Goal: Task Accomplishment & Management: Use online tool/utility

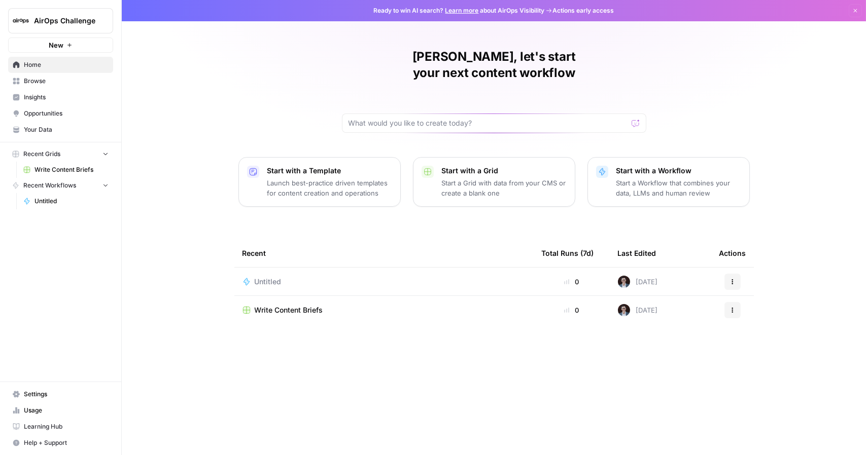
click at [273, 277] on span "Untitled" at bounding box center [268, 282] width 27 height 10
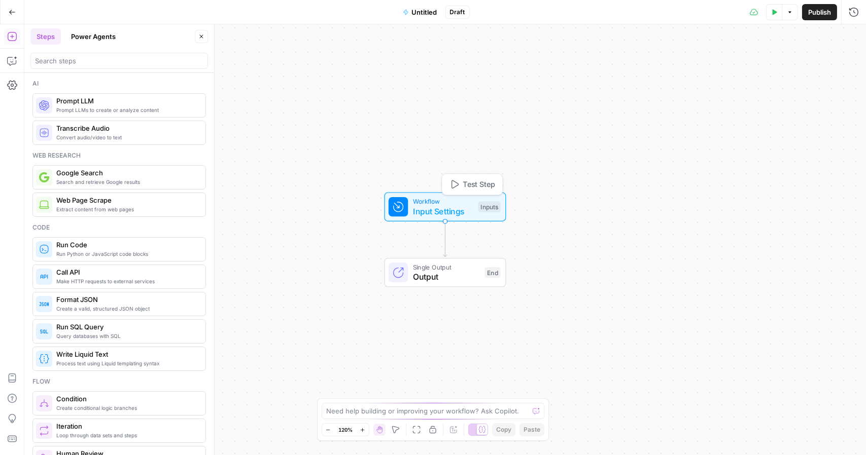
click at [440, 198] on span "Workflow" at bounding box center [443, 202] width 60 height 10
click at [483, 208] on div "Inputs" at bounding box center [489, 206] width 22 height 11
click at [473, 412] on textarea at bounding box center [427, 411] width 203 height 10
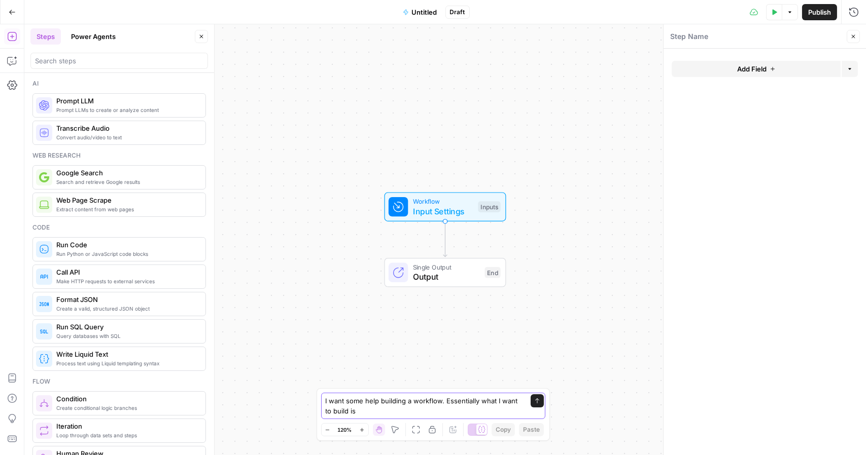
drag, startPoint x: 367, startPoint y: 408, endPoint x: 333, endPoint y: 416, distance: 34.8
click at [333, 416] on textarea "I want some help building a workflow. Essentially what I want to build is" at bounding box center [423, 406] width 195 height 20
type textarea "I want some help building a workflow. Essentially what I want to do is take exi…"
click at [412, 408] on textarea at bounding box center [427, 411] width 203 height 10
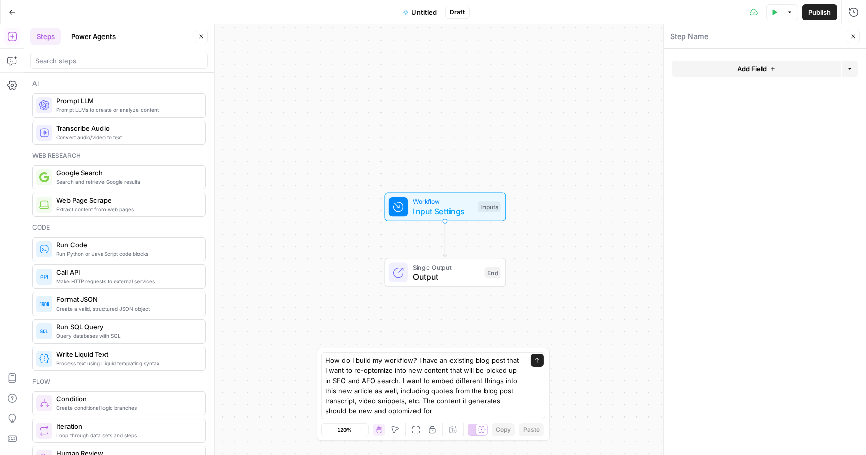
click at [405, 417] on div "How do I build my workflow? I have an existing blog post that I want to re-opto…" at bounding box center [433, 385] width 224 height 67
drag, startPoint x: 405, startPoint y: 417, endPoint x: 365, endPoint y: 371, distance: 61.8
click at [365, 371] on textarea "How do I build my workflow? I have an existing blog post that I want to re-opto…" at bounding box center [423, 385] width 195 height 61
click at [404, 408] on textarea "How do I build my workflow? I have an existing blog post that I want to re-opti…" at bounding box center [423, 385] width 195 height 61
click at [446, 415] on textarea "How do I build my workflow? I have an existing blog post that I want to re-opti…" at bounding box center [423, 385] width 195 height 61
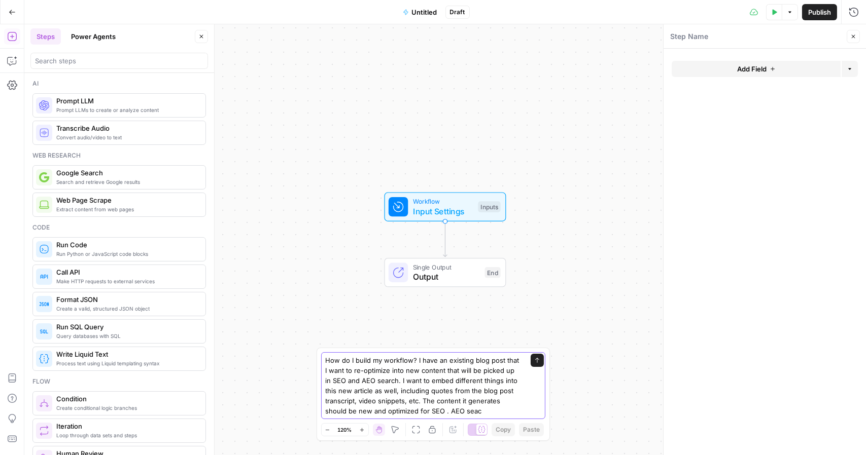
type textarea "How do I build my workflow? I have an existing blog post that I want to re-opti…"
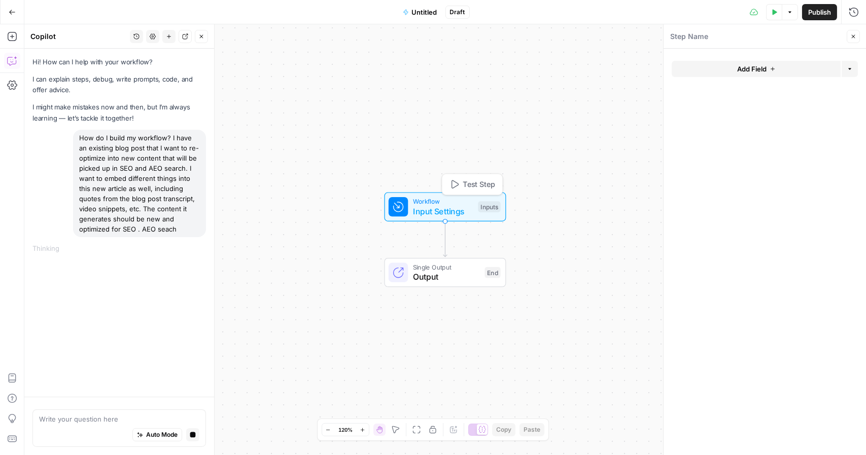
click at [473, 181] on span "Test Step" at bounding box center [478, 184] width 32 height 11
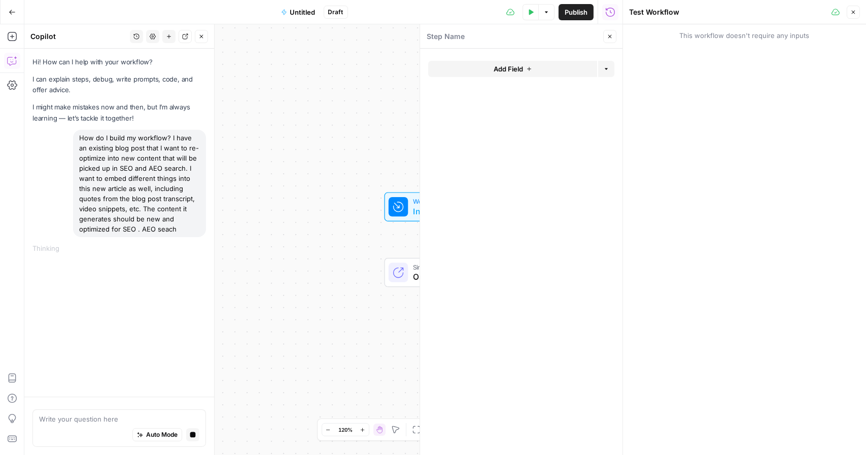
click at [566, 70] on button "Add Field" at bounding box center [512, 69] width 169 height 16
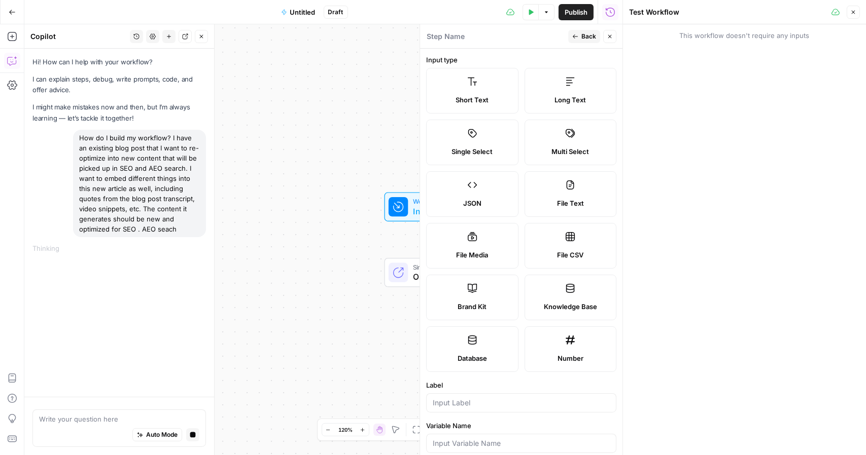
click at [481, 294] on label "Brand Kit" at bounding box center [472, 298] width 92 height 46
type input "Brand Kit"
type input "brand_kit"
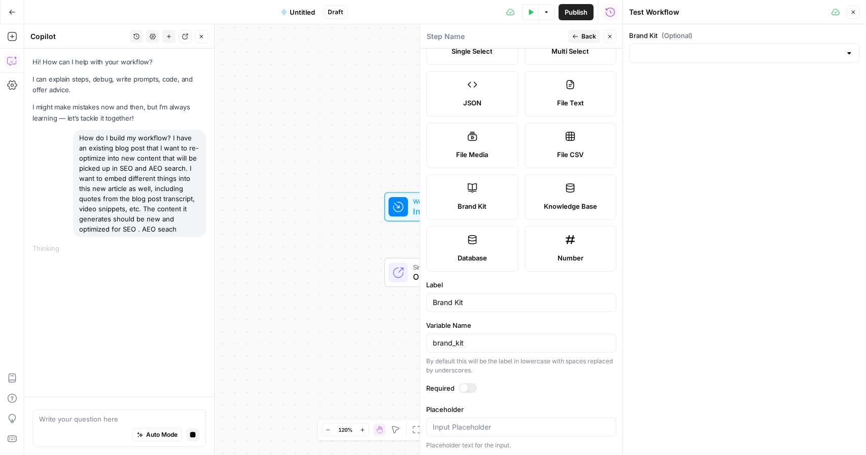
click at [468, 387] on div at bounding box center [467, 388] width 18 height 10
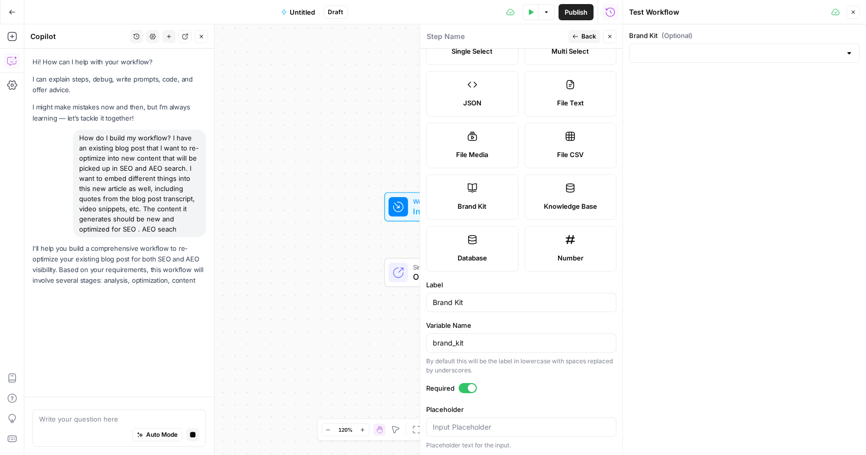
click at [468, 387] on div at bounding box center [472, 388] width 8 height 8
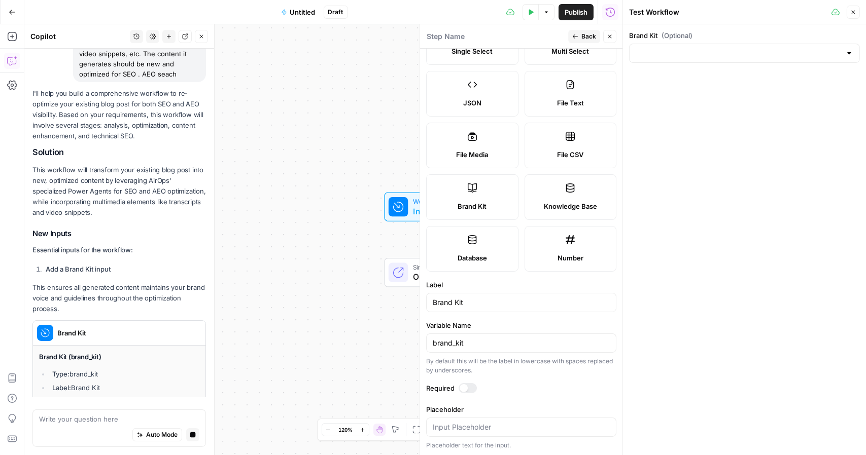
click at [582, 35] on span "Back" at bounding box center [588, 36] width 15 height 9
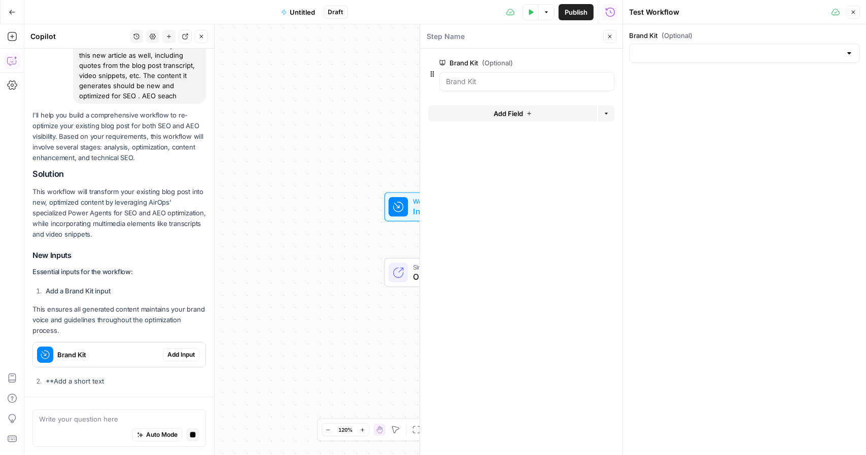
click at [603, 32] on button "Close" at bounding box center [609, 36] width 13 height 13
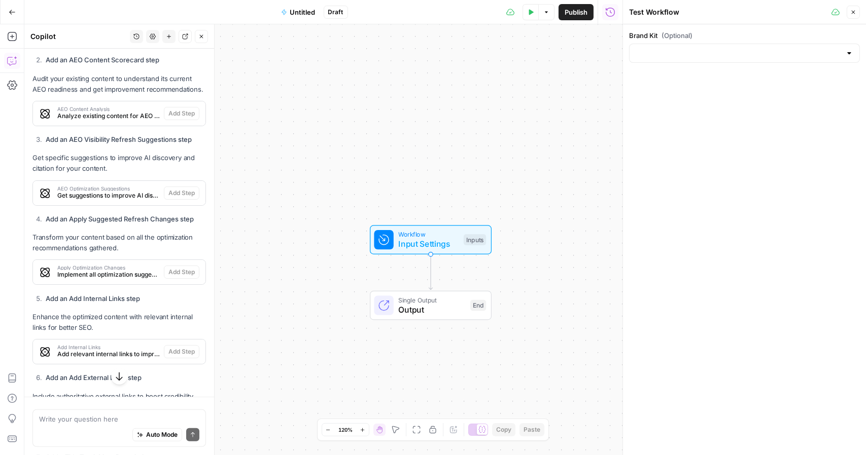
scroll to position [1111, 0]
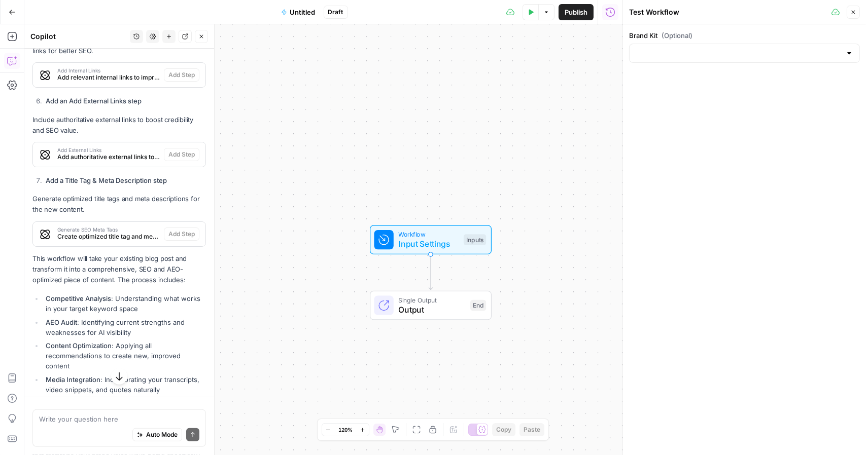
click at [79, 427] on div "Auto Mode Send" at bounding box center [119, 435] width 160 height 22
type textarea "I do not want to use power agents at this stage"
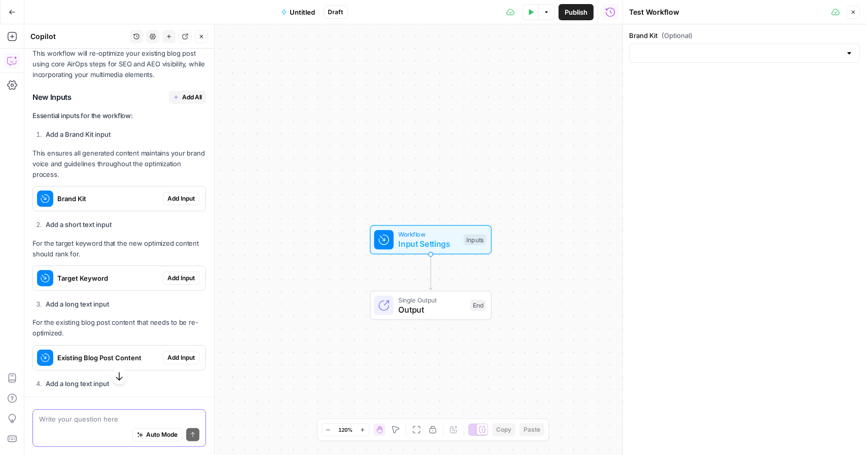
scroll to position [1651, 0]
click at [178, 203] on span "Add Input" at bounding box center [180, 198] width 27 height 9
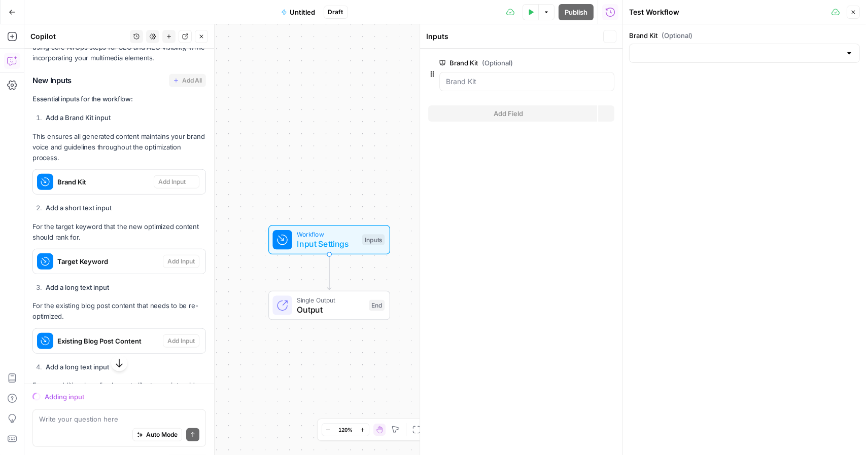
scroll to position [1634, 0]
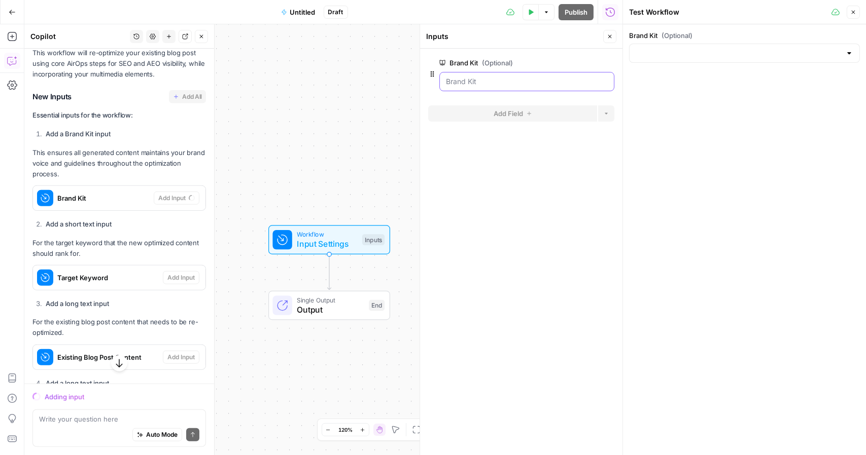
click at [484, 81] on Kit "Brand Kit (Optional)" at bounding box center [527, 82] width 162 height 10
click at [542, 79] on Kit "Brand Kit (Optional)" at bounding box center [527, 82] width 162 height 10
click at [493, 79] on Kit "Brand Kit (Optional)" at bounding box center [527, 82] width 162 height 10
click at [466, 79] on Kit "Brand Kit (Optional)" at bounding box center [527, 82] width 162 height 10
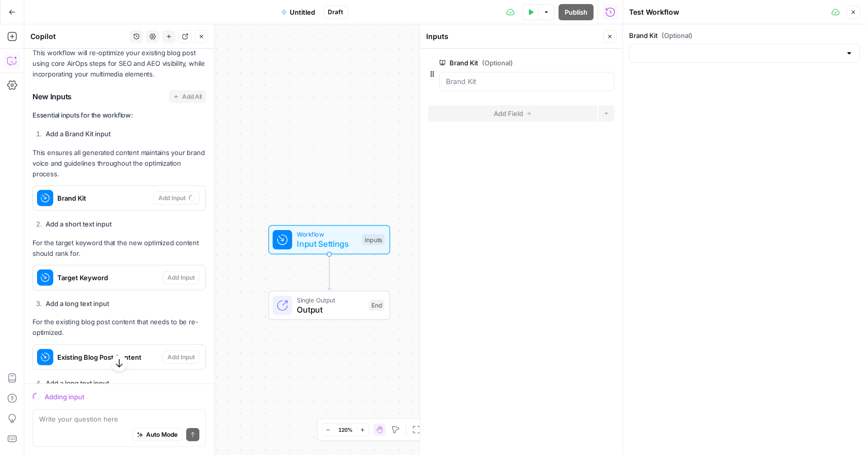
click at [520, 199] on form "Brand Kit (Optional) edit field Delete group Add Field Options" at bounding box center [521, 252] width 202 height 407
click at [528, 85] on Kit "Brand Kit (Optional)" at bounding box center [527, 82] width 162 height 10
click at [477, 79] on Kit "Brand Kit (Optional)" at bounding box center [527, 82] width 162 height 10
click at [466, 59] on label "Brand Kit (Optional)" at bounding box center [498, 63] width 118 height 10
click at [466, 77] on Kit "Brand Kit (Optional)" at bounding box center [527, 82] width 162 height 10
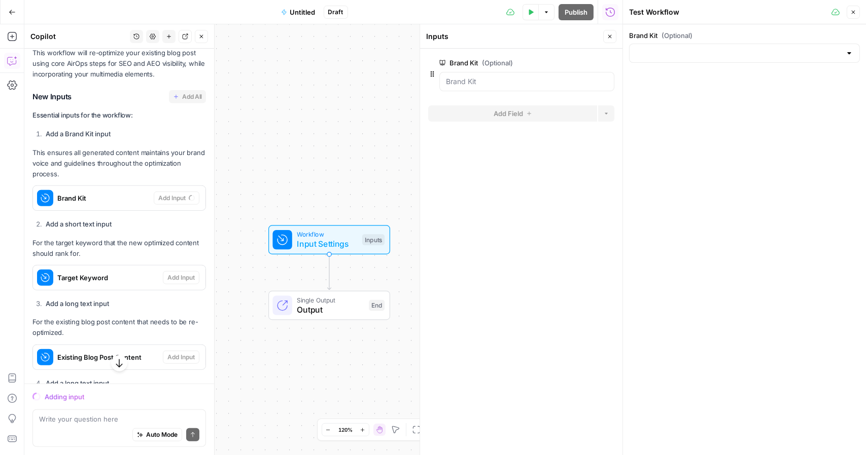
click at [545, 73] on div at bounding box center [526, 81] width 175 height 19
click at [712, 44] on div at bounding box center [744, 53] width 231 height 19
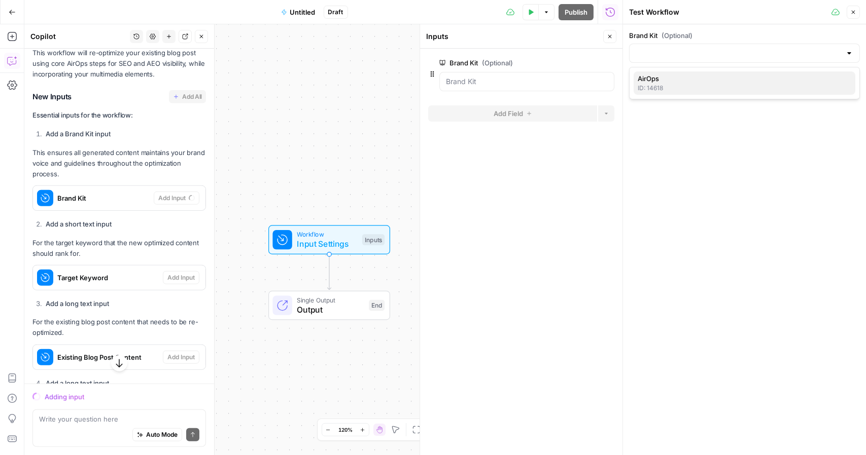
click at [693, 85] on div "ID: 14618" at bounding box center [743, 88] width 213 height 9
type input "AirOps"
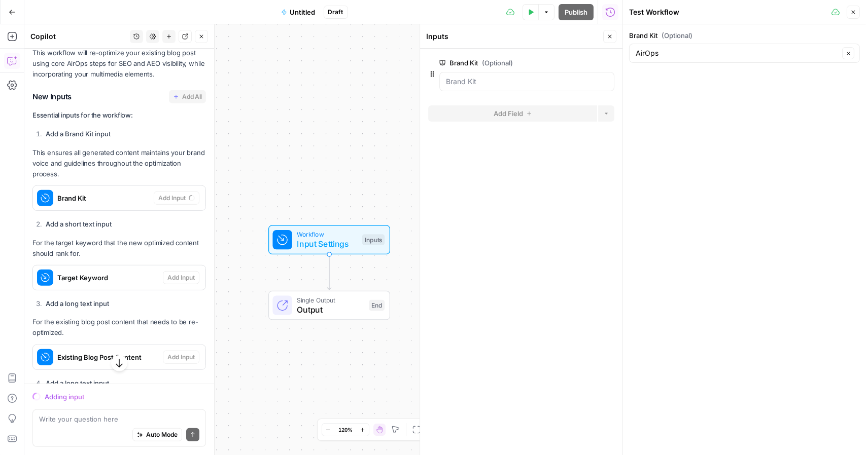
click at [566, 214] on form "Brand Kit (Optional) edit field Delete group Add Field Options" at bounding box center [521, 252] width 202 height 407
click at [535, 80] on Kit "Brand Kit (Optional)" at bounding box center [527, 82] width 162 height 10
click at [849, 54] on icon "button" at bounding box center [847, 53] width 3 height 3
click at [814, 55] on input "Brand Kit (Optional)" at bounding box center [737, 53] width 205 height 10
click at [761, 82] on div "AirOps" at bounding box center [743, 79] width 213 height 10
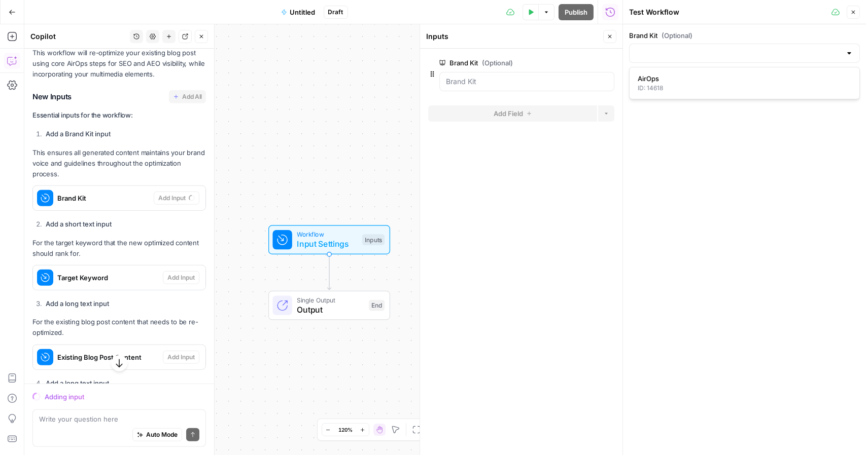
type input "AirOps"
click at [679, 160] on div "Brand Kit (Optional) AirOps Clear" at bounding box center [744, 239] width 243 height 431
click at [396, 131] on div "Workflow Input Settings Inputs Single Output Output End" at bounding box center [323, 239] width 598 height 431
click at [613, 31] on button "Close" at bounding box center [609, 36] width 13 height 13
click at [361, 239] on div "Workflow Input Settings Inputs" at bounding box center [328, 240] width 112 height 21
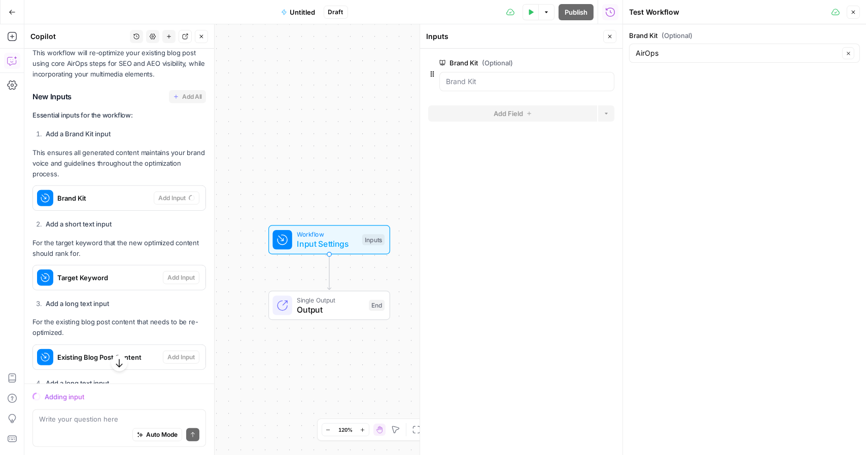
click at [365, 239] on div "Inputs" at bounding box center [373, 239] width 22 height 11
click at [430, 78] on icon "button" at bounding box center [432, 74] width 8 height 8
click at [471, 78] on Kit "Brand Kit (Optional)" at bounding box center [527, 82] width 162 height 10
click at [610, 36] on icon "button" at bounding box center [610, 37] width 4 height 4
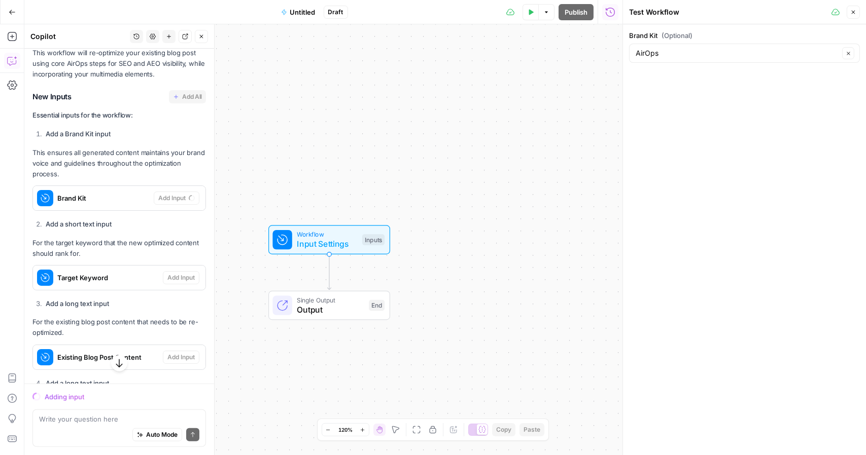
click at [850, 6] on button "Close" at bounding box center [852, 12] width 13 height 13
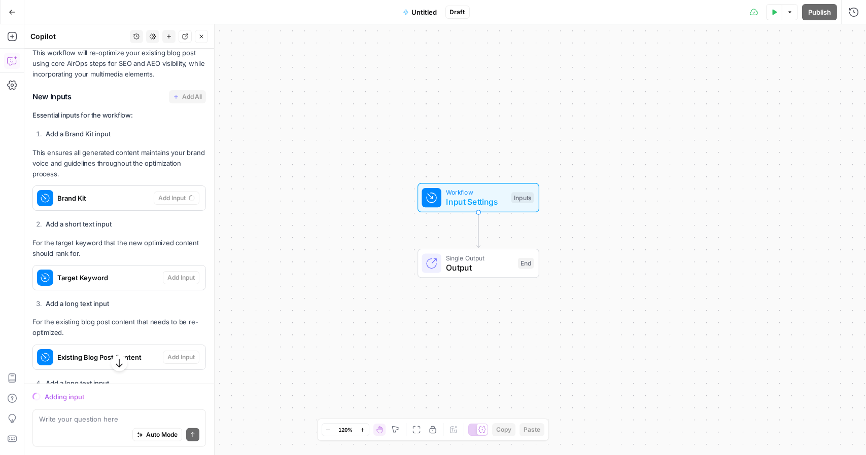
drag, startPoint x: 340, startPoint y: 177, endPoint x: 489, endPoint y: 134, distance: 155.3
click at [489, 134] on div "Workflow Input Settings Inputs Single Output Output End" at bounding box center [444, 239] width 841 height 431
click at [489, 188] on span "Workflow" at bounding box center [476, 191] width 60 height 10
click at [727, 86] on Kit "Brand Kit (Optional)" at bounding box center [770, 82] width 162 height 10
click at [761, 81] on Kit "Brand Kit (Optional)" at bounding box center [770, 82] width 162 height 10
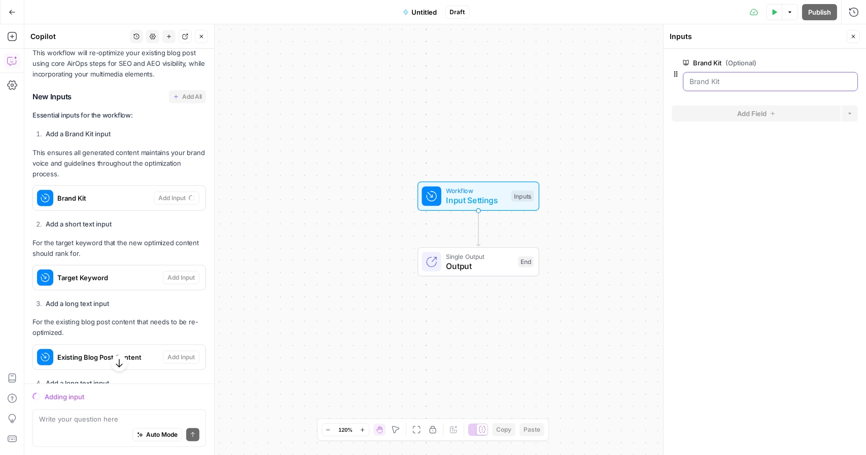
click at [761, 81] on Kit "Brand Kit (Optional)" at bounding box center [770, 82] width 162 height 10
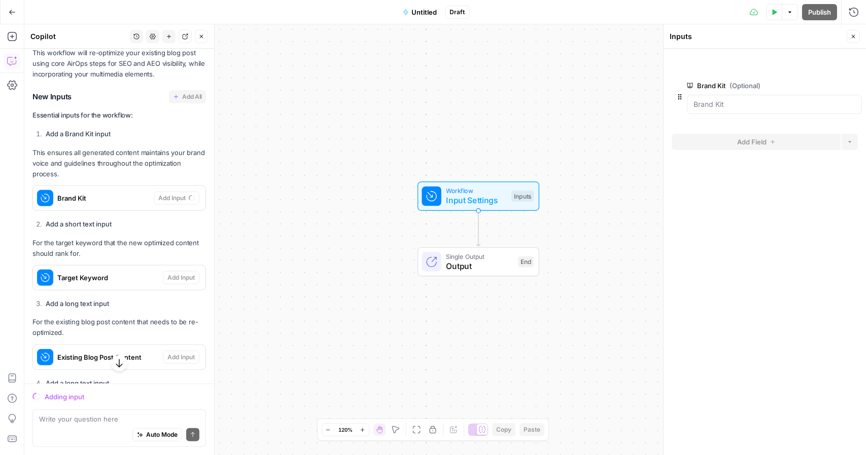
click at [677, 102] on div at bounding box center [764, 108] width 186 height 34
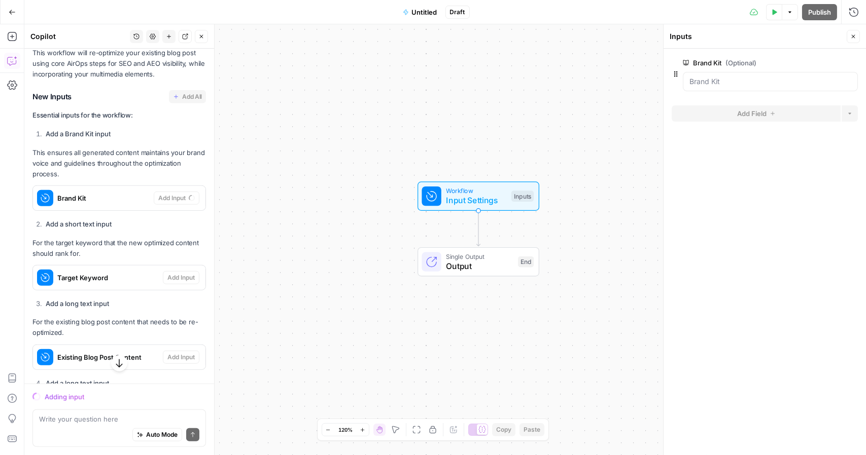
click at [850, 32] on button "Close" at bounding box center [852, 36] width 13 height 13
drag, startPoint x: 508, startPoint y: 192, endPoint x: 538, endPoint y: 160, distance: 43.8
click at [538, 160] on div "Workflow Input Settings Inputs Single Output Output End" at bounding box center [444, 239] width 841 height 431
click at [519, 196] on div "Inputs" at bounding box center [523, 196] width 22 height 11
click at [527, 263] on div "End" at bounding box center [527, 262] width 16 height 11
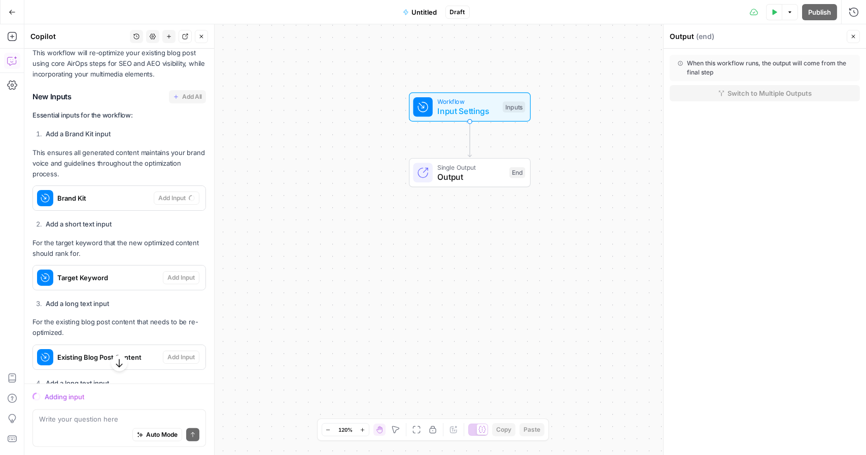
drag, startPoint x: 482, startPoint y: 200, endPoint x: 472, endPoint y: 111, distance: 90.3
click at [472, 111] on span "Input Settings" at bounding box center [467, 111] width 60 height 12
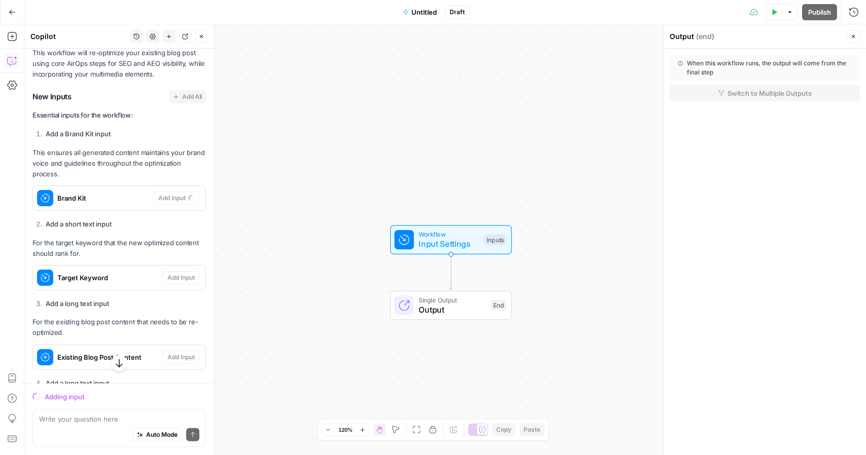
click at [66, 395] on div "Adding input" at bounding box center [125, 397] width 161 height 10
click at [852, 37] on icon "button" at bounding box center [853, 37] width 4 height 4
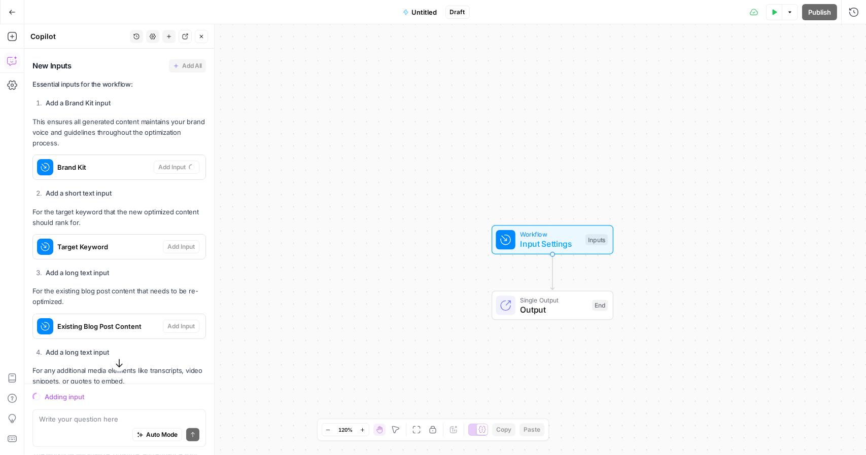
scroll to position [1667, 0]
click at [7, 9] on button "Go Back" at bounding box center [12, 12] width 18 height 18
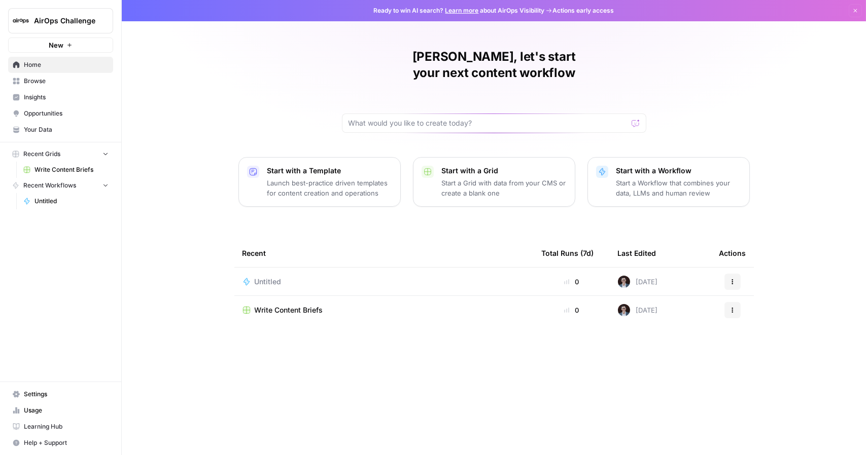
click at [277, 277] on span "Untitled" at bounding box center [268, 282] width 27 height 10
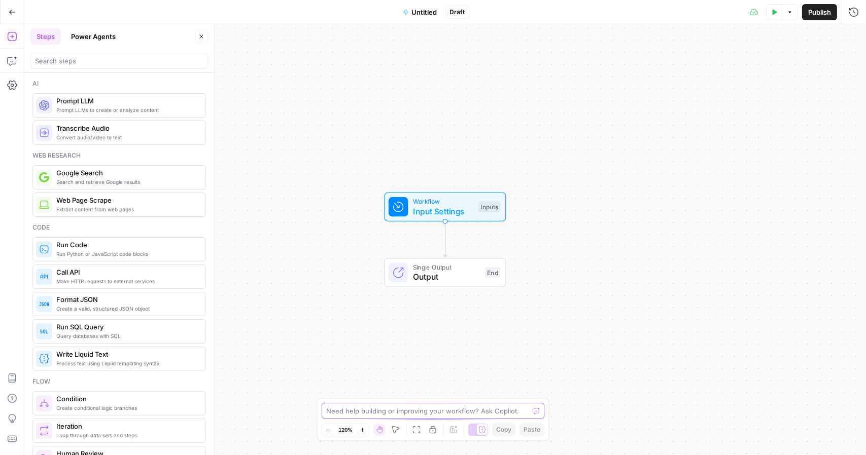
click at [415, 412] on textarea at bounding box center [427, 411] width 203 height 10
click at [7, 56] on icon "button" at bounding box center [12, 61] width 10 height 10
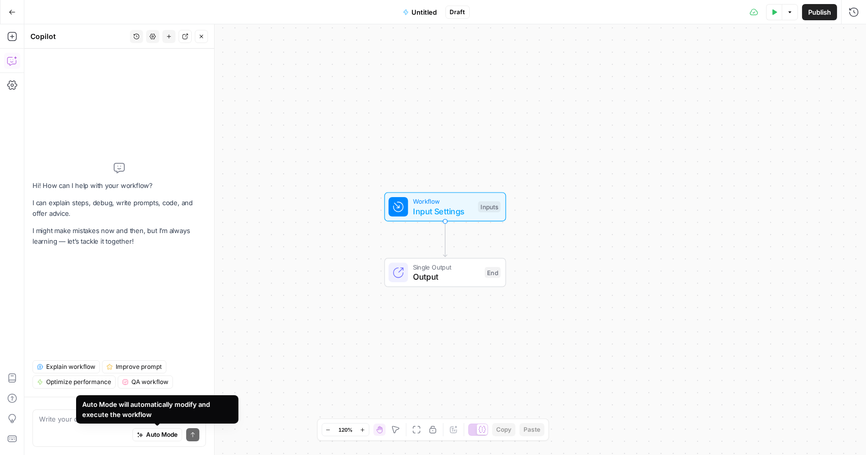
click at [122, 419] on div "Auto Mode will automatically modify and execute the workflow" at bounding box center [157, 410] width 150 height 20
click at [76, 415] on div "Auto Mode will automatically modify and execute the workflow" at bounding box center [157, 410] width 162 height 28
click at [56, 417] on textarea at bounding box center [119, 419] width 160 height 10
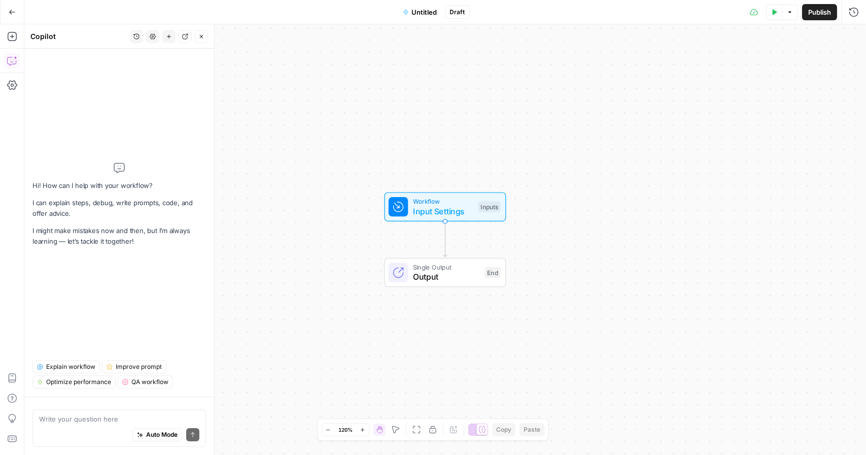
click at [156, 79] on div "Hi! How can I help with your workflow? I can explain steps, debug, write prompt…" at bounding box center [118, 205] width 173 height 296
click at [135, 34] on icon "button" at bounding box center [136, 36] width 6 height 6
click at [130, 67] on span "How do I build my workflow? I have an existing blog post that I want to re-opti…" at bounding box center [134, 72] width 141 height 10
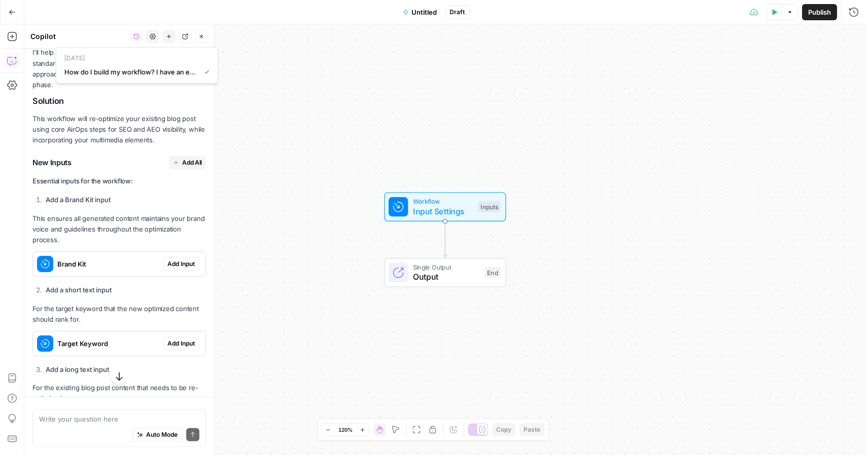
scroll to position [1572, 0]
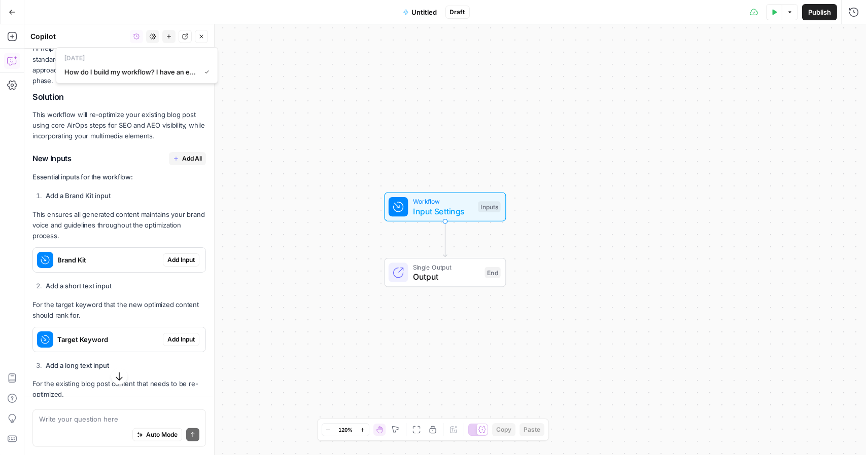
click at [187, 163] on span "Add All" at bounding box center [192, 158] width 20 height 9
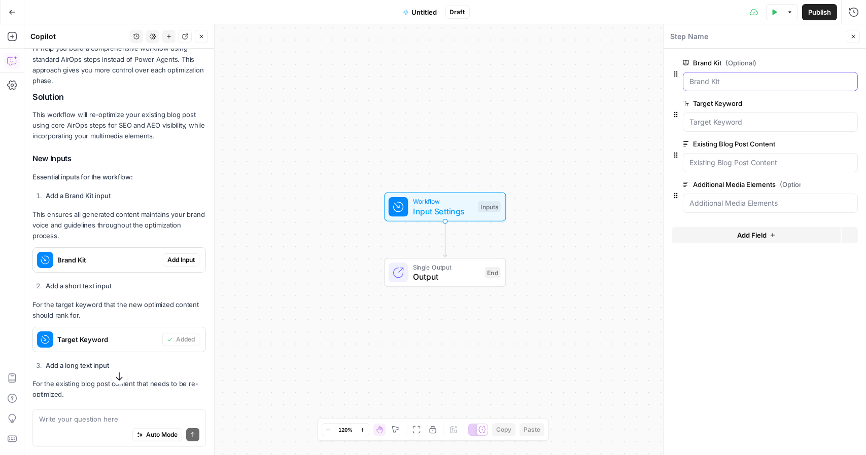
click at [772, 81] on Kit "Brand Kit (Optional)" at bounding box center [770, 82] width 162 height 10
click at [736, 84] on Kit "Brand Kit (Optional)" at bounding box center [770, 82] width 162 height 10
click at [746, 127] on div at bounding box center [770, 122] width 175 height 19
click at [824, 67] on button "edit field" at bounding box center [823, 63] width 39 height 12
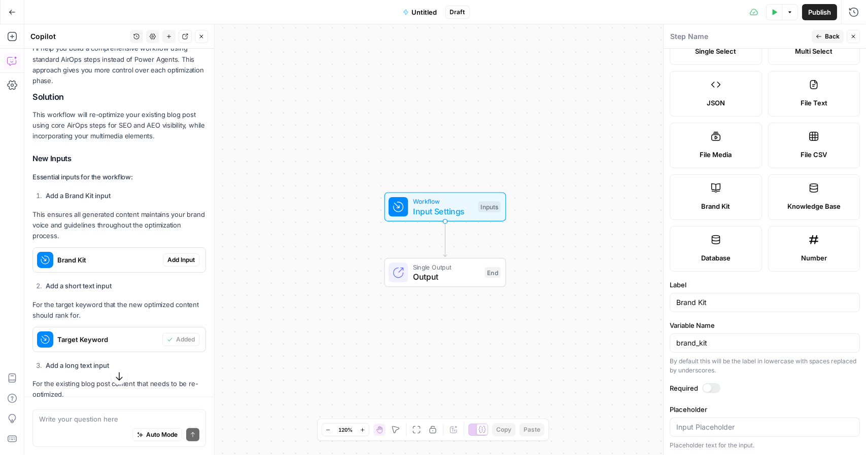
scroll to position [0, 0]
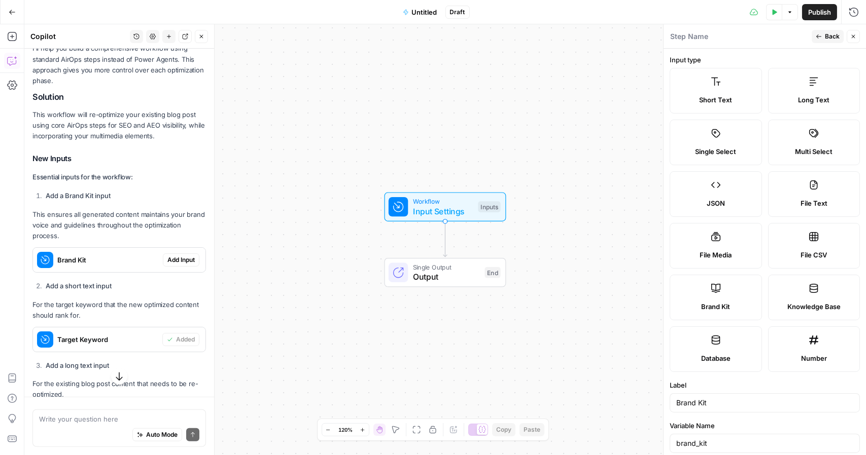
click at [837, 29] on header "Step Name Back Close" at bounding box center [764, 36] width 202 height 24
click at [831, 37] on span "Back" at bounding box center [832, 36] width 15 height 9
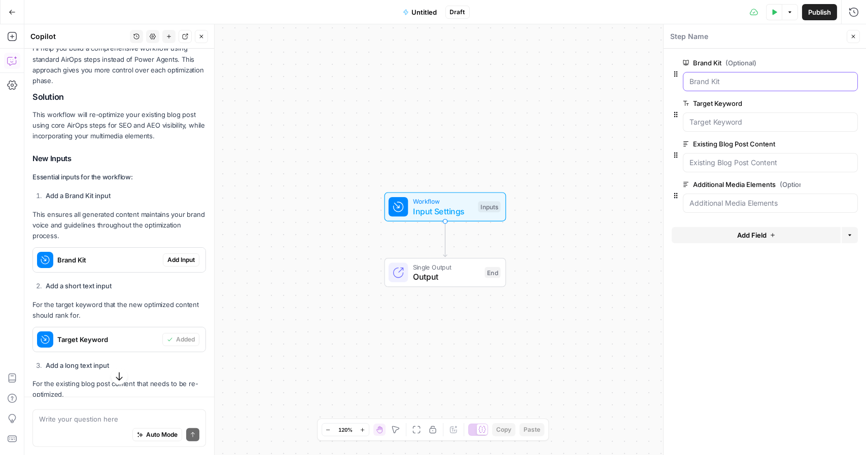
click at [701, 81] on Kit "Brand Kit (Optional)" at bounding box center [770, 82] width 162 height 10
click at [734, 126] on Keyword "Target Keyword" at bounding box center [770, 122] width 162 height 10
click at [853, 233] on button "Options" at bounding box center [849, 235] width 16 height 16
click at [763, 235] on span "Add Field" at bounding box center [751, 235] width 29 height 10
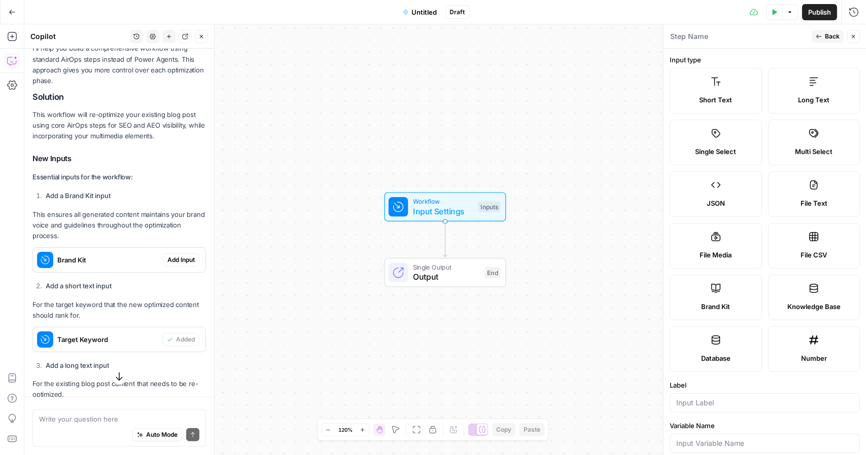
click at [824, 40] on button "Back" at bounding box center [827, 36] width 32 height 13
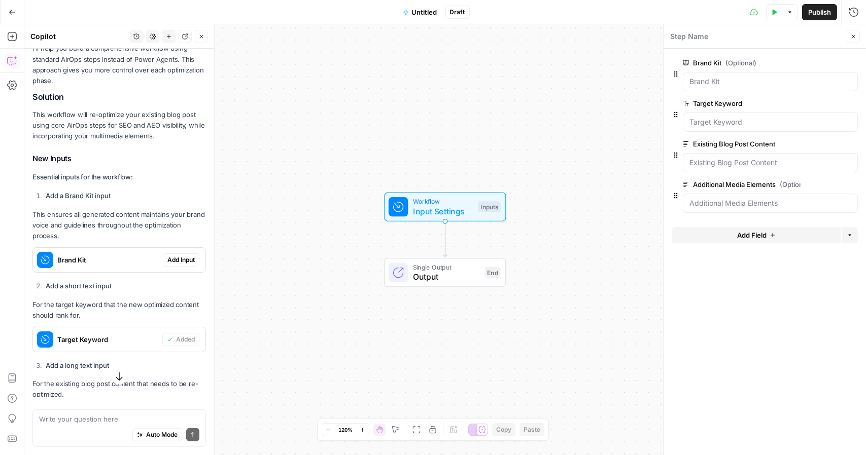
drag, startPoint x: 765, startPoint y: 278, endPoint x: 554, endPoint y: 329, distance: 217.6
click at [554, 329] on div "Workflow Input Settings Inputs Single Output Output End" at bounding box center [444, 239] width 841 height 431
click at [595, 284] on div "Workflow Input Settings Inputs Single Output Output End" at bounding box center [444, 239] width 841 height 431
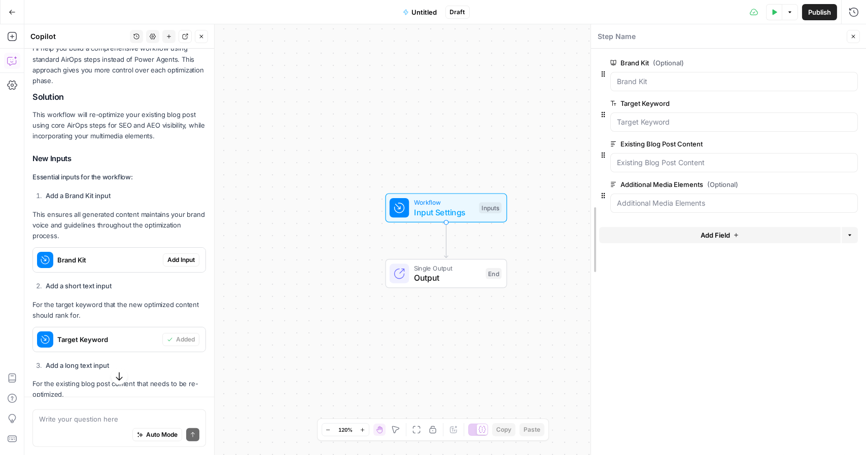
drag, startPoint x: 663, startPoint y: 204, endPoint x: 591, endPoint y: 204, distance: 72.5
click at [689, 89] on div at bounding box center [733, 81] width 247 height 19
click at [830, 58] on button "edit field" at bounding box center [823, 63] width 39 height 12
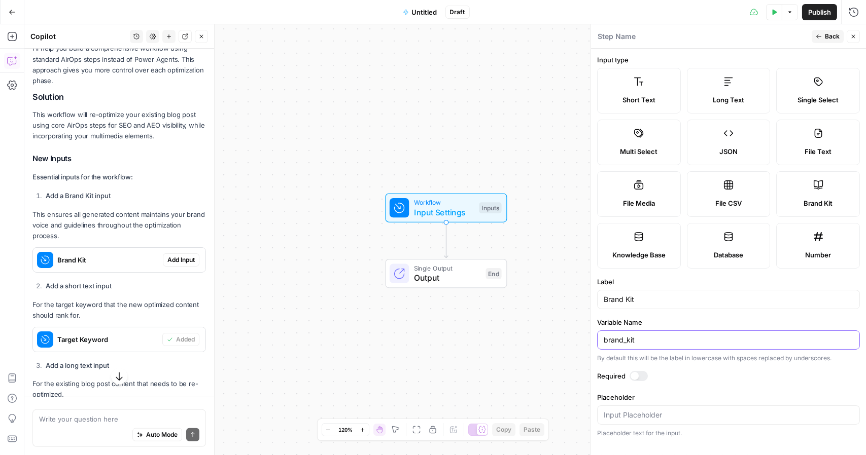
click at [669, 340] on input "brand_kit" at bounding box center [727, 340] width 249 height 10
click at [647, 416] on input "Placeholder" at bounding box center [727, 415] width 249 height 10
type input "f"
click at [640, 376] on div at bounding box center [638, 376] width 18 height 10
click at [640, 376] on div at bounding box center [642, 376] width 8 height 8
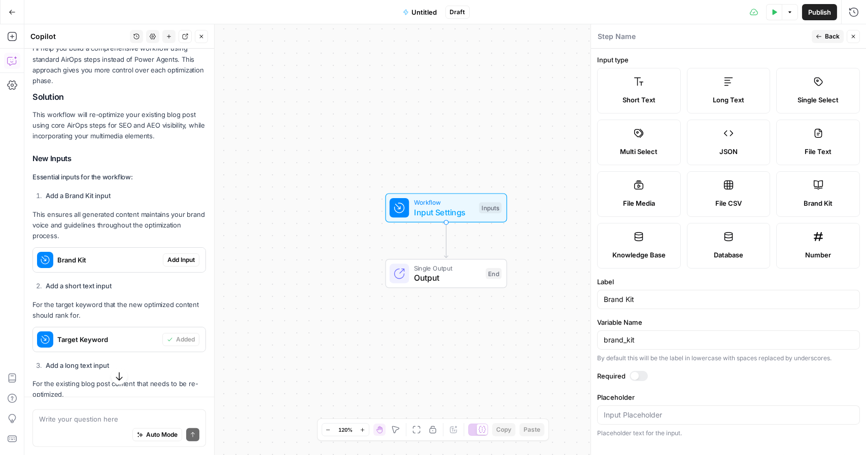
click at [824, 35] on button "Back" at bounding box center [827, 36] width 32 height 13
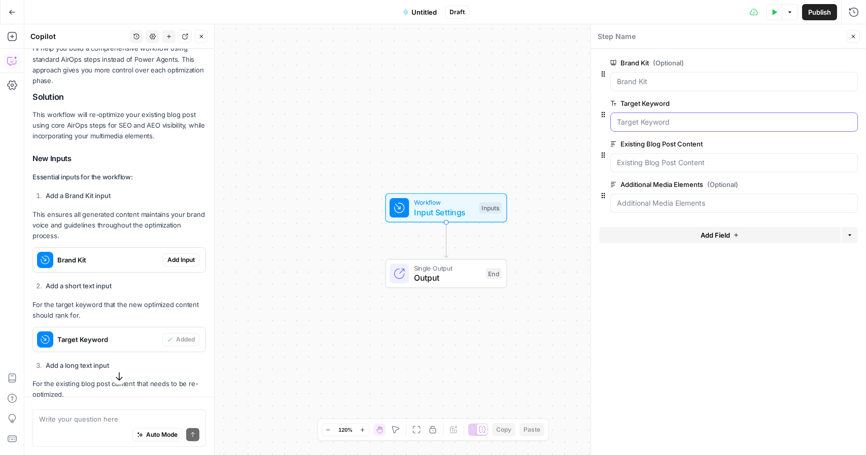
click at [720, 126] on Keyword "Target Keyword" at bounding box center [734, 122] width 234 height 10
click at [825, 103] on span "edit field" at bounding box center [819, 103] width 22 height 8
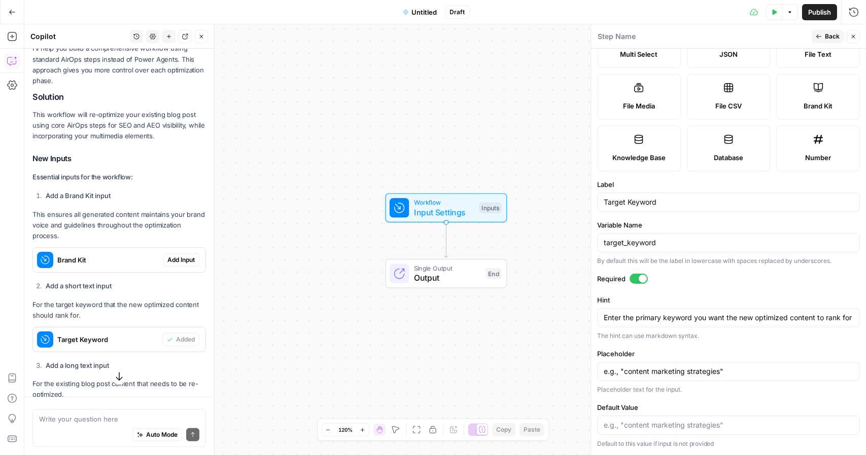
scroll to position [209, 0]
click at [677, 313] on textarea "Enter the primary keyword you want the new optimized content to rank for" at bounding box center [727, 318] width 249 height 10
drag, startPoint x: 666, startPoint y: 314, endPoint x: 639, endPoint y: 322, distance: 27.9
click at [639, 322] on textarea "Enter the primary keyword you want the new optimized content to rank for" at bounding box center [727, 318] width 249 height 10
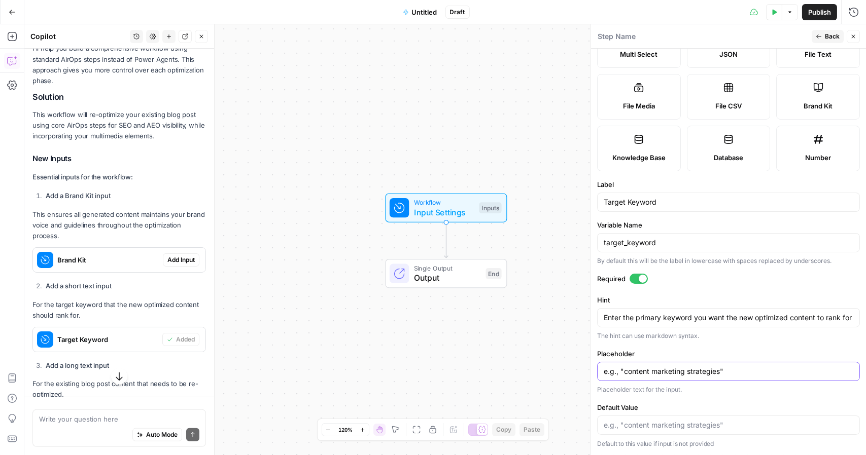
click at [711, 372] on input "e.g., "content marketing strategies"" at bounding box center [727, 372] width 249 height 10
click at [736, 376] on input "e.g., "content marketing strategies"" at bounding box center [727, 372] width 249 height 10
click at [717, 440] on p "Default to this value if input is not provided" at bounding box center [728, 444] width 263 height 10
click at [833, 33] on div "Run History E" at bounding box center [831, 34] width 47 height 10
click at [762, 40] on div "Step Name" at bounding box center [702, 36] width 211 height 11
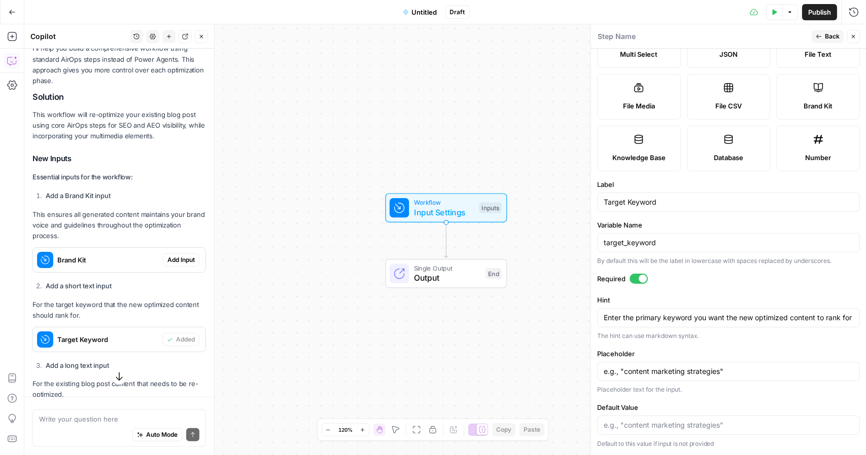
click at [836, 34] on span "Back" at bounding box center [832, 36] width 15 height 9
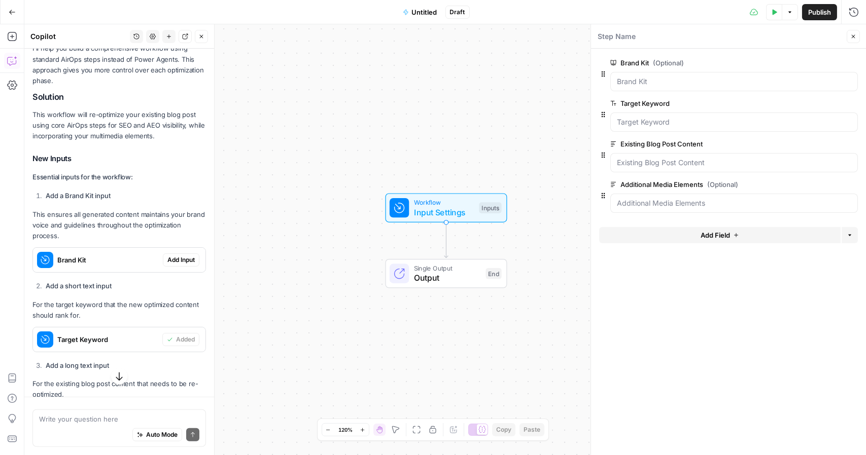
click at [823, 9] on span "Publish" at bounding box center [819, 12] width 23 height 10
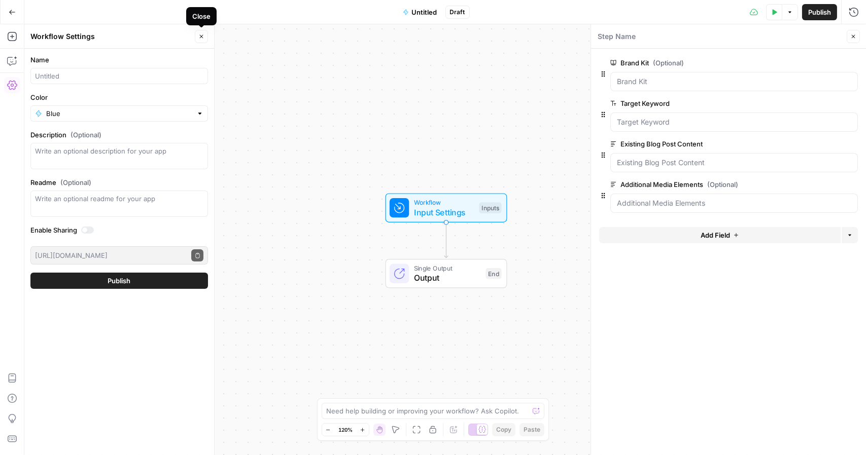
click at [201, 37] on icon "button" at bounding box center [202, 37] width 4 height 4
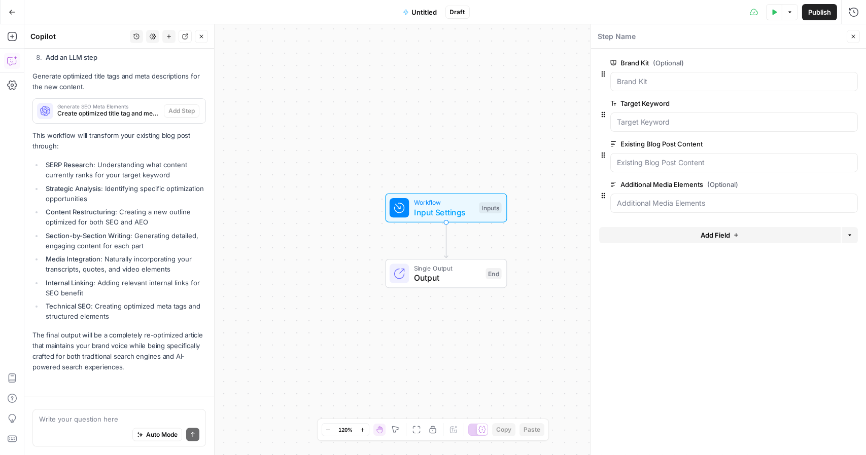
scroll to position [2666, 0]
click at [854, 39] on icon "button" at bounding box center [853, 36] width 6 height 6
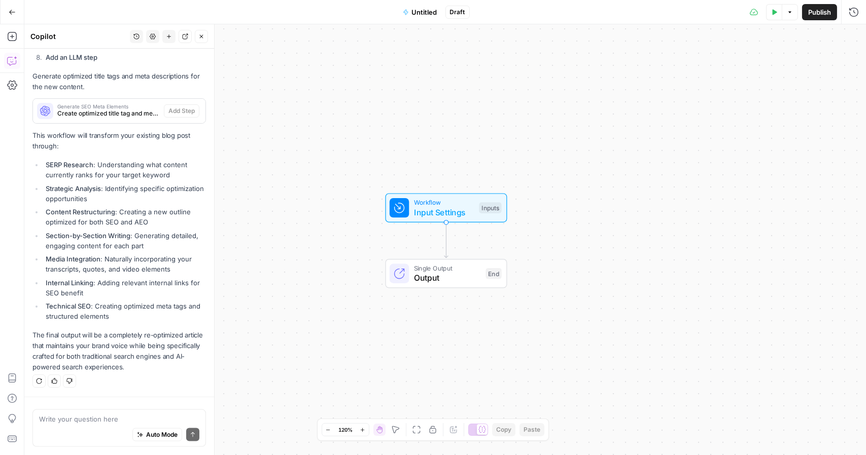
click at [543, 131] on div "Workflow Input Settings Inputs Single Output Output End" at bounding box center [444, 239] width 841 height 431
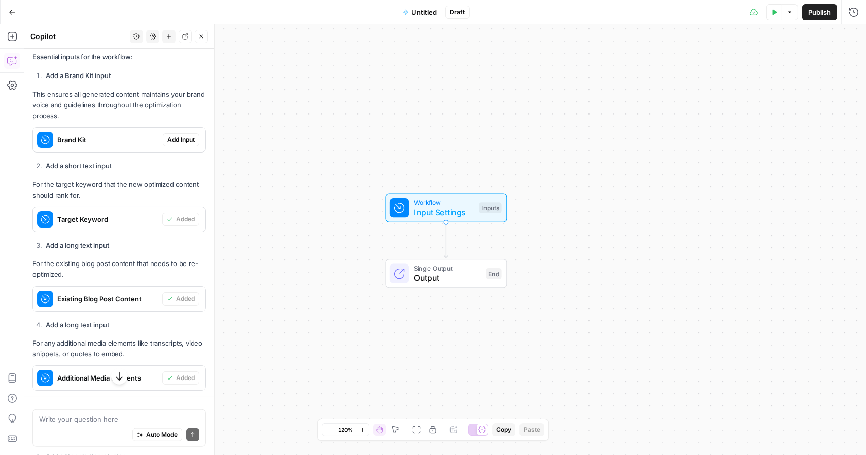
scroll to position [1693, 0]
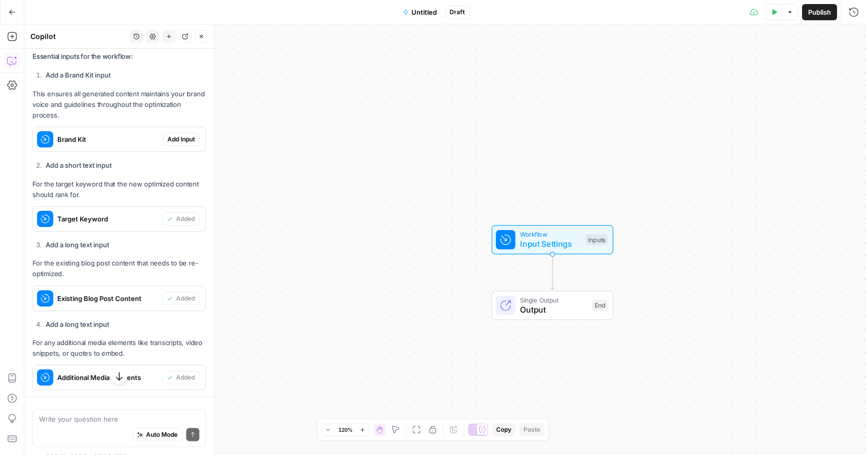
click at [177, 144] on span "Add Input" at bounding box center [180, 139] width 27 height 9
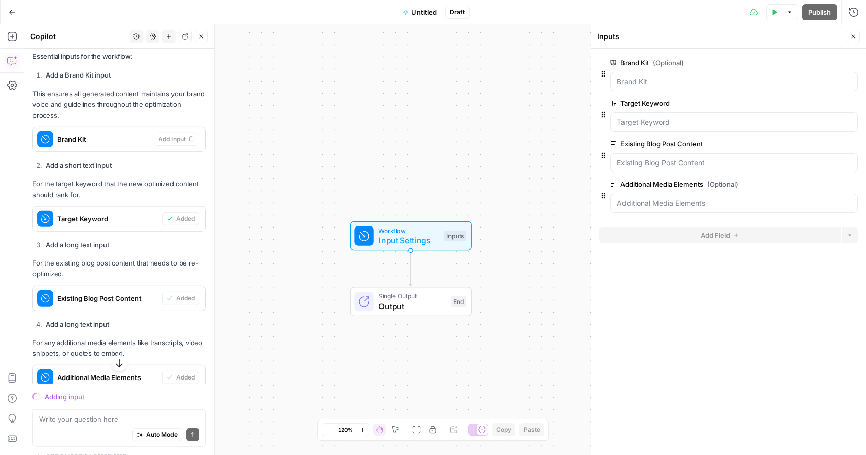
click at [824, 56] on div at bounding box center [728, 55] width 259 height 4
click at [856, 33] on button "Close" at bounding box center [852, 36] width 13 height 13
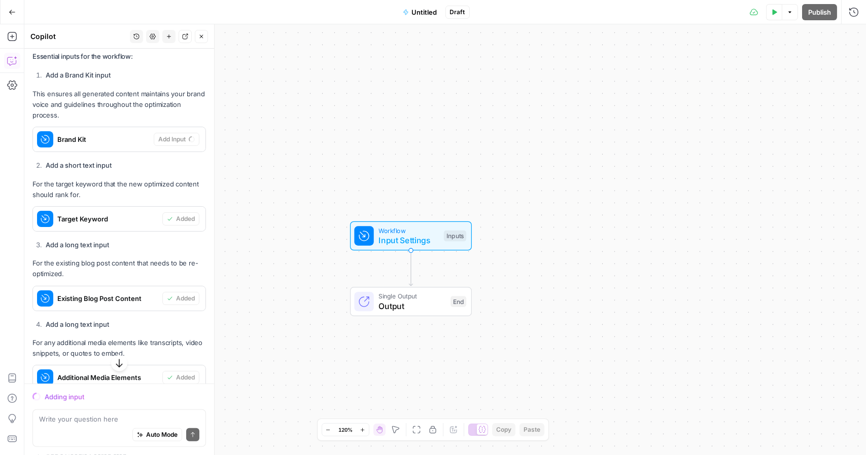
click at [9, 8] on button "Go Back" at bounding box center [12, 12] width 18 height 18
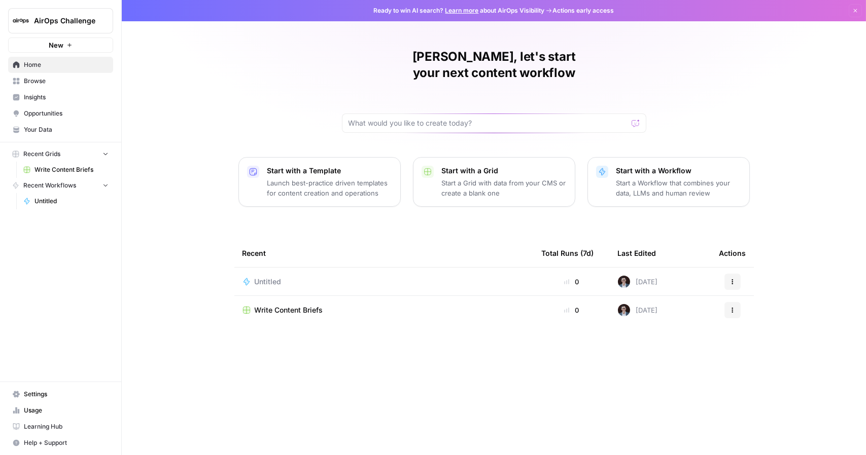
click at [264, 277] on span "Untitled" at bounding box center [268, 282] width 27 height 10
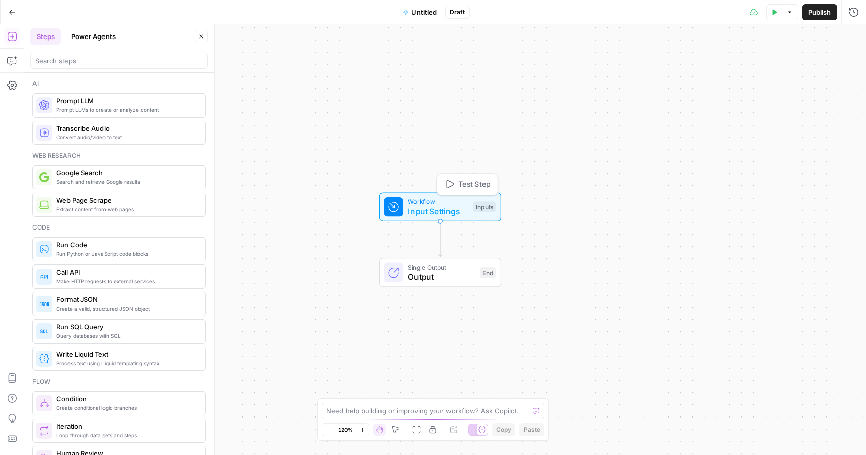
click at [440, 209] on span "Input Settings" at bounding box center [438, 211] width 60 height 12
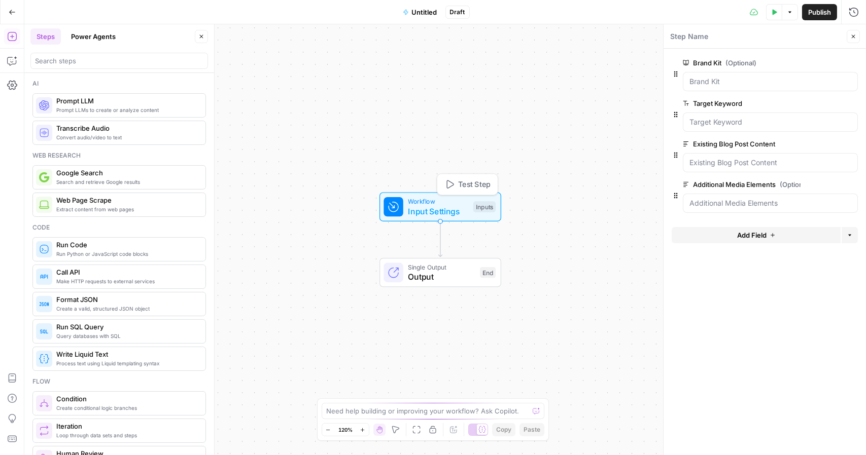
click at [458, 183] on span "Test Step" at bounding box center [474, 184] width 32 height 11
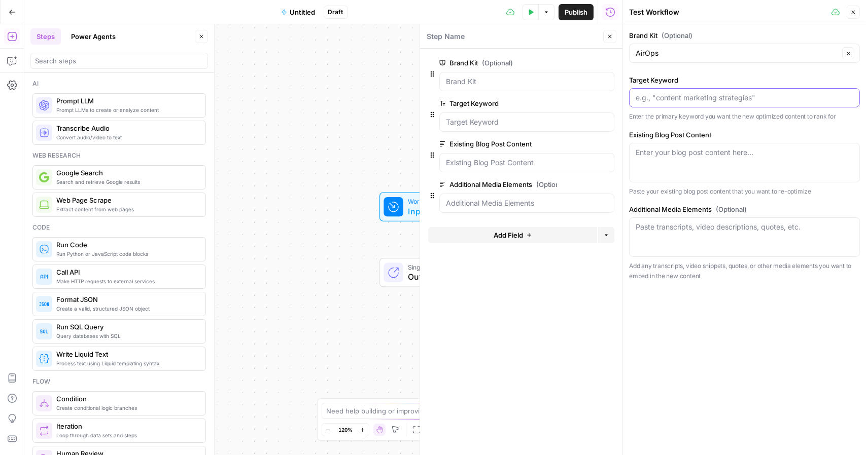
click at [666, 102] on input "Target Keyword" at bounding box center [744, 98] width 218 height 10
click at [667, 143] on div "Enter your blog post content here..." at bounding box center [744, 163] width 231 height 40
click at [675, 228] on textarea "Additional Media Elements (Optional)" at bounding box center [744, 227] width 218 height 10
click at [667, 177] on div "Enter your blog post content here..." at bounding box center [744, 163] width 231 height 40
click at [708, 249] on div "Paste transcripts, video descriptions, quotes, etc." at bounding box center [744, 238] width 231 height 40
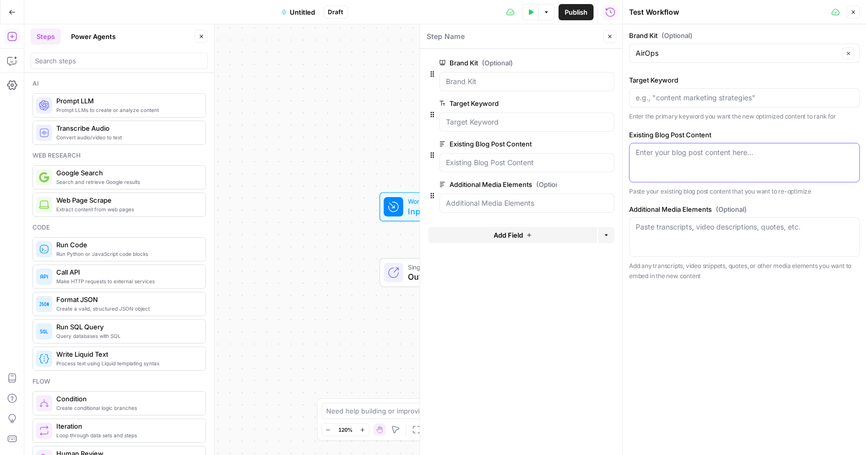
click at [682, 156] on textarea "Existing Blog Post Content" at bounding box center [744, 153] width 218 height 10
click at [678, 146] on div "Enter your blog post content here..." at bounding box center [744, 163] width 231 height 40
paste textarea "Loremip Dolor: Sit am Consect Adipis Elitsed do Eius Temp inci Utla Etdoloremag…"
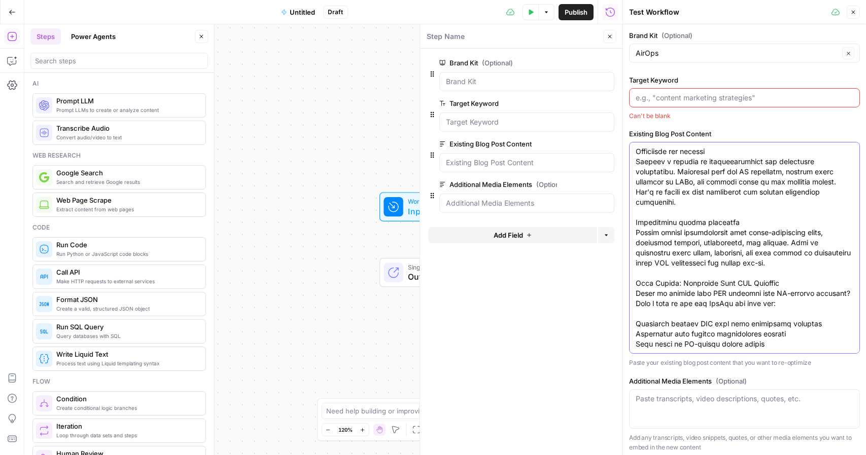
scroll to position [3, 0]
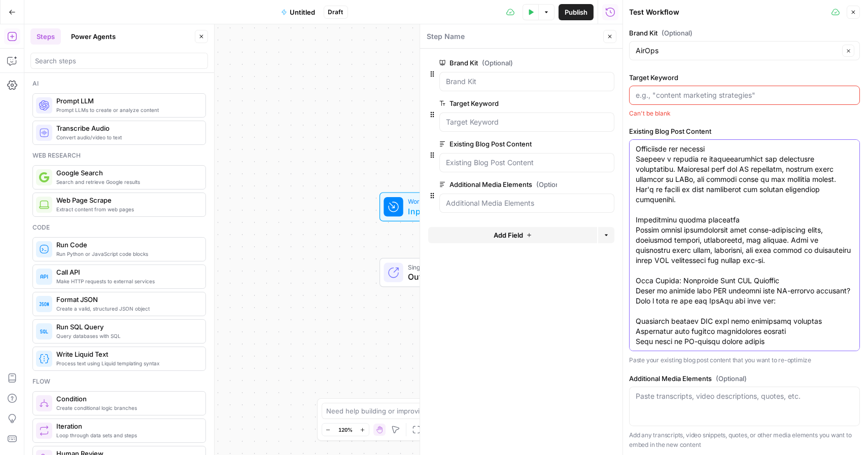
type textarea "Loremip Dolor: Sit am Consect Adipis Elitsed do Eius Temp inci Utla Etdoloremag…"
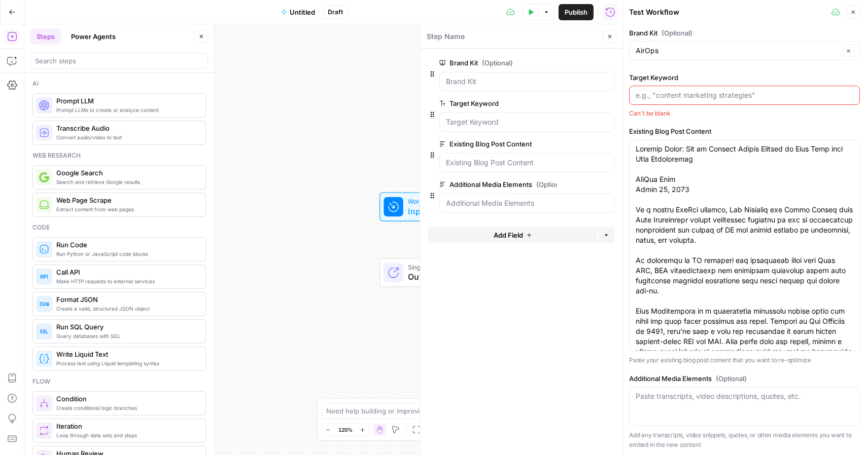
drag, startPoint x: 673, startPoint y: 406, endPoint x: 653, endPoint y: 411, distance: 21.3
click at [653, 411] on div "Paste transcripts, video descriptions, quotes, etc." at bounding box center [744, 407] width 231 height 40
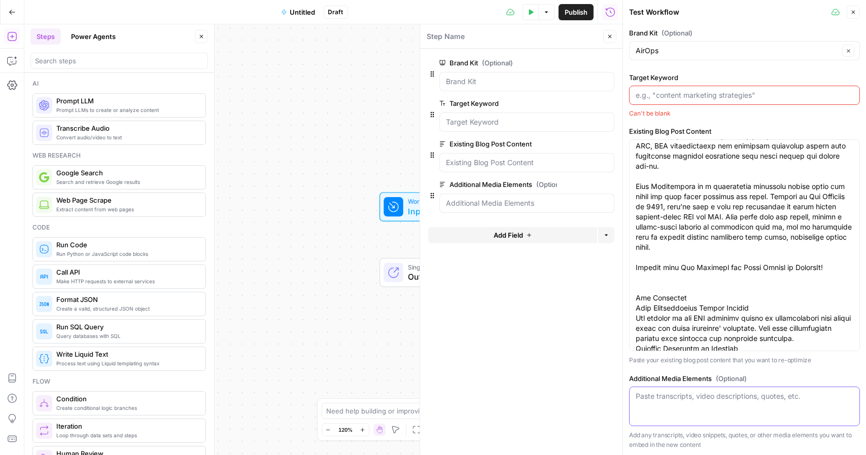
scroll to position [128, 0]
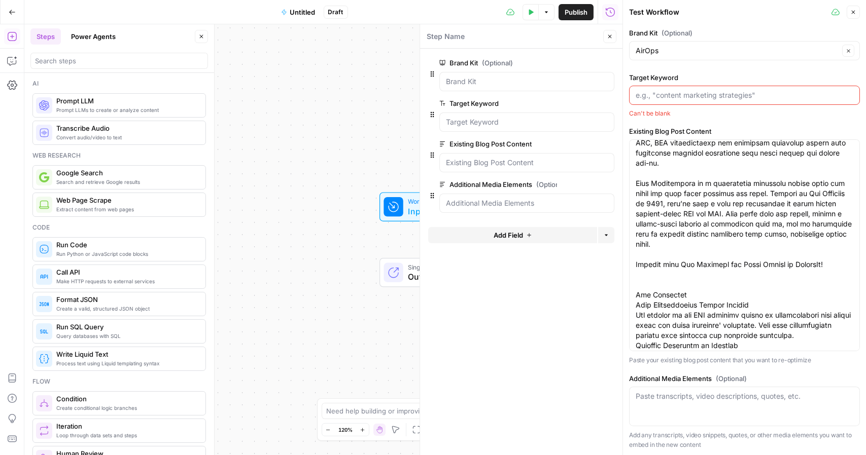
click at [686, 401] on div "Paste transcripts, video descriptions, quotes, etc." at bounding box center [744, 407] width 231 height 40
paste textarea "[URL][DOMAIN_NAME]"
type textarea "[URL][DOMAIN_NAME]"
click at [586, 384] on form "Brand Kit (Optional) edit field Delete group Target Keyword edit field Delete g…" at bounding box center [521, 252] width 202 height 407
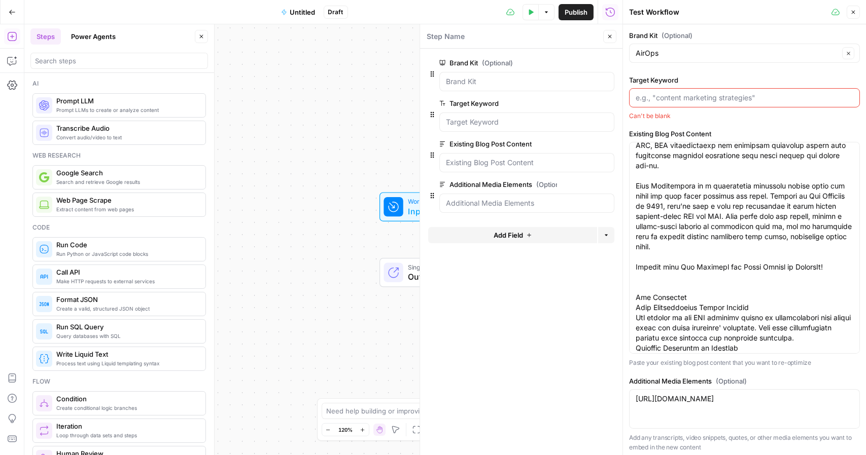
click at [719, 99] on input "Target Keyword" at bounding box center [744, 98] width 218 height 10
click at [671, 96] on input "Target Keyword" at bounding box center [744, 98] width 218 height 10
paste input "“AI-driven search”, “AI-powered SEO”, “future of SEO with AI”, “AI content opti…"
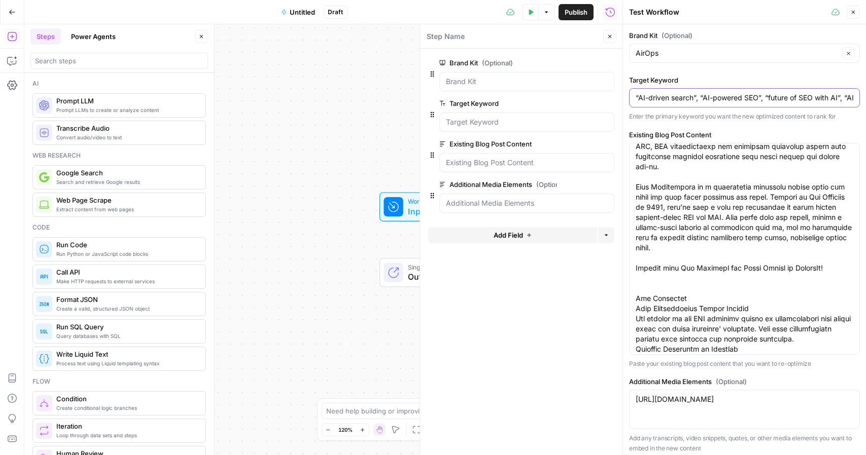
click at [844, 94] on input "“AI-driven search”, “AI-powered SEO”, “future of SEO with AI”, “AI content opti…" at bounding box center [744, 98] width 218 height 10
paste input "optimize for LLMs”, “answer engine optimization”, “AEO content strategy”, “AI s…"
paste input "irOps AI platform”, “AirOps SEO workflows”, “AirOps demo”, “AI content automati…"
paste input "Seer Interactive AI webinar”, “[PERSON_NAME] AI SEO”, “[PERSON_NAME] Seer”, “Ai…"
paste input "literacy for marketers”, “AI training for SEO teams”, “AI education programs ma…"
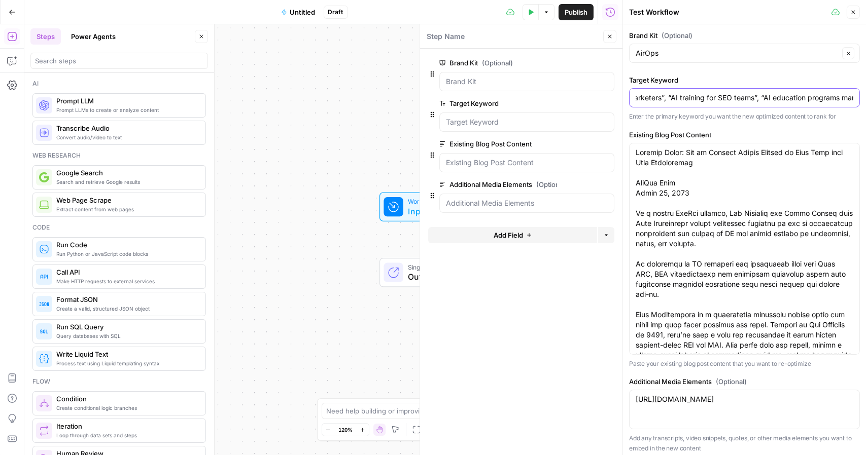
scroll to position [4, 0]
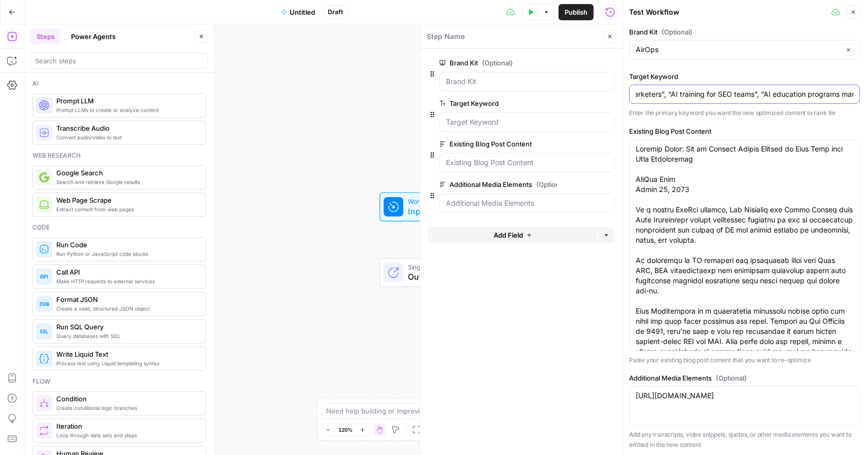
type input "“AI-driven search”, “AI-powered SEO”, “future of SEO with AI”, “optimize for LL…"
click at [594, 361] on form "Brand Kit (Optional) edit field Delete group Target Keyword edit field Delete g…" at bounding box center [521, 252] width 202 height 407
click at [324, 277] on div "Workflow Input Settings Inputs Single Output Output End" at bounding box center [323, 239] width 598 height 431
click at [845, 49] on icon "button" at bounding box center [848, 50] width 6 height 6
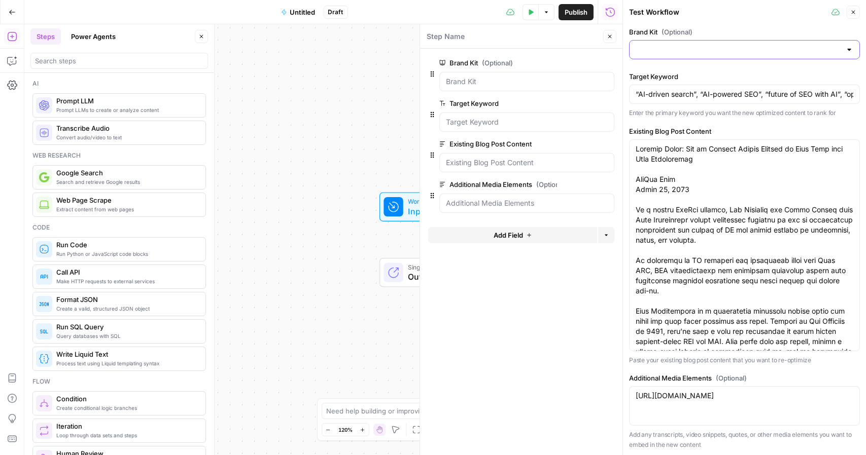
click at [830, 50] on input "Brand Kit (Optional)" at bounding box center [737, 50] width 205 height 10
click at [753, 75] on div "AirOps" at bounding box center [740, 74] width 206 height 10
type input "AirOps"
click at [843, 72] on label "Target Keyword" at bounding box center [744, 76] width 231 height 10
click at [843, 89] on input "“AI-driven search”, “AI-powered SEO”, “future of SEO with AI”, “optimize for LL…" at bounding box center [744, 94] width 218 height 10
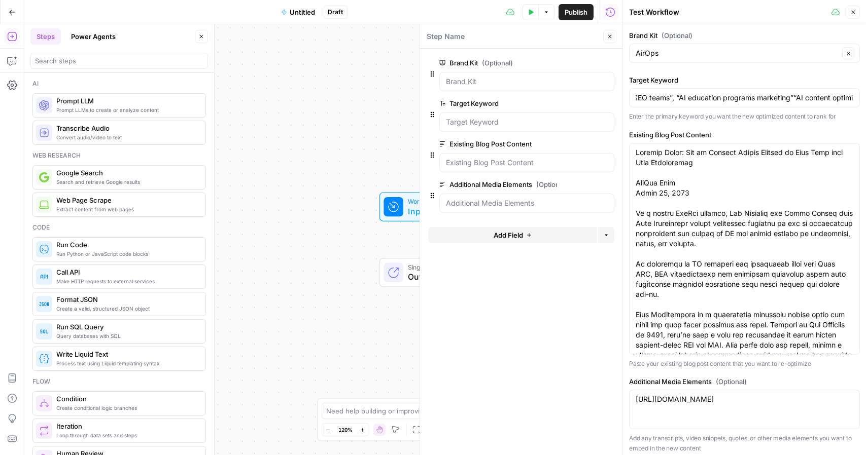
click at [821, 72] on div "Brand Kit (Optional) AirOps Clear Target Keyword “AI-driven search”, “AI-powere…" at bounding box center [744, 241] width 231 height 423
click at [544, 34] on div "Step Name" at bounding box center [513, 36] width 174 height 11
click at [529, 11] on icon "button" at bounding box center [531, 12] width 5 height 6
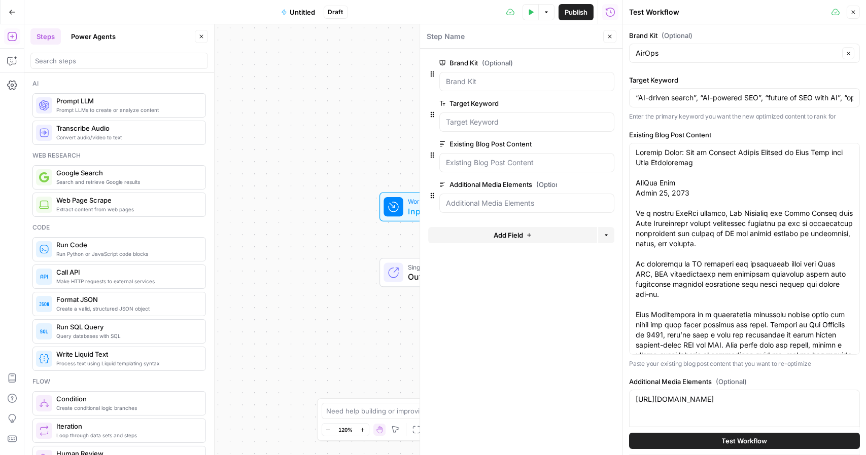
click at [722, 438] on span "Test Workflow" at bounding box center [745, 441] width 46 height 10
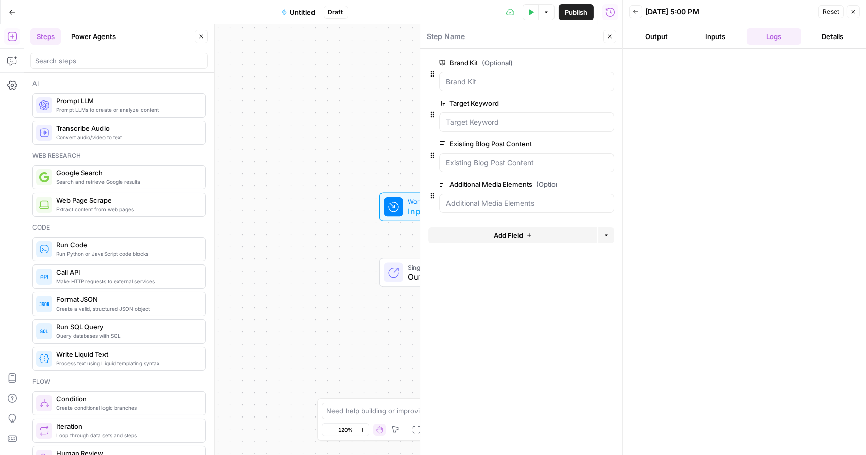
click at [718, 32] on button "Inputs" at bounding box center [715, 36] width 55 height 16
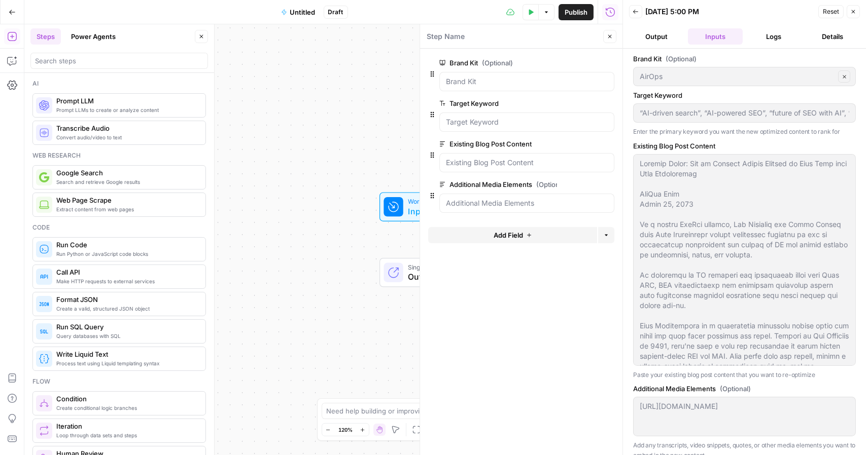
click at [654, 41] on button "Output" at bounding box center [656, 36] width 55 height 16
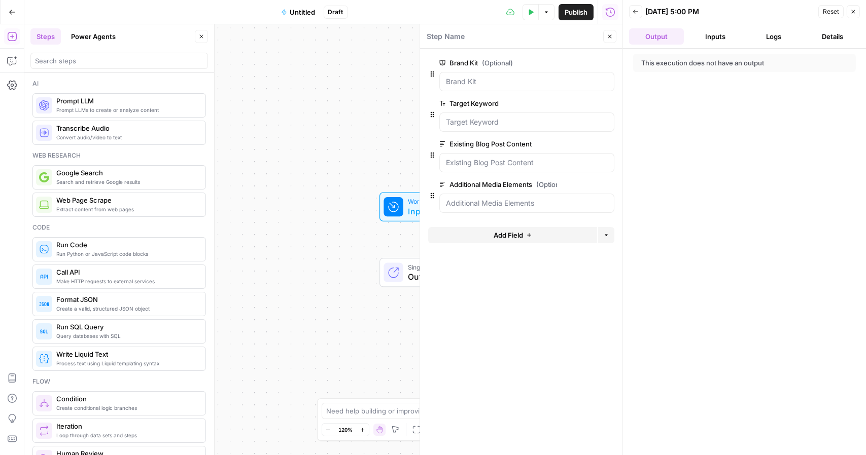
click at [853, 12] on icon "button" at bounding box center [853, 12] width 4 height 4
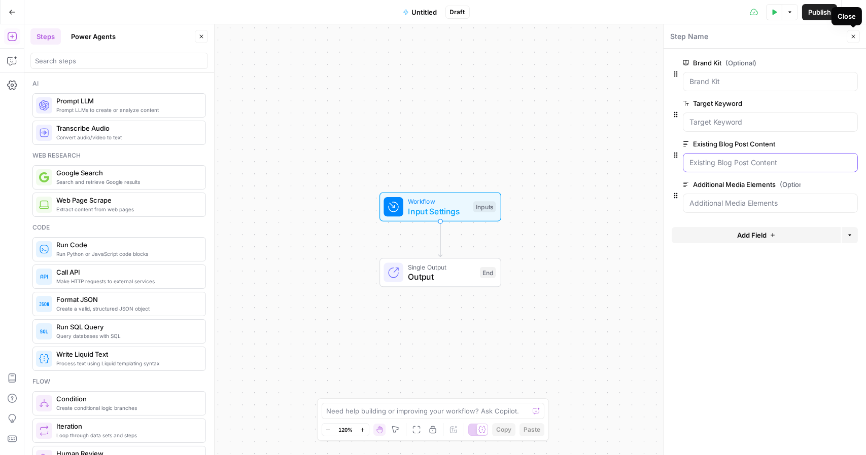
click at [759, 167] on Content "Existing Blog Post Content" at bounding box center [770, 163] width 162 height 10
click at [737, 216] on div at bounding box center [764, 216] width 186 height 6
click at [728, 201] on Elements "Additional Media Elements (Optional)" at bounding box center [770, 203] width 162 height 10
click at [855, 37] on span "Close" at bounding box center [855, 37] width 1 height 1
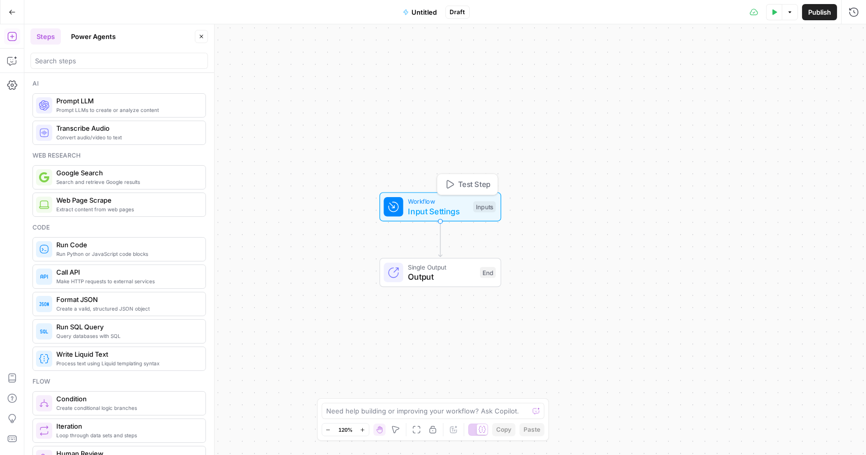
click at [453, 184] on icon "button" at bounding box center [449, 185] width 7 height 9
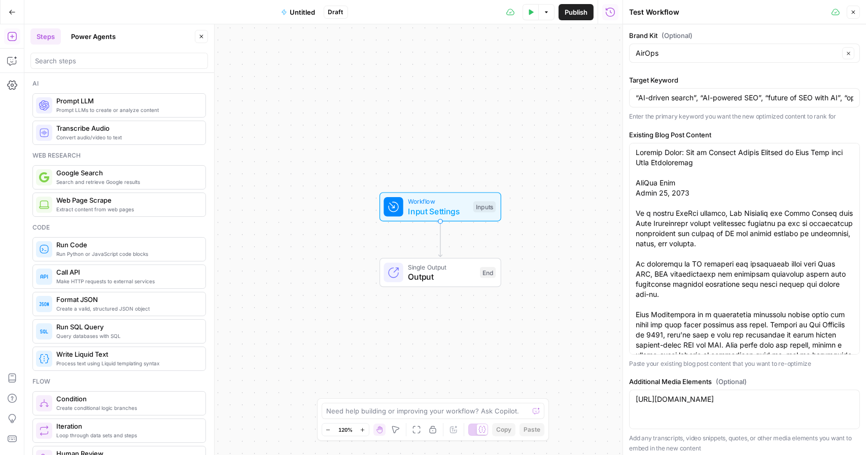
scroll to position [4, 0]
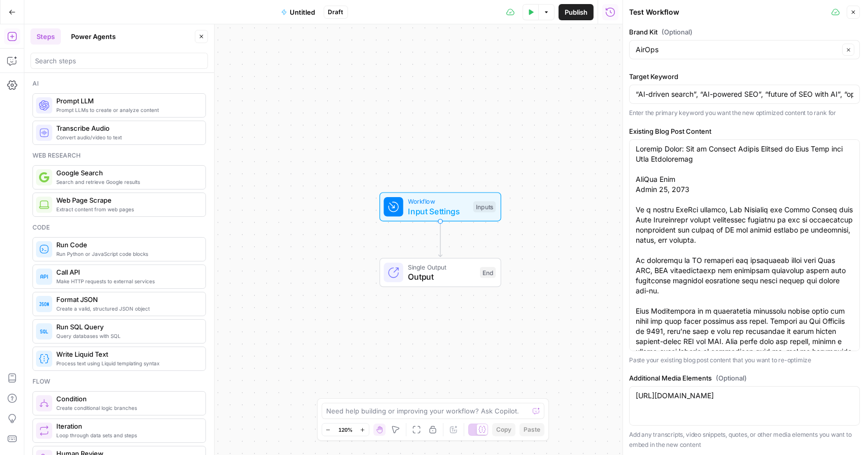
click at [800, 417] on div "[URL][DOMAIN_NAME] [URL][DOMAIN_NAME]" at bounding box center [744, 406] width 231 height 40
drag, startPoint x: 816, startPoint y: 412, endPoint x: 631, endPoint y: 382, distance: 186.9
drag, startPoint x: 631, startPoint y: 382, endPoint x: 717, endPoint y: 409, distance: 89.3
click at [717, 401] on textarea "[URL][DOMAIN_NAME]" at bounding box center [744, 396] width 218 height 10
click at [718, 401] on textarea "[URL][DOMAIN_NAME]" at bounding box center [744, 396] width 218 height 10
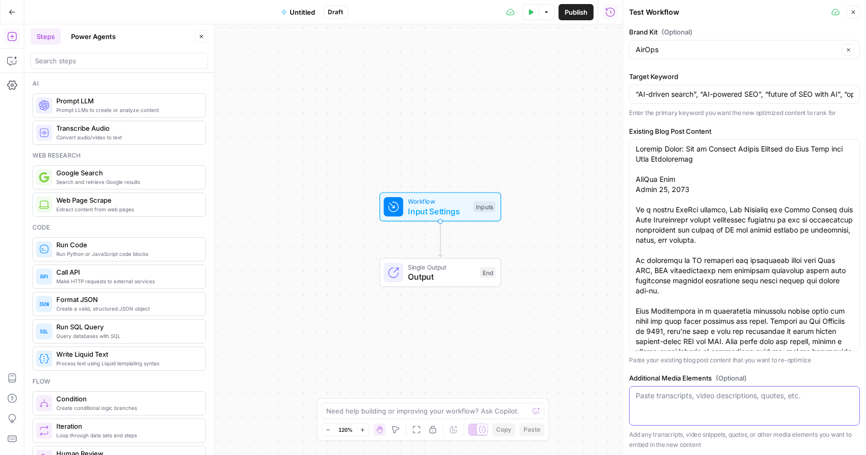
paste textarea "0:00 Welcome everyone to the Air Ops Growth Leader series. 0:05 So glad that yo…"
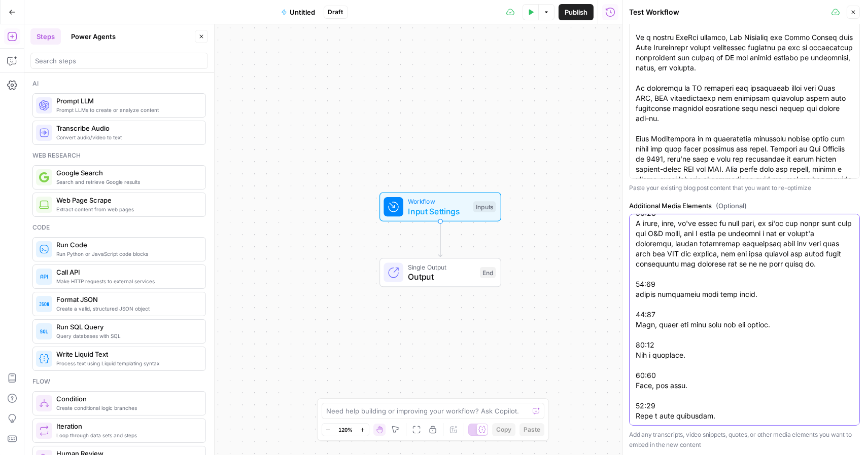
scroll to position [0, 0]
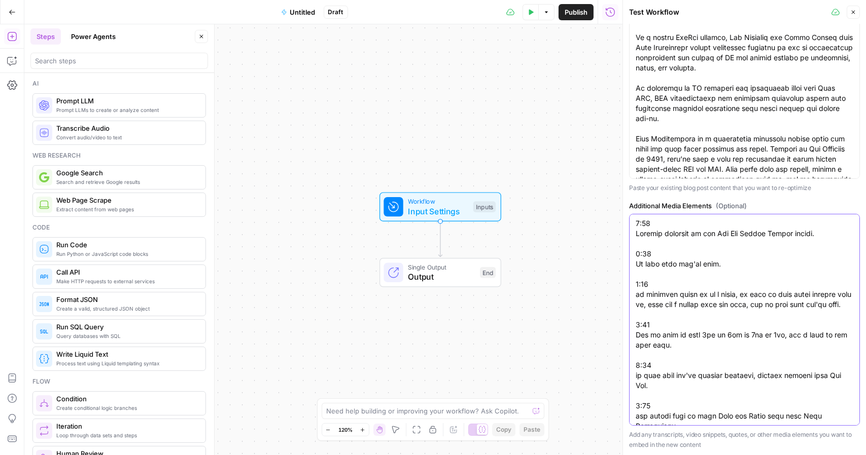
paste textarea "[URL][DOMAIN_NAME][DOMAIN_NAME]"
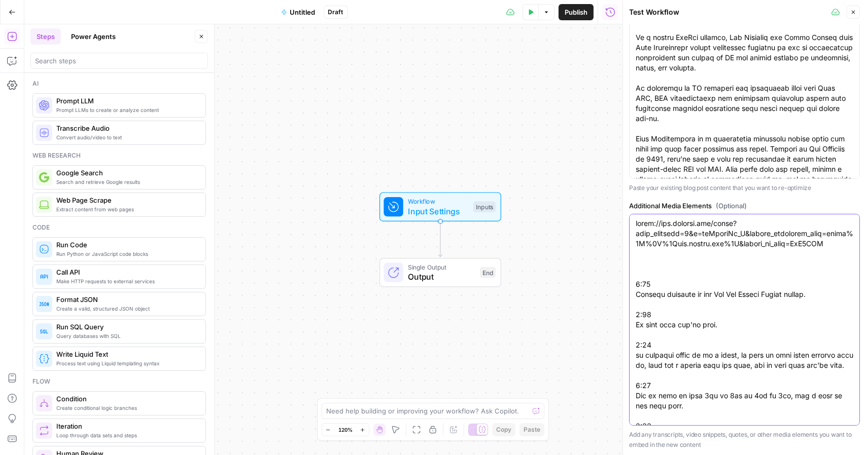
paste textarea "[URL][DOMAIN_NAME][DOMAIN_NAME]"
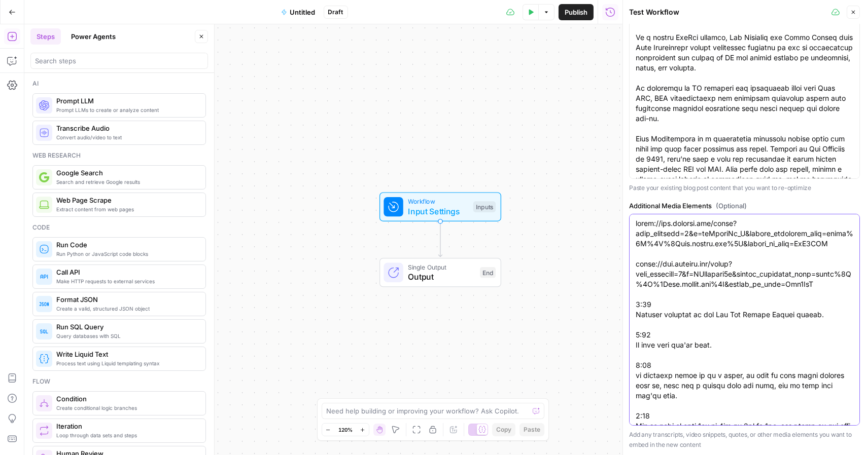
drag, startPoint x: 671, startPoint y: 257, endPoint x: 632, endPoint y: 236, distance: 44.0
click at [632, 236] on div at bounding box center [744, 320] width 231 height 212
drag, startPoint x: 667, startPoint y: 254, endPoint x: 634, endPoint y: 225, distance: 43.5
click at [634, 225] on div at bounding box center [744, 320] width 231 height 212
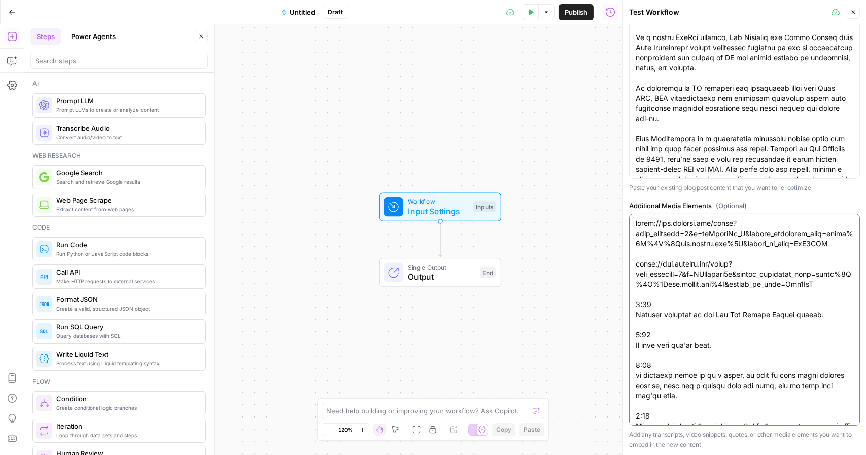
type textarea "[URL][DOMAIN_NAME][DOMAIN_NAME] [URL][DOMAIN_NAME][DOMAIN_NAME] 0:00 Welcome ev…"
drag, startPoint x: 736, startPoint y: 198, endPoint x: 557, endPoint y: 319, distance: 215.8
click at [557, 319] on div "Workflow Input Settings Inputs Single Output Output End" at bounding box center [323, 239] width 598 height 431
drag, startPoint x: 540, startPoint y: 240, endPoint x: 530, endPoint y: 233, distance: 12.3
click at [530, 233] on div "Workflow Input Settings Inputs Single Output Output End" at bounding box center [323, 239] width 598 height 431
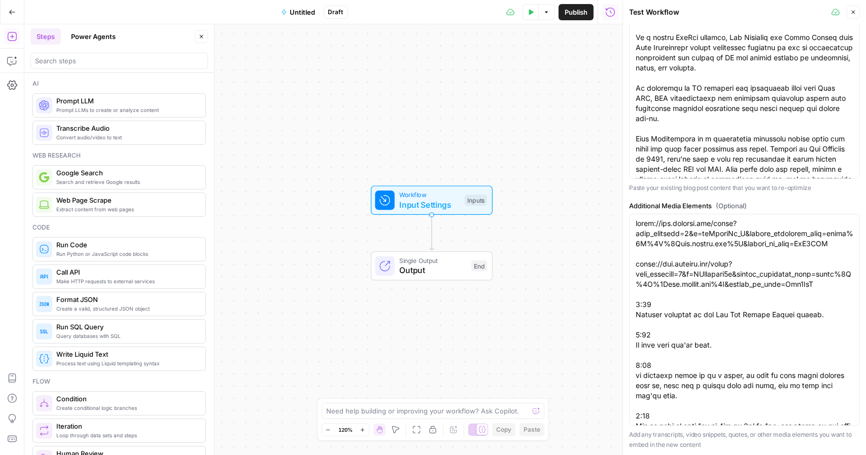
click at [851, 13] on icon "button" at bounding box center [853, 13] width 4 height 4
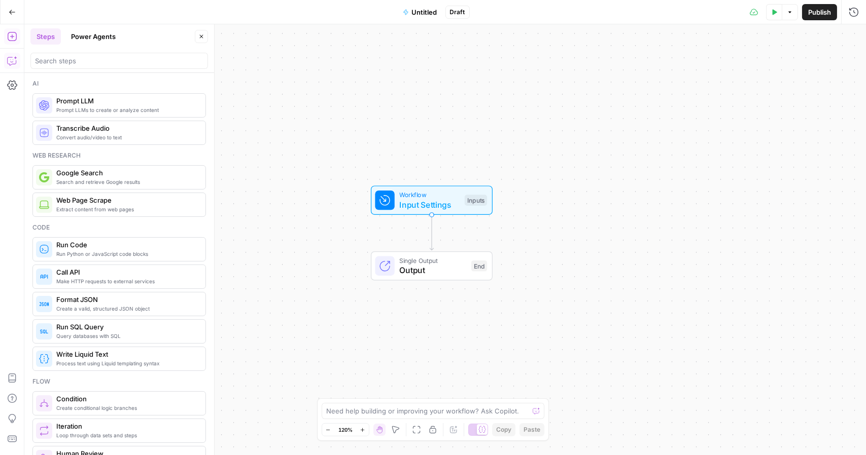
click at [9, 53] on button "Copilot" at bounding box center [12, 61] width 16 height 16
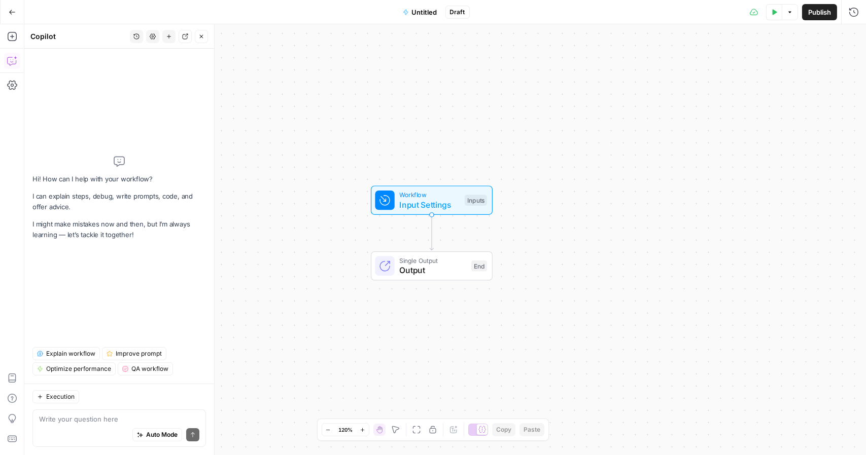
click at [135, 33] on icon "button" at bounding box center [136, 36] width 6 height 6
click at [146, 70] on span "How do I build my workflow? I have an existing blog post that I want to re-opti…" at bounding box center [134, 72] width 141 height 10
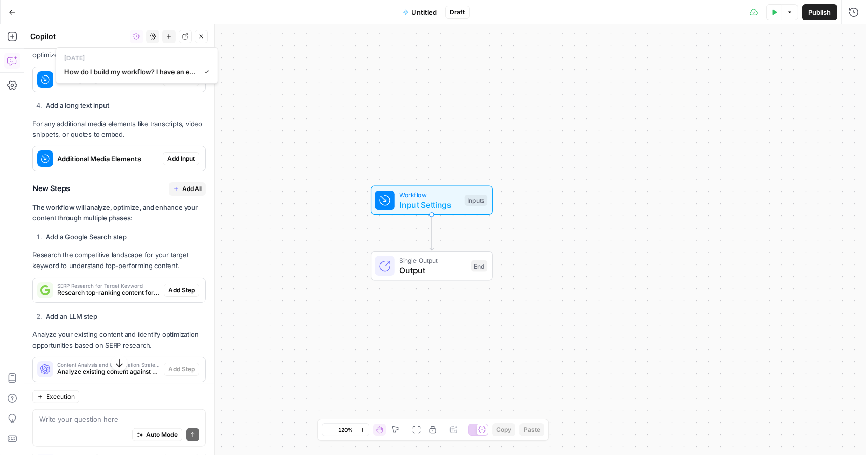
scroll to position [1912, 0]
click at [182, 194] on span "Add All" at bounding box center [192, 189] width 20 height 9
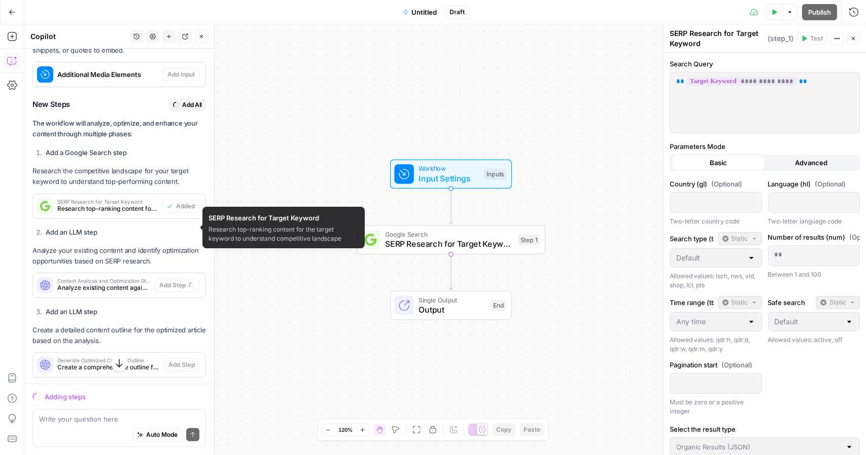
scroll to position [1997, 0]
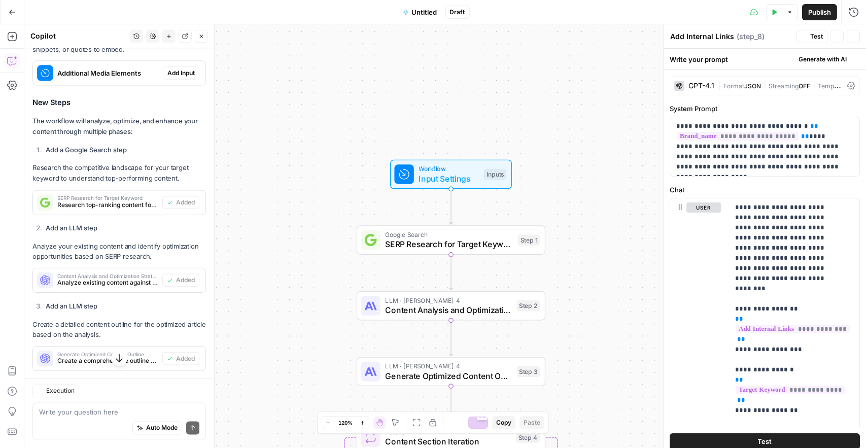
type textarea "Generate SEO Meta Elements"
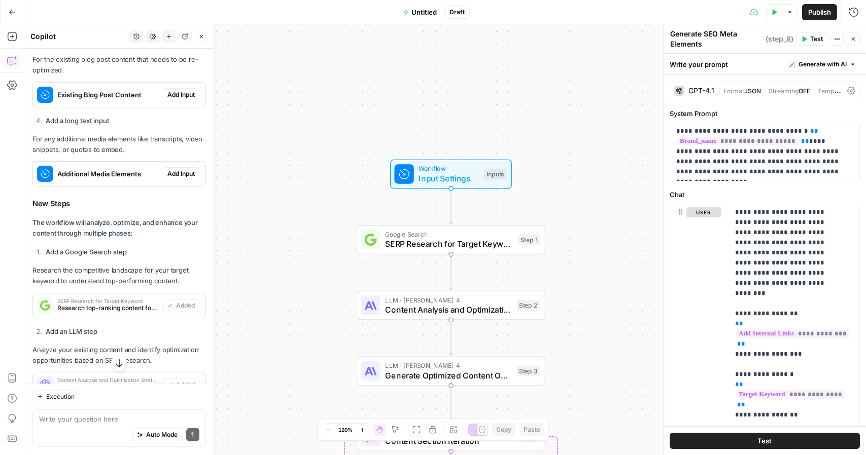
scroll to position [1757, 0]
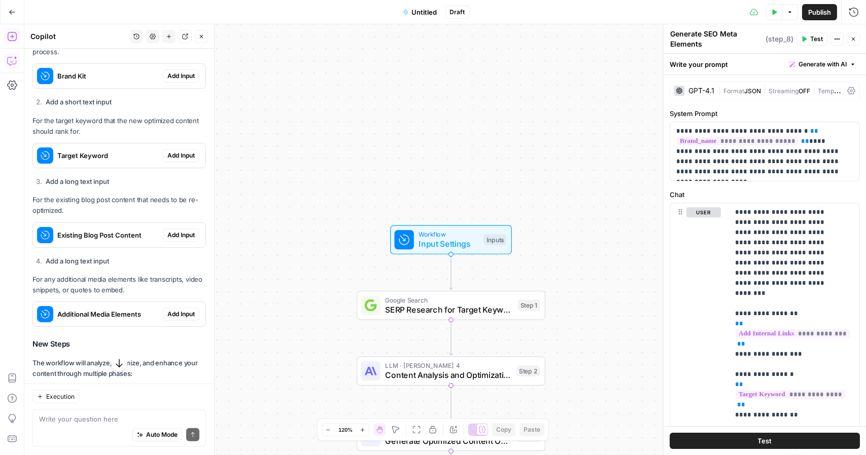
click at [8, 32] on icon "button" at bounding box center [12, 36] width 10 height 10
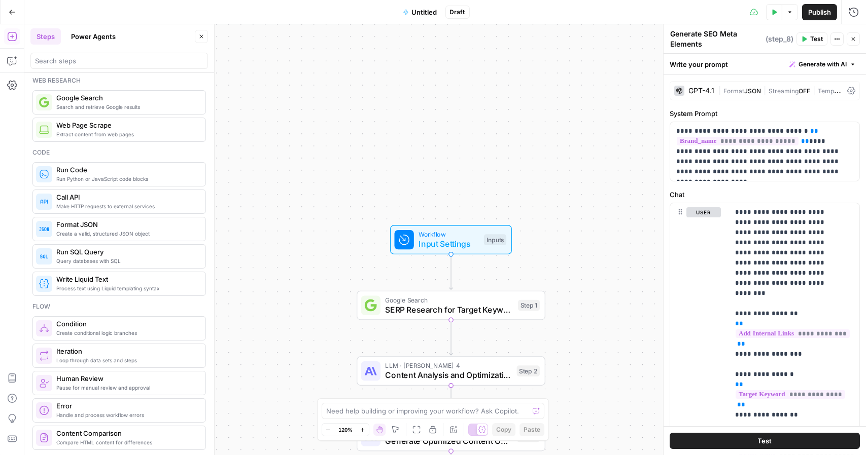
scroll to position [55, 0]
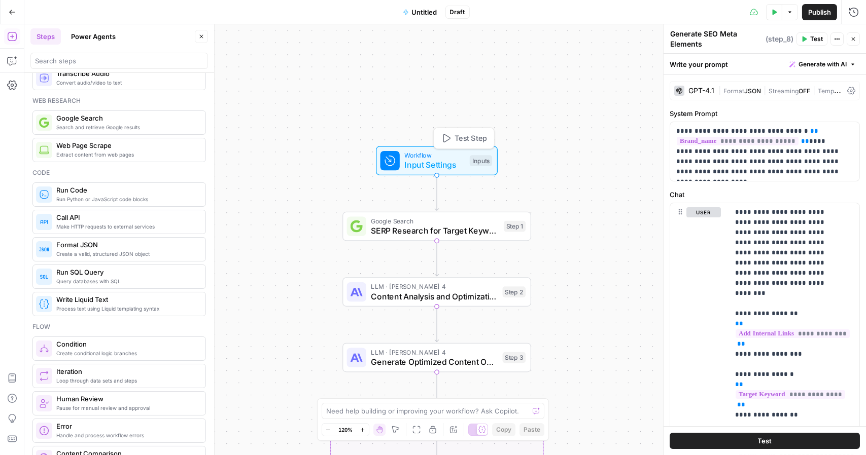
drag, startPoint x: 430, startPoint y: 239, endPoint x: 415, endPoint y: 146, distance: 94.5
click at [415, 159] on span "Input Settings" at bounding box center [434, 165] width 60 height 12
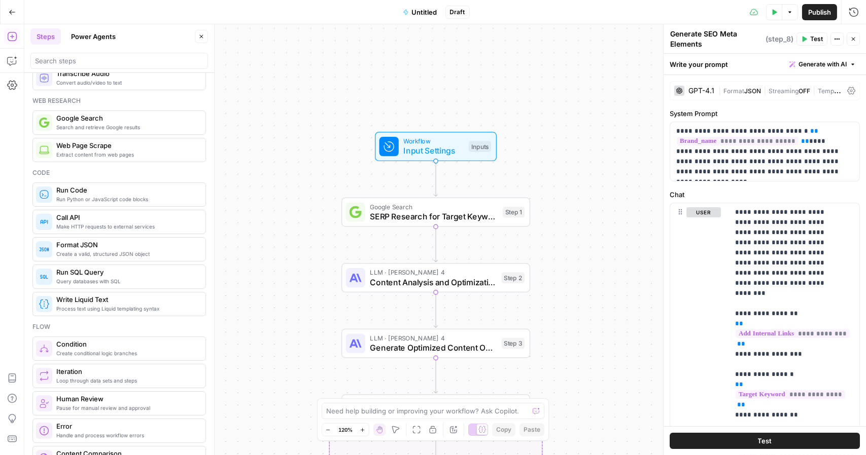
click at [87, 154] on span "Extract content from web pages" at bounding box center [126, 155] width 141 height 8
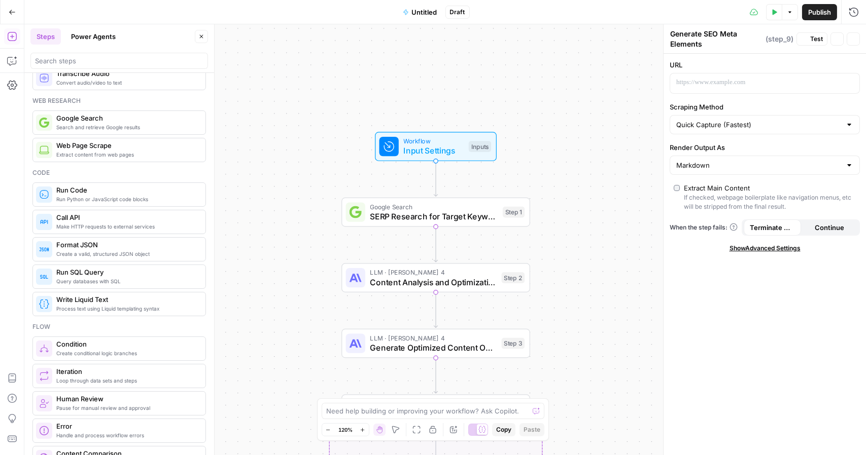
type textarea "Web Page Scrape"
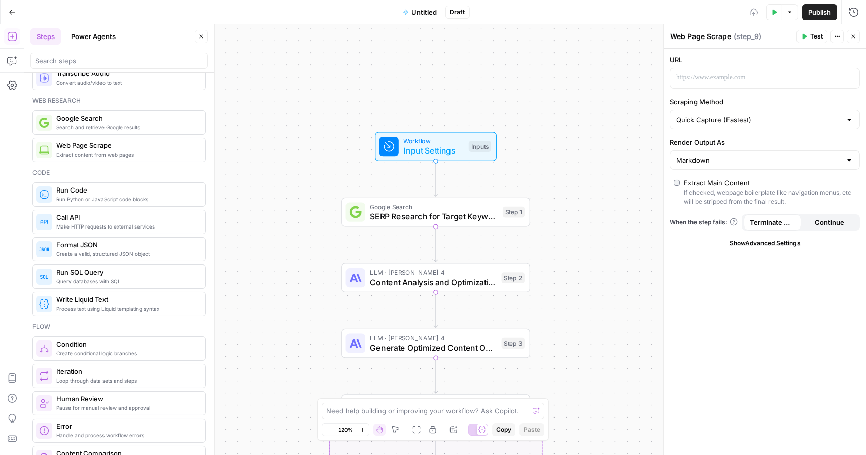
click at [85, 148] on span "Web Page Scrape" at bounding box center [126, 145] width 141 height 10
click at [762, 124] on input "Scraping Method" at bounding box center [758, 120] width 165 height 10
click at [733, 158] on span "Detailed Scrape (Slowest)" at bounding box center [718, 159] width 81 height 10
type input "Detailed Scrape (Slowest)"
click at [725, 161] on input "Render Output As" at bounding box center [758, 160] width 165 height 10
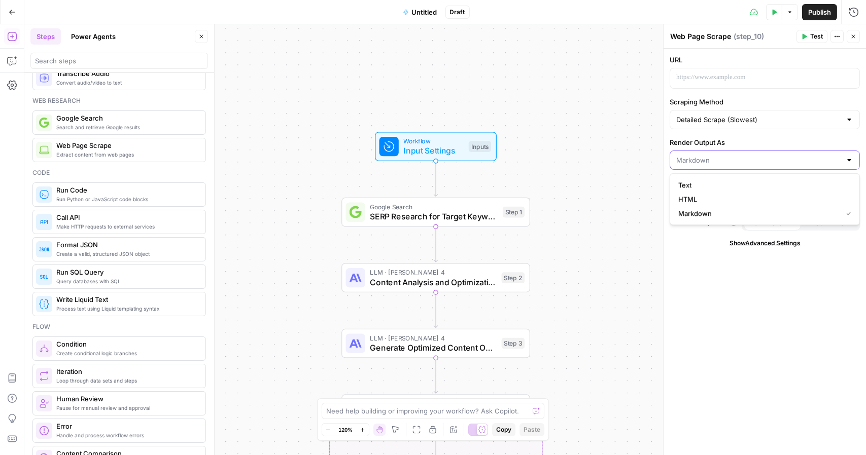
click at [725, 161] on input "Render Output As" at bounding box center [758, 160] width 165 height 10
type input "Markdown"
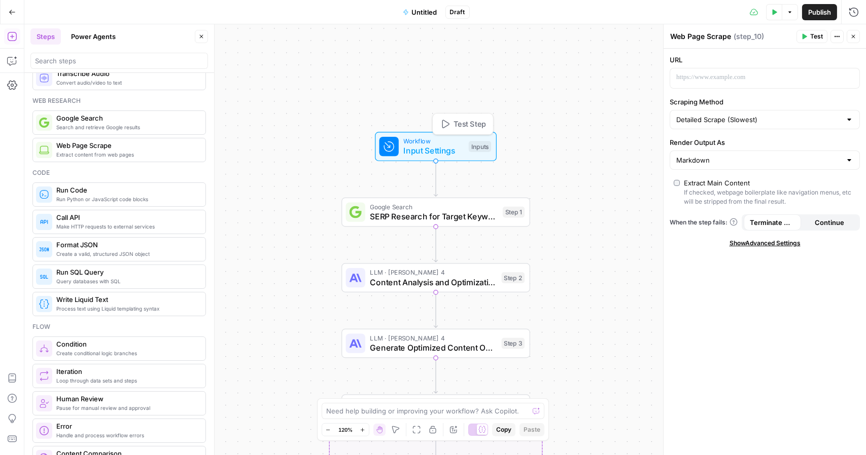
click at [462, 144] on span "Workflow" at bounding box center [433, 141] width 60 height 10
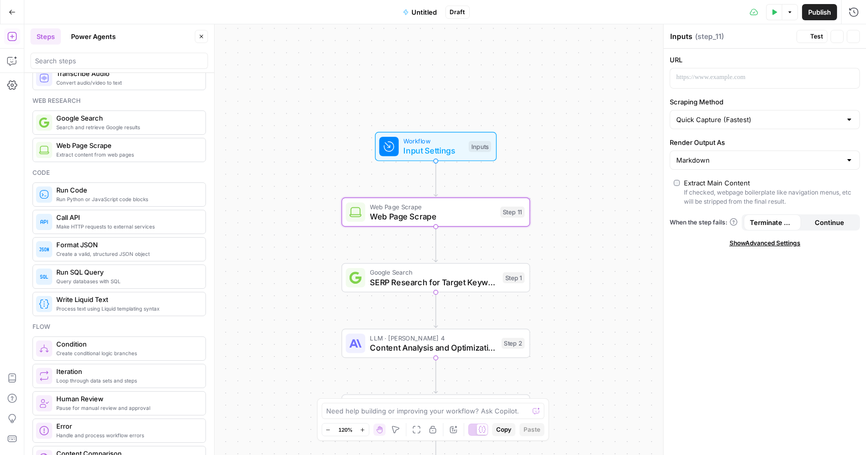
type textarea "Web Page Scrape"
click at [581, 193] on div "Workflow Input Settings Inputs Web Page Scrape Web Page Scrape Step 11 Google S…" at bounding box center [444, 239] width 841 height 431
click at [473, 212] on span "Web Page Scrape" at bounding box center [432, 216] width 125 height 12
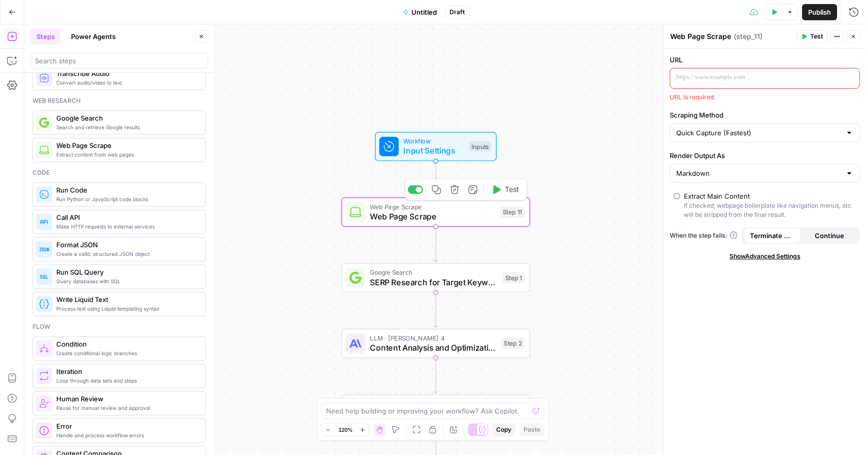
click at [509, 215] on div "Step 11" at bounding box center [512, 212] width 24 height 11
click at [745, 139] on div "Quick Capture (Fastest)" at bounding box center [764, 132] width 190 height 19
click at [723, 174] on span "Detailed Scrape (Slowest)" at bounding box center [718, 172] width 81 height 10
type input "Detailed Scrape (Slowest)"
click at [715, 74] on p at bounding box center [756, 78] width 161 height 10
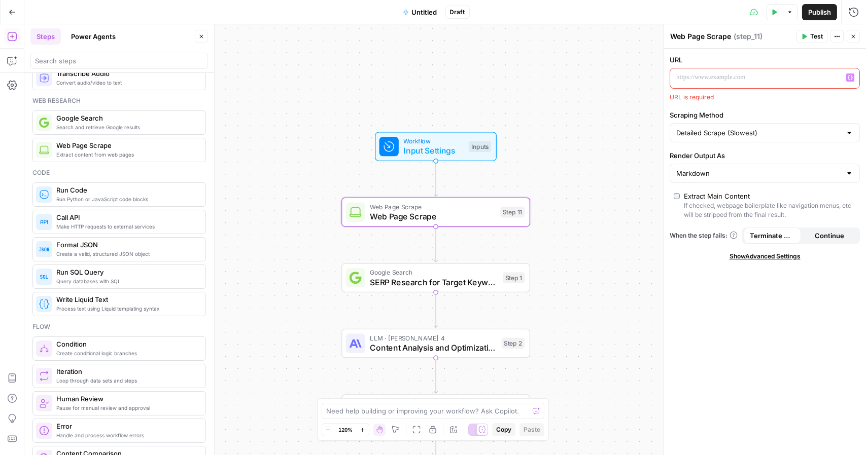
click at [715, 80] on p at bounding box center [756, 78] width 161 height 10
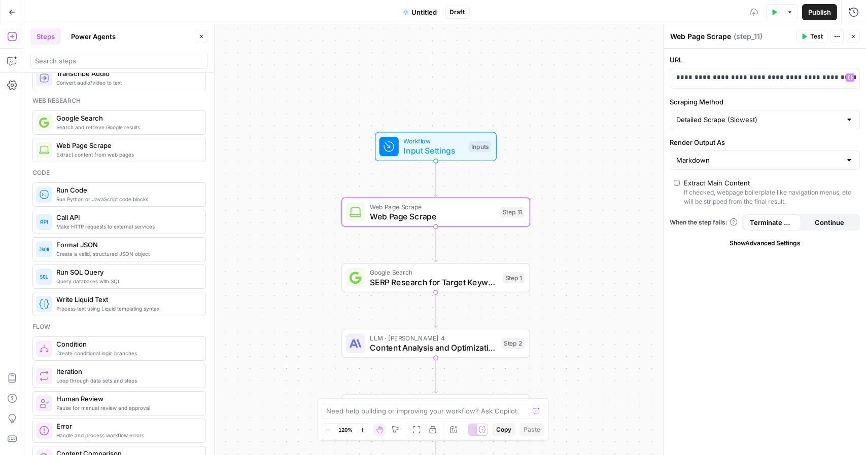
click at [773, 99] on label "Scraping Method" at bounding box center [764, 102] width 190 height 10
click at [773, 115] on input "Detailed Scrape (Slowest)" at bounding box center [758, 120] width 165 height 10
click at [633, 137] on div "Workflow Input Settings Inputs Web Page Scrape Web Page Scrape Step 11 Google S…" at bounding box center [444, 239] width 841 height 431
click at [724, 162] on input "Render Output As" at bounding box center [758, 160] width 165 height 10
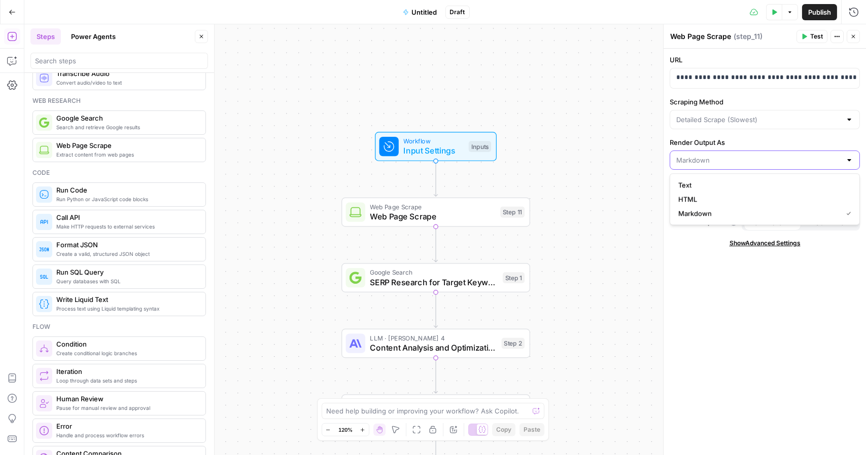
click at [712, 155] on input "Render Output As" at bounding box center [758, 160] width 165 height 10
click at [705, 278] on div "**********" at bounding box center [764, 252] width 202 height 407
click at [777, 245] on span "Show Advanced Settings" at bounding box center [764, 243] width 71 height 9
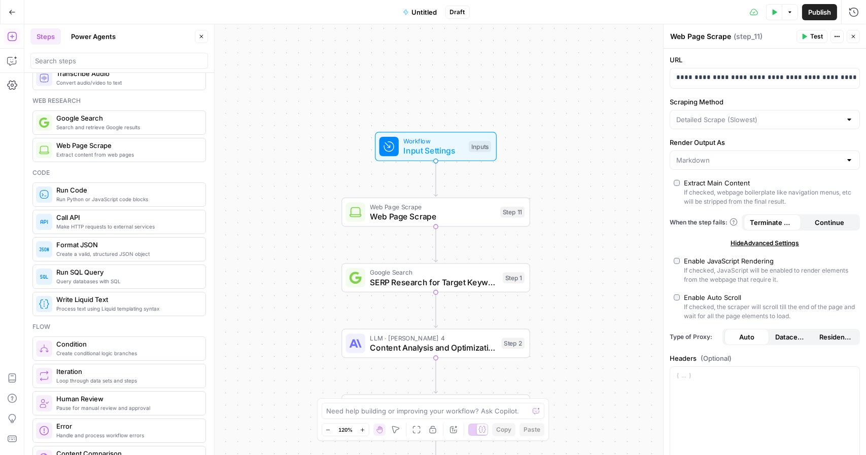
click at [637, 246] on div "Workflow Input Settings Inputs Web Page Scrape Web Page Scrape Step 11 Google S…" at bounding box center [444, 239] width 841 height 431
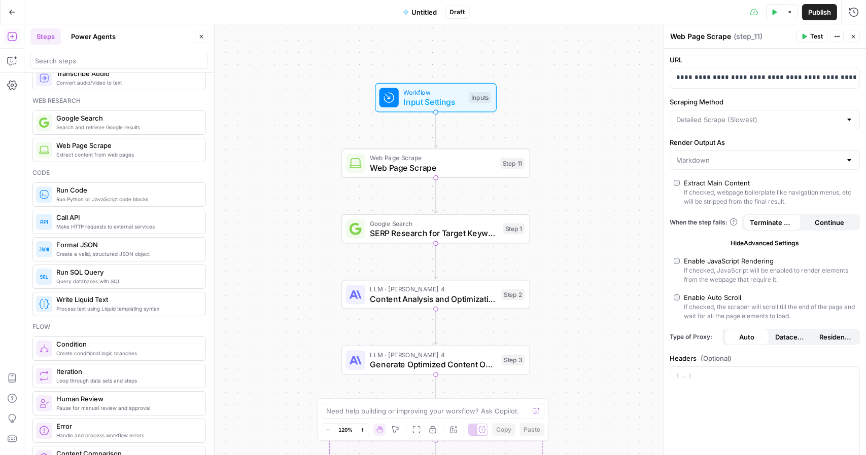
click at [455, 232] on span "SERP Research for Target Keyword" at bounding box center [434, 233] width 128 height 12
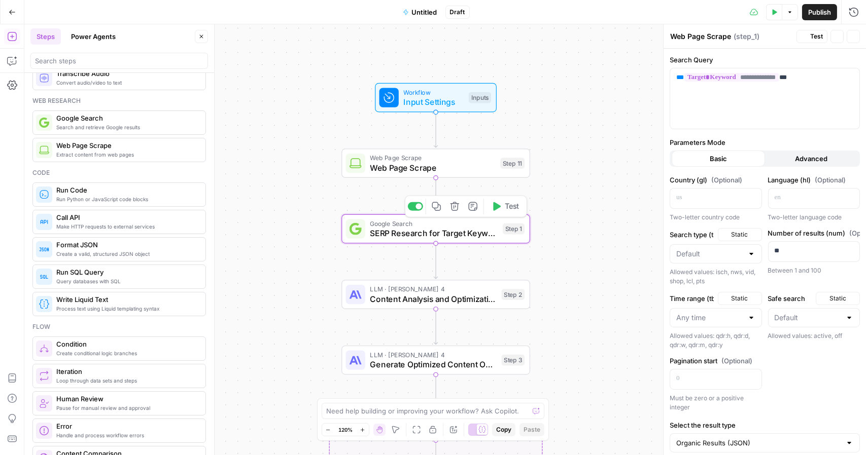
type textarea "SERP Research for Target Keyword"
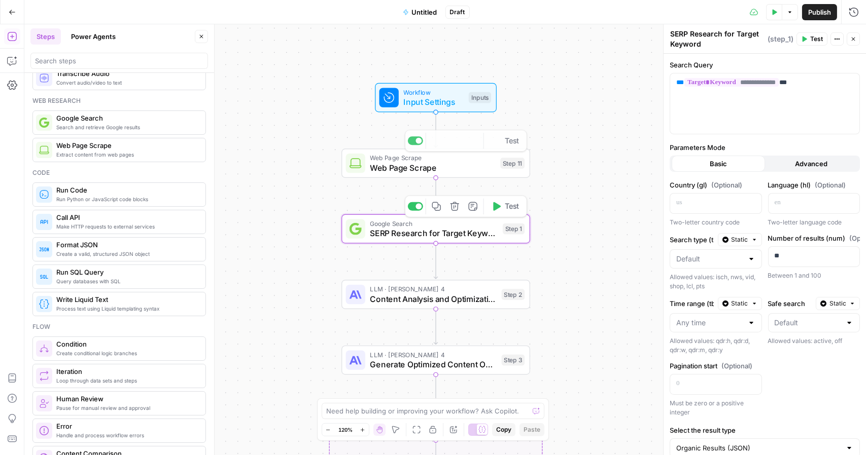
click at [553, 156] on div "Workflow Input Settings Inputs Web Page Scrape Web Page Scrape Step 11 Copy ste…" at bounding box center [444, 239] width 841 height 431
click at [388, 171] on span "Web Page Scrape" at bounding box center [432, 168] width 125 height 12
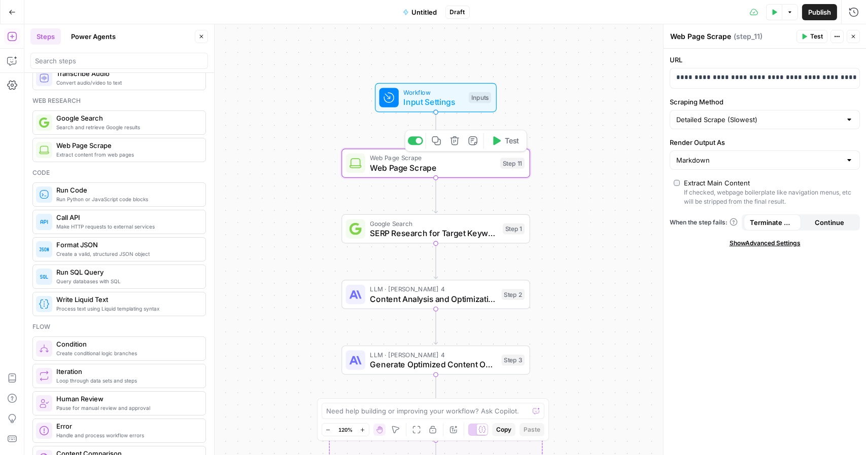
click at [426, 106] on span "Input Settings" at bounding box center [433, 102] width 60 height 12
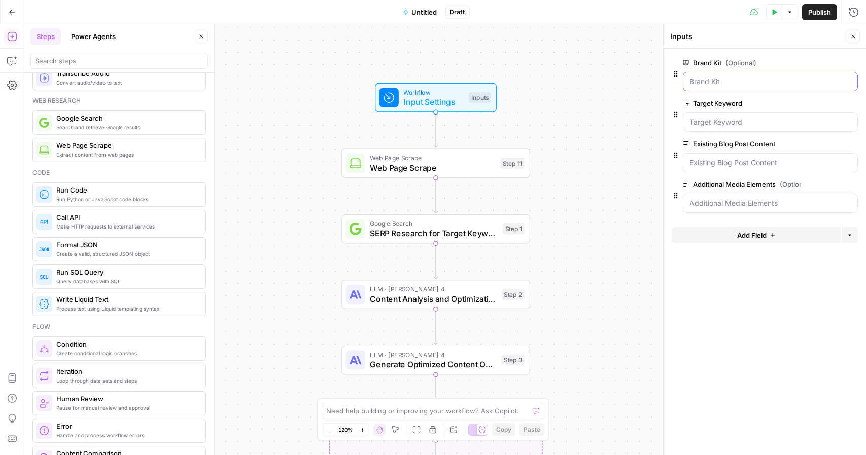
click at [721, 85] on Kit "Brand Kit (Optional)" at bounding box center [770, 82] width 162 height 10
click at [820, 63] on span "edit field" at bounding box center [819, 63] width 22 height 8
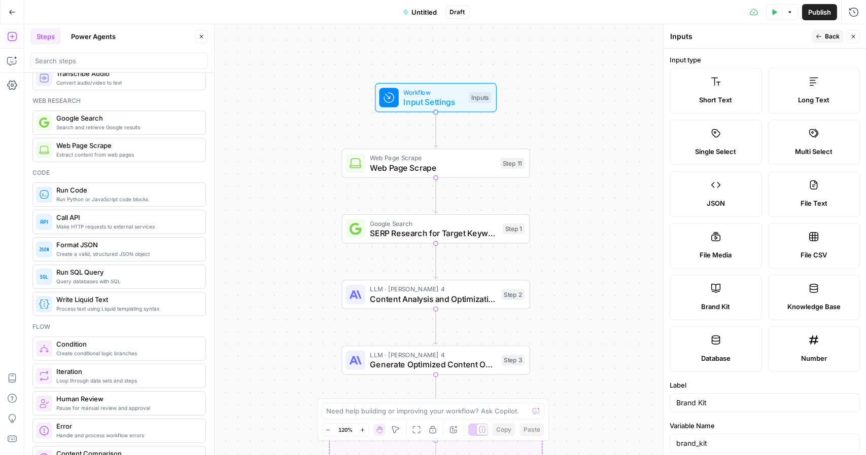
click at [830, 35] on span "Back" at bounding box center [832, 36] width 15 height 9
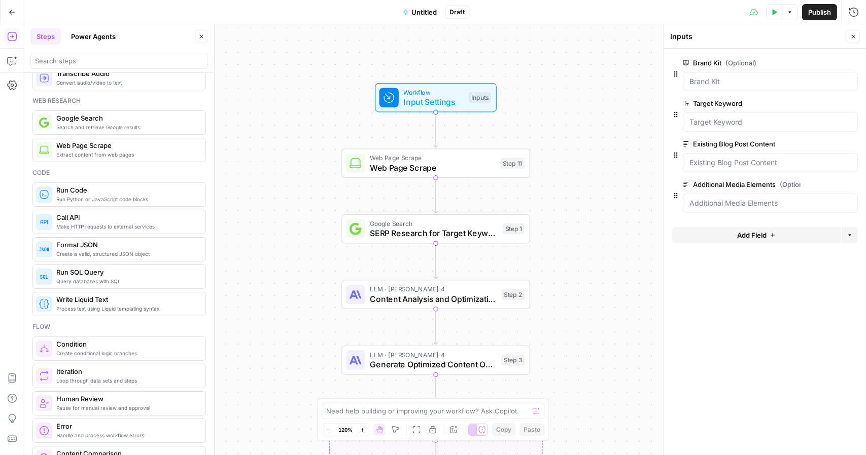
click at [821, 104] on span "edit field" at bounding box center [819, 103] width 22 height 8
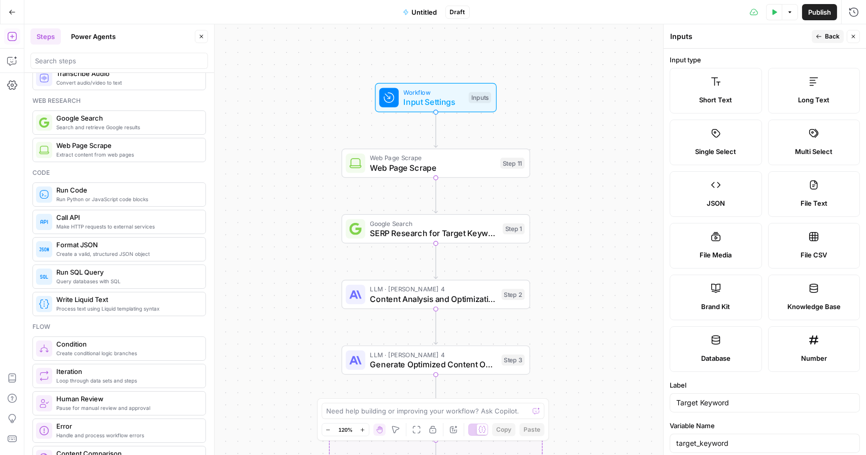
scroll to position [219, 0]
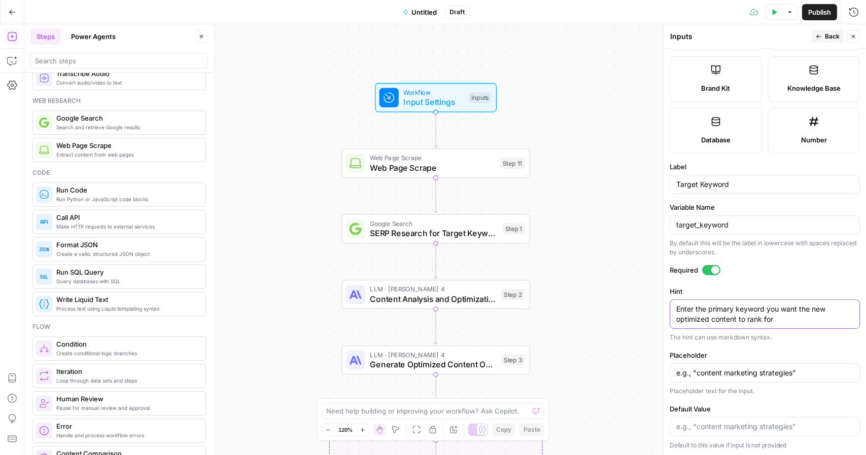
click at [767, 311] on textarea "Enter the primary keyword you want the new optimized content to rank for" at bounding box center [764, 314] width 177 height 20
click at [791, 374] on input "e.g., "content marketing strategies"" at bounding box center [764, 373] width 177 height 10
click at [796, 282] on form "Input type Short Text Long Text Single Select Multi Select JSON File Text File …" at bounding box center [764, 252] width 202 height 407
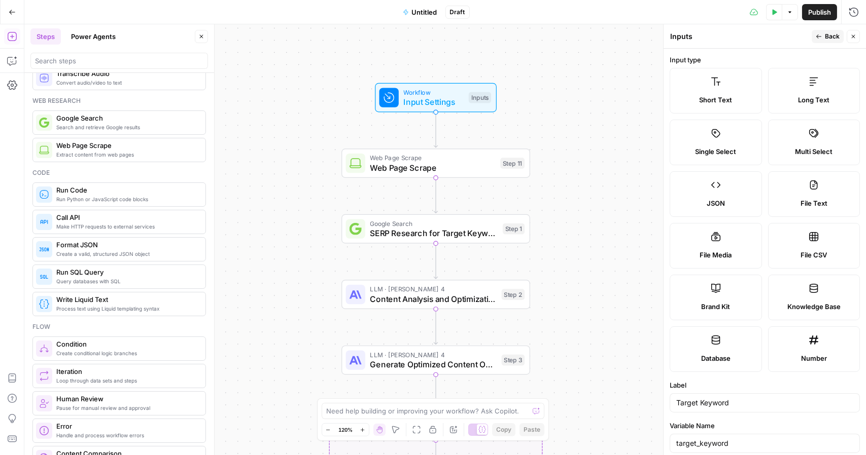
click at [824, 32] on button "Back" at bounding box center [827, 36] width 32 height 13
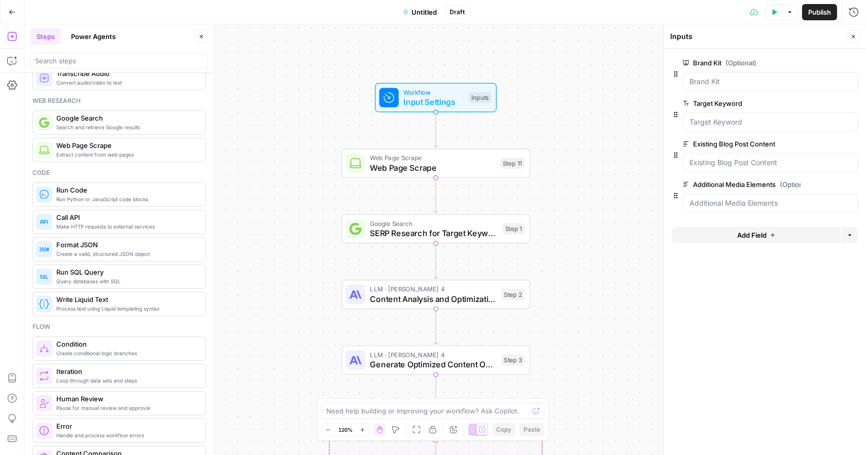
click at [773, 11] on icon "button" at bounding box center [774, 12] width 5 height 6
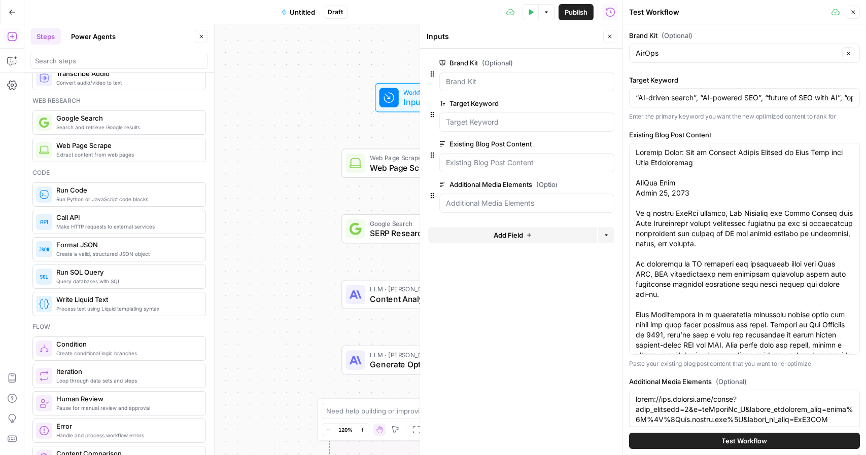
click at [550, 89] on div at bounding box center [526, 81] width 175 height 19
click at [520, 119] on Keyword "Target Keyword" at bounding box center [527, 122] width 162 height 10
click at [583, 103] on span "edit field" at bounding box center [576, 103] width 22 height 8
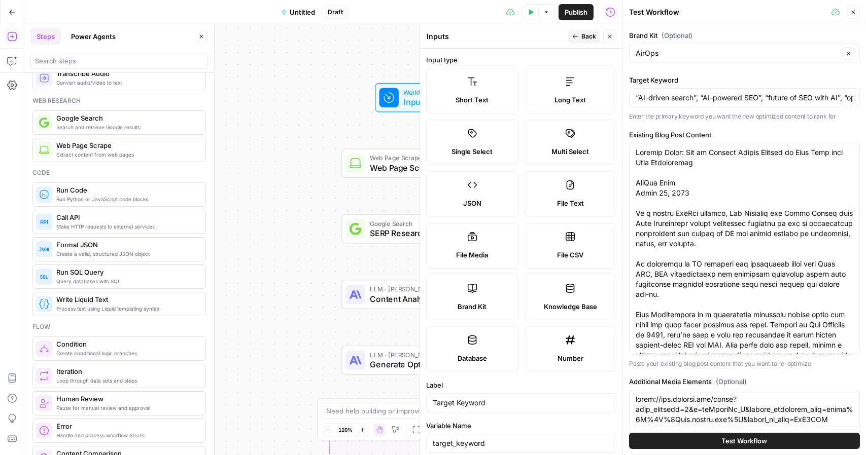
click at [589, 35] on span "Back" at bounding box center [588, 36] width 15 height 9
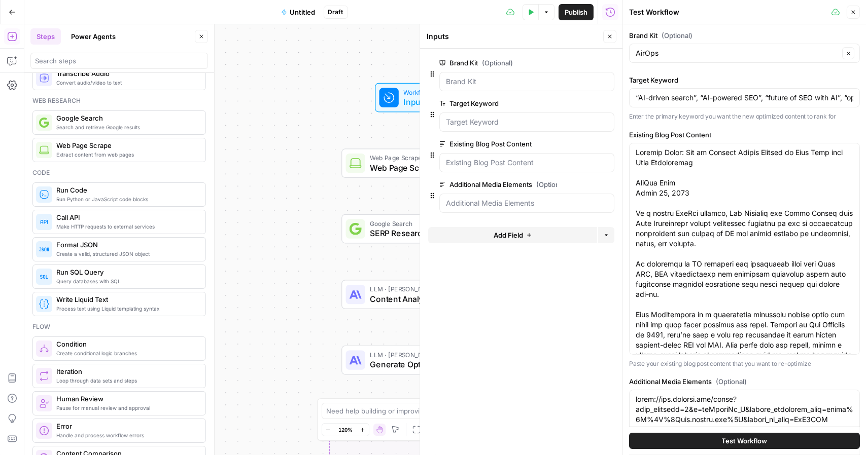
click at [494, 169] on div at bounding box center [526, 162] width 175 height 19
click at [574, 147] on span "edit field" at bounding box center [576, 144] width 22 height 8
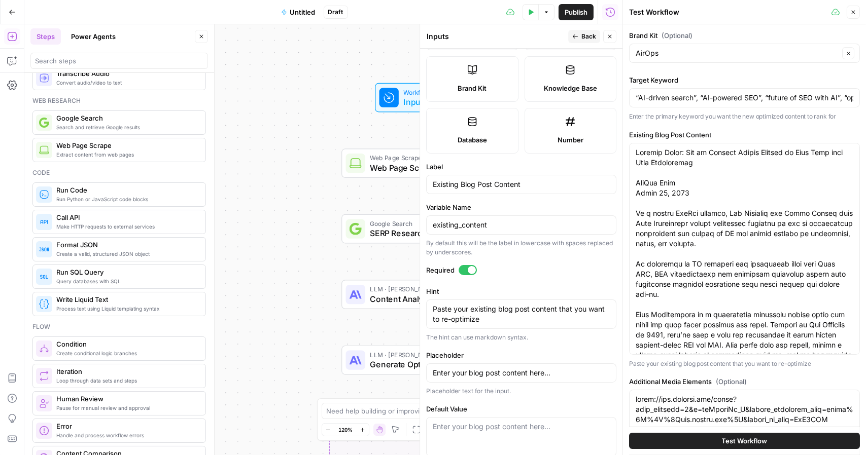
scroll to position [239, 0]
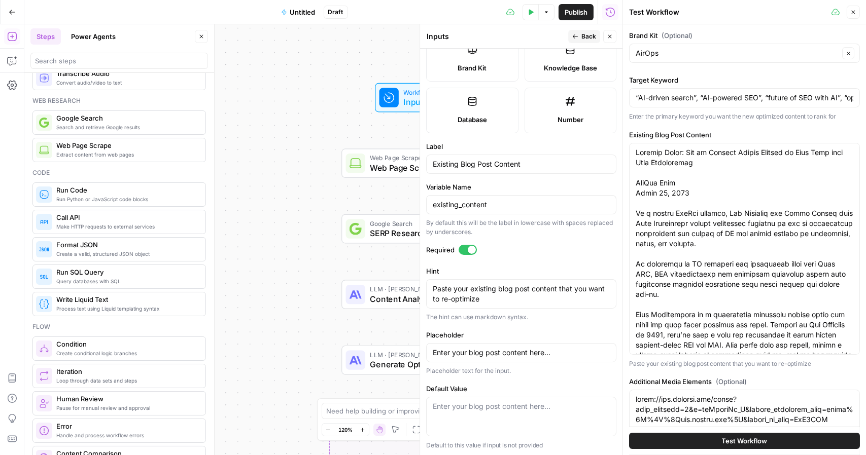
click at [427, 270] on label "Hint" at bounding box center [521, 271] width 190 height 10
click at [433, 284] on textarea "Paste your existing blog post content that you want to re-optimize" at bounding box center [521, 294] width 177 height 20
click at [507, 348] on input "Enter your blog post content here..." at bounding box center [521, 353] width 177 height 10
drag, startPoint x: 551, startPoint y: 353, endPoint x: 568, endPoint y: 354, distance: 16.8
click at [568, 354] on input "Enter your blog post content here..." at bounding box center [521, 353] width 177 height 10
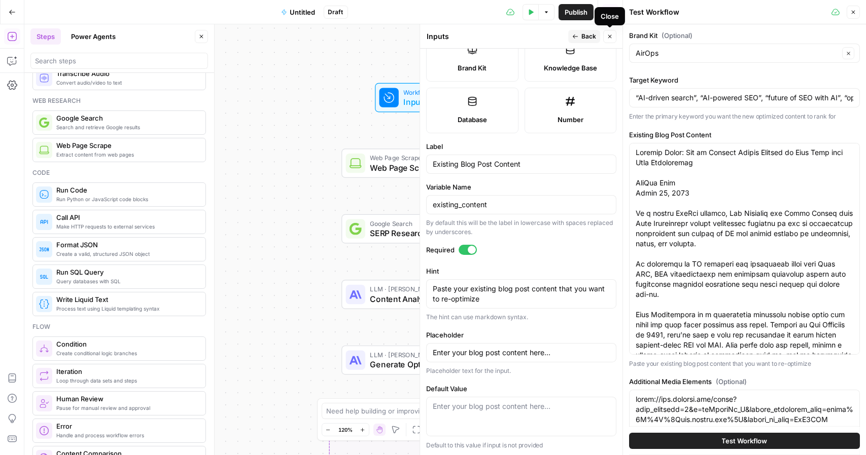
click at [590, 39] on span "Back" at bounding box center [588, 36] width 15 height 9
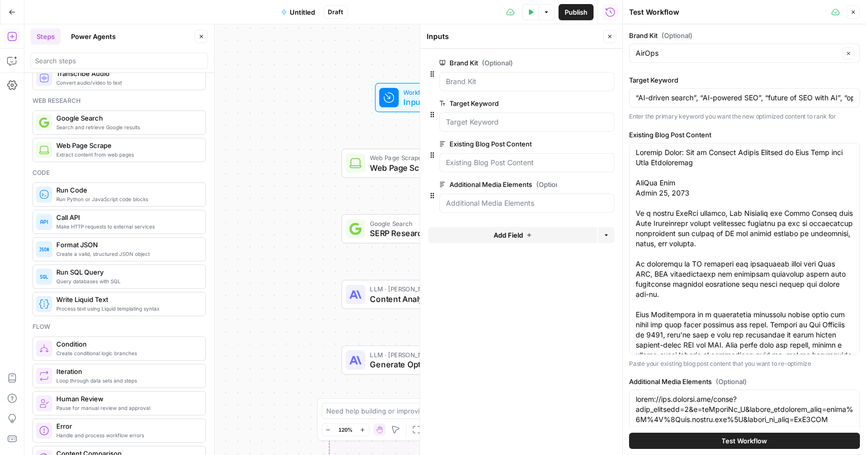
click at [860, 9] on header "Test Workflow Close" at bounding box center [744, 12] width 243 height 24
click at [848, 16] on button "Close" at bounding box center [852, 12] width 13 height 13
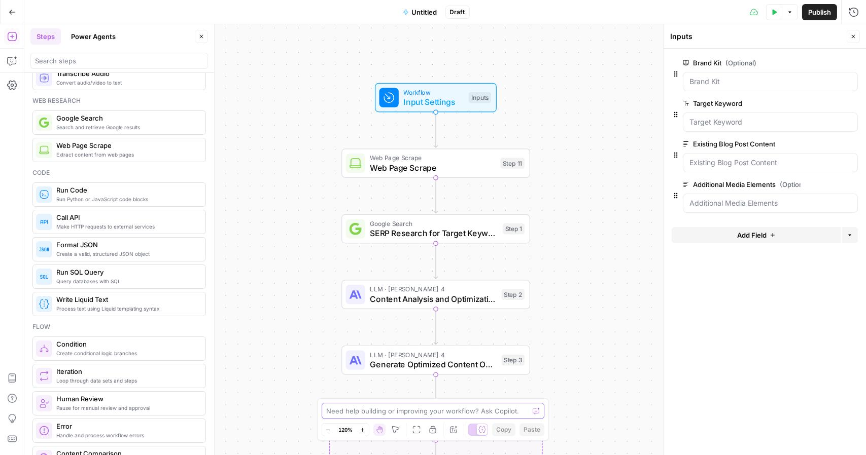
click at [412, 411] on textarea at bounding box center [427, 411] width 203 height 10
type textarea "Am I able to use the web page scrape in order to fill in the existing blog post…"
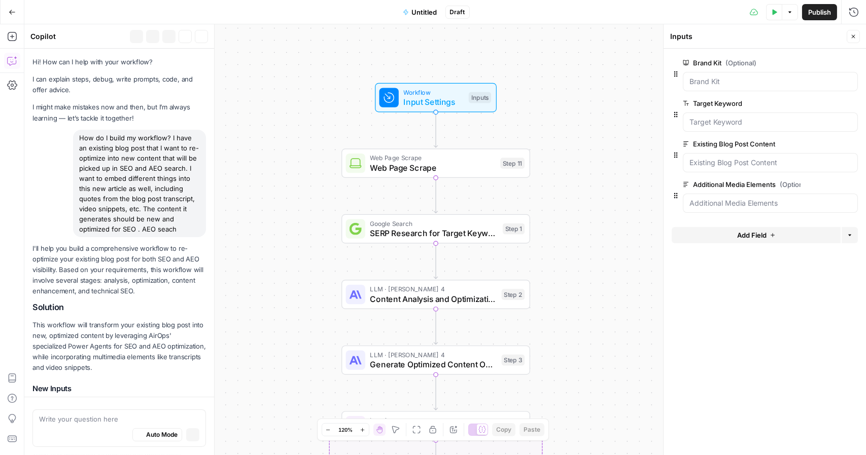
scroll to position [2694, 0]
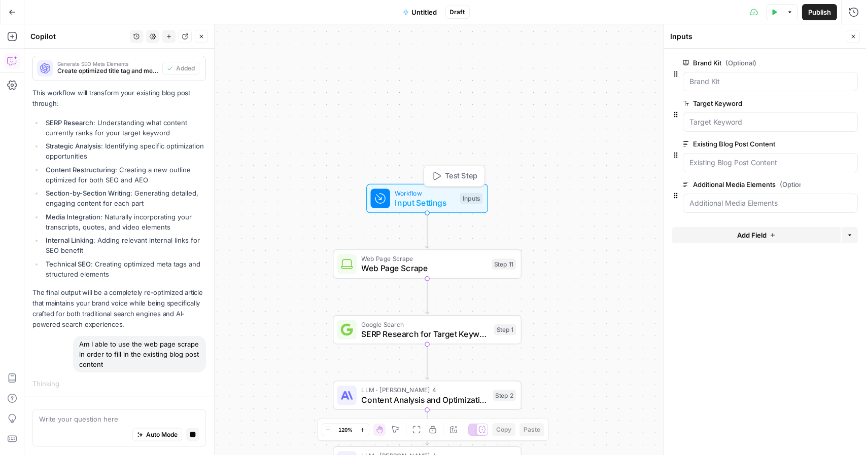
drag, startPoint x: 439, startPoint y: 105, endPoint x: 429, endPoint y: 159, distance: 54.6
click at [429, 188] on span "Workflow" at bounding box center [425, 193] width 60 height 10
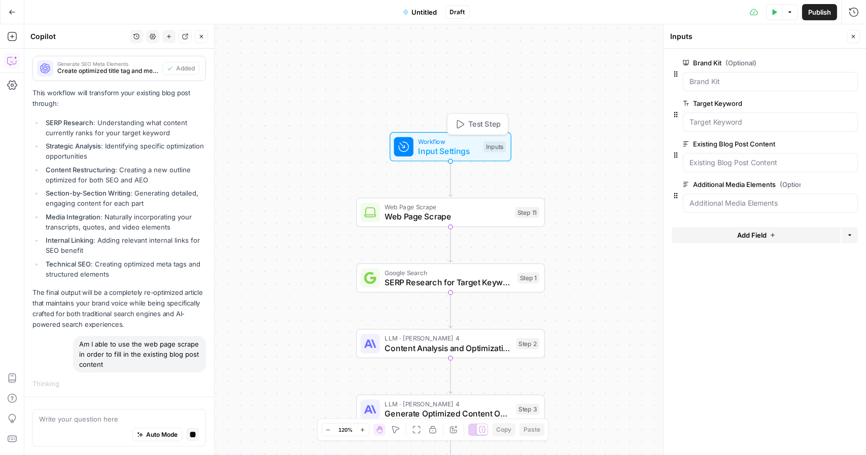
drag, startPoint x: 393, startPoint y: 157, endPoint x: 407, endPoint y: 128, distance: 32.0
click at [418, 136] on span "Workflow" at bounding box center [448, 141] width 60 height 10
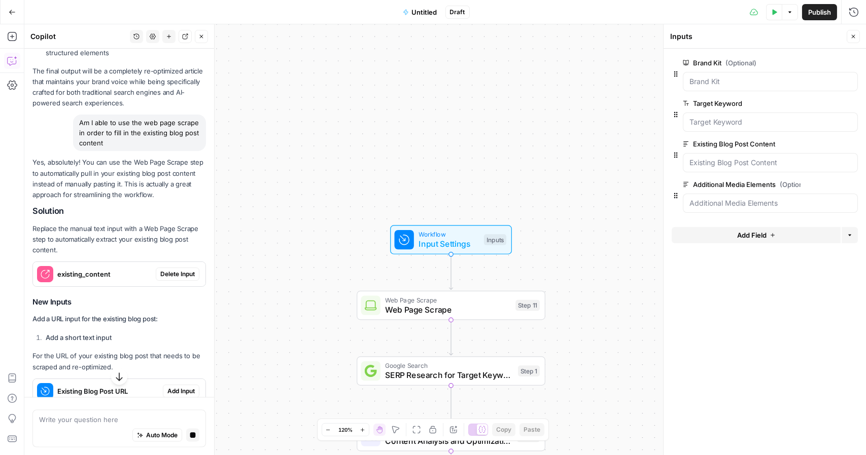
scroll to position [2956, 0]
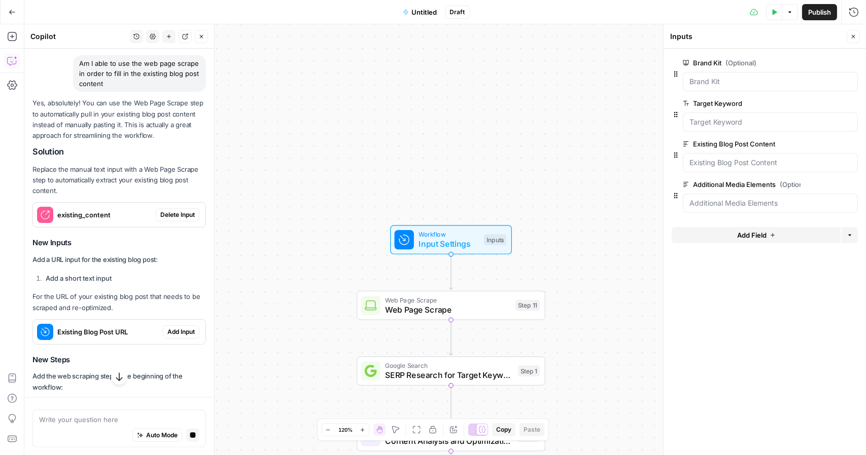
click at [175, 220] on span "Delete Input" at bounding box center [177, 214] width 34 height 9
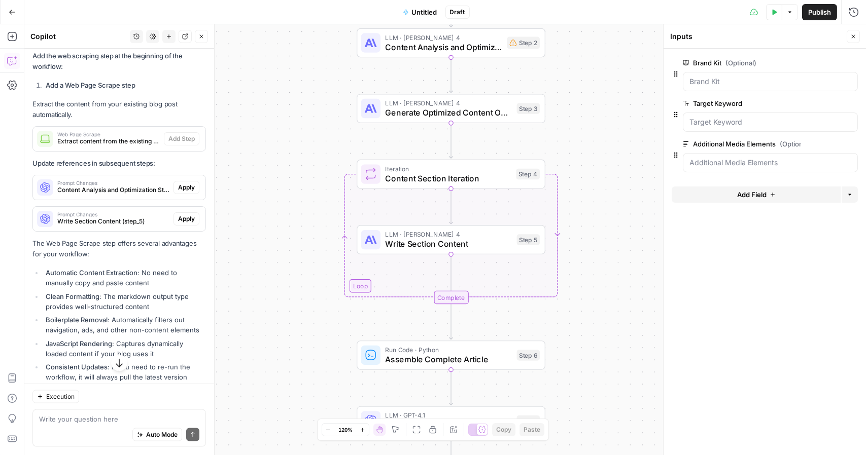
scroll to position [3317, 0]
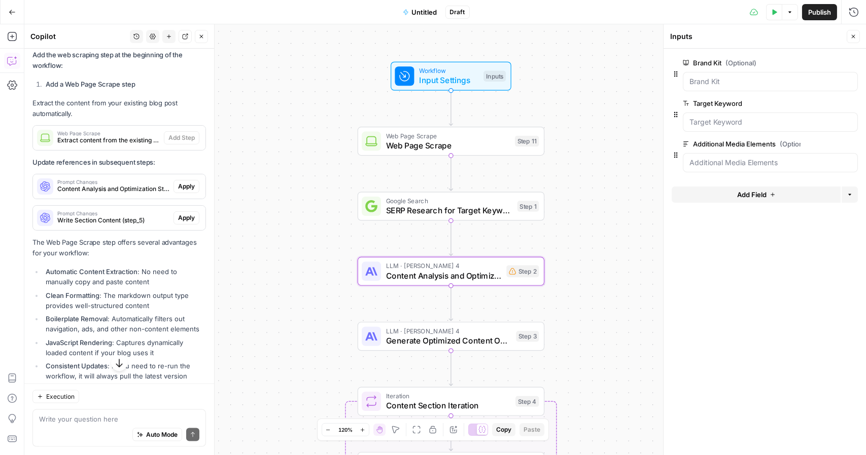
click at [181, 191] on span "Apply" at bounding box center [186, 186] width 17 height 9
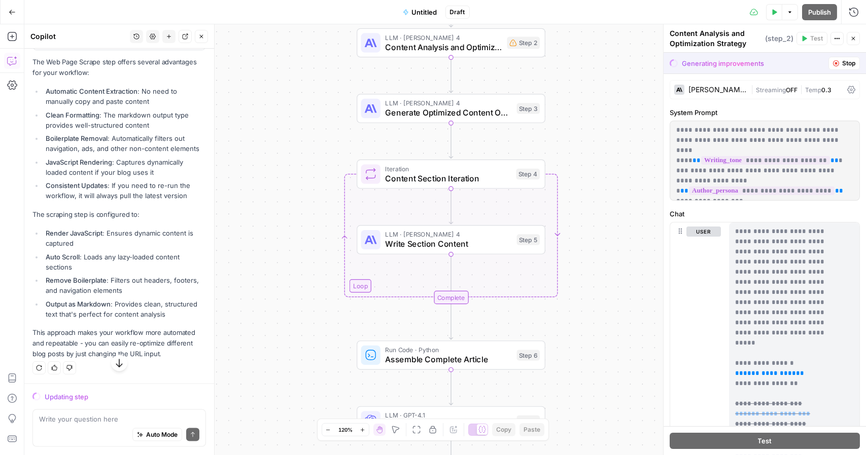
scroll to position [3280, 0]
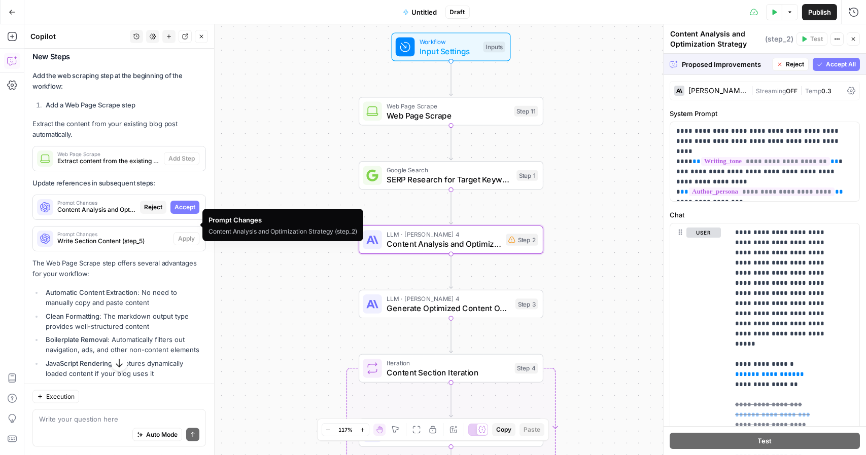
click at [177, 212] on span "Accept" at bounding box center [184, 207] width 21 height 9
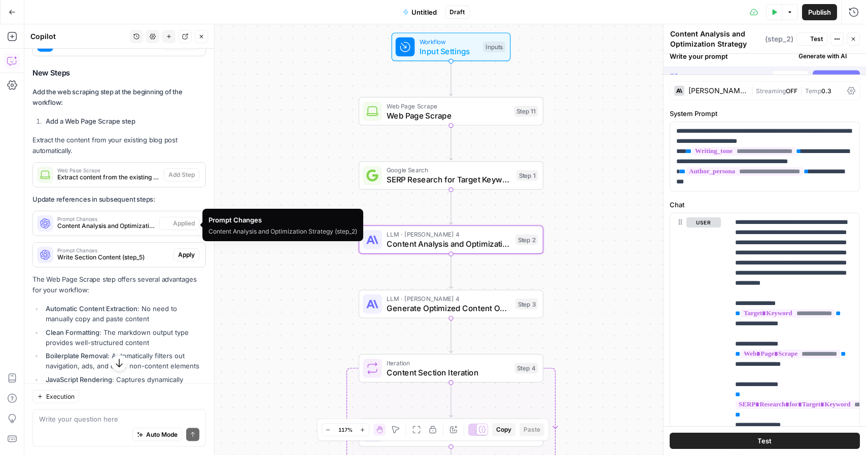
scroll to position [3296, 0]
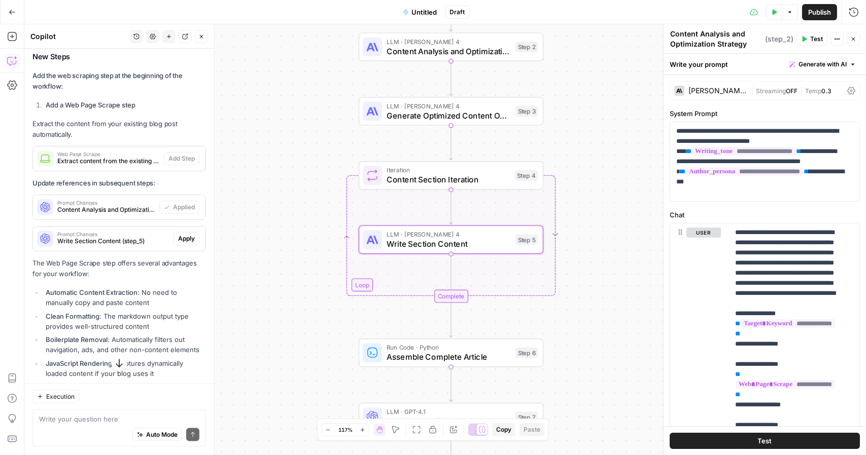
click at [178, 243] on span "Apply" at bounding box center [186, 238] width 17 height 9
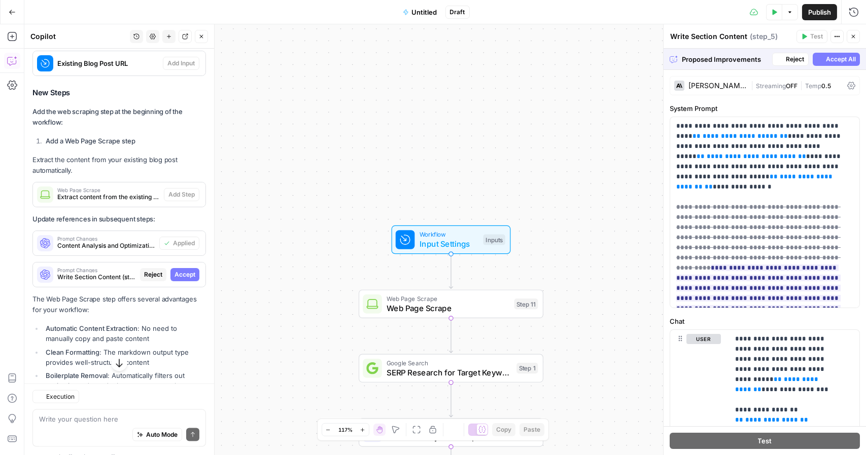
scroll to position [3198, 0]
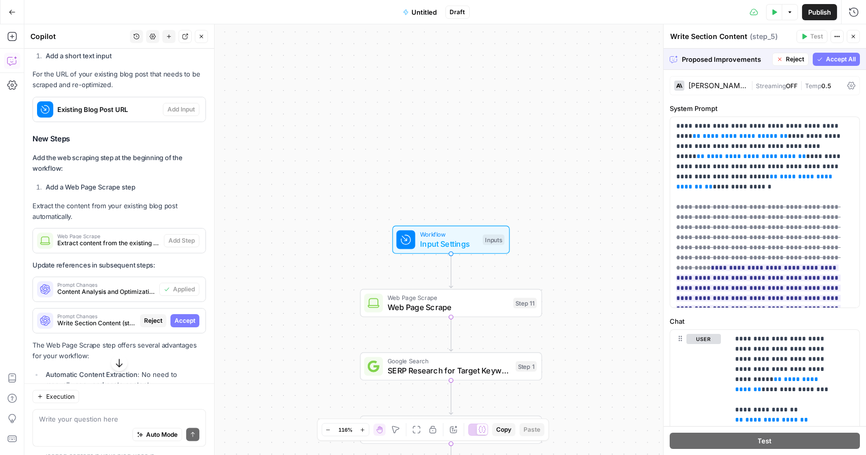
click at [133, 115] on span "Existing Blog Post URL" at bounding box center [107, 109] width 101 height 10
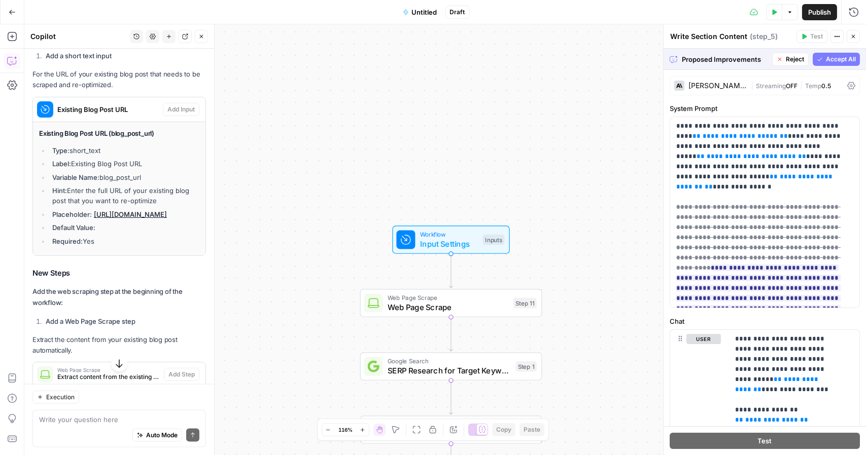
click at [437, 245] on span "Input Settings" at bounding box center [449, 244] width 58 height 12
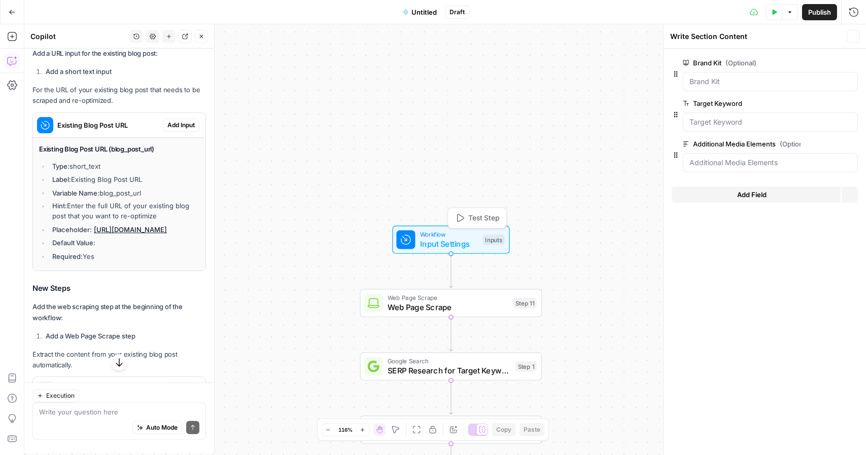
type textarea "Inputs"
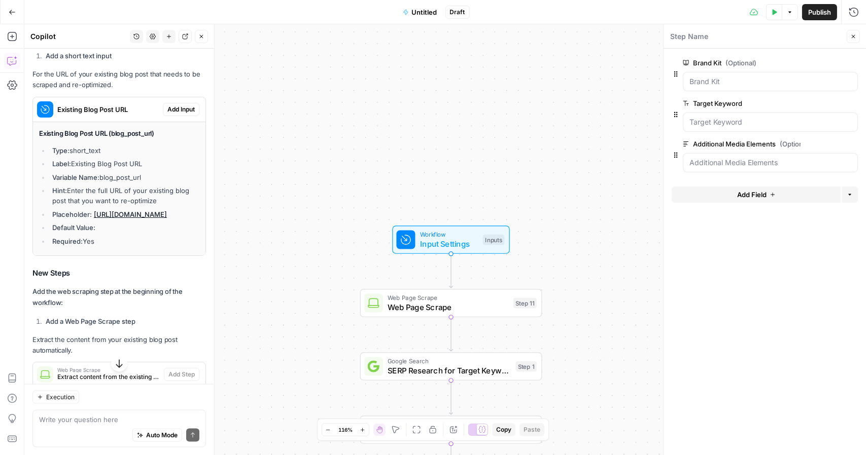
click at [176, 114] on span "Add Input" at bounding box center [180, 109] width 27 height 9
click at [745, 205] on URL "Existing Blog Post URL" at bounding box center [770, 203] width 162 height 10
click at [826, 183] on span "edit field" at bounding box center [819, 185] width 22 height 8
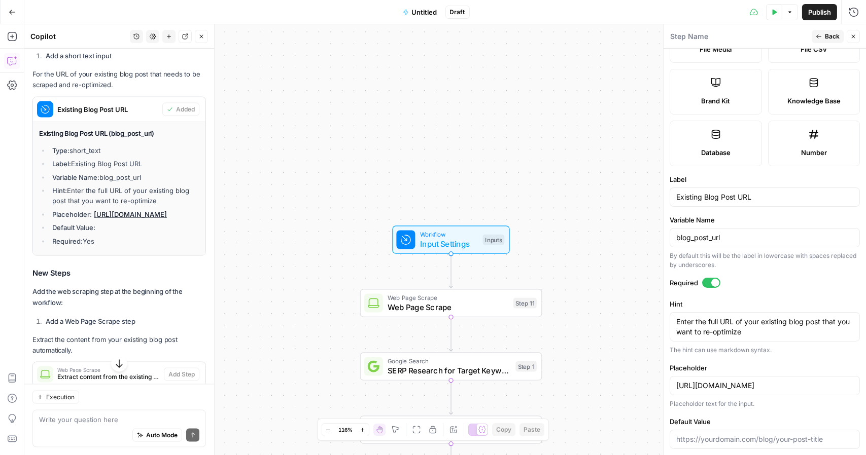
scroll to position [219, 0]
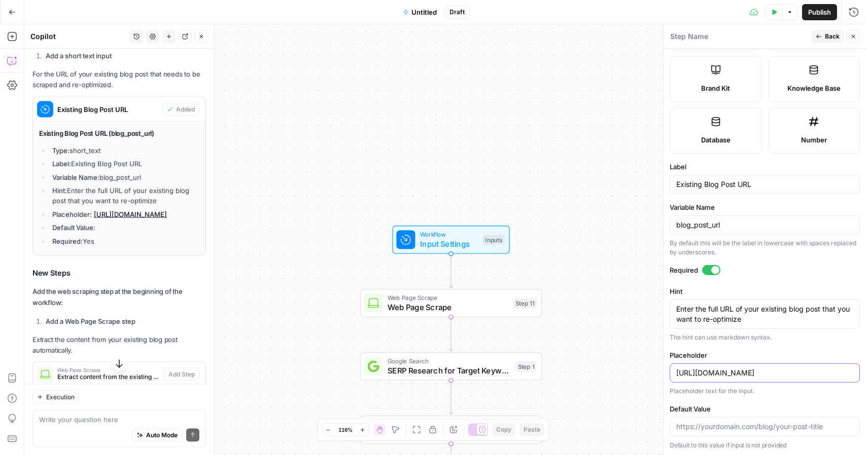
drag, startPoint x: 833, startPoint y: 373, endPoint x: 660, endPoint y: 371, distance: 172.4
click at [663, 371] on div "Step Name Back Close Input type Short Text Long Text Single Select Multi Select…" at bounding box center [764, 239] width 203 height 431
paste input "[DOMAIN_NAME][URL][PERSON_NAME][PERSON_NAME]"
type input "[URL][DOMAIN_NAME][PERSON_NAME][PERSON_NAME]"
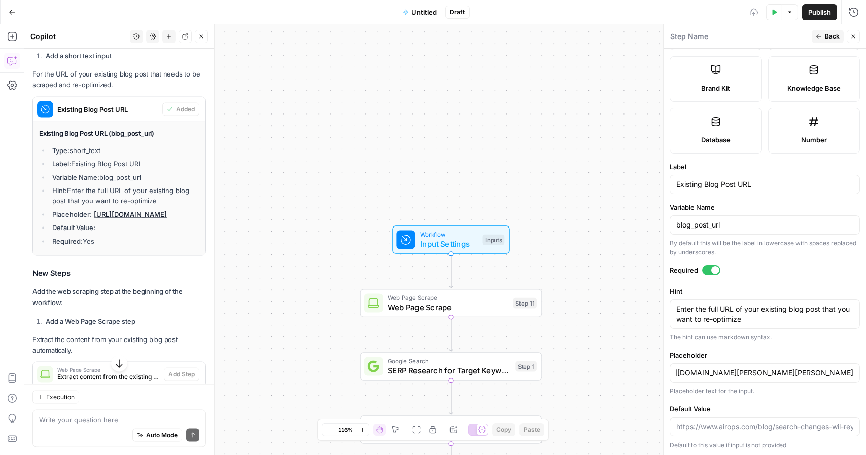
click at [614, 317] on div "Workflow Input Settings Inputs Web Page Scrape Web Page Scrape Step 11 Google S…" at bounding box center [444, 239] width 841 height 431
click at [628, 218] on div "Workflow Input Settings Inputs Web Page Scrape Web Page Scrape Step 11 Google S…" at bounding box center [444, 239] width 841 height 431
click at [829, 38] on span "Back" at bounding box center [832, 36] width 15 height 9
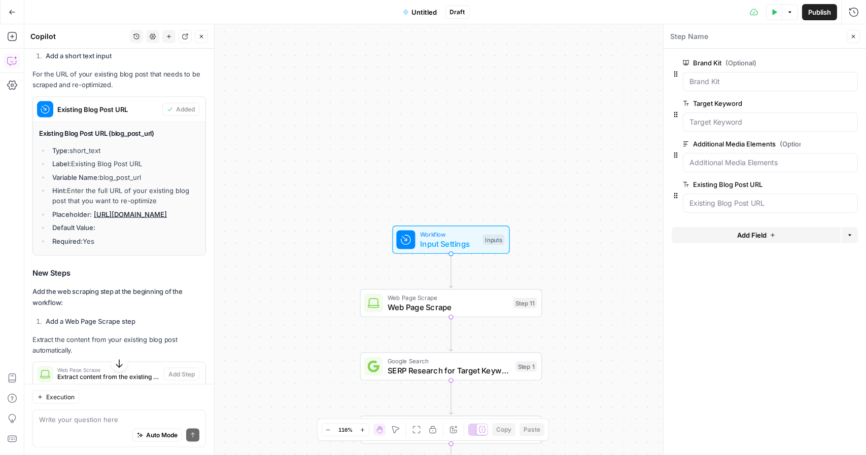
click at [571, 241] on div "Workflow Input Settings Inputs Web Page Scrape Web Page Scrape Step 11 Google S…" at bounding box center [444, 239] width 841 height 431
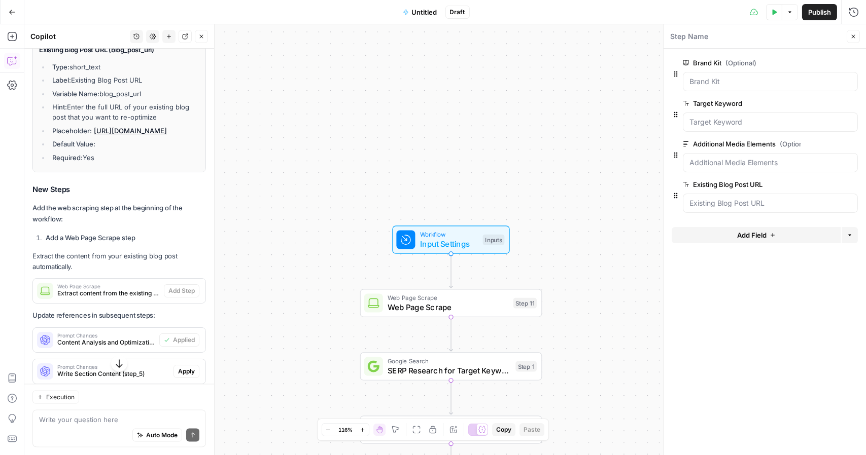
scroll to position [3301, 0]
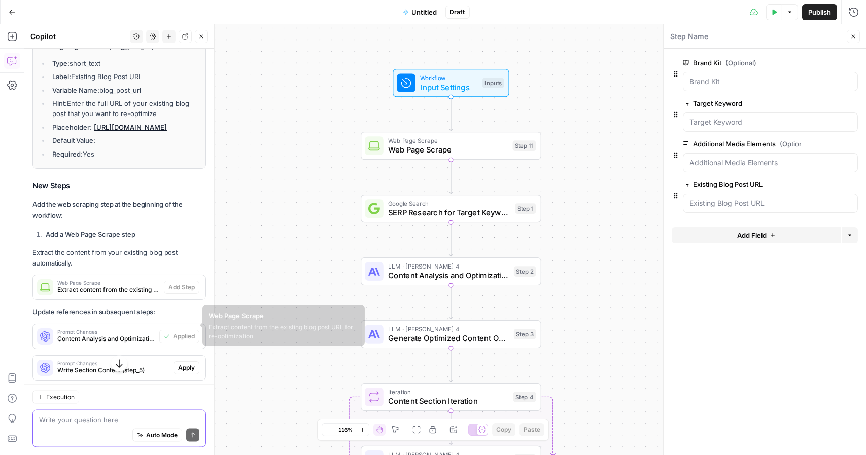
click at [90, 421] on textarea at bounding box center [119, 419] width 160 height 10
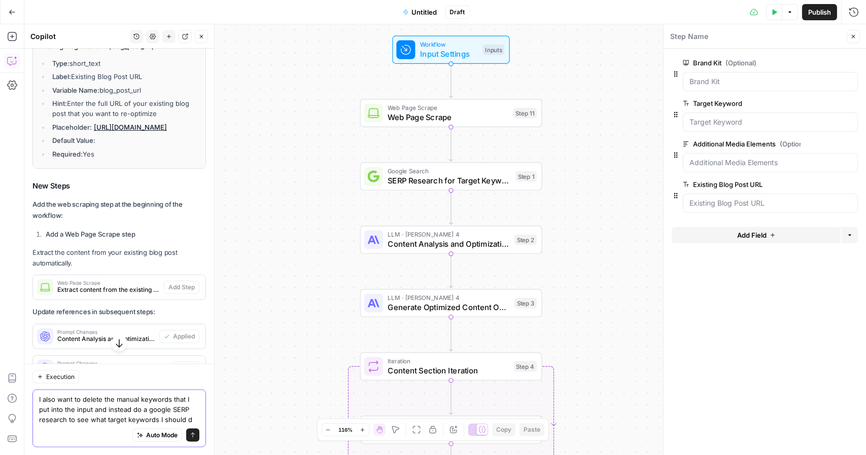
type textarea "I also want to delete the manual keywords that I put into the input and instead…"
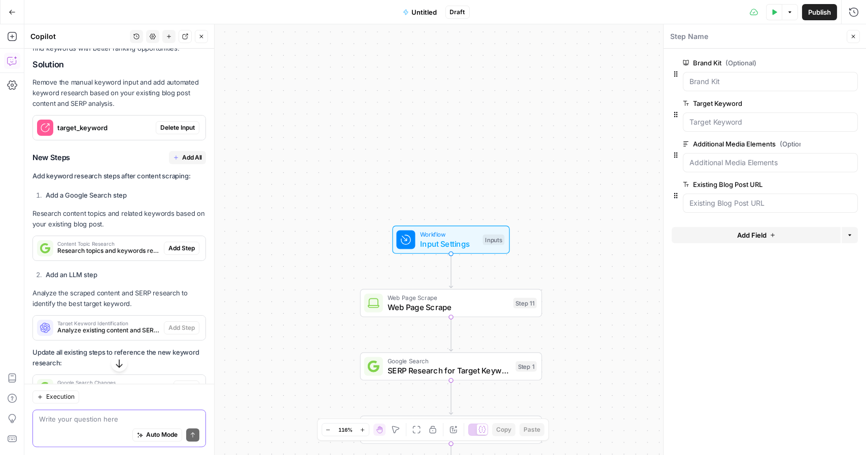
scroll to position [4055, 0]
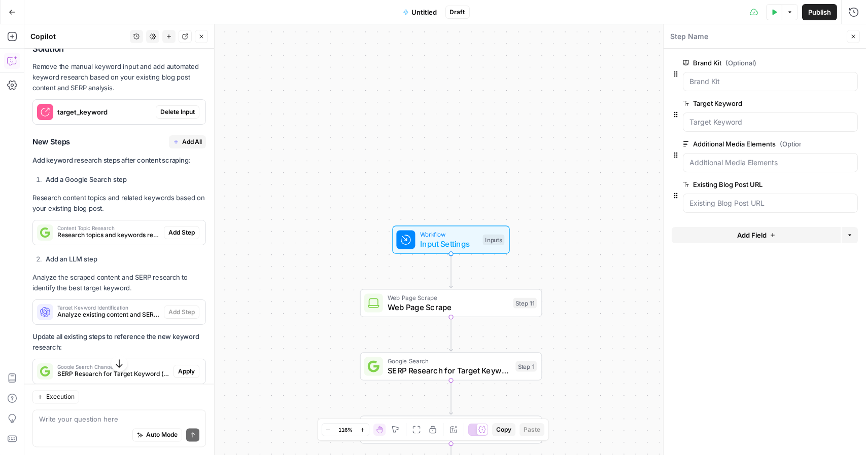
click at [170, 117] on span "Delete Input" at bounding box center [177, 112] width 34 height 9
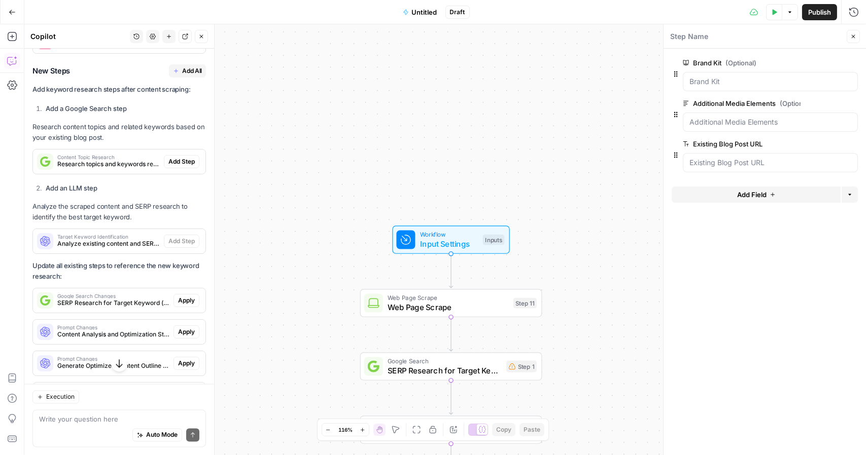
scroll to position [4149, 0]
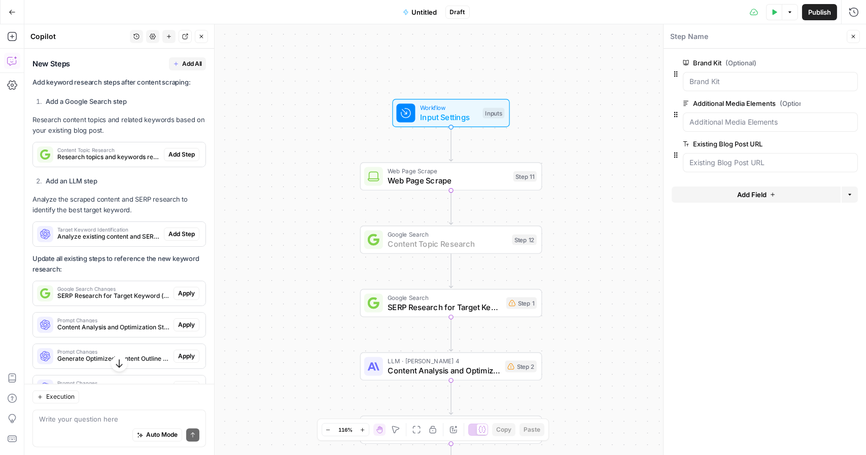
click at [174, 159] on span "Add Step" at bounding box center [181, 154] width 26 height 9
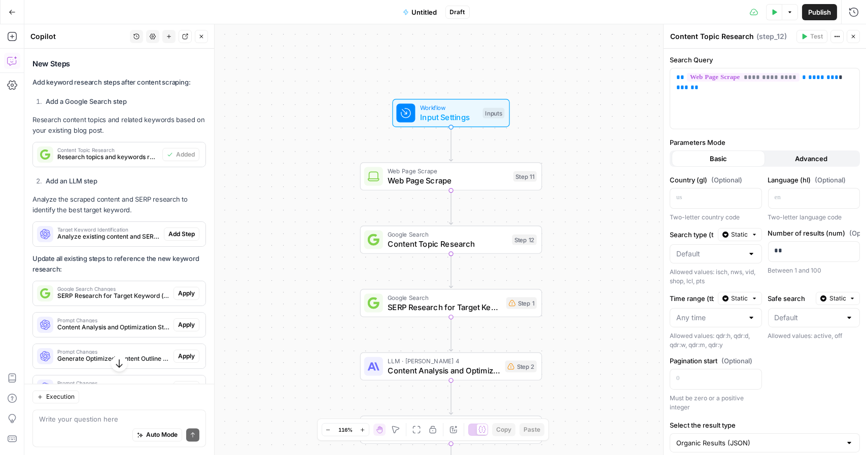
type textarea "Content Topic Research"
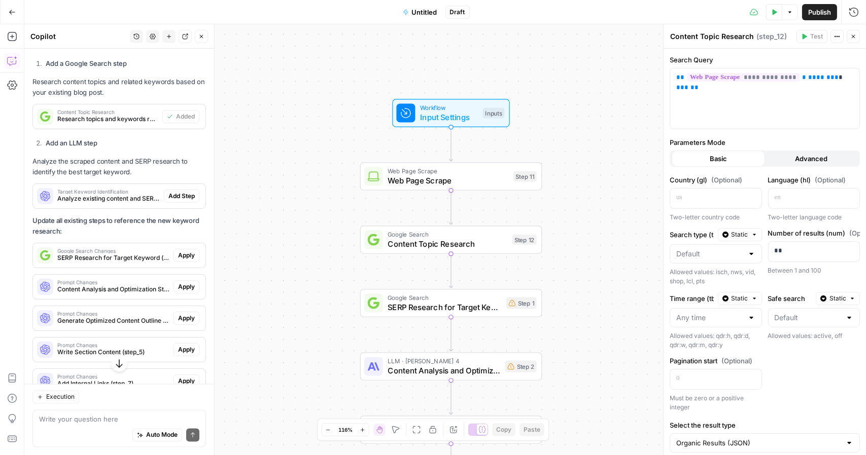
scroll to position [4188, 0]
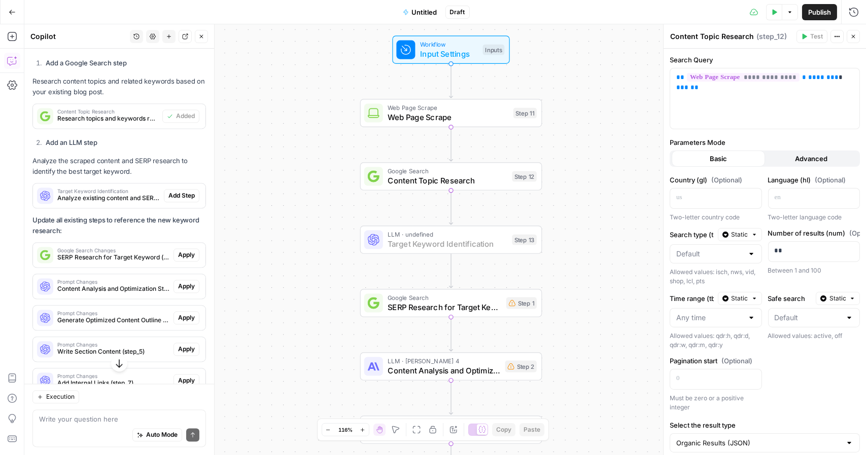
click at [174, 200] on span "Add Step" at bounding box center [181, 195] width 26 height 9
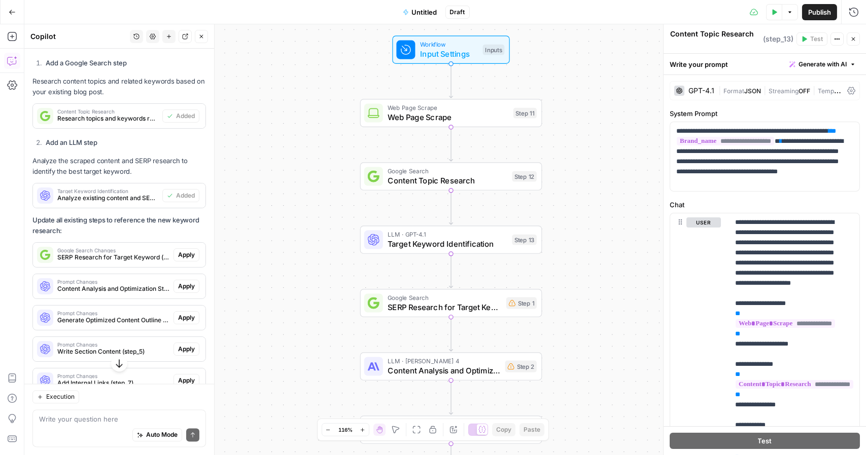
type textarea "Target Keyword Identification"
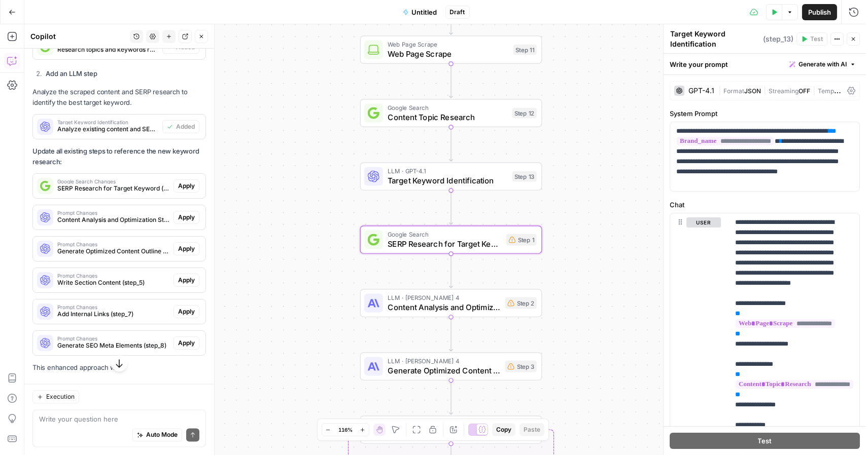
click at [178, 191] on span "Apply" at bounding box center [186, 186] width 17 height 9
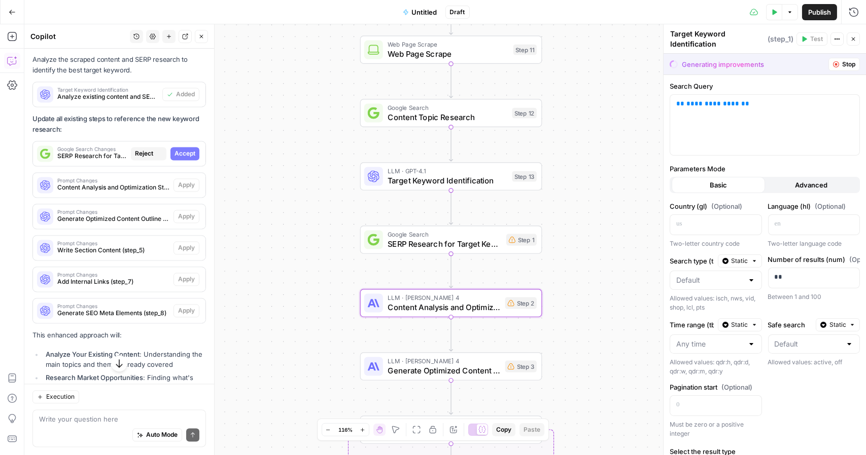
scroll to position [4224, 0]
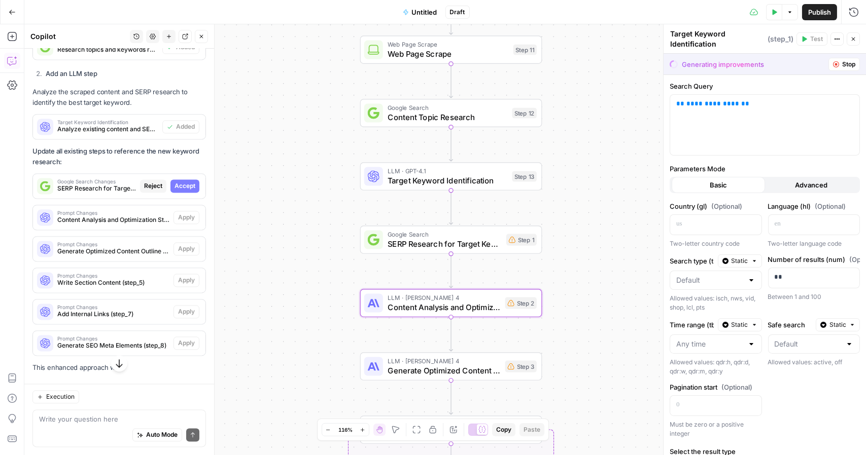
type textarea "SERP Research for Target Keyword"
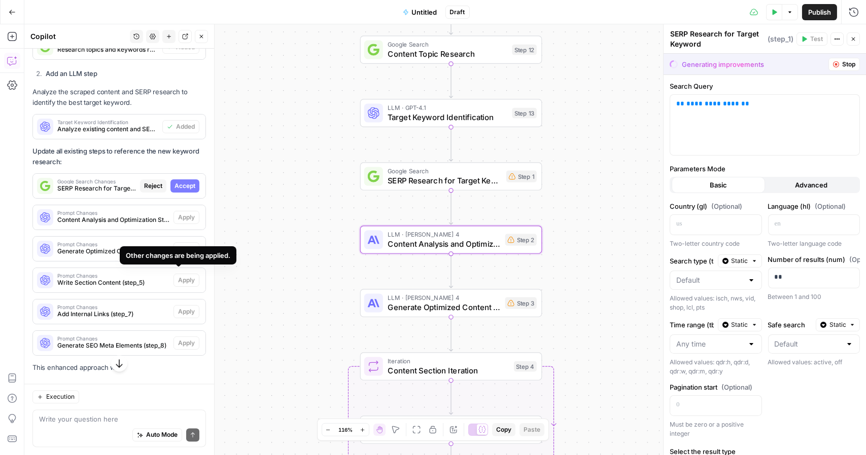
click at [176, 191] on span "Accept" at bounding box center [184, 186] width 21 height 9
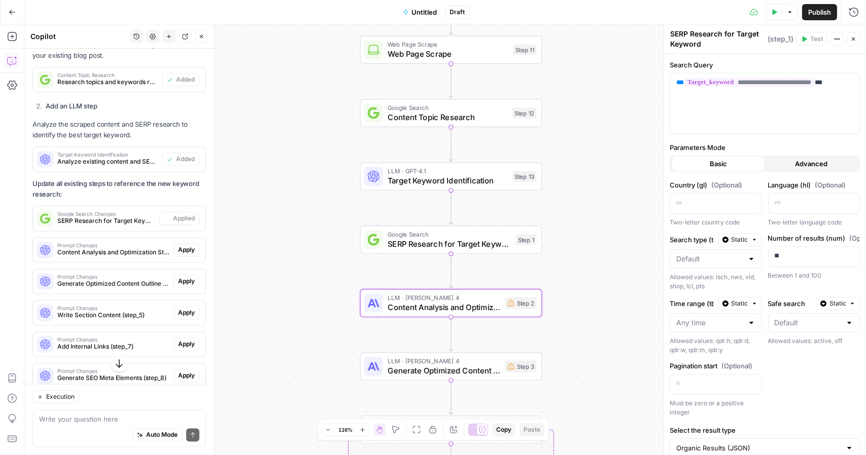
scroll to position [4256, 0]
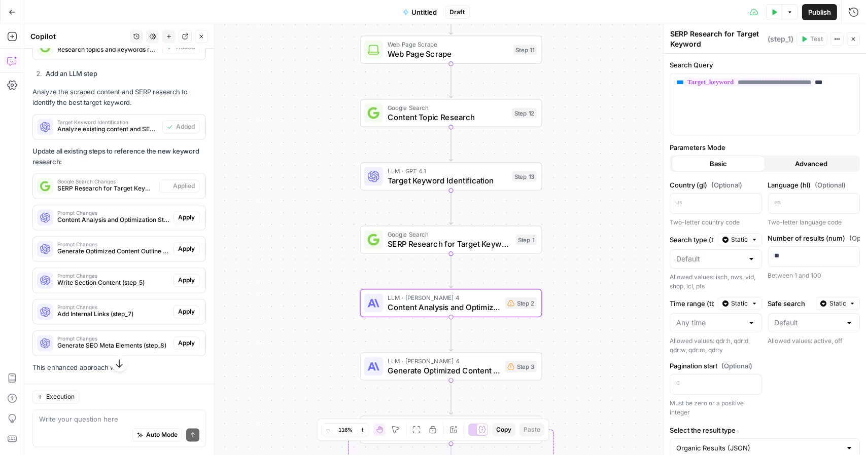
click at [178, 222] on span "Apply" at bounding box center [186, 217] width 17 height 9
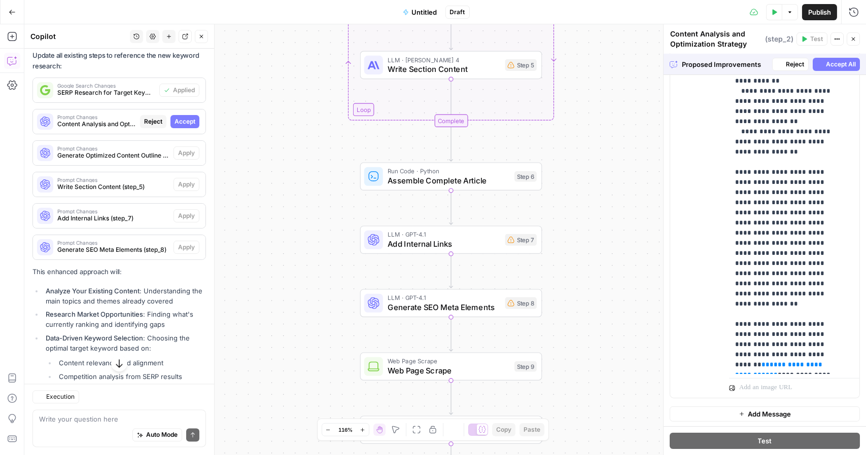
scroll to position [1096, 0]
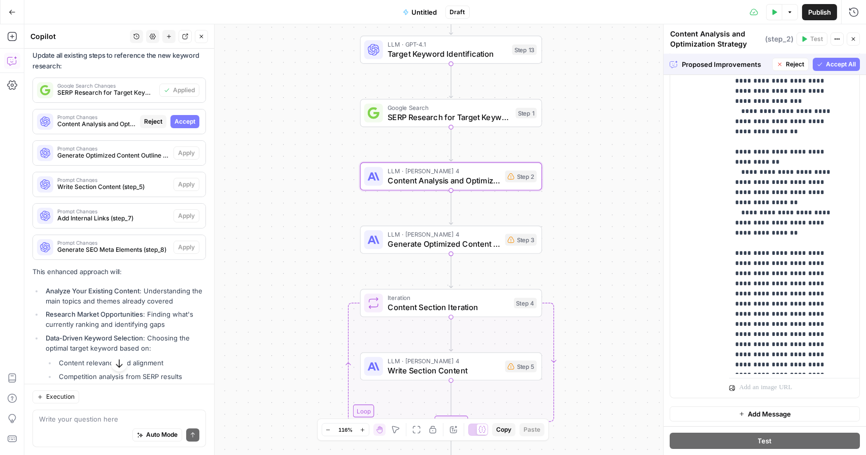
click at [186, 126] on span "Accept" at bounding box center [184, 121] width 21 height 9
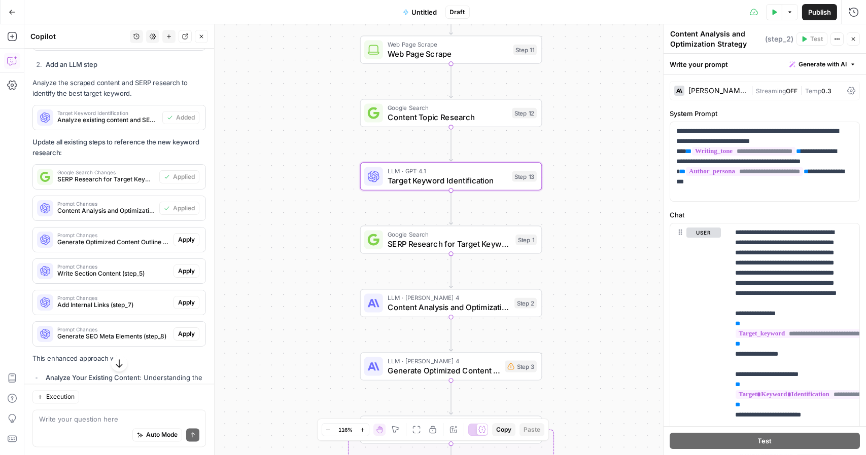
scroll to position [4369, 0]
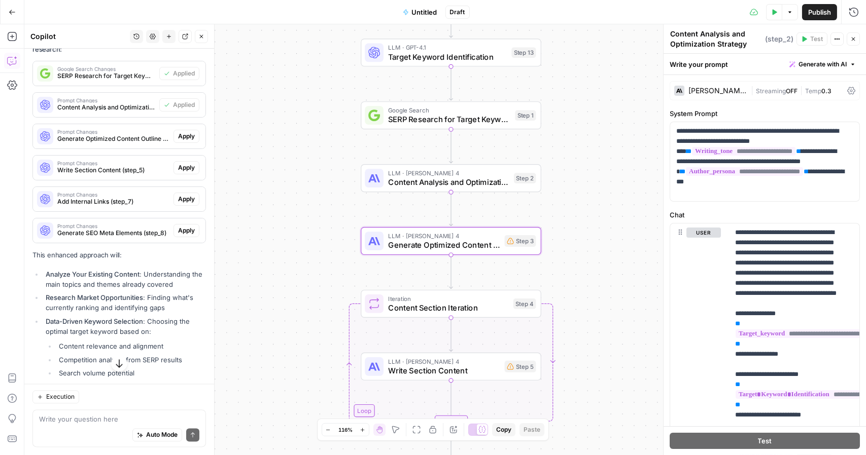
click at [182, 141] on span "Apply" at bounding box center [186, 136] width 17 height 9
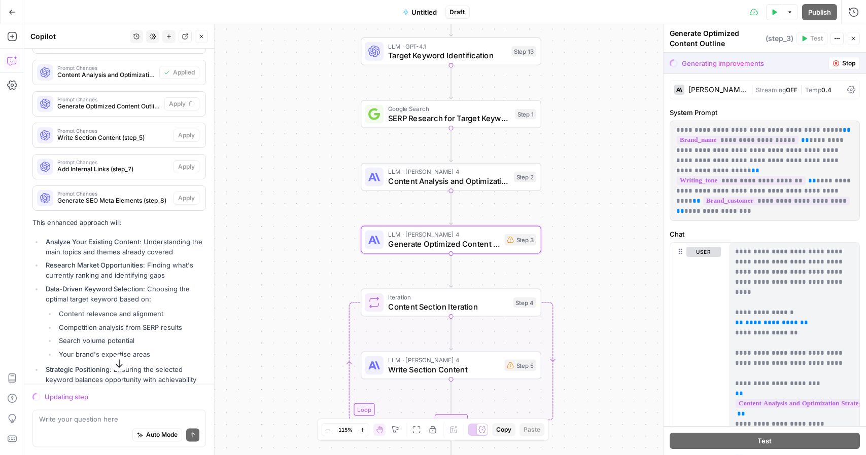
scroll to position [4337, 0]
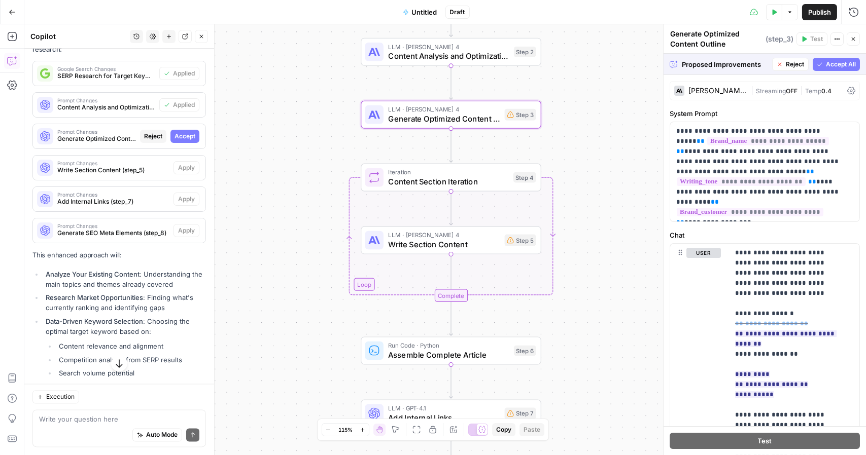
click at [181, 141] on span "Accept" at bounding box center [184, 136] width 21 height 9
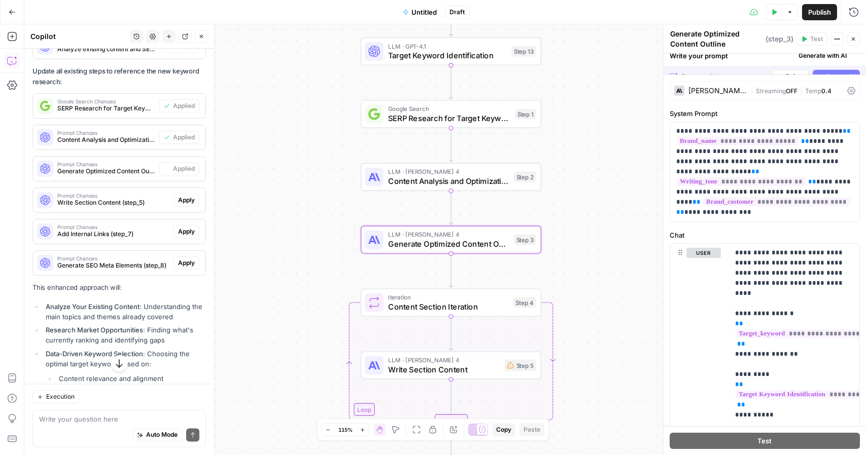
scroll to position [4369, 0]
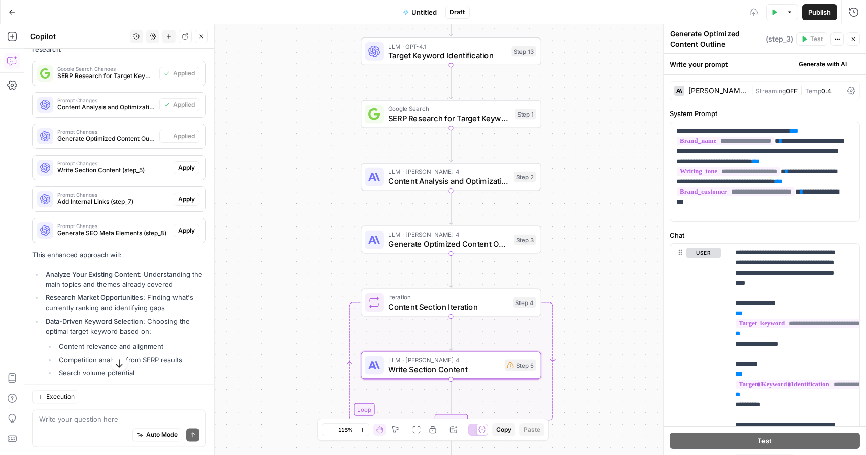
click at [178, 172] on span "Apply" at bounding box center [186, 167] width 17 height 9
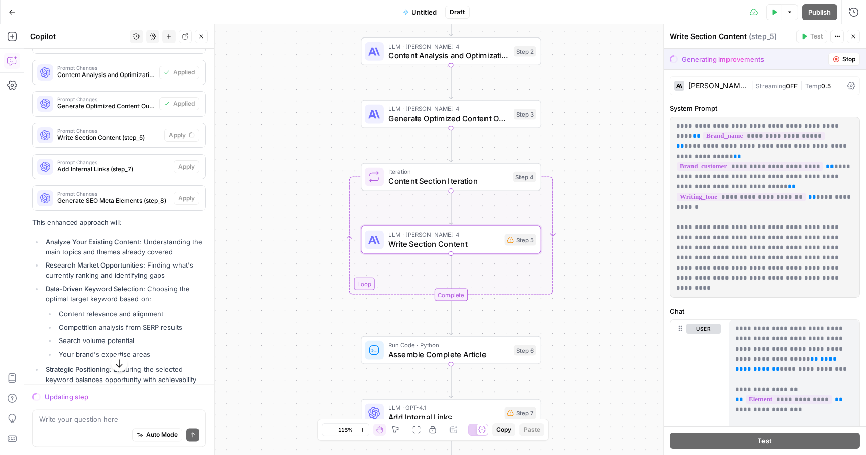
scroll to position [4337, 0]
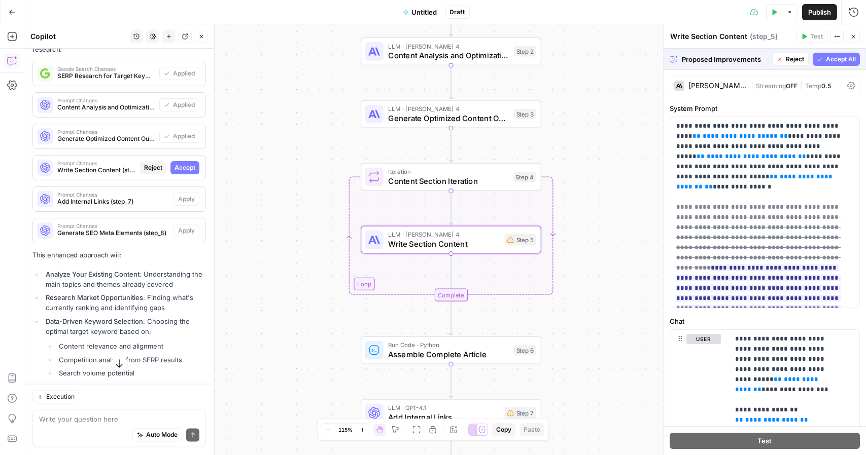
click at [175, 172] on span "Accept" at bounding box center [184, 167] width 21 height 9
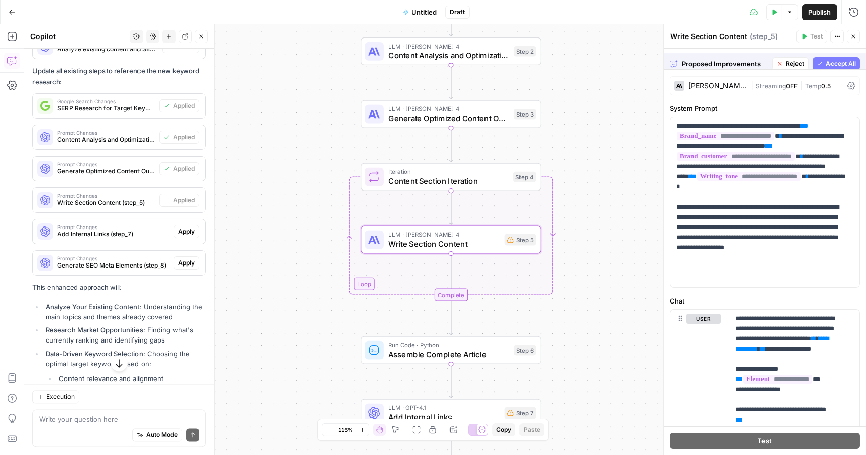
scroll to position [4369, 0]
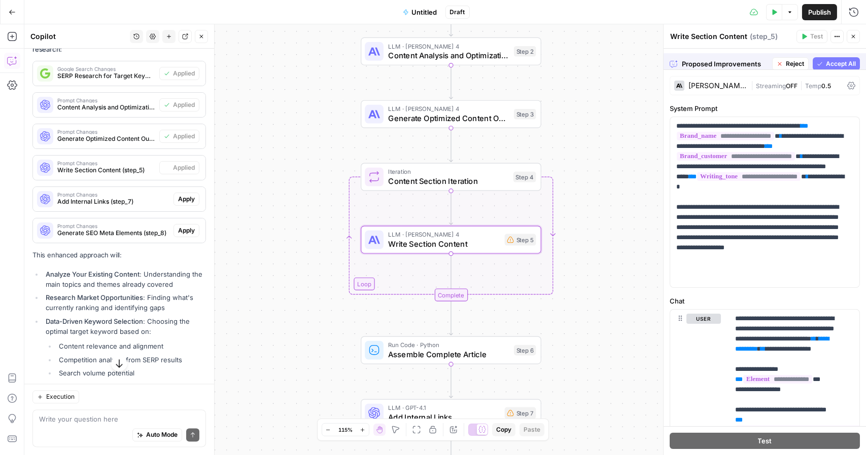
click at [181, 204] on span "Apply" at bounding box center [186, 199] width 17 height 9
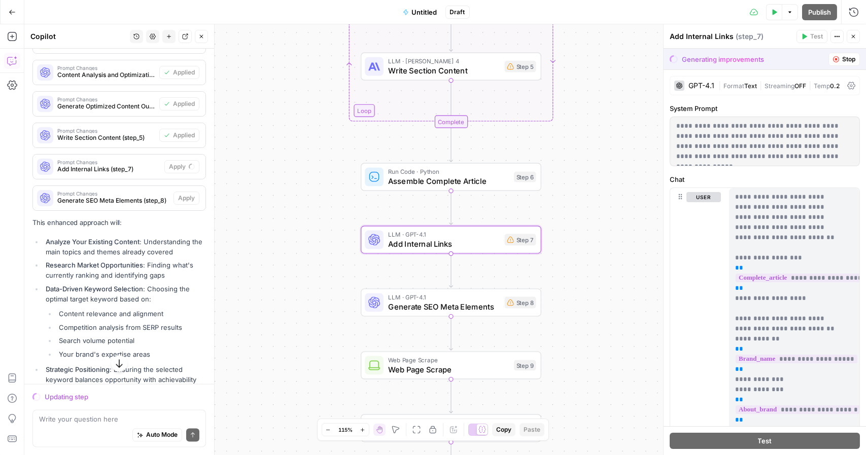
scroll to position [4337, 0]
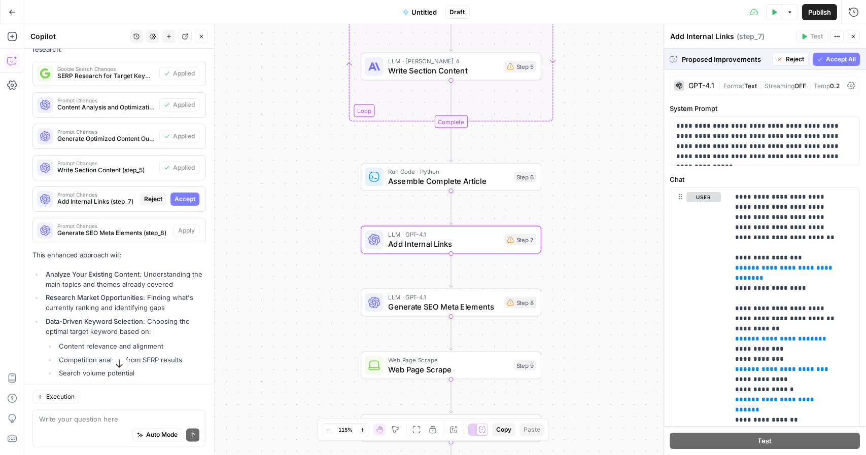
click at [189, 206] on button "Accept" at bounding box center [184, 199] width 29 height 13
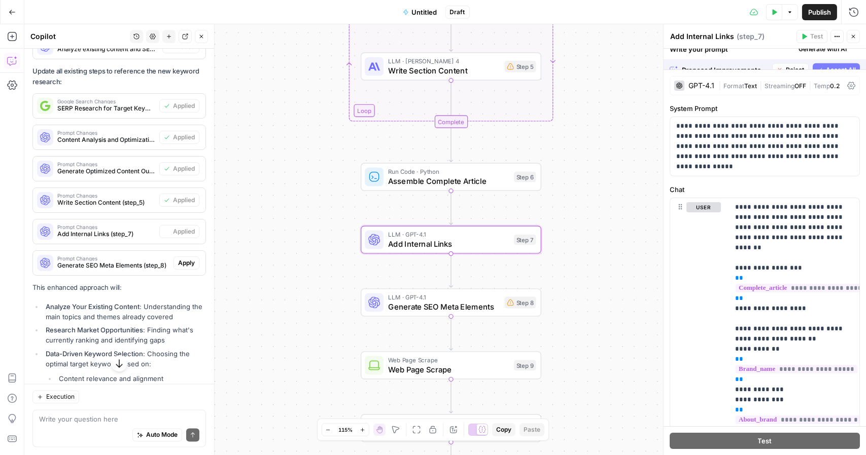
scroll to position [4369, 0]
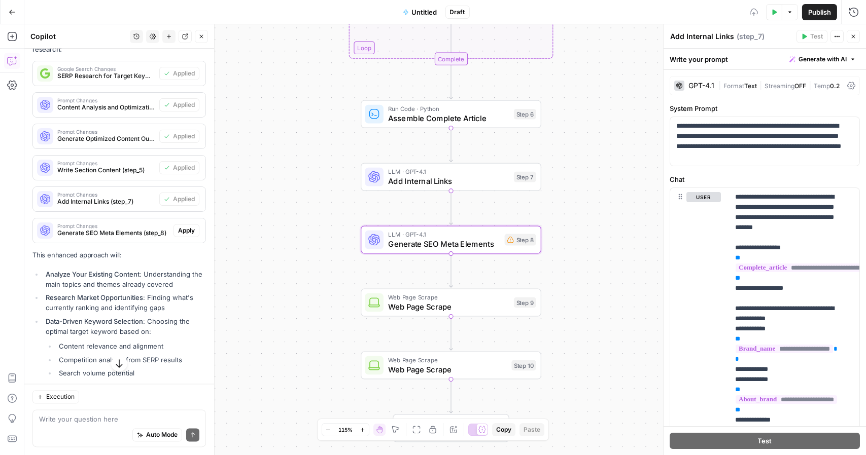
click at [182, 235] on span "Apply" at bounding box center [186, 230] width 17 height 9
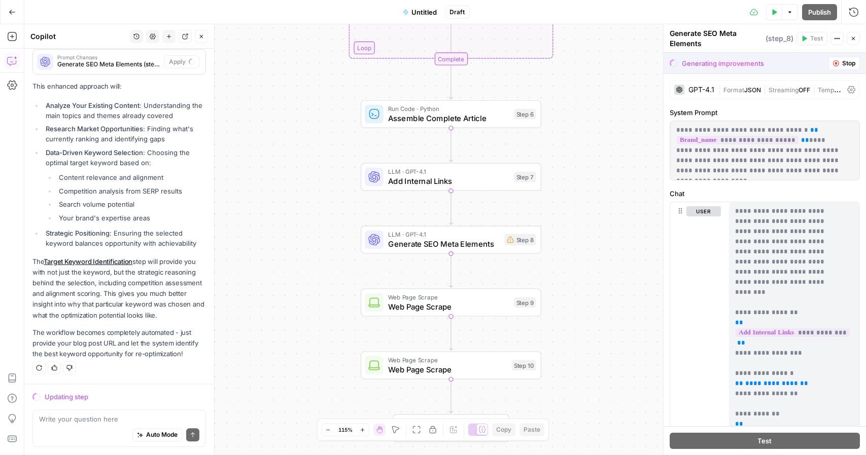
scroll to position [4456, 0]
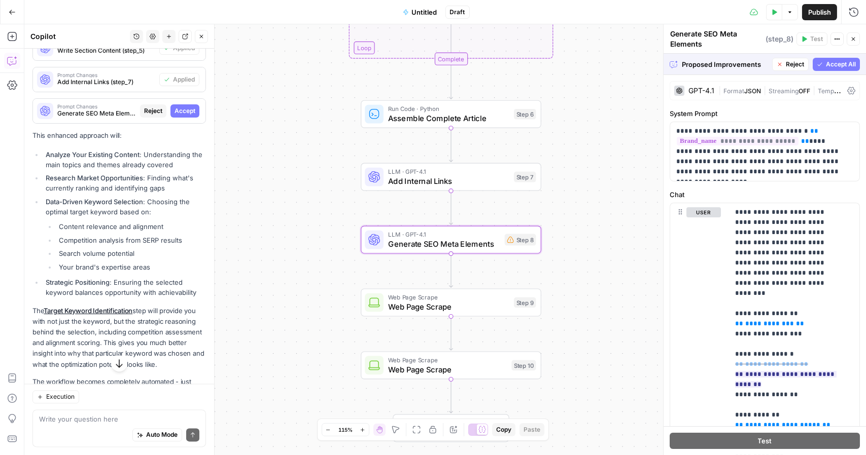
click at [177, 116] on span "Accept" at bounding box center [184, 110] width 21 height 9
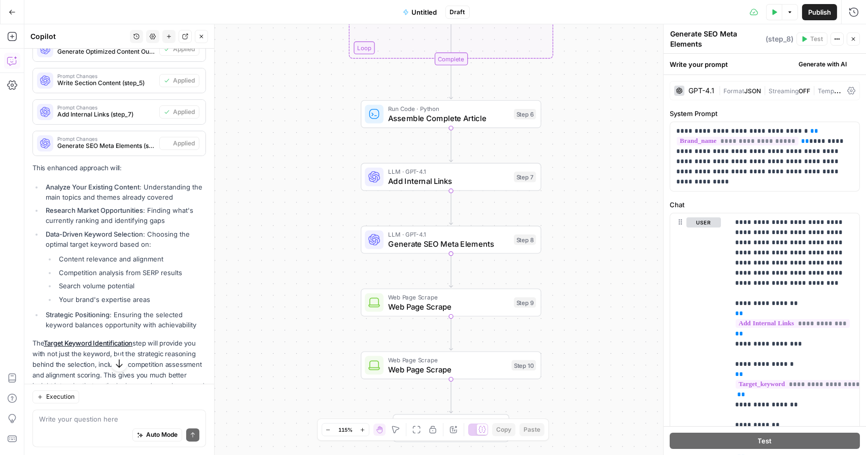
scroll to position [4489, 0]
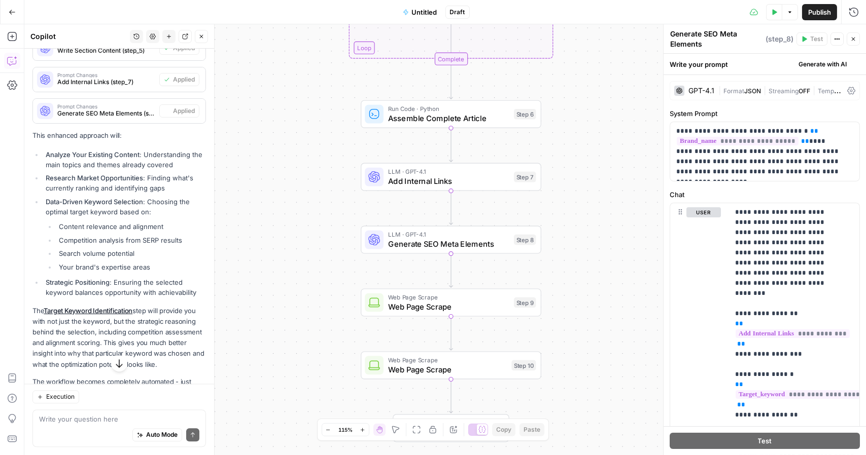
click at [407, 302] on span "Web Page Scrape" at bounding box center [448, 307] width 121 height 12
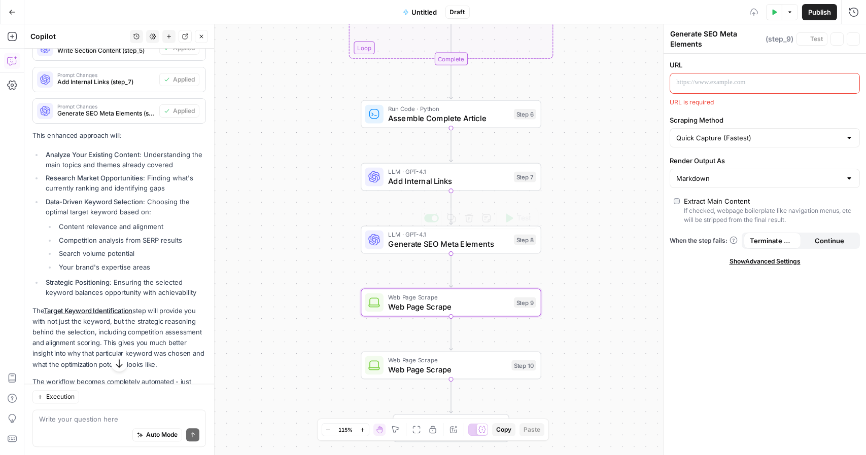
click at [471, 312] on span "Web Page Scrape" at bounding box center [448, 307] width 121 height 12
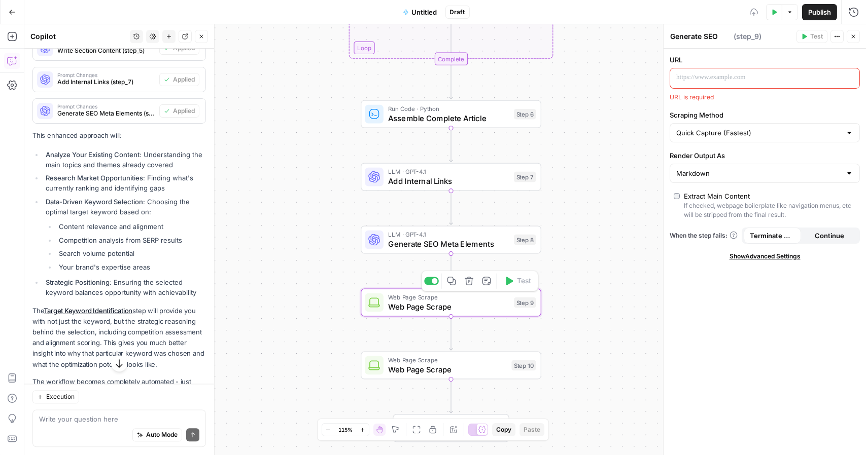
type textarea "Web Page Scrape"
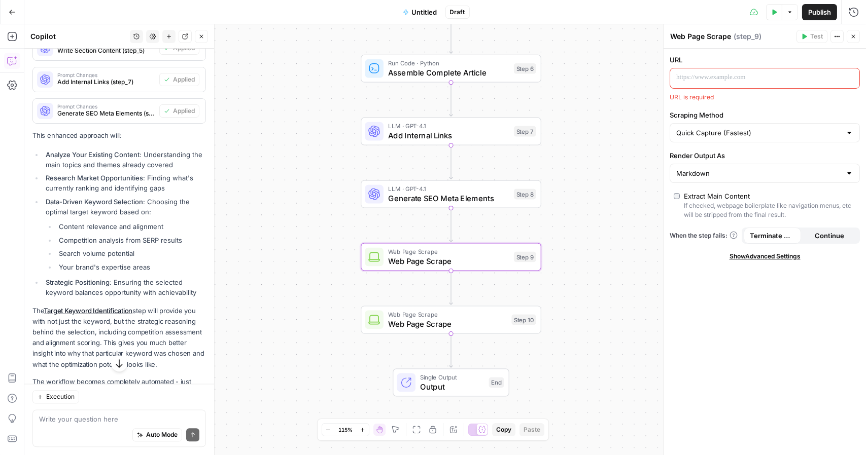
click at [488, 327] on span "Web Page Scrape" at bounding box center [447, 324] width 119 height 12
click at [483, 262] on span "Web Page Scrape" at bounding box center [448, 262] width 121 height 12
click at [470, 239] on icon "button" at bounding box center [468, 235] width 9 height 9
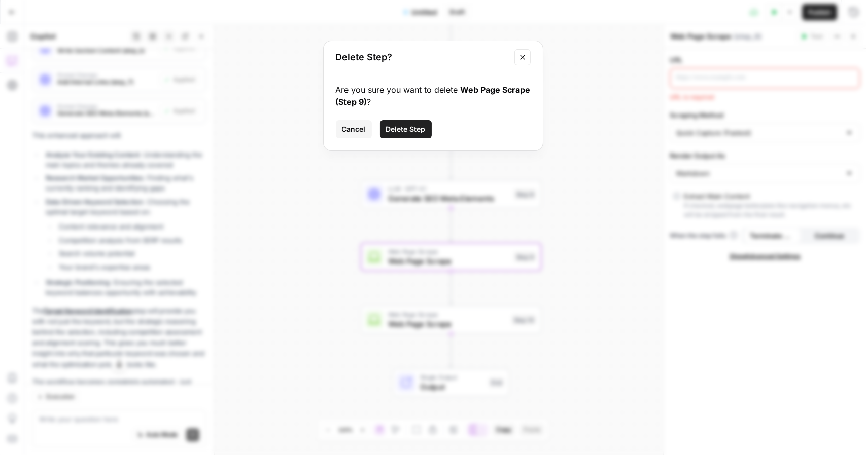
click at [417, 127] on span "Delete Step" at bounding box center [406, 129] width 40 height 10
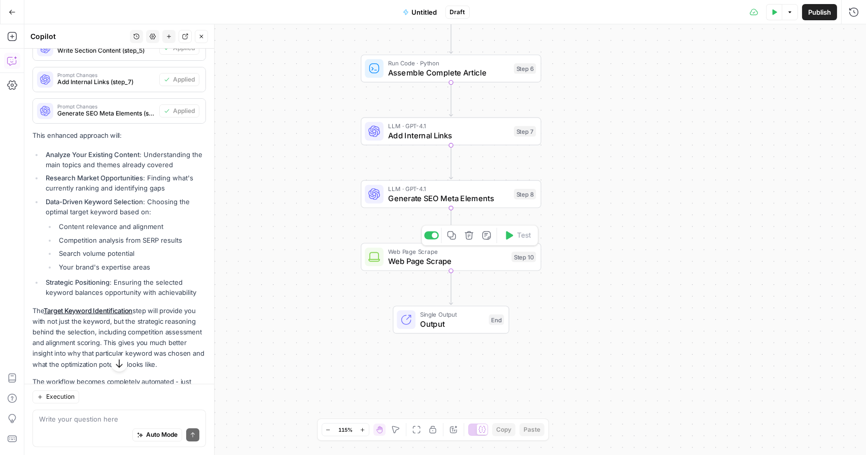
drag, startPoint x: 471, startPoint y: 263, endPoint x: 399, endPoint y: 254, distance: 72.1
click at [399, 254] on span "Web Page Scrape" at bounding box center [447, 251] width 119 height 9
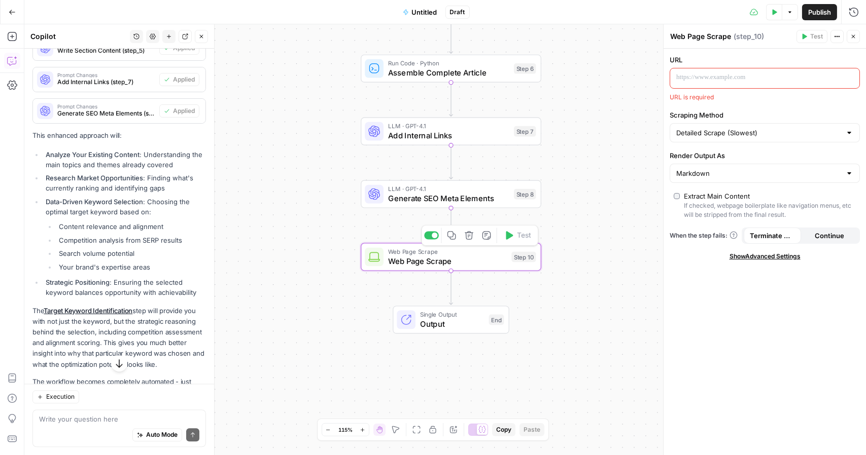
click at [465, 256] on span "Web Page Scrape" at bounding box center [447, 262] width 119 height 12
click at [469, 235] on icon "button" at bounding box center [468, 235] width 9 height 9
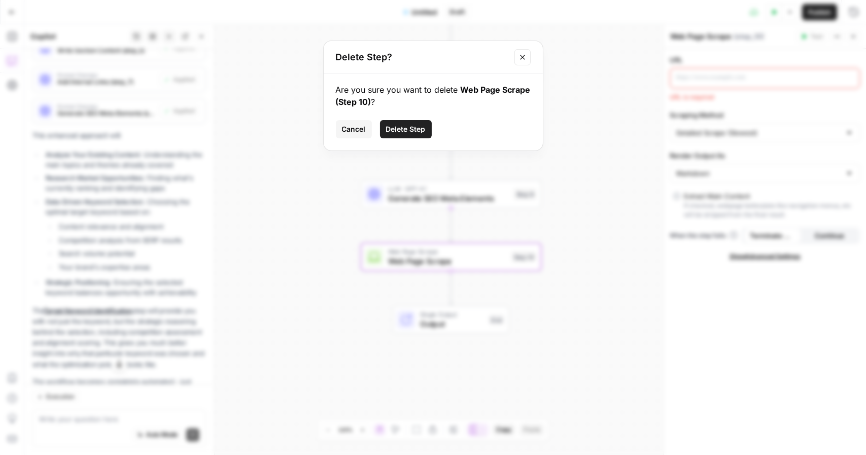
click at [422, 133] on span "Delete Step" at bounding box center [406, 129] width 40 height 10
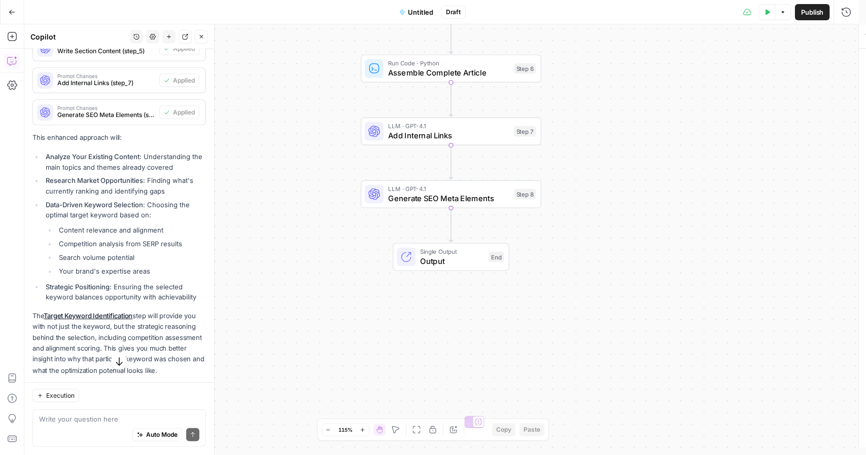
click at [440, 258] on span "Output" at bounding box center [452, 262] width 64 height 12
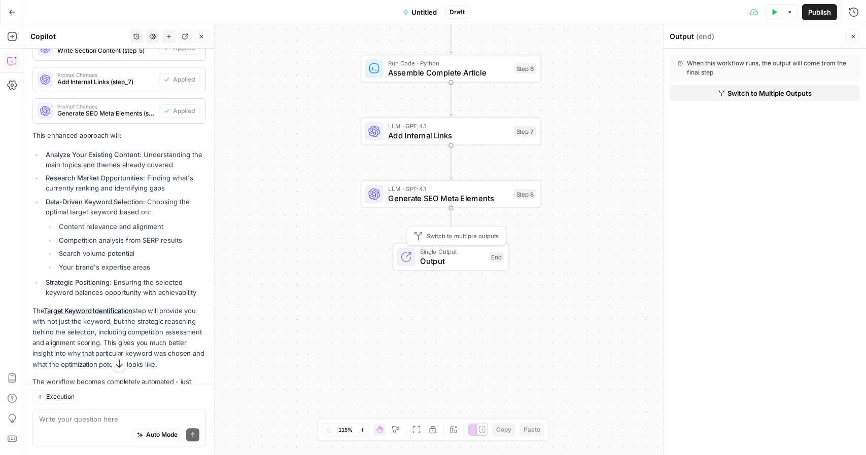
click at [459, 258] on span "Output" at bounding box center [452, 262] width 64 height 12
click at [493, 258] on div "End" at bounding box center [496, 257] width 15 height 11
click at [423, 258] on span "Output" at bounding box center [452, 262] width 64 height 12
click at [395, 259] on div "Single Output Output End Switch to multiple outputs" at bounding box center [450, 257] width 117 height 28
click at [439, 255] on span "Single Output" at bounding box center [452, 251] width 64 height 9
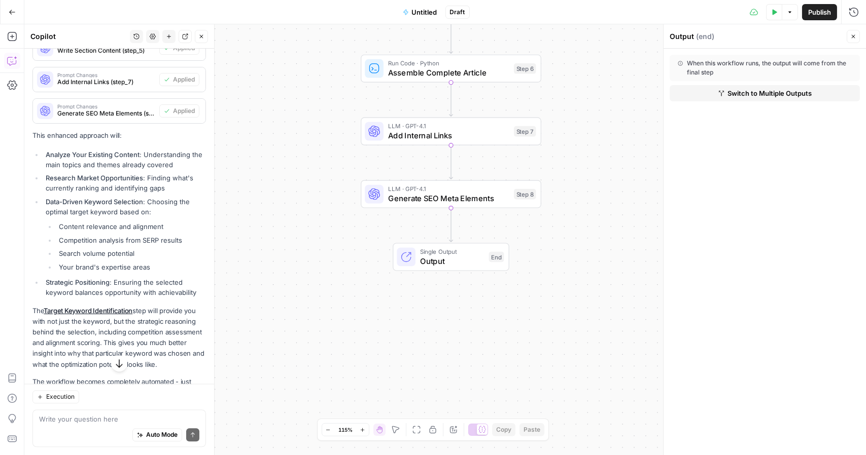
scroll to position [4606, 0]
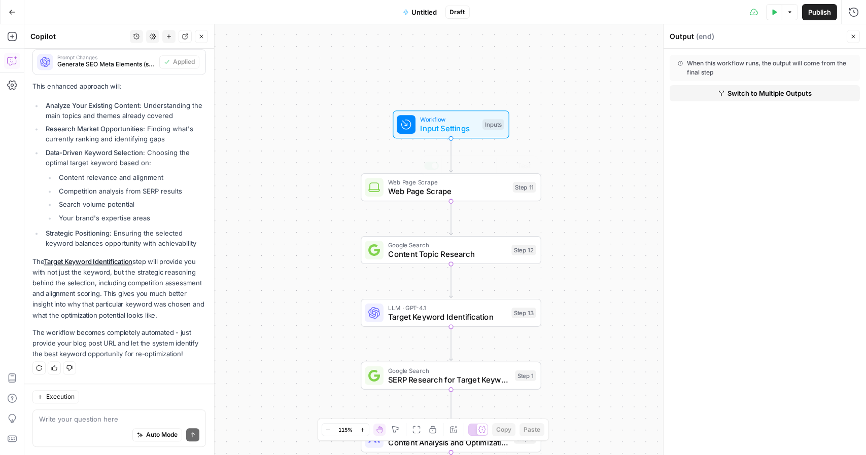
click at [445, 119] on span "Workflow" at bounding box center [449, 119] width 58 height 9
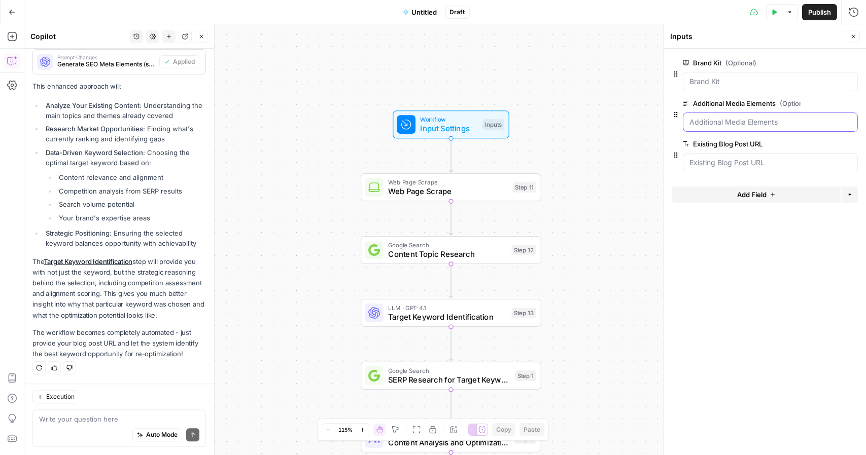
click at [724, 124] on Elements "Additional Media Elements (Optional)" at bounding box center [770, 122] width 162 height 10
click at [328, 178] on div "Workflow Input Settings Inputs Web Page Scrape Web Page Scrape Step 11 Copy ste…" at bounding box center [444, 239] width 841 height 431
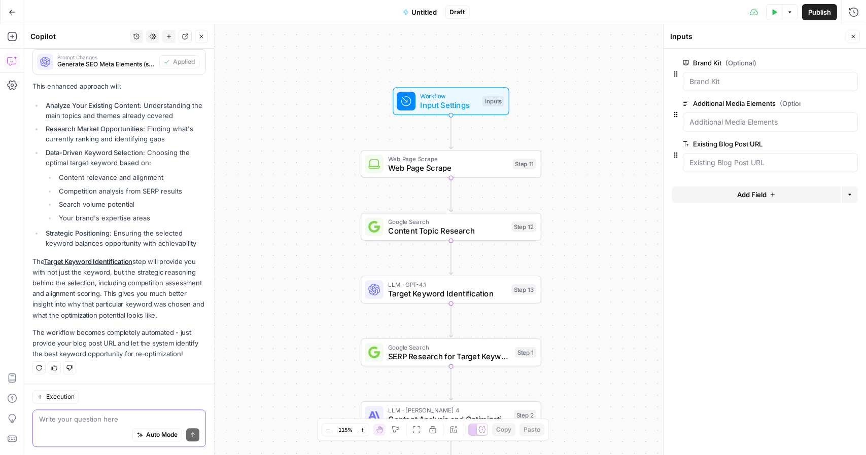
drag, startPoint x: 89, startPoint y: 412, endPoint x: 82, endPoint y: 424, distance: 14.4
click at [82, 424] on div "Auto Mode Send" at bounding box center [119, 435] width 160 height 22
click at [94, 419] on textarea at bounding box center [119, 419] width 160 height 10
type textarea "I"
type textarea "Is there a way for me to embe"
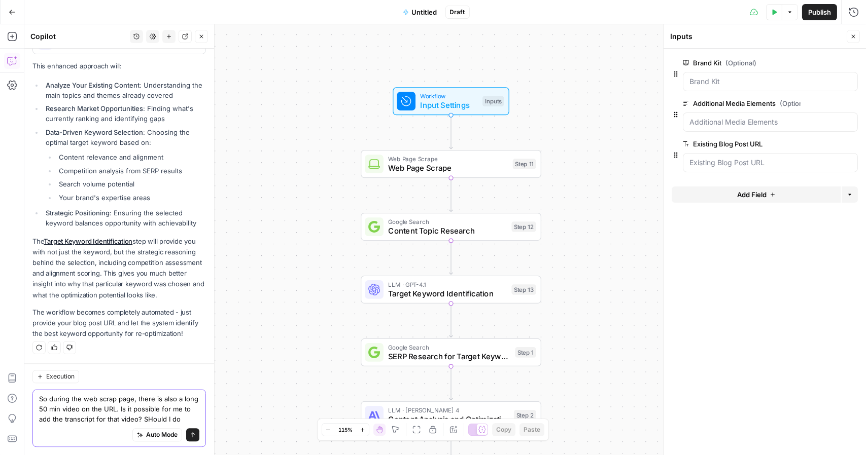
scroll to position [4636, 0]
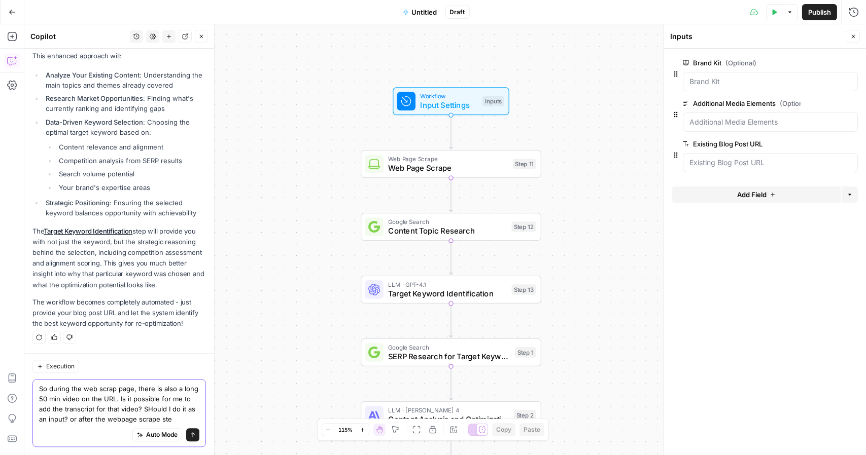
type textarea "So during the web scrap page, there is also a long 50 min video on the URL. Is …"
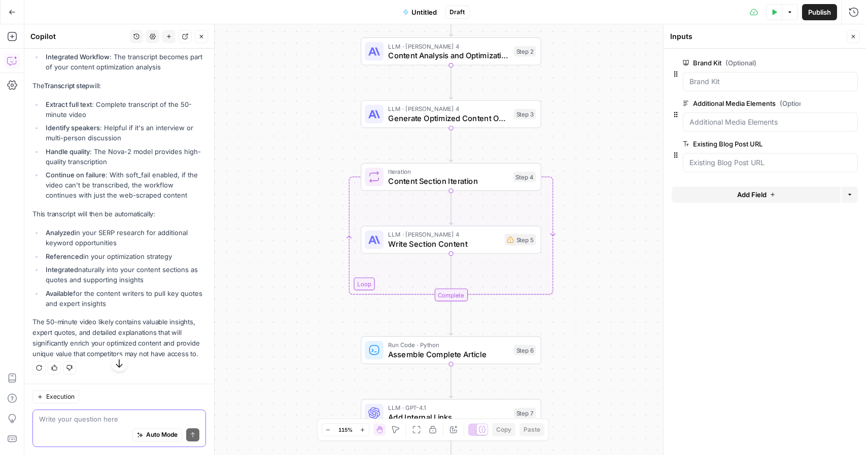
scroll to position [5453, 0]
click at [113, 426] on div "Auto Mode Send" at bounding box center [119, 435] width 160 height 22
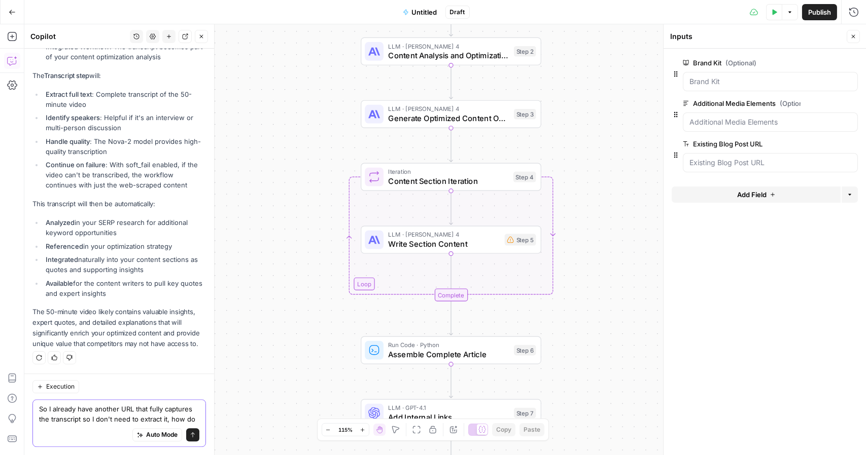
scroll to position [5473, 0]
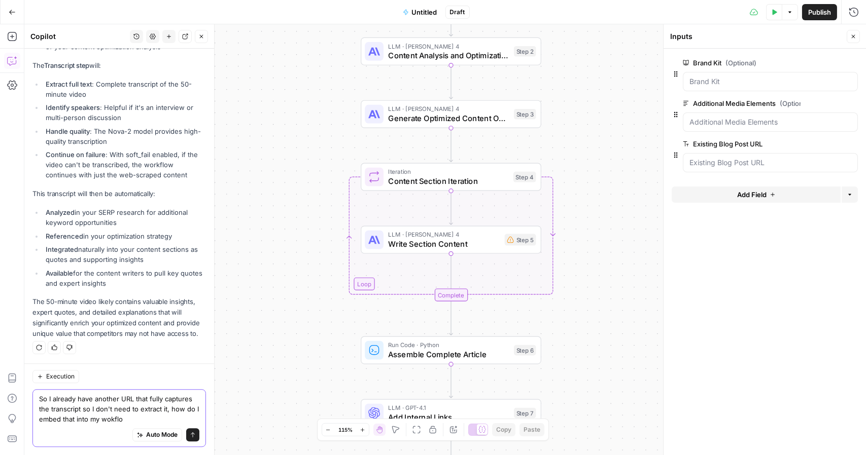
type textarea "So I already have another URL that fully captures the transcript so I don't nee…"
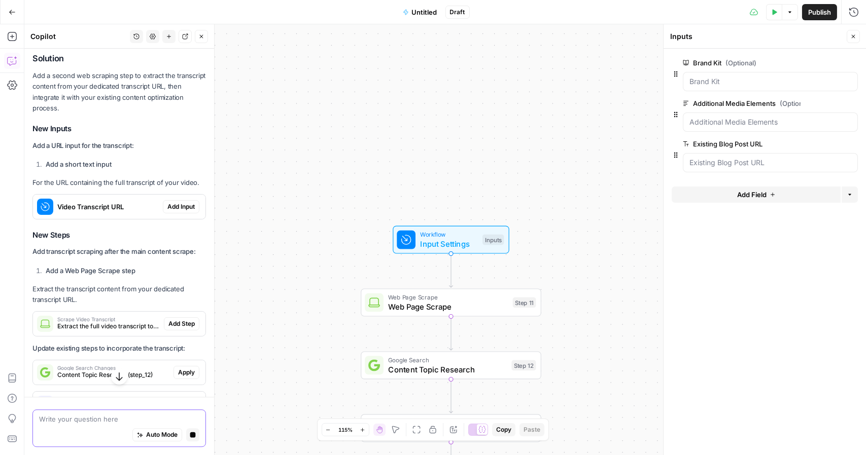
scroll to position [5761, 0]
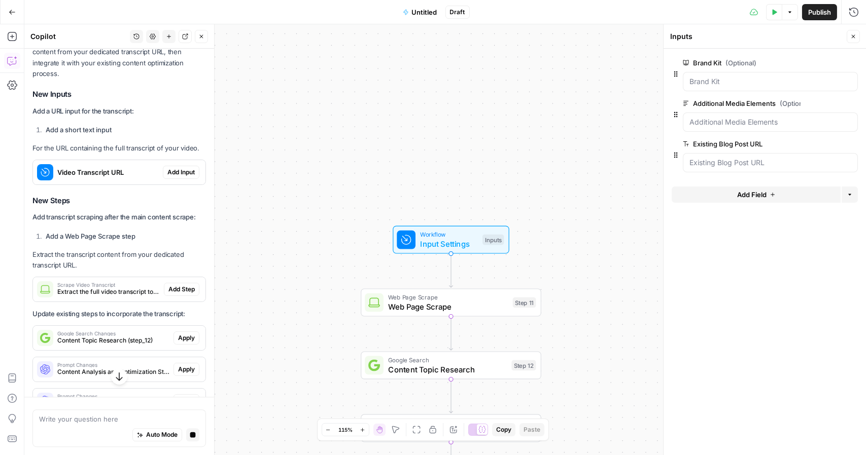
click at [172, 177] on span "Add Input" at bounding box center [180, 172] width 27 height 9
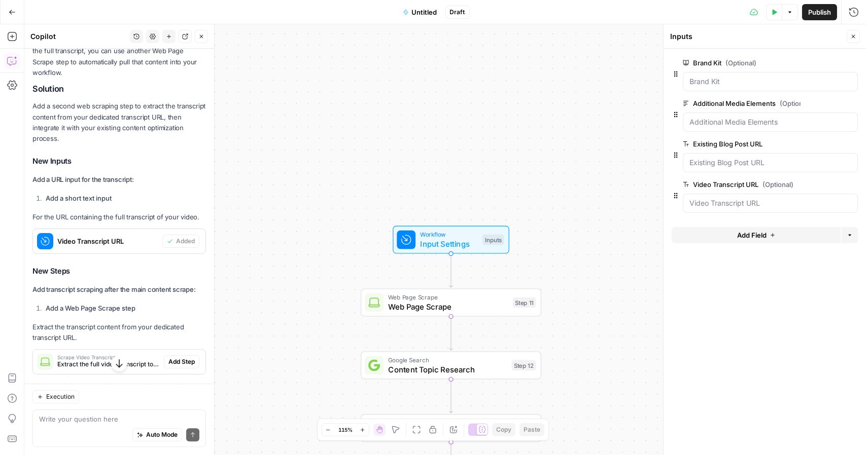
scroll to position [5855, 0]
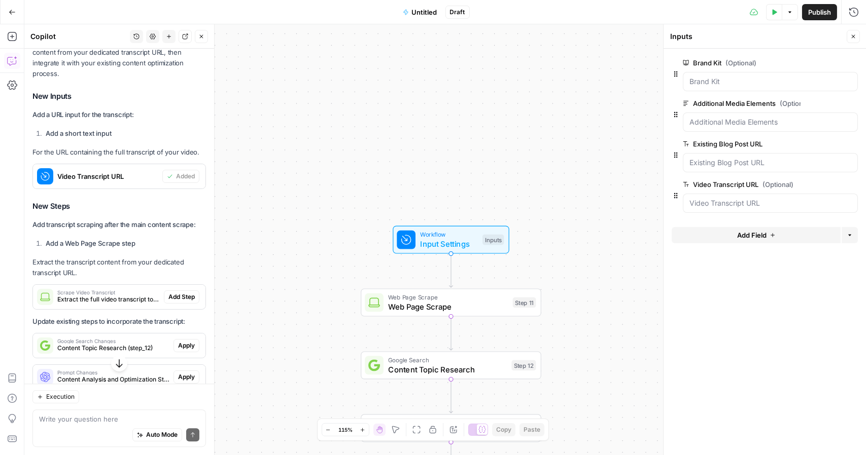
click at [854, 101] on icon "button" at bounding box center [852, 104] width 6 height 6
click at [749, 166] on URL "Video Transcript URL (Optional)" at bounding box center [770, 163] width 162 height 10
click at [747, 195] on span "Add Field" at bounding box center [751, 195] width 29 height 10
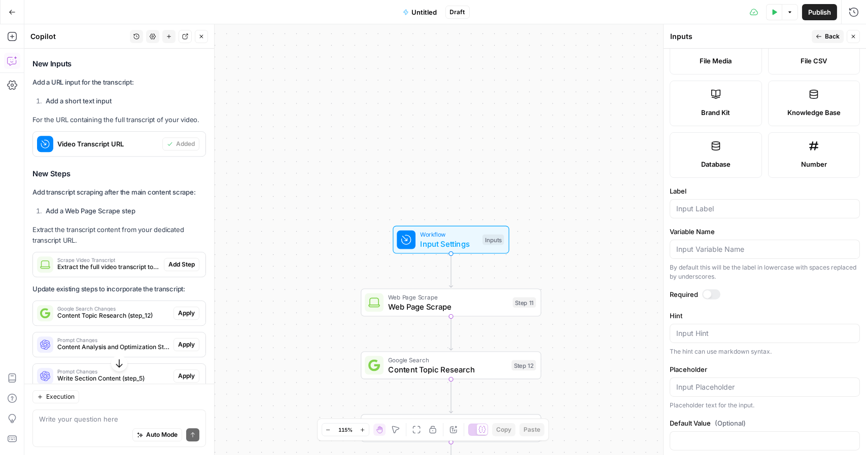
scroll to position [208, 0]
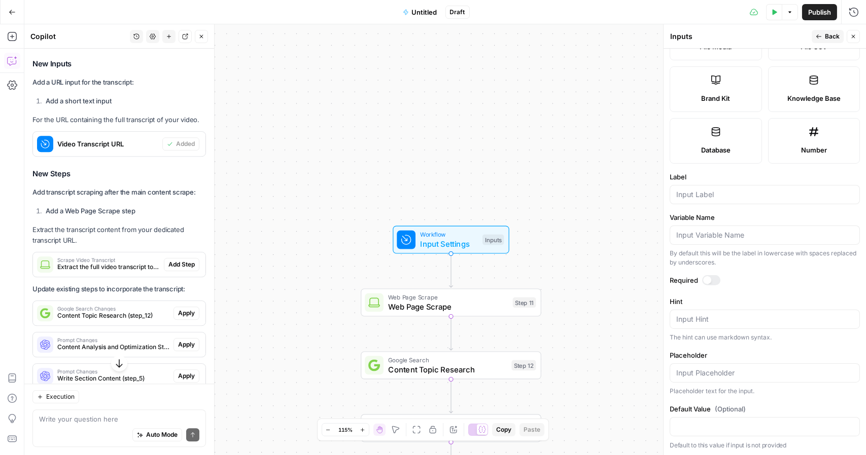
click at [126, 156] on div "Video Transcript URL" at bounding box center [97, 144] width 129 height 24
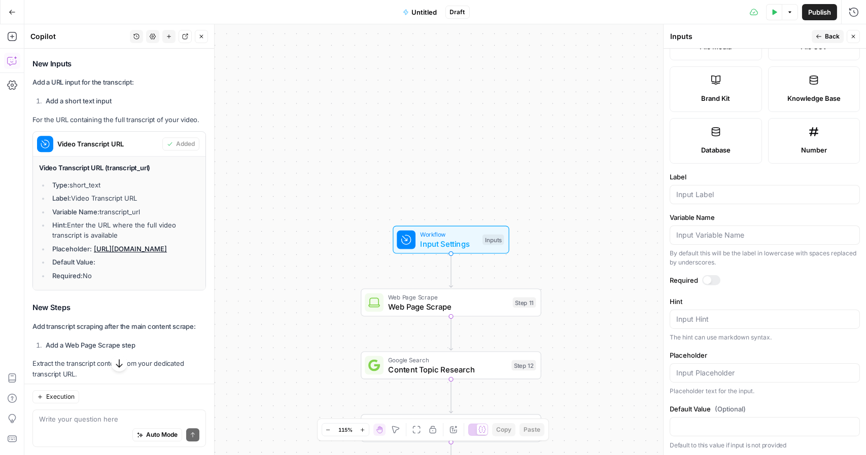
click at [720, 202] on div at bounding box center [764, 194] width 190 height 19
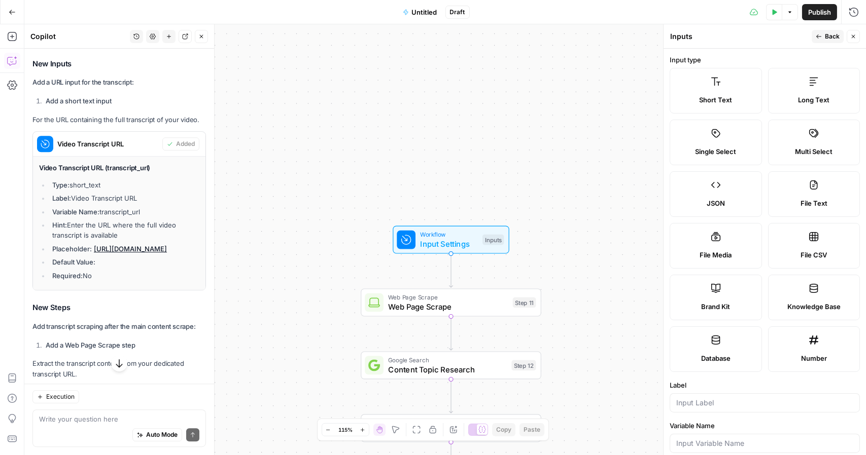
click at [820, 38] on icon "button" at bounding box center [818, 36] width 6 height 6
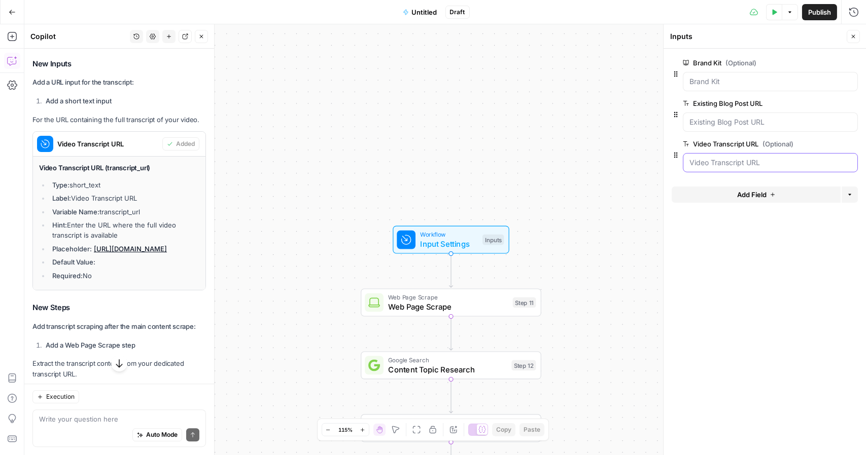
click at [731, 159] on URL "Video Transcript URL (Optional)" at bounding box center [770, 163] width 162 height 10
click at [830, 140] on span "edit field" at bounding box center [819, 144] width 22 height 8
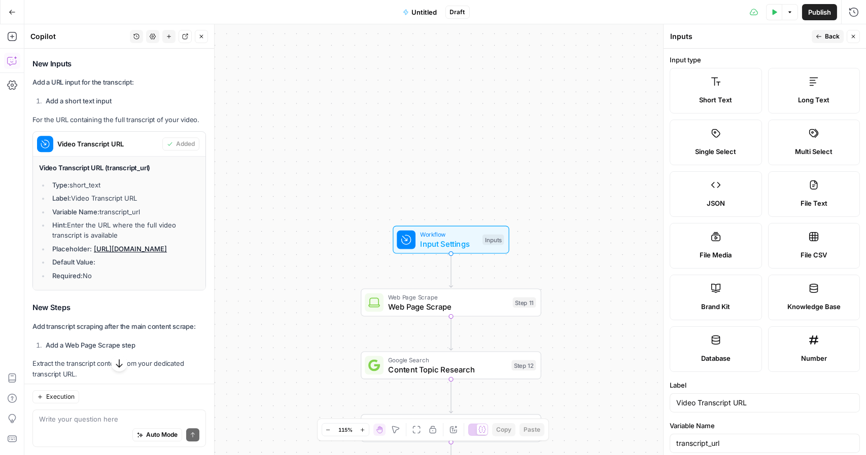
scroll to position [219, 0]
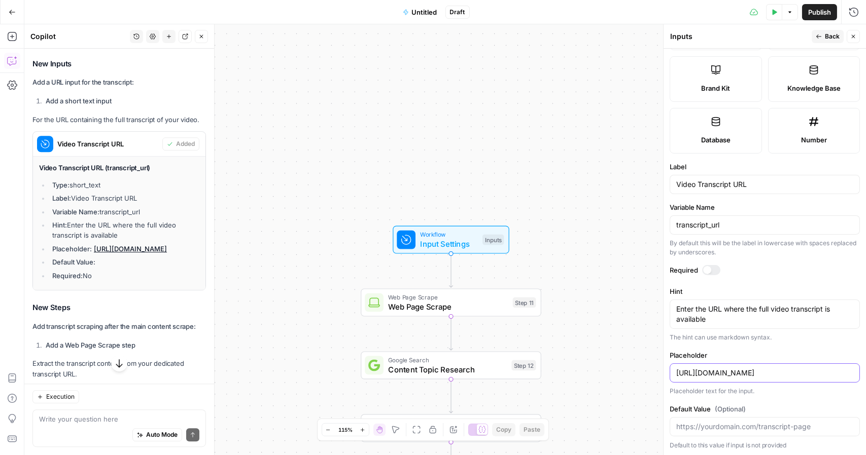
click at [740, 372] on input "[URL][DOMAIN_NAME]" at bounding box center [764, 373] width 177 height 10
paste input "[DOMAIN_NAME][URL]"
type input "[URL][DOMAIN_NAME]"
click at [802, 350] on label "Placeholder" at bounding box center [764, 355] width 190 height 10
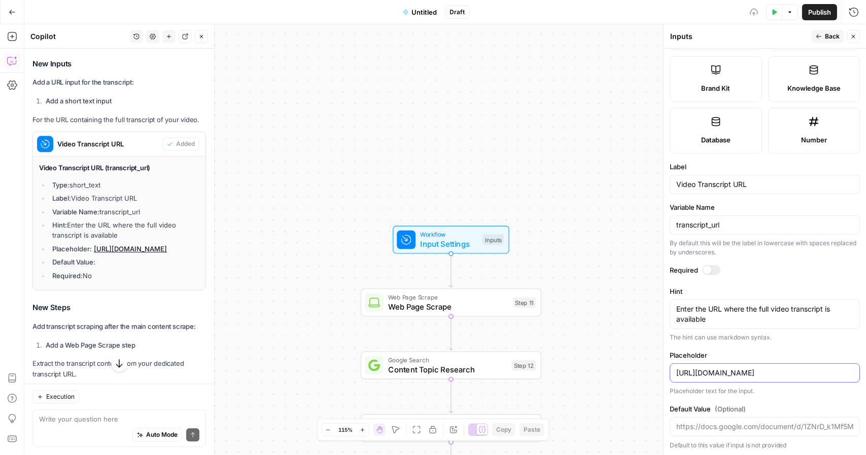
click at [802, 368] on input "[URL][DOMAIN_NAME]" at bounding box center [764, 373] width 177 height 10
click at [832, 31] on button "Back" at bounding box center [827, 36] width 32 height 13
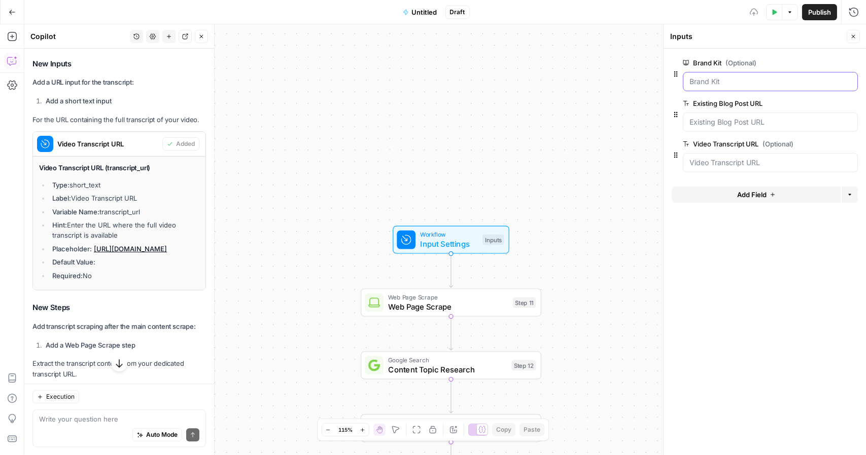
click at [714, 79] on Kit "Brand Kit (Optional)" at bounding box center [770, 82] width 162 height 10
click at [821, 58] on button "edit field" at bounding box center [823, 63] width 39 height 12
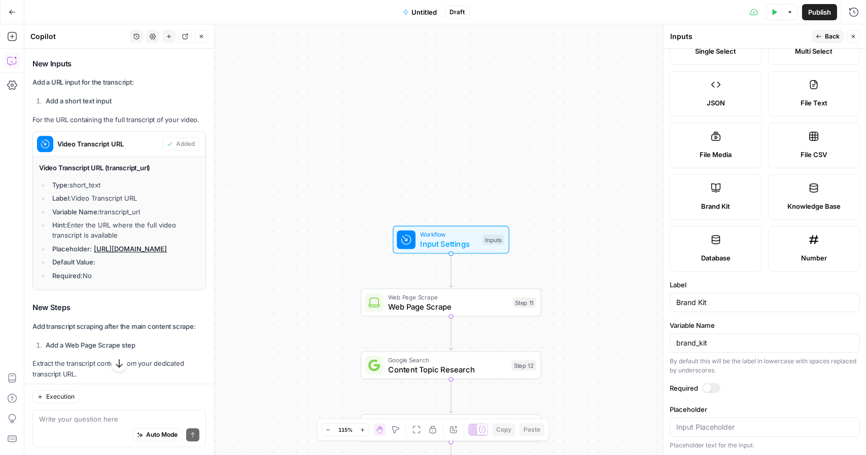
scroll to position [100, 0]
click at [714, 385] on div at bounding box center [711, 388] width 18 height 10
click at [738, 423] on input "Placeholder" at bounding box center [764, 427] width 177 height 10
click at [783, 393] on div "Required" at bounding box center [764, 389] width 190 height 13
click at [826, 37] on span "Back" at bounding box center [832, 36] width 15 height 9
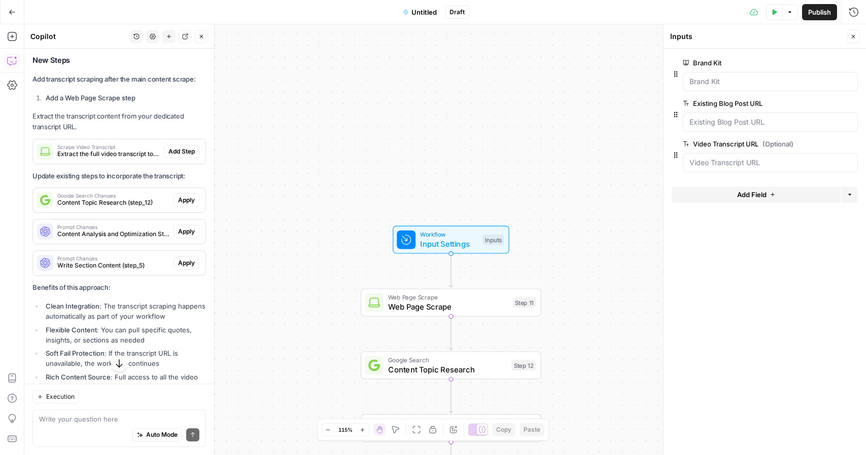
scroll to position [6156, 0]
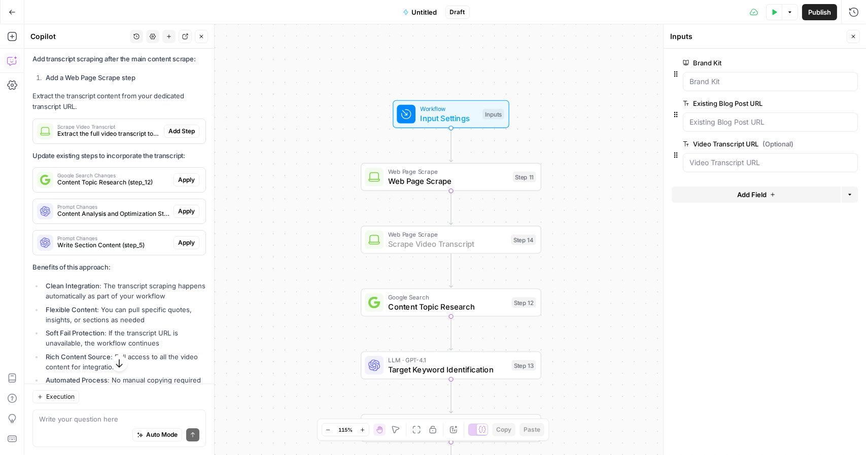
click at [178, 136] on span "Add Step" at bounding box center [181, 131] width 26 height 9
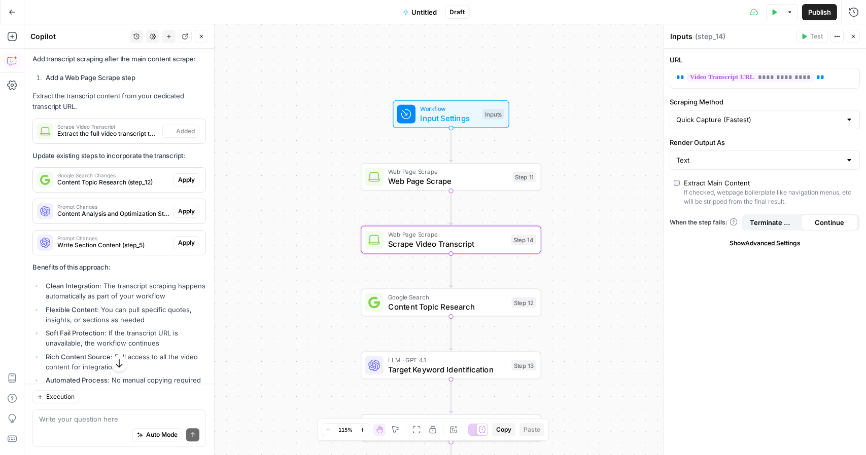
type textarea "Scrape Video Transcript"
click at [419, 245] on span "Scrape Video Transcript" at bounding box center [447, 244] width 118 height 12
click at [719, 120] on input "Scraping Method" at bounding box center [758, 120] width 165 height 10
click at [660, 287] on div at bounding box center [663, 239] width 10 height 431
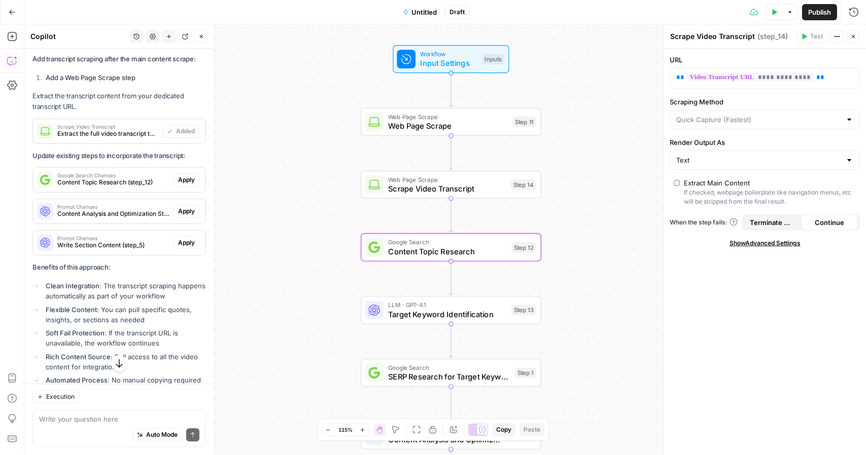
click at [178, 185] on span "Apply" at bounding box center [186, 179] width 17 height 9
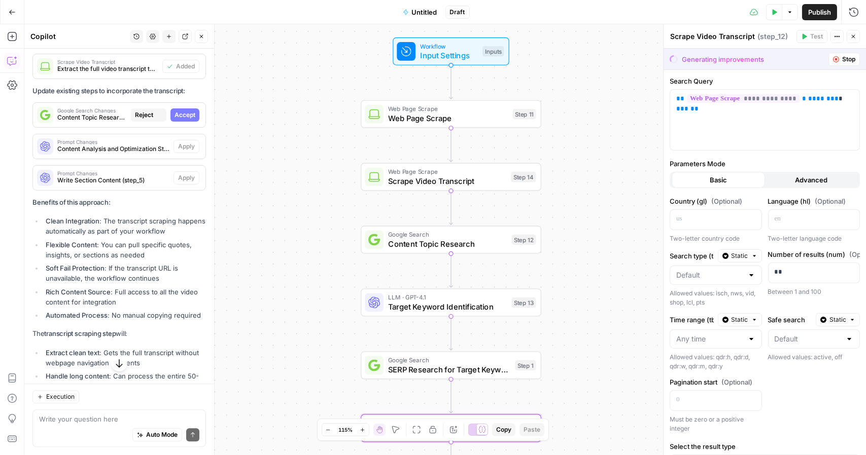
type textarea "Content Topic Research"
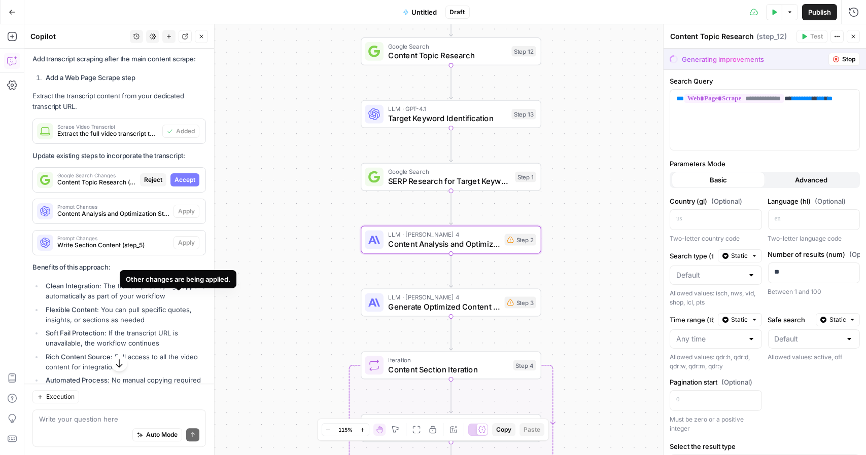
click at [179, 185] on span "Accept" at bounding box center [184, 179] width 21 height 9
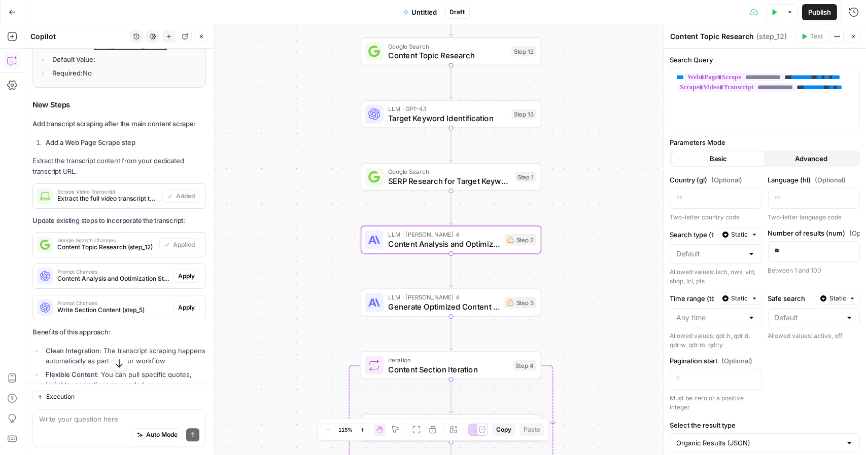
click at [179, 281] on span "Apply" at bounding box center [186, 276] width 17 height 9
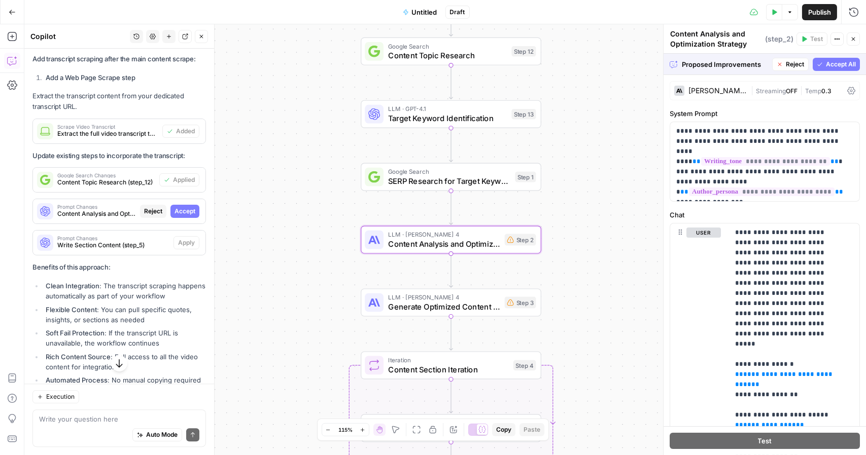
click at [174, 216] on span "Accept" at bounding box center [184, 211] width 21 height 9
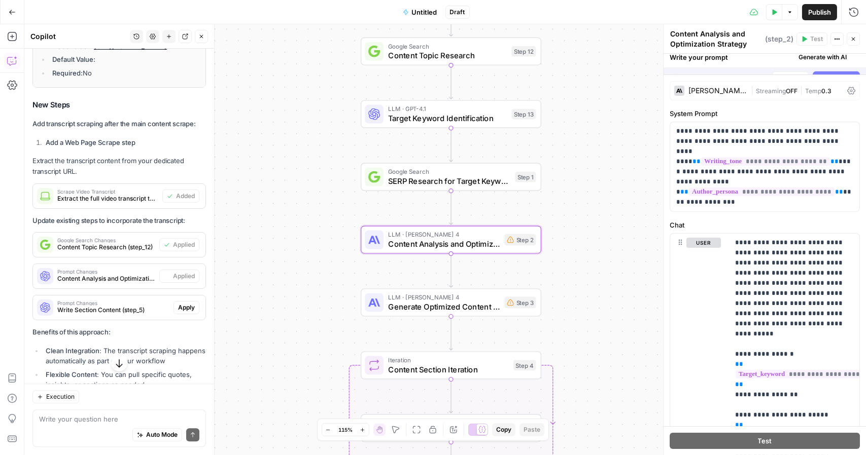
scroll to position [6156, 0]
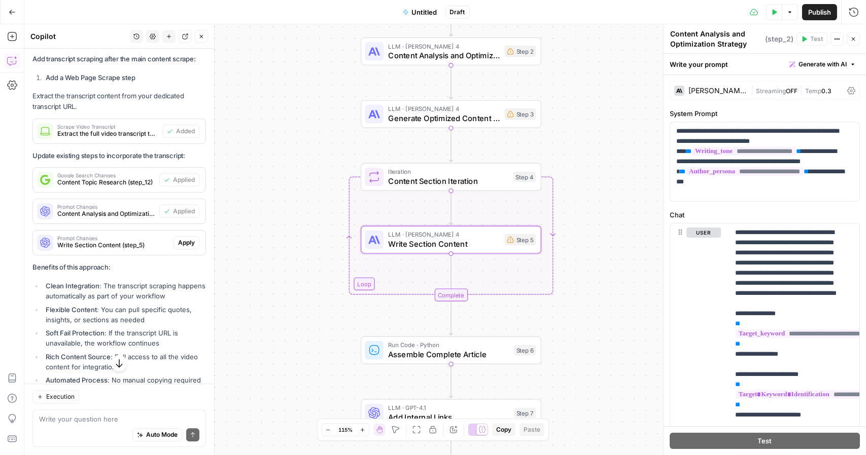
click at [178, 247] on span "Apply" at bounding box center [186, 242] width 17 height 9
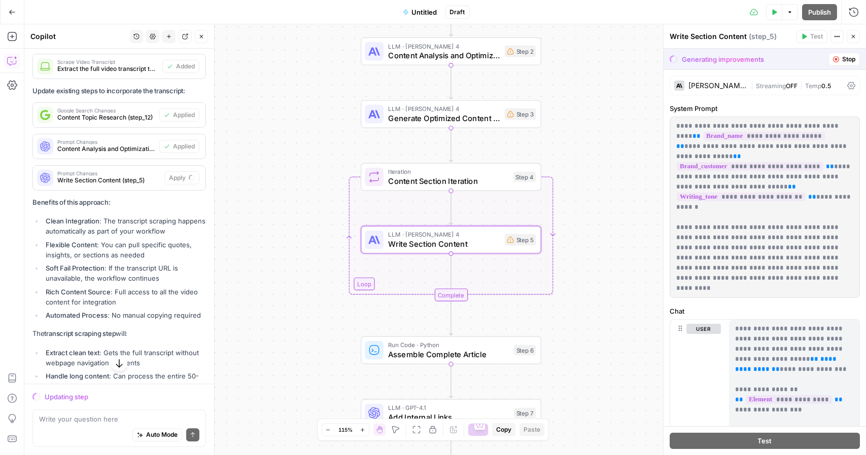
scroll to position [6091, 0]
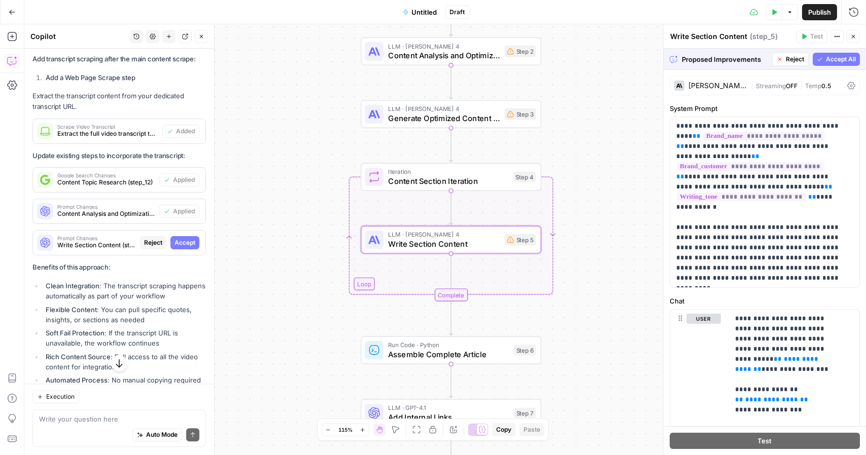
click at [174, 247] on span "Accept" at bounding box center [184, 242] width 21 height 9
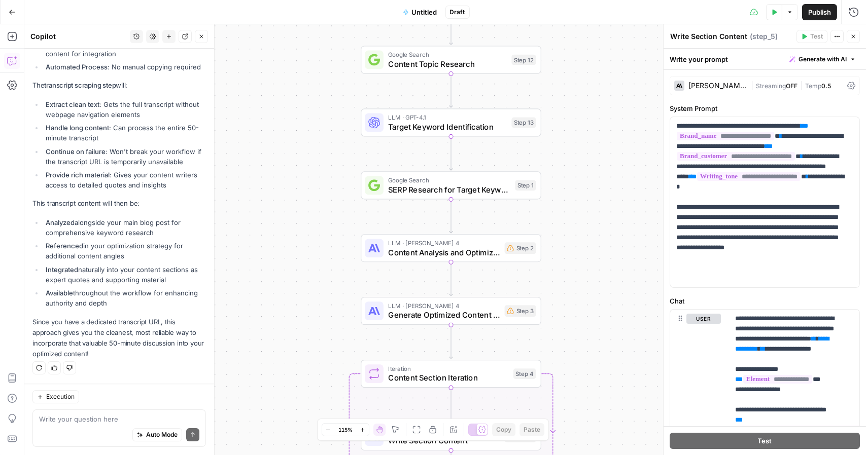
scroll to position [6517, 0]
click at [11, 34] on icon "button" at bounding box center [12, 36] width 10 height 10
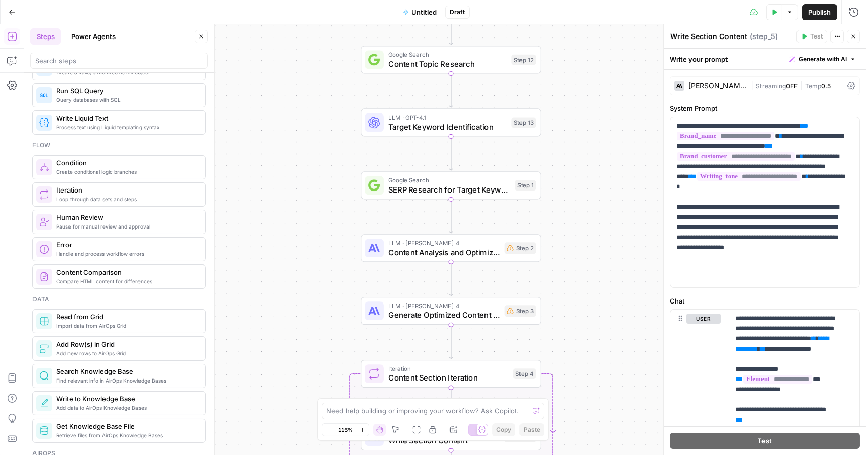
scroll to position [0, 0]
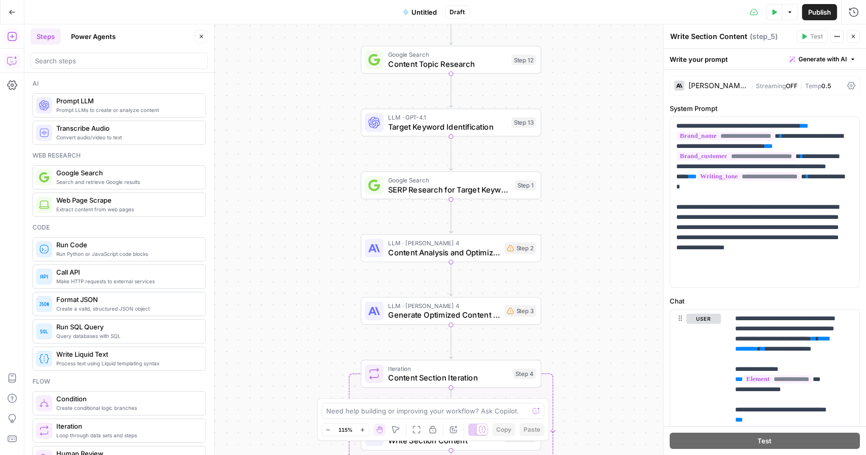
click at [12, 58] on icon "button" at bounding box center [12, 61] width 10 height 10
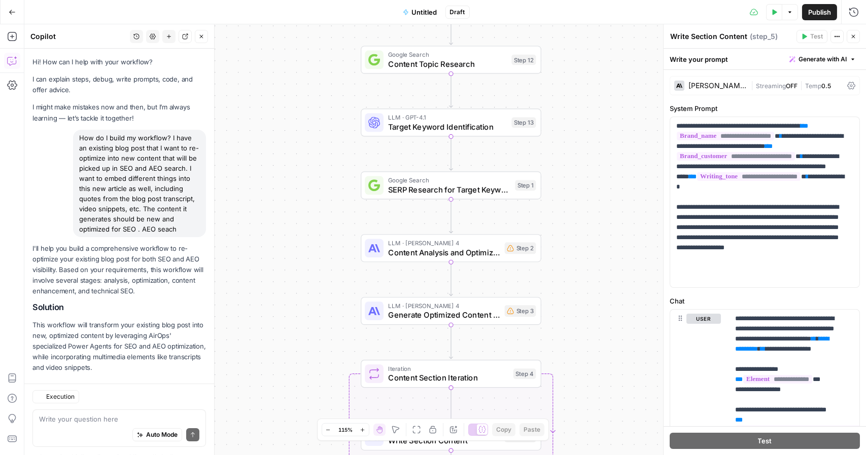
scroll to position [6268, 0]
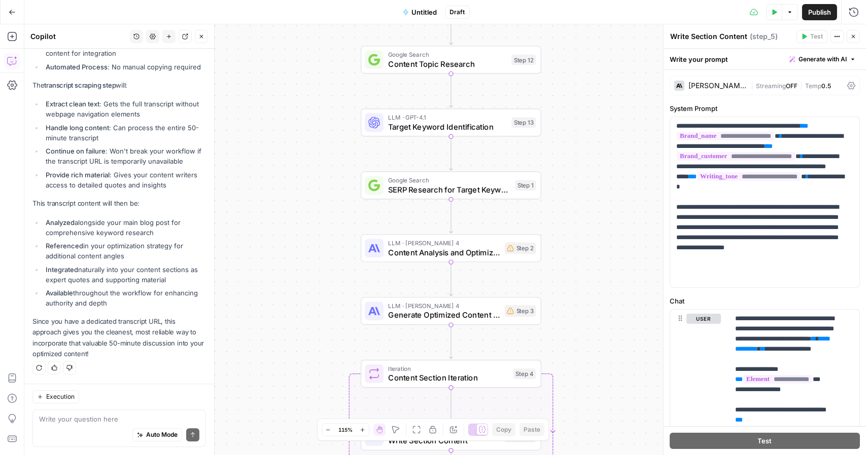
click at [85, 418] on textarea at bounding box center [119, 419] width 160 height 10
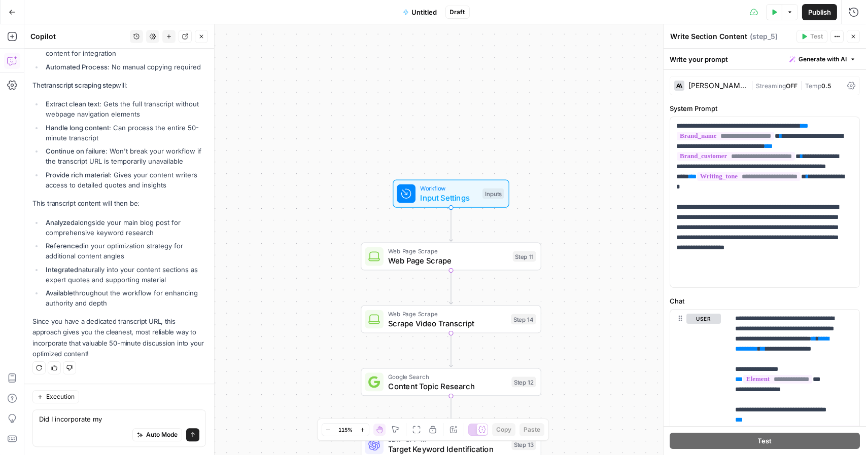
click at [449, 194] on span "Input Settings" at bounding box center [449, 198] width 58 height 12
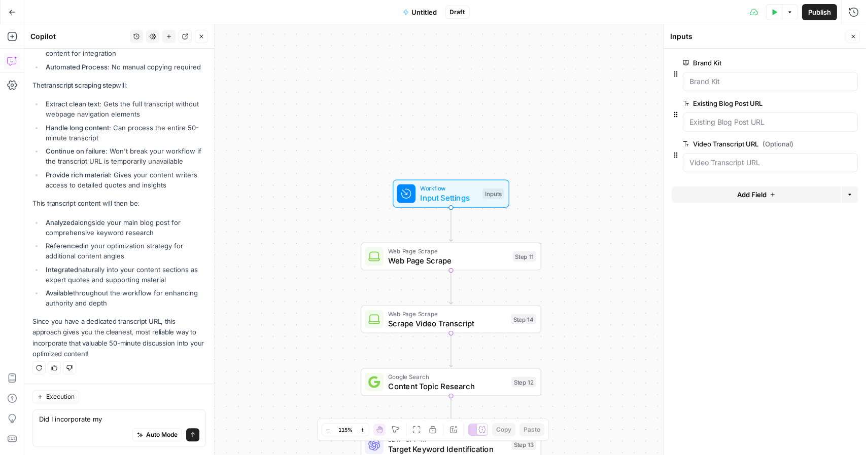
click at [129, 425] on div "Auto Mode Send" at bounding box center [119, 435] width 160 height 22
type textarea "Did I incorporate my Brand Kit as an input correctly?"
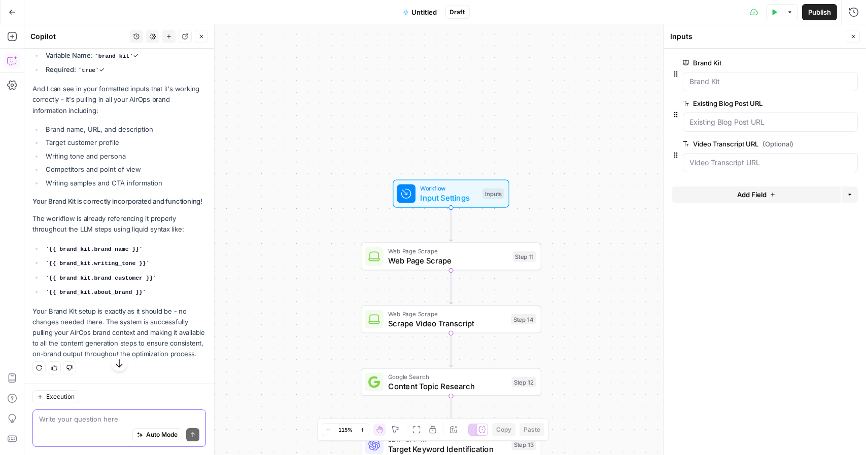
scroll to position [6719, 0]
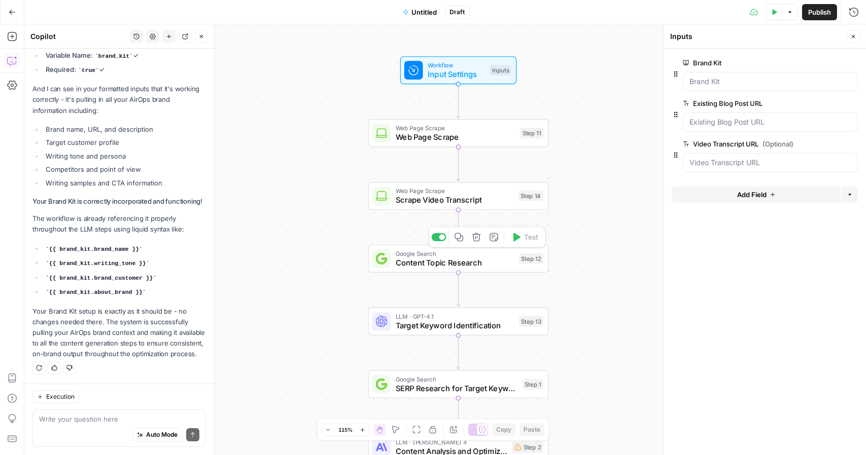
click at [448, 265] on span "Content Topic Research" at bounding box center [455, 263] width 119 height 12
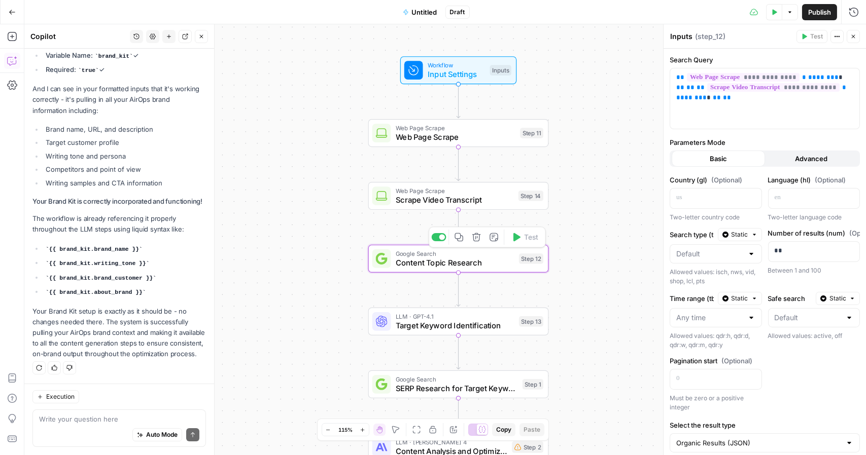
type textarea "Content Topic Research"
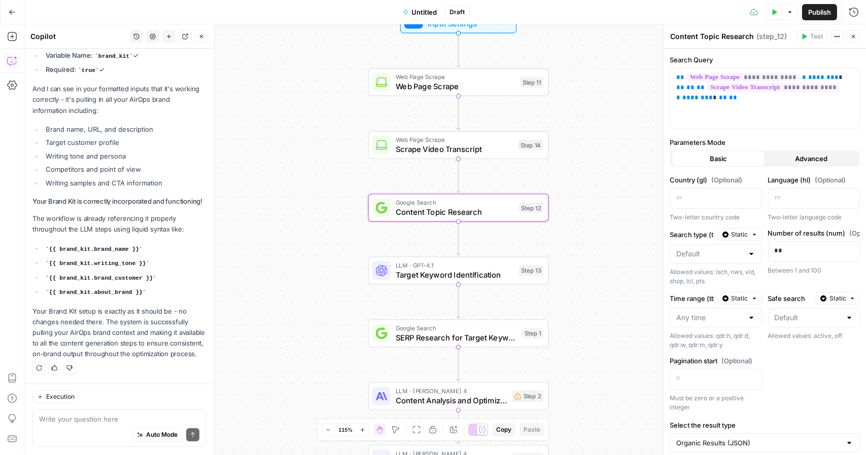
scroll to position [26, 0]
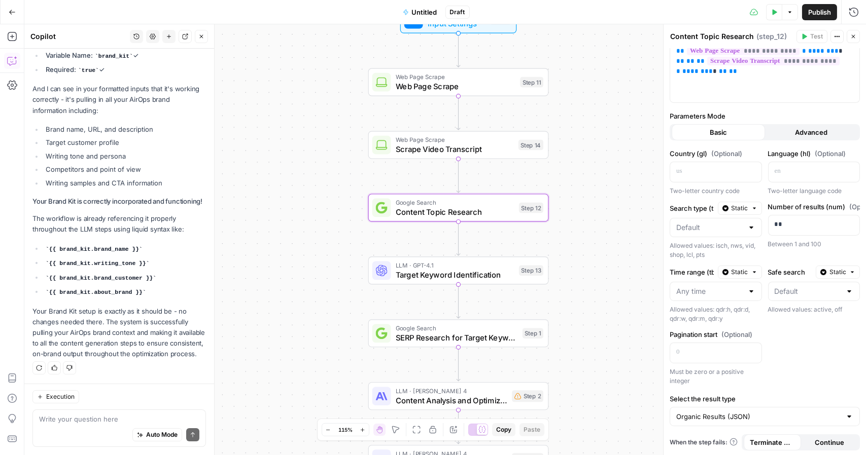
click at [807, 129] on span "Advanced" at bounding box center [811, 132] width 32 height 10
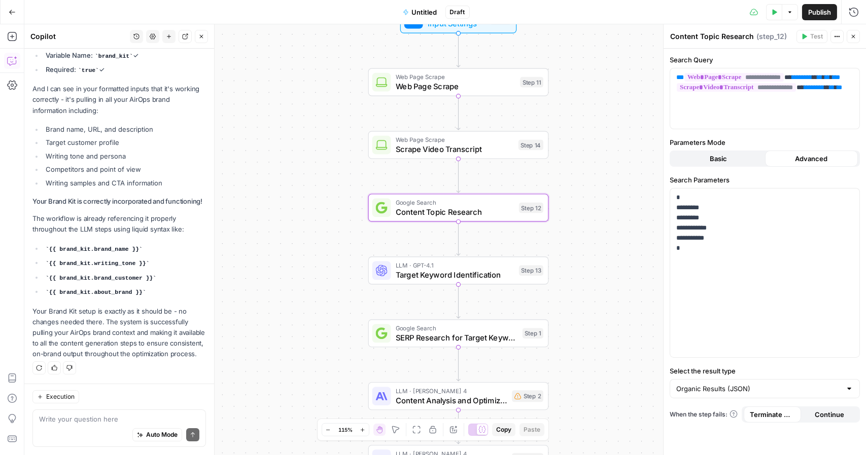
click at [710, 159] on span "Basic" at bounding box center [717, 159] width 17 height 10
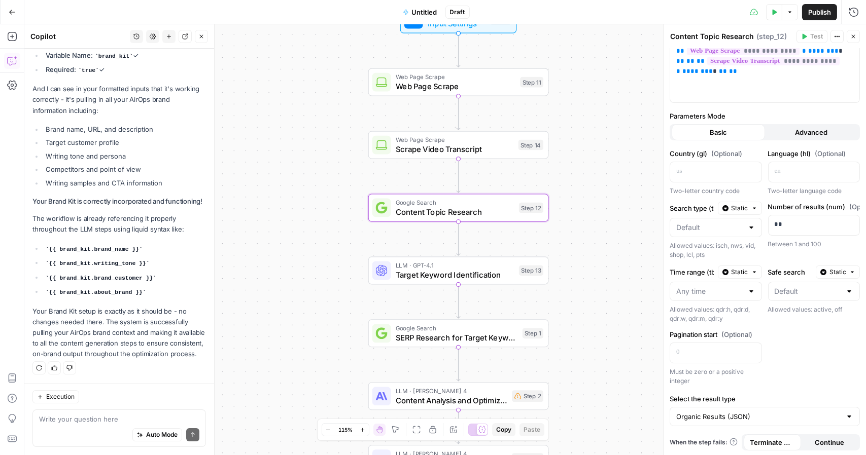
scroll to position [26, 0]
click at [737, 231] on input "Search type (tbm)" at bounding box center [709, 228] width 67 height 10
click at [750, 226] on div at bounding box center [751, 228] width 8 height 10
click at [810, 243] on div "Between 1 and 100" at bounding box center [814, 244] width 92 height 9
click at [849, 206] on span "(Optional)" at bounding box center [864, 207] width 31 height 10
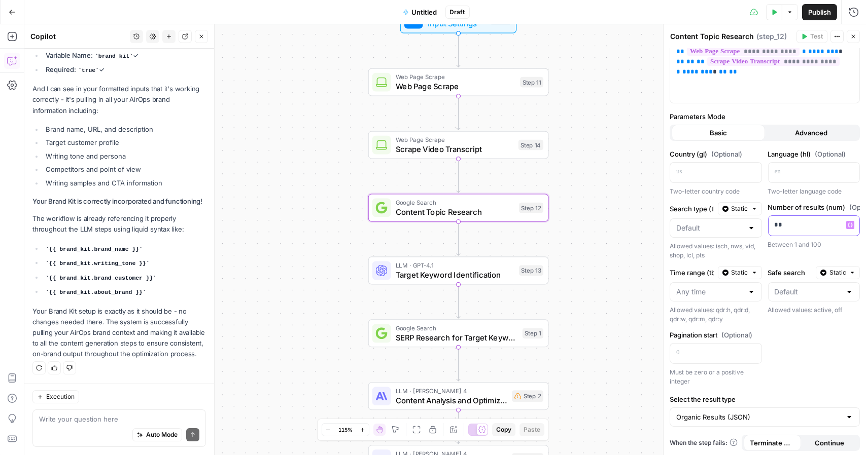
click at [791, 227] on p "**" at bounding box center [803, 225] width 59 height 10
click at [821, 348] on div "Country (gl) (Optional) Two-letter country code Language (hl) (Optional) Two-le…" at bounding box center [764, 267] width 190 height 237
click at [741, 285] on div at bounding box center [715, 291] width 92 height 19
click at [712, 370] on div "Past year" at bounding box center [713, 373] width 71 height 10
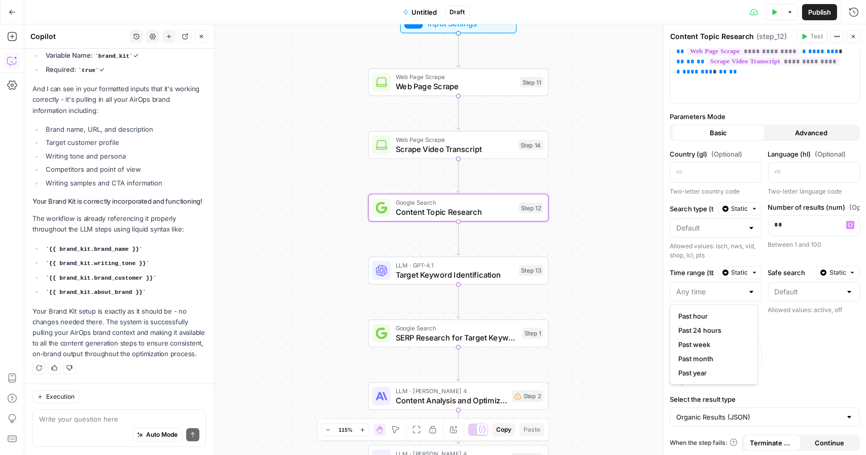
type input "Past year"
click at [807, 293] on input "Safe search" at bounding box center [807, 292] width 67 height 10
click at [728, 316] on div "Allowed values: qdr:h, qdr:d, qdr:w, qdr:m, qdr:y" at bounding box center [715, 315] width 92 height 18
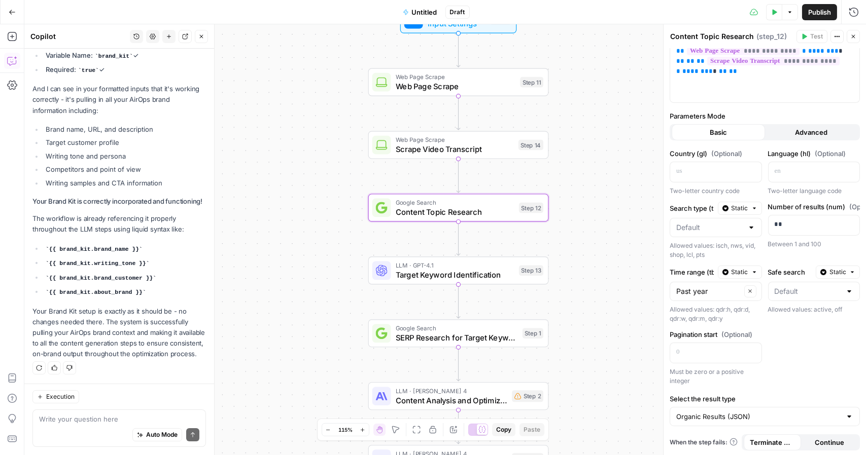
click at [477, 269] on span "Target Keyword Identification" at bounding box center [455, 275] width 119 height 12
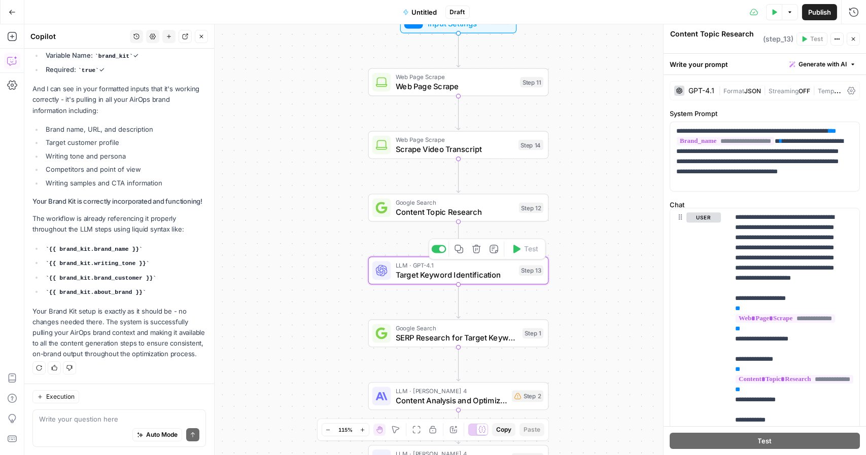
scroll to position [6736, 0]
type textarea "Target Keyword Identification"
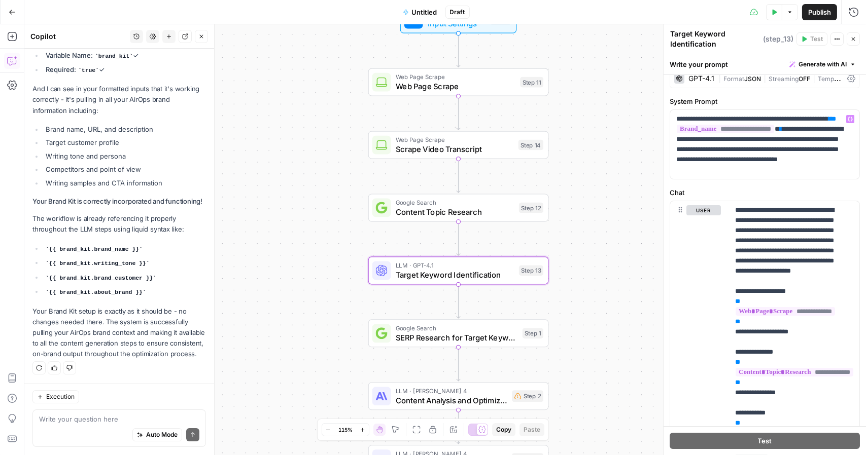
scroll to position [10, 0]
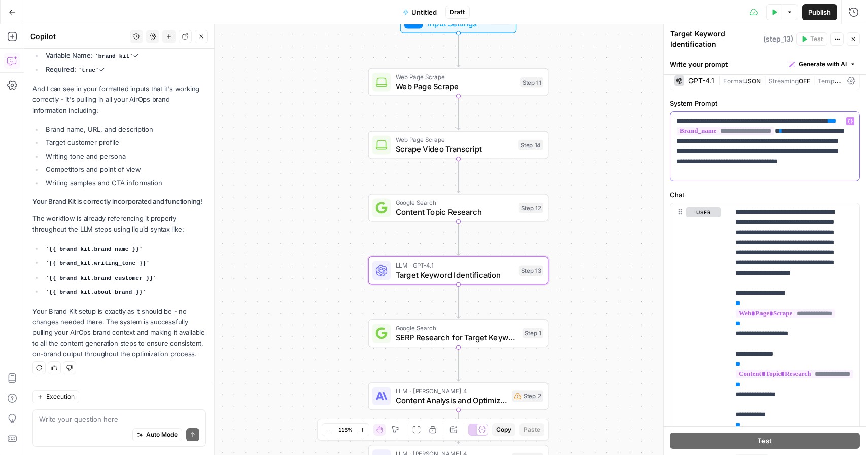
click at [782, 160] on p "**********" at bounding box center [760, 146] width 169 height 61
click at [792, 170] on p "**********" at bounding box center [760, 146] width 169 height 61
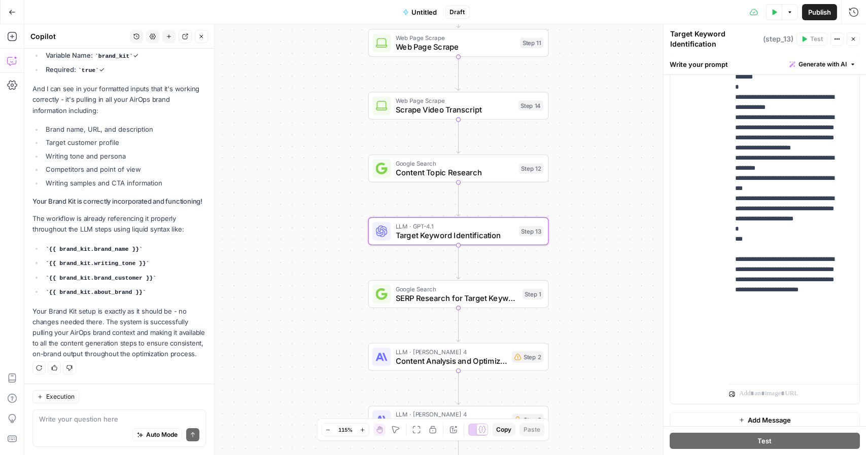
scroll to position [254, 0]
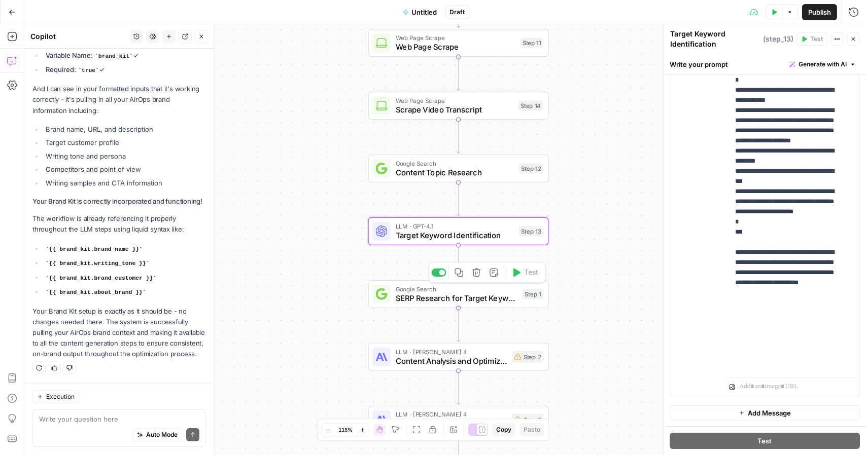
click at [483, 299] on span "SERP Research for Target Keyword" at bounding box center [457, 299] width 122 height 12
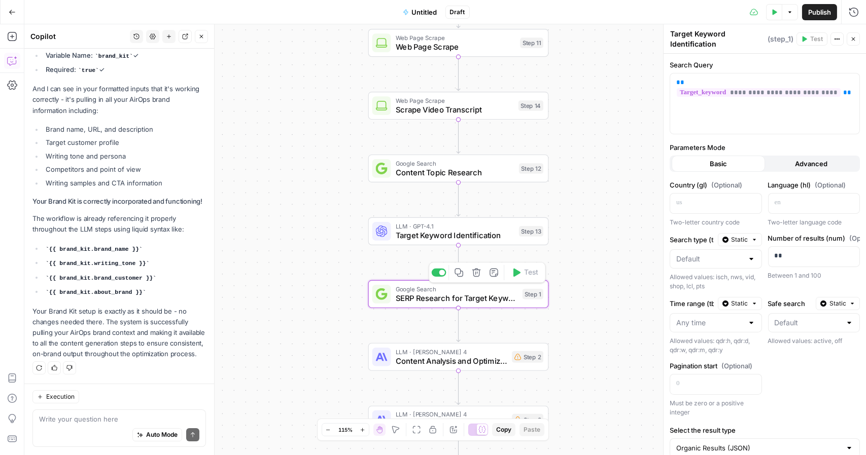
type textarea "SERP Research for Target Keyword"
drag, startPoint x: 781, startPoint y: 257, endPoint x: 767, endPoint y: 257, distance: 14.7
click at [768, 257] on div "**" at bounding box center [805, 257] width 75 height 20
click at [747, 326] on div at bounding box center [751, 323] width 8 height 10
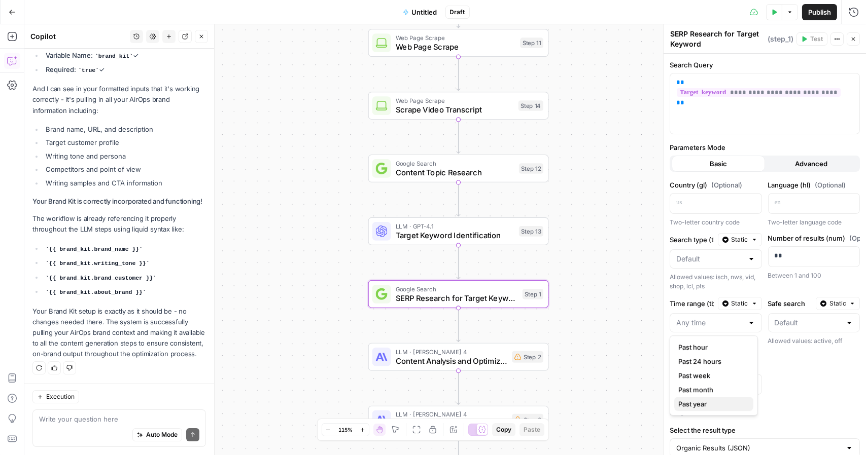
click at [699, 402] on span "Past year" at bounding box center [692, 404] width 28 height 10
type input "Past year"
click at [812, 370] on div "Country (gl) (Optional) Two-letter country code Language (hl) (Optional) Two-le…" at bounding box center [764, 298] width 190 height 237
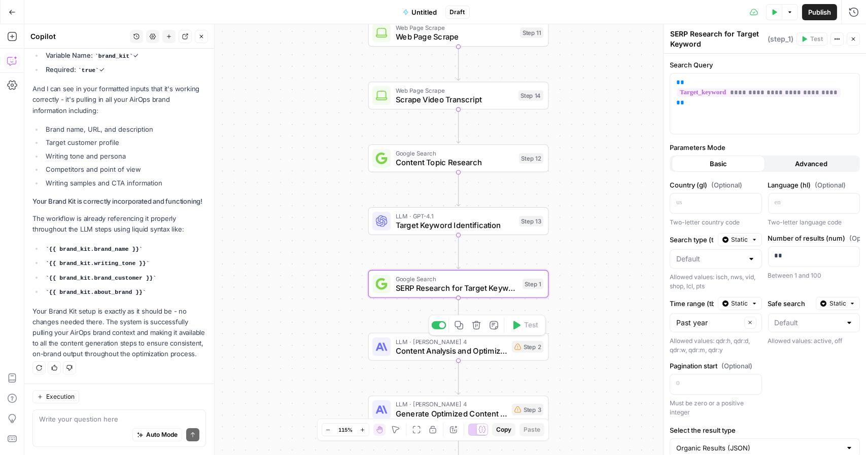
click at [453, 351] on span "Content Analysis and Optimization Strategy" at bounding box center [452, 351] width 112 height 12
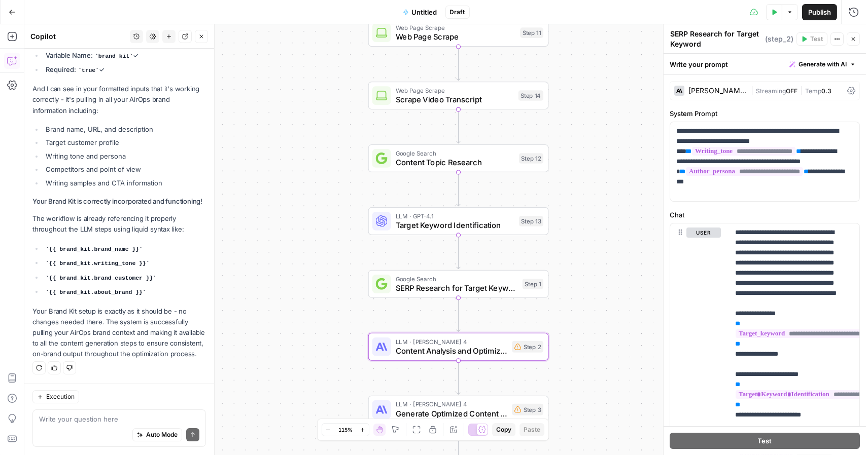
type textarea "Content Analysis and Optimization Strategy"
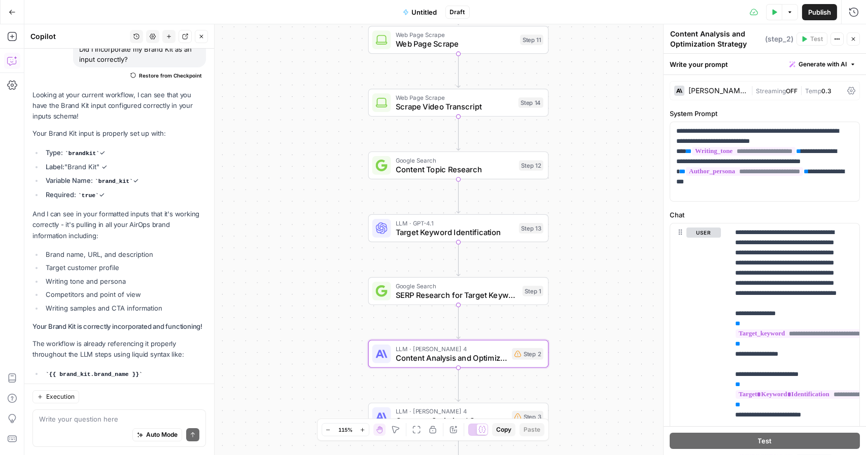
scroll to position [6736, 0]
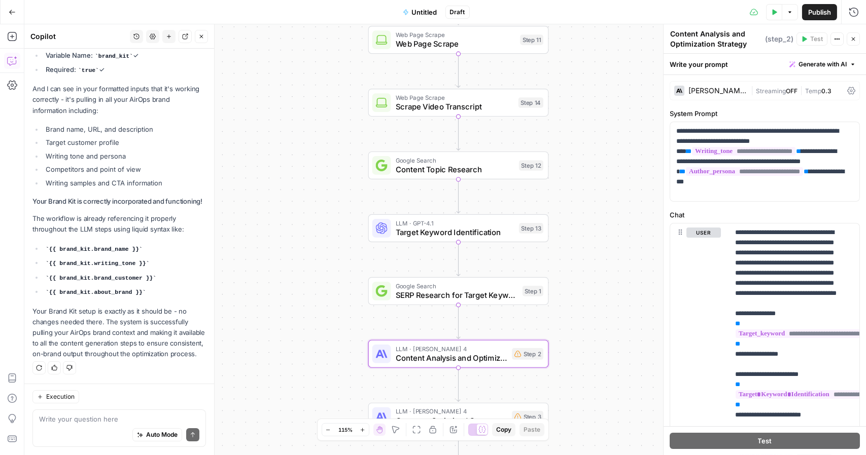
click at [85, 425] on div "Auto Mode Send" at bounding box center [119, 435] width 160 height 22
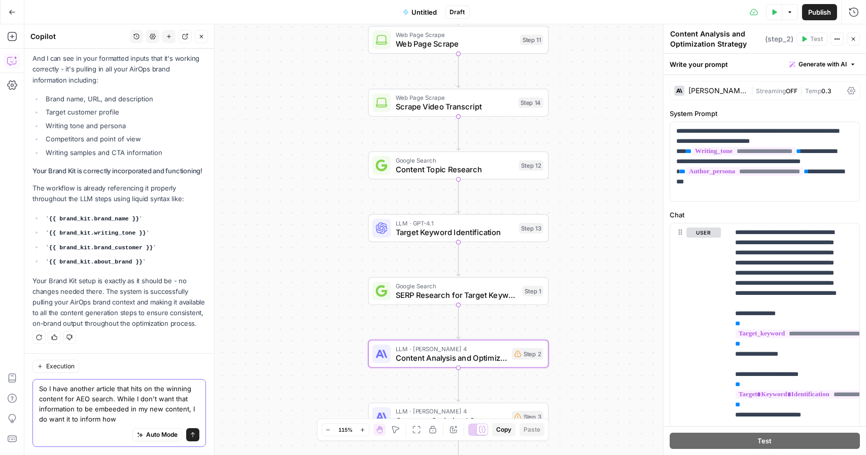
scroll to position [6766, 0]
click at [134, 422] on textarea "So I have another article that hits on the winning content for AEO search. Whil…" at bounding box center [119, 404] width 160 height 41
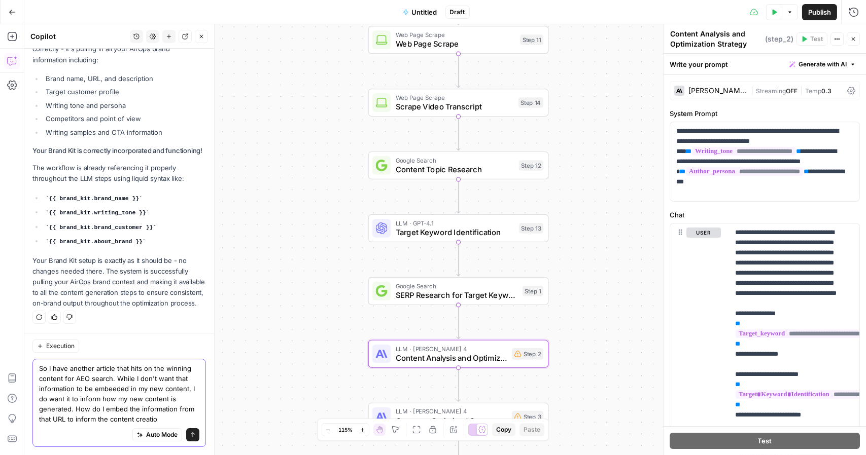
type textarea "So I have another article that hits on the winning content for AEO search. Whil…"
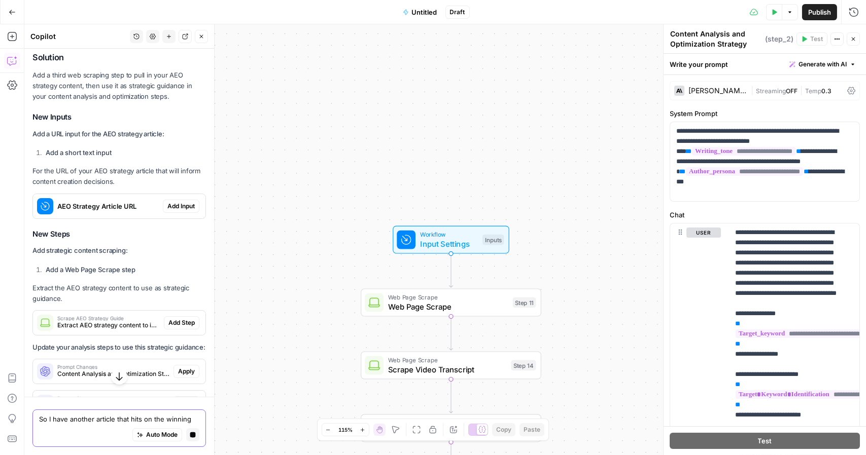
scroll to position [6999, 0]
click at [174, 210] on span "Add Input" at bounding box center [180, 205] width 27 height 9
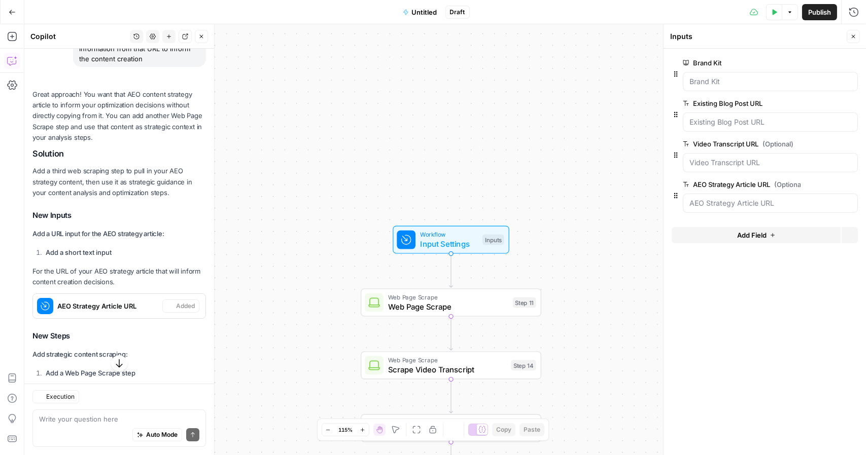
scroll to position [7117, 0]
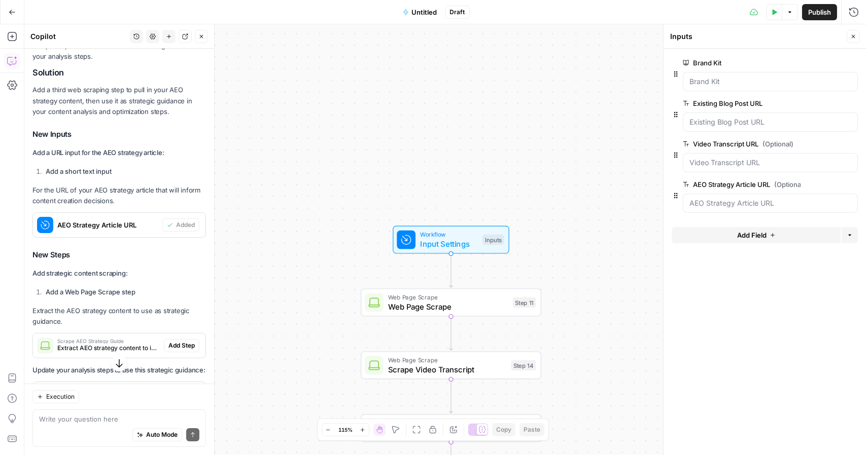
click at [826, 184] on span "edit field" at bounding box center [819, 185] width 22 height 8
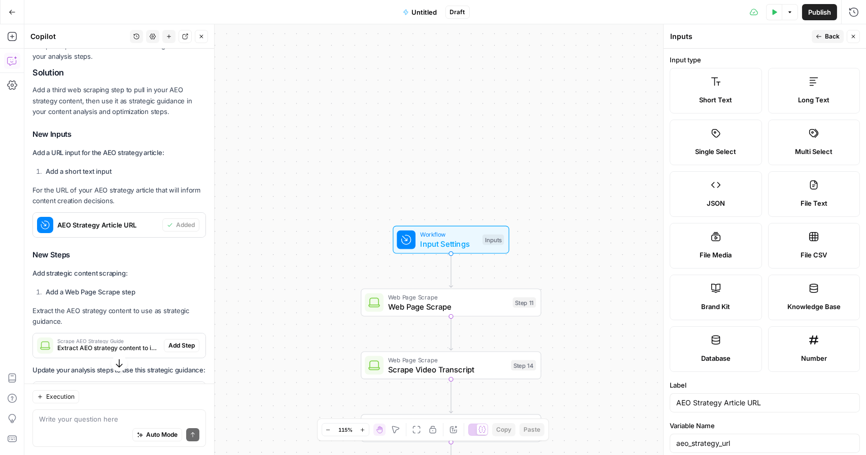
scroll to position [229, 0]
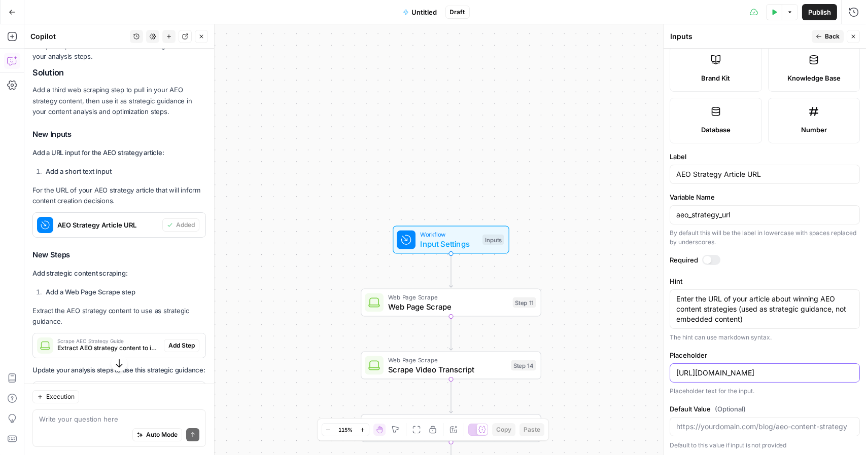
click at [780, 373] on input "https://yourdomain.com/blog/aeo-content-strategy" at bounding box center [764, 373] width 177 height 10
paste input "www.airops.com/blog/aeo-winning"
type input "https://www.airops.com/blog/aeo-winning-strategy"
click at [619, 175] on div "Workflow Input Settings Inputs Web Page Scrape Web Page Scrape Step 11 Web Page…" at bounding box center [444, 239] width 841 height 431
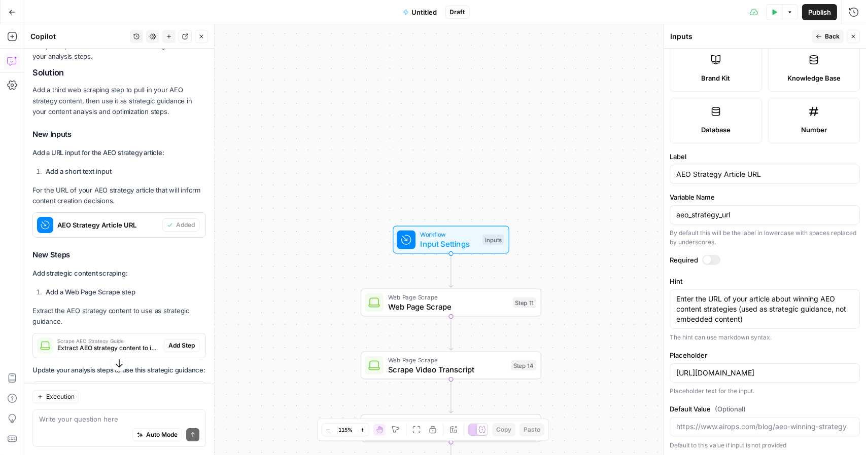
scroll to position [0, 0]
click at [827, 37] on span "Back" at bounding box center [832, 36] width 15 height 9
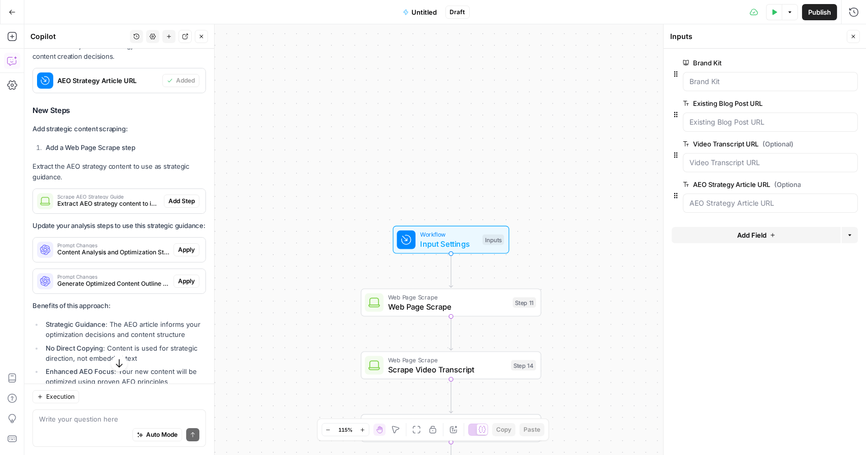
scroll to position [7315, 0]
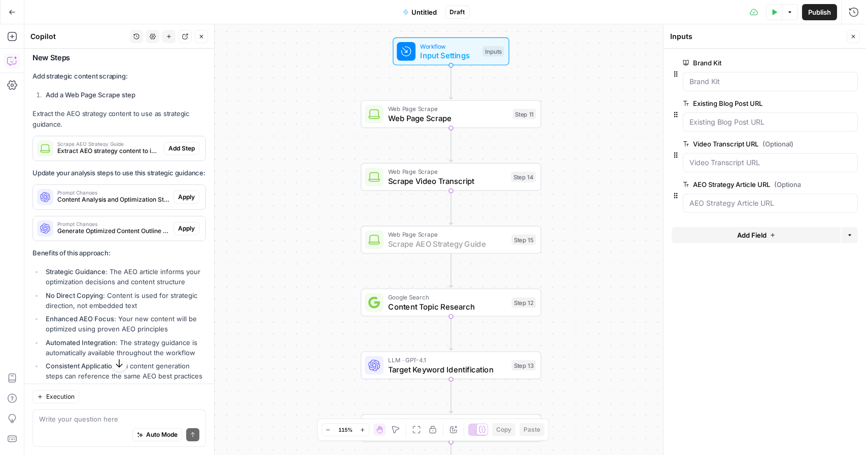
click at [174, 153] on span "Add Step" at bounding box center [181, 148] width 26 height 9
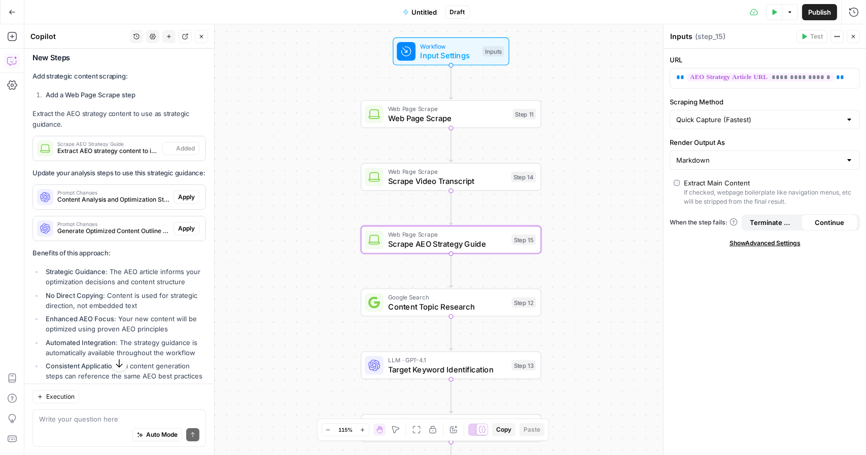
type textarea "Scrape AEO Strategy Guide"
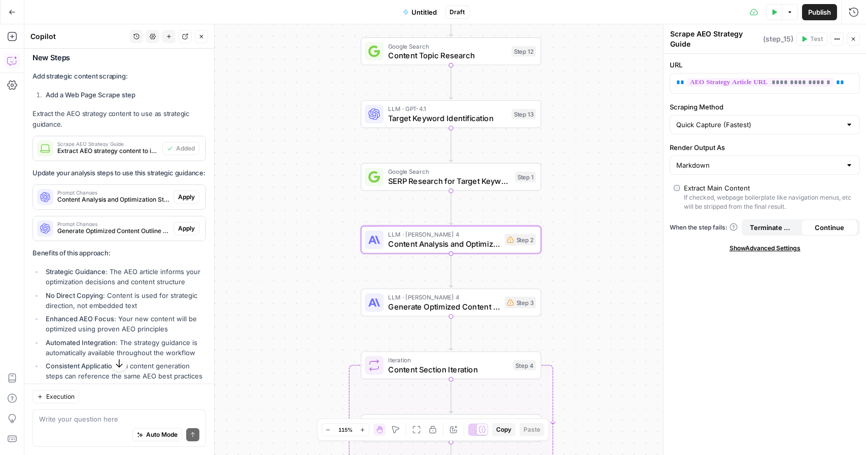
click at [179, 202] on span "Apply" at bounding box center [186, 197] width 17 height 9
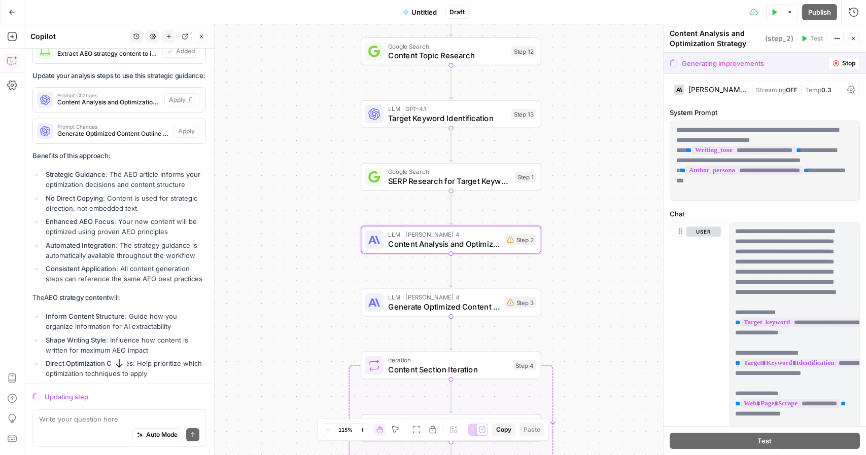
scroll to position [7217, 0]
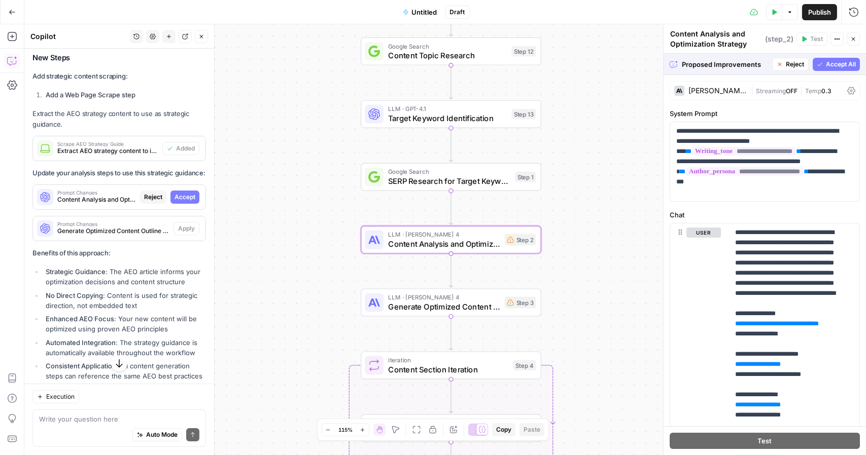
click at [180, 202] on span "Accept" at bounding box center [184, 197] width 21 height 9
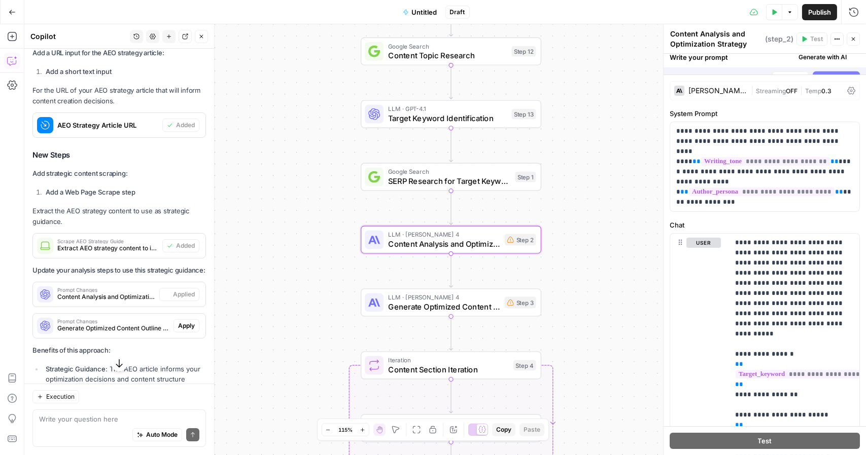
scroll to position [7315, 0]
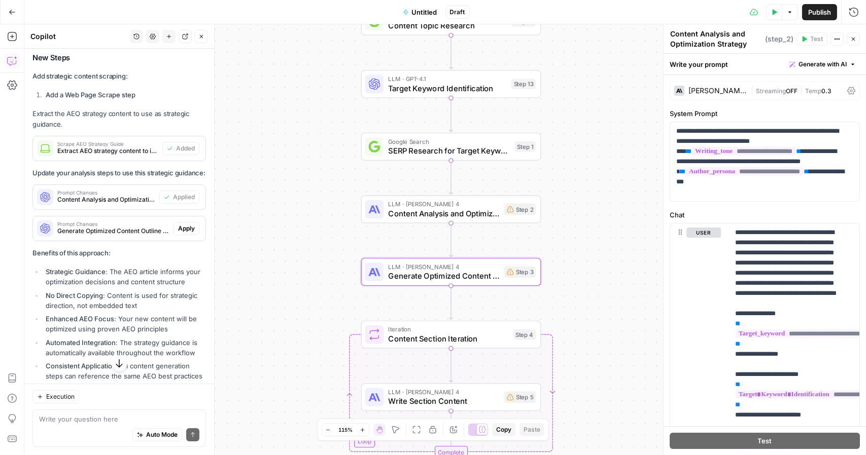
click at [180, 233] on span "Apply" at bounding box center [186, 228] width 17 height 9
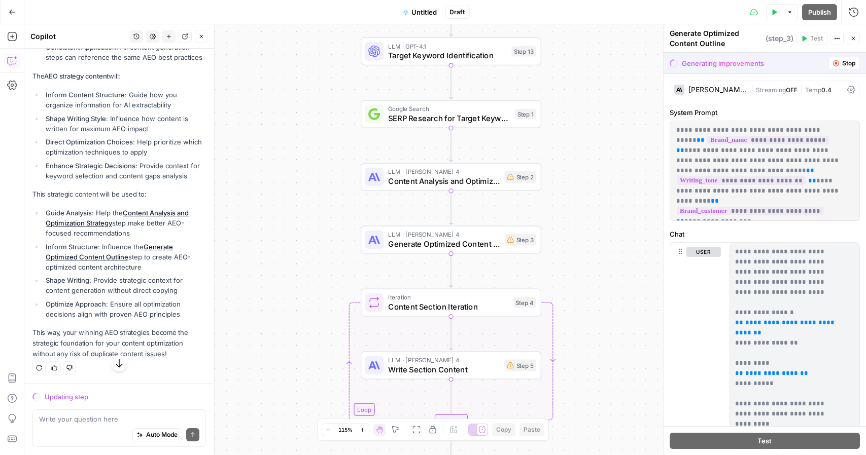
scroll to position [7376, 0]
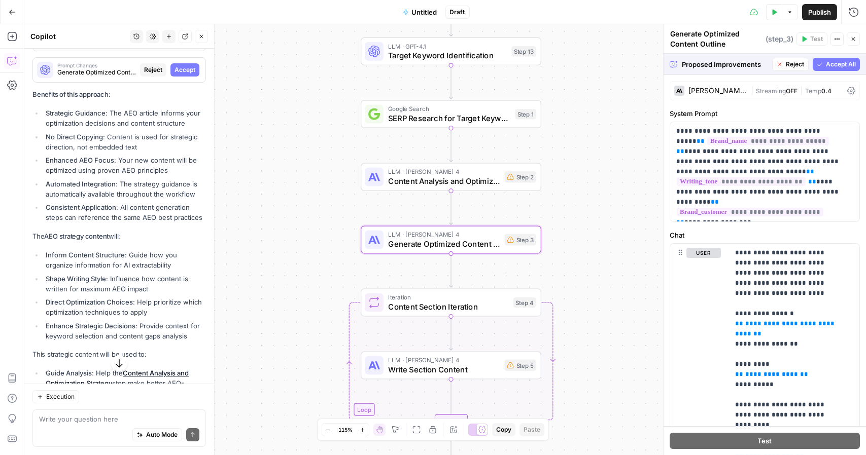
click at [174, 75] on span "Accept" at bounding box center [184, 69] width 21 height 9
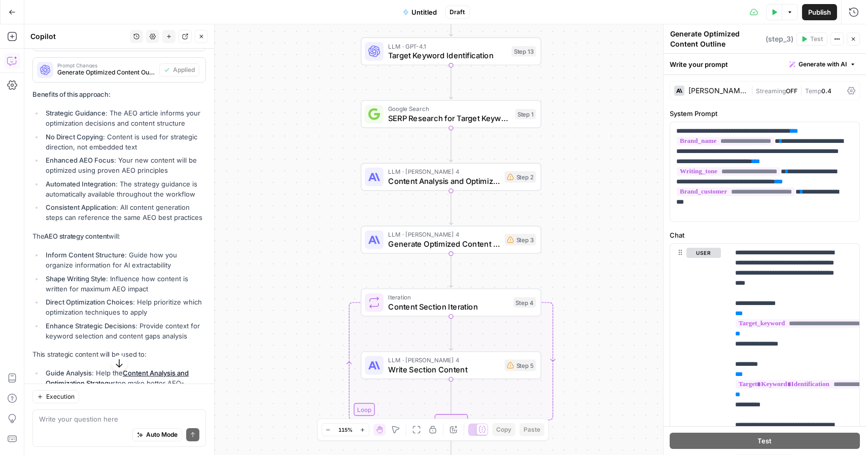
scroll to position [7749, 0]
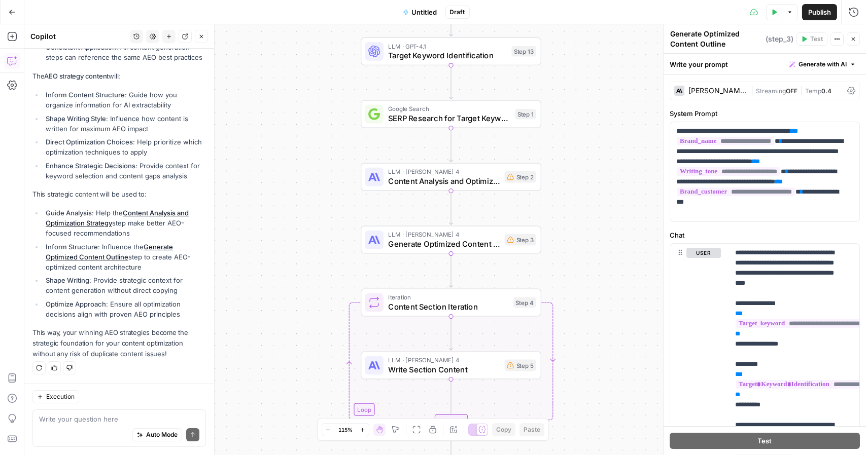
click at [91, 427] on div "Auto Mode Send" at bounding box center [119, 435] width 160 height 22
drag, startPoint x: 177, startPoint y: 421, endPoint x: 155, endPoint y: 424, distance: 22.5
click at [155, 424] on div "Ok I notice an error saying I have varisable Ok I notice an error saying I have…" at bounding box center [118, 429] width 173 height 38
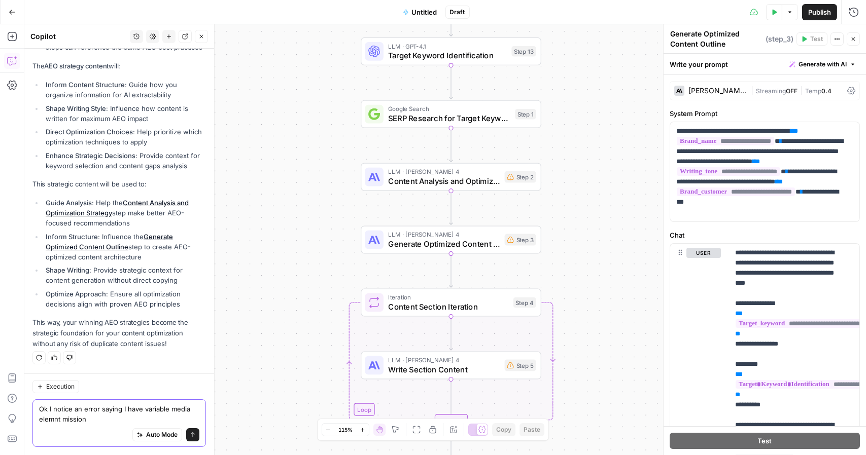
scroll to position [7759, 0]
type textarea "Ok I notice an error saying I have variable media elemnt missing across a few s…"
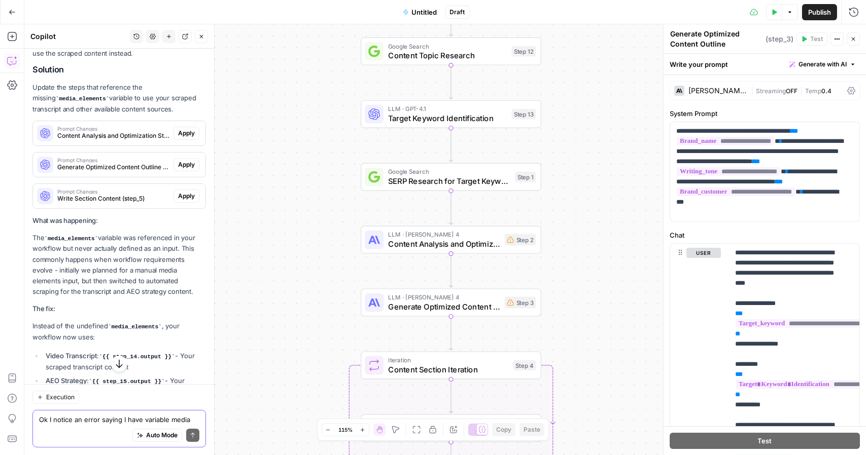
scroll to position [8049, 0]
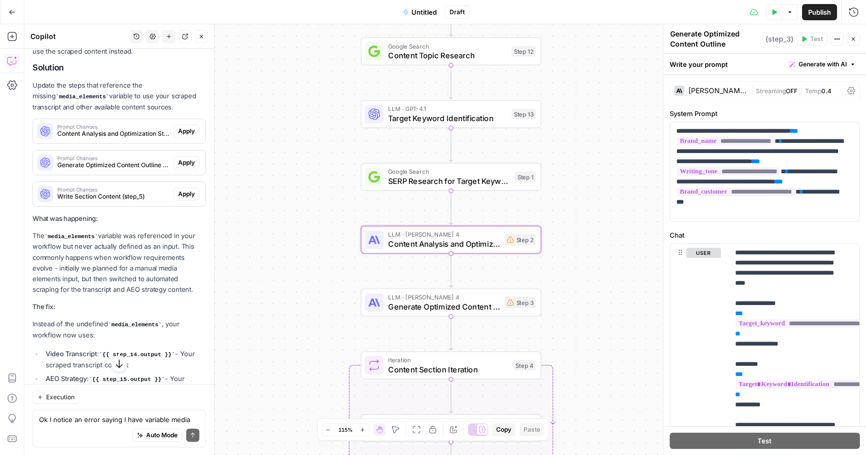
click at [183, 136] on span "Apply" at bounding box center [186, 131] width 17 height 9
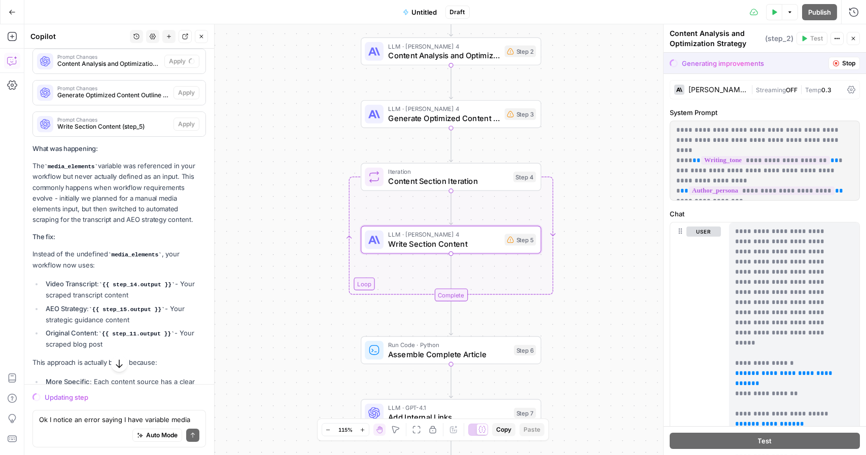
scroll to position [8013, 0]
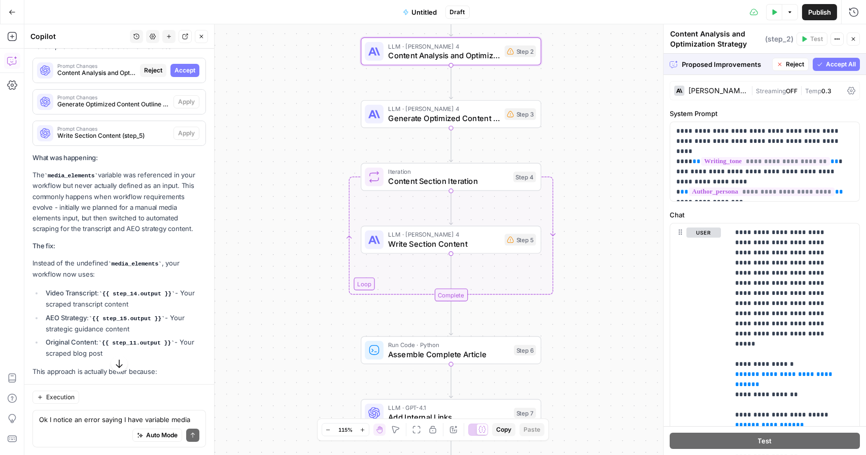
click at [183, 75] on span "Accept" at bounding box center [184, 70] width 21 height 9
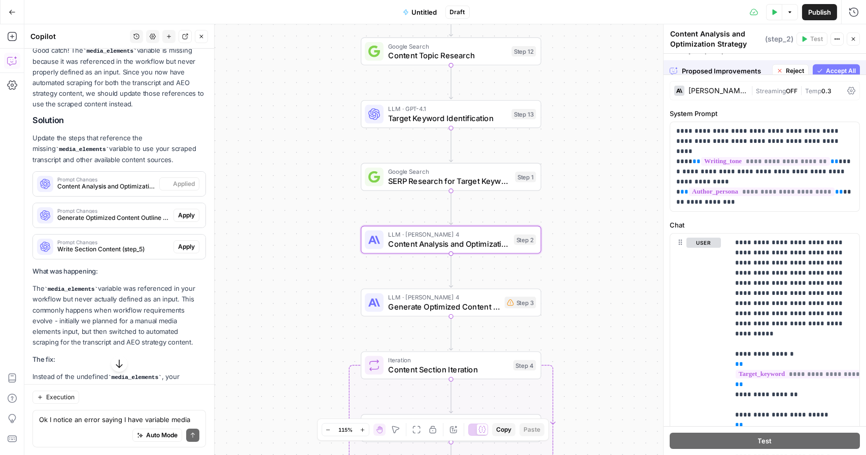
scroll to position [8127, 0]
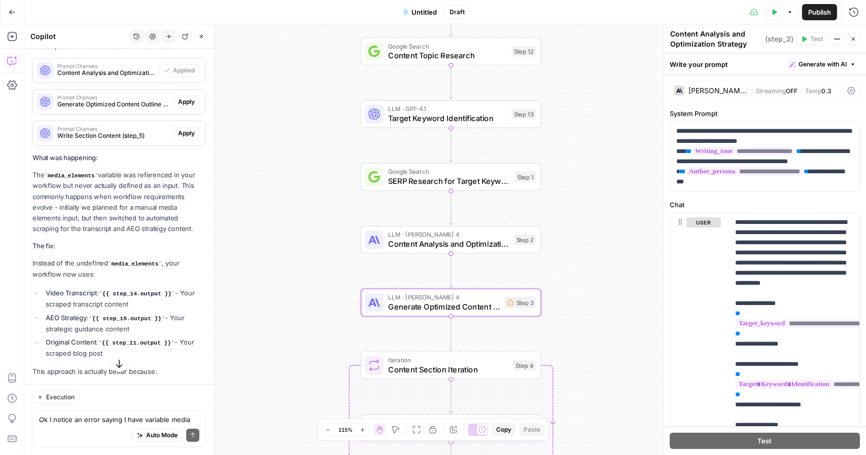
click at [180, 106] on span "Apply" at bounding box center [186, 101] width 17 height 9
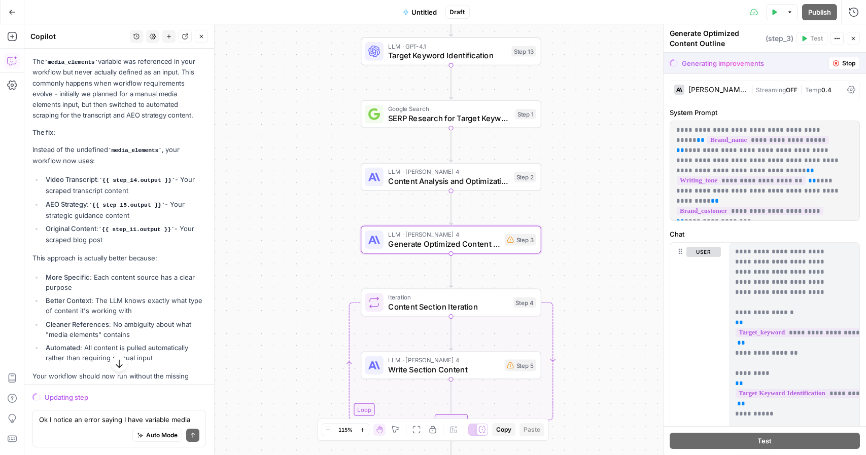
scroll to position [8013, 0]
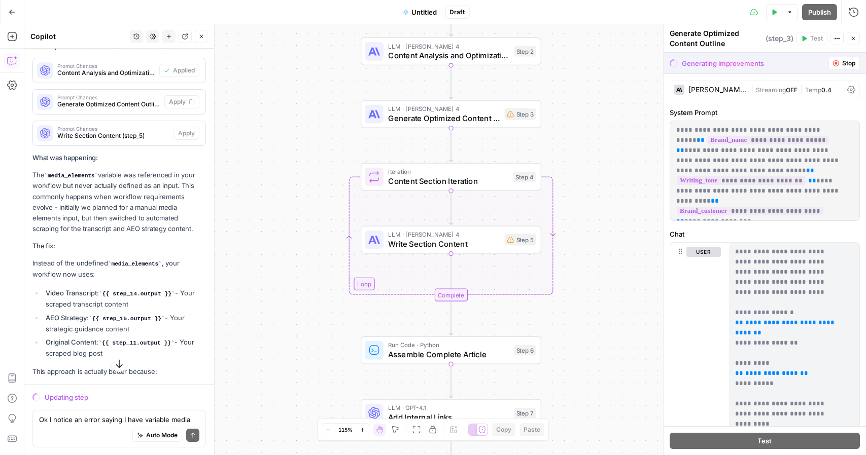
click at [170, 163] on p "What was happening:" at bounding box center [118, 158] width 173 height 11
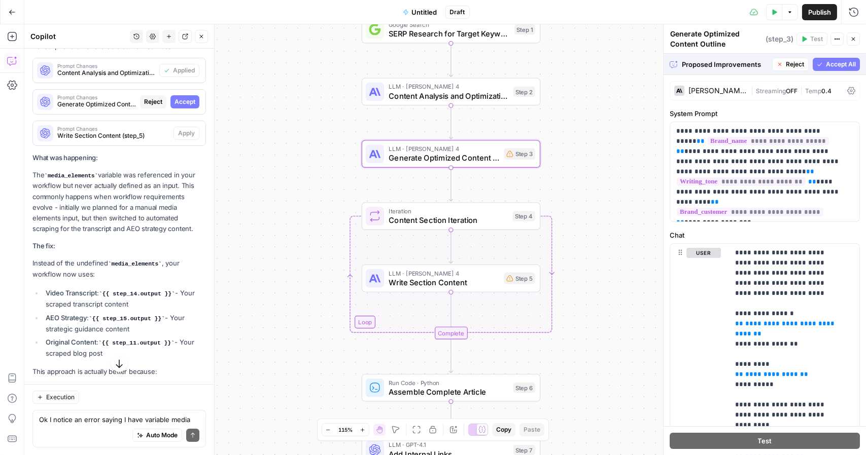
click at [181, 106] on span "Accept" at bounding box center [184, 101] width 21 height 9
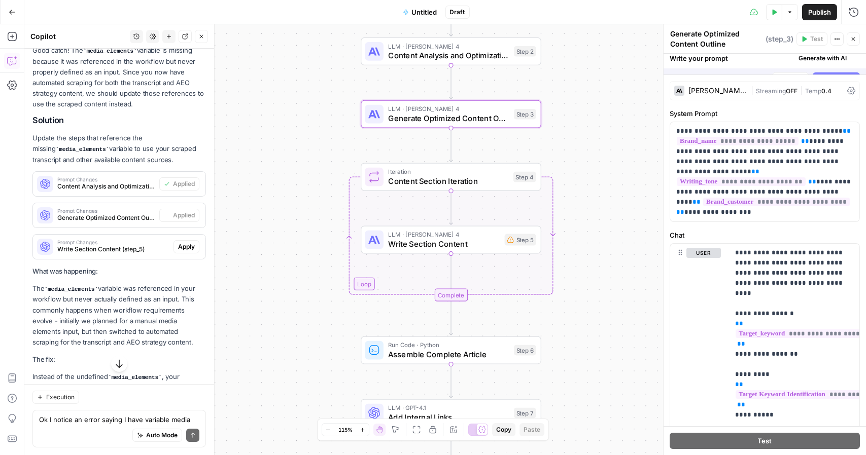
scroll to position [8127, 0]
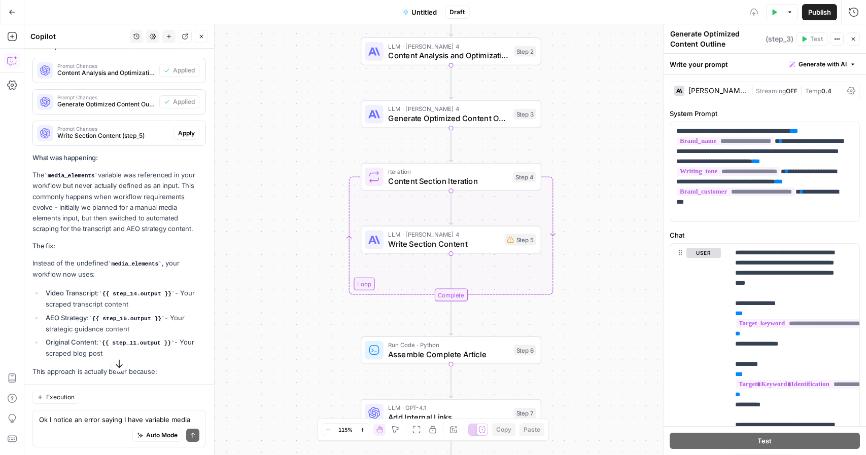
click at [179, 138] on span "Apply" at bounding box center [186, 133] width 17 height 9
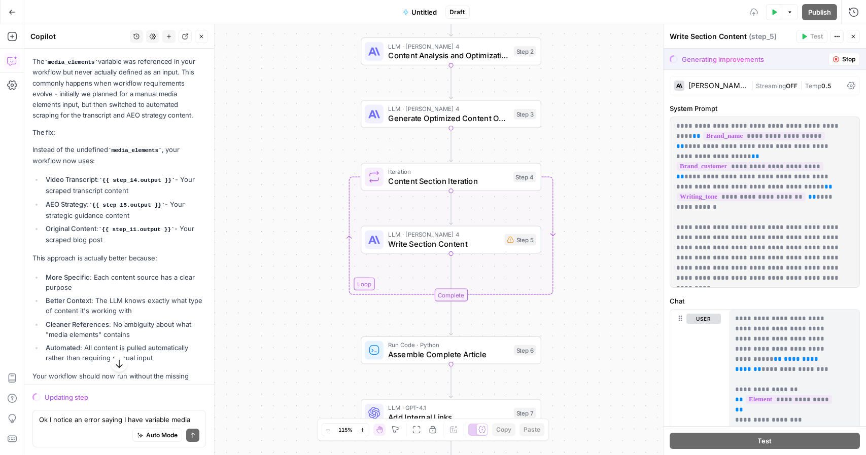
scroll to position [8013, 0]
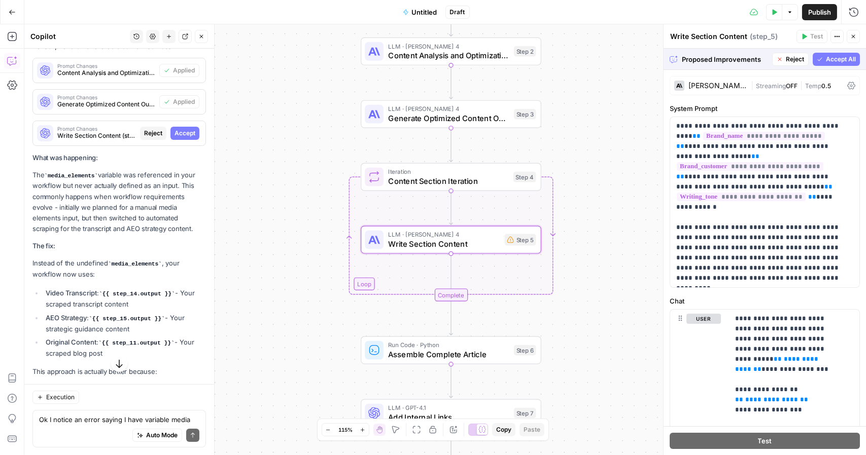
click at [184, 141] on div "Prompt Changes Write Section Content (step_5) Reject Accept" at bounding box center [119, 133] width 172 height 16
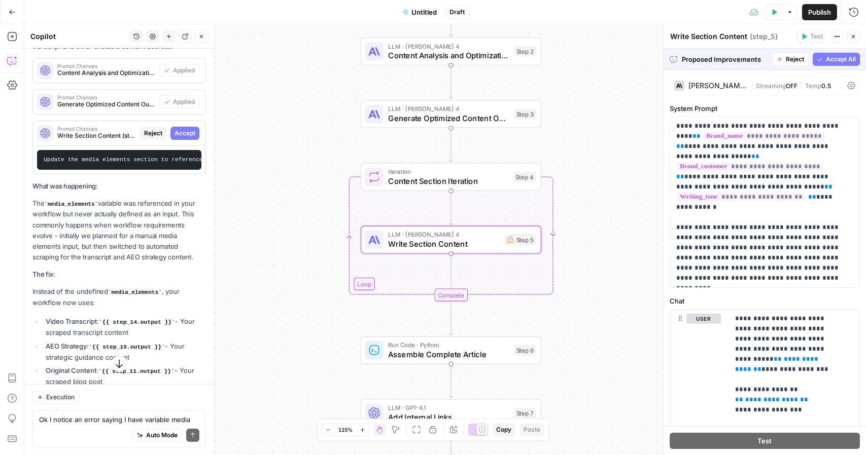
click at [179, 138] on span "Accept" at bounding box center [184, 133] width 21 height 9
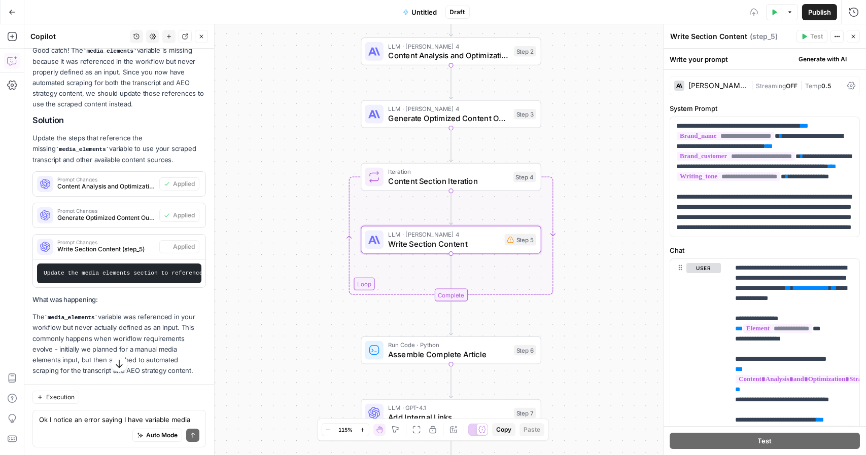
scroll to position [8127, 0]
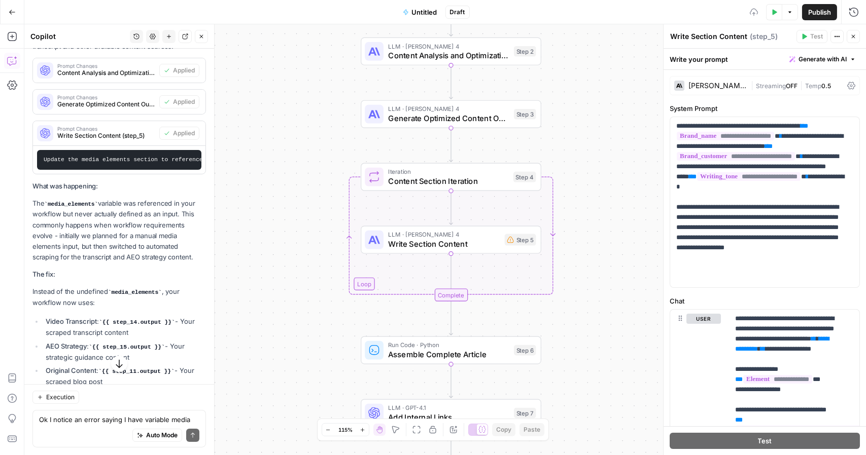
click at [160, 263] on p "The media_elements variable was referenced in your workflow but never actually …" at bounding box center [118, 230] width 173 height 64
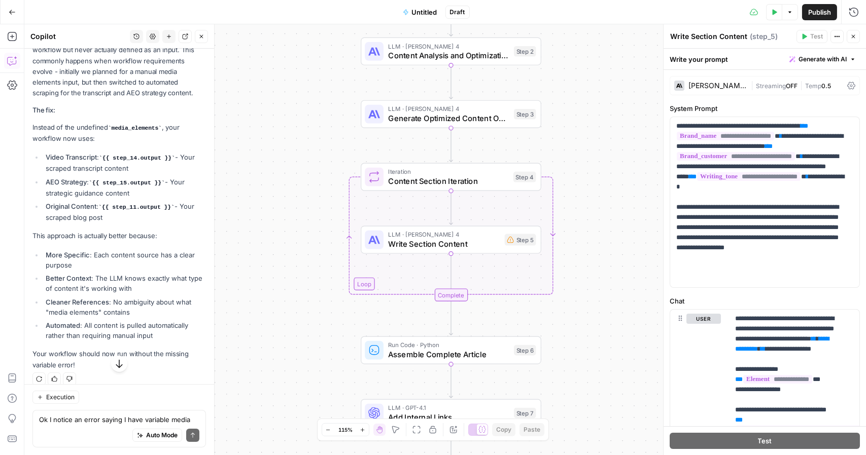
scroll to position [8422, 0]
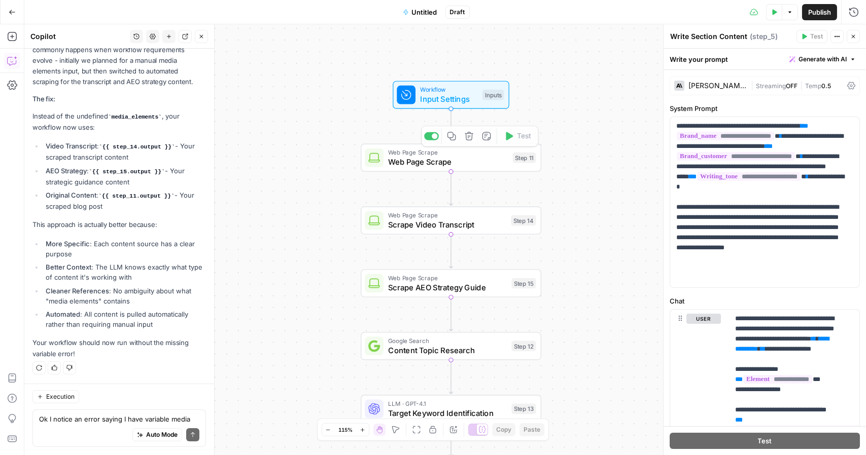
click at [427, 101] on span "Input Settings" at bounding box center [449, 99] width 58 height 12
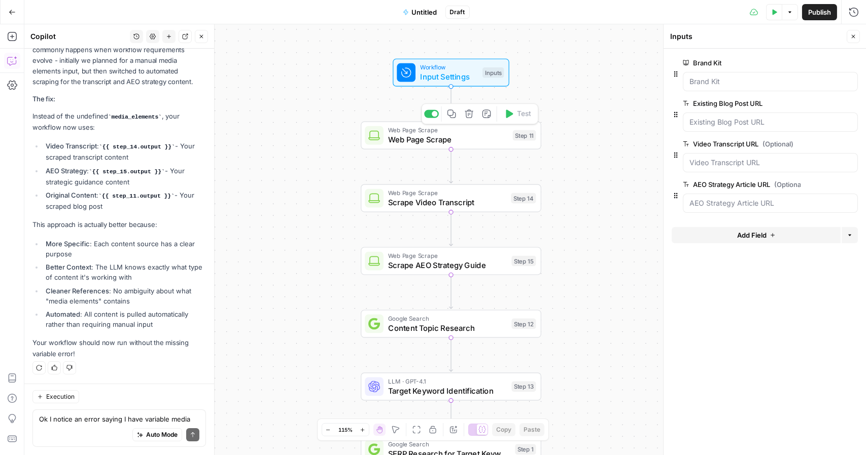
click at [480, 135] on span "Web Page Scrape" at bounding box center [448, 140] width 120 height 12
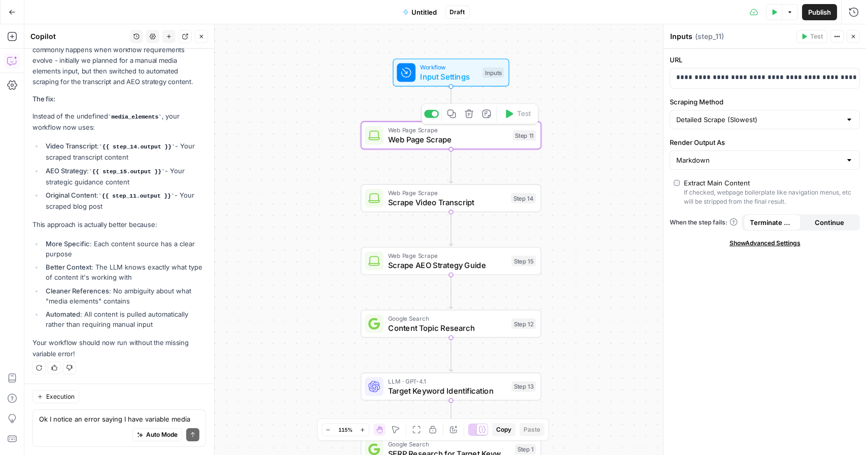
type textarea "Web Page Scrape"
click at [477, 202] on span "Scrape Video Transcript" at bounding box center [447, 203] width 118 height 12
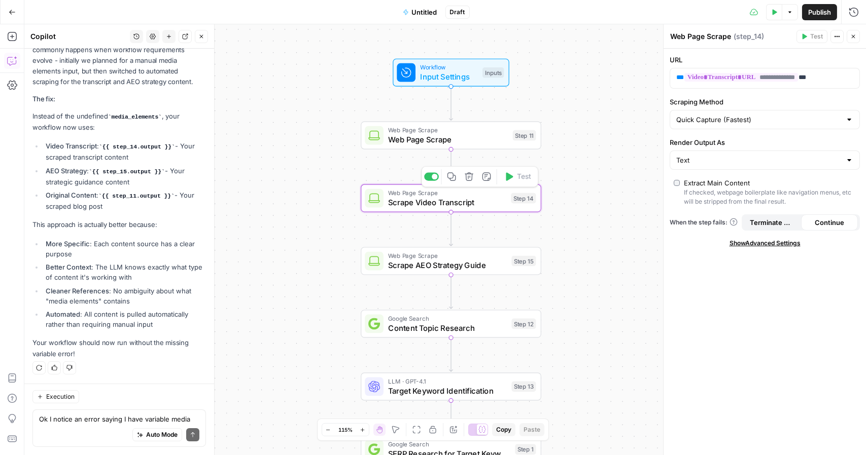
type textarea "Scrape Video Transcript"
click at [479, 267] on span "Scrape AEO Strategy Guide" at bounding box center [447, 266] width 119 height 12
type textarea "Scrape AEO Strategy Guide"
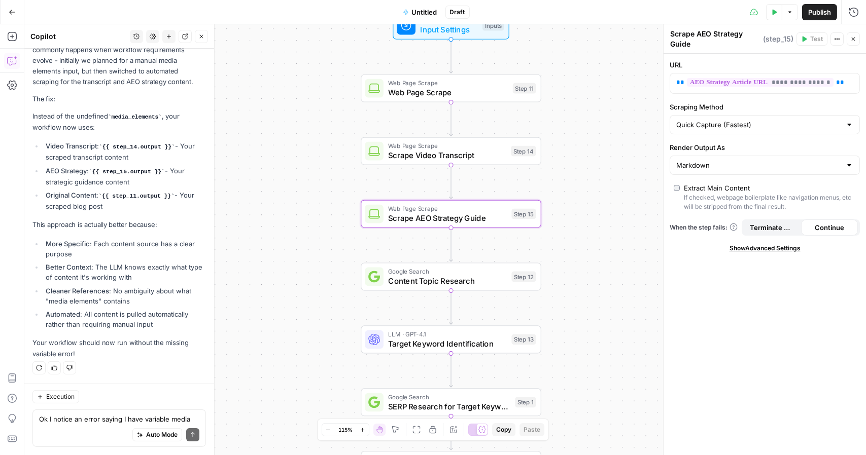
click at [463, 285] on span "Content Topic Research" at bounding box center [447, 281] width 119 height 12
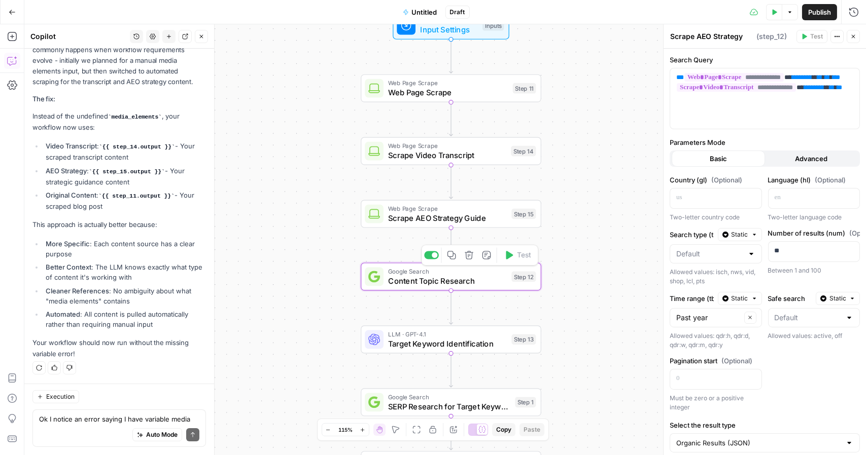
type textarea "Content Topic Research"
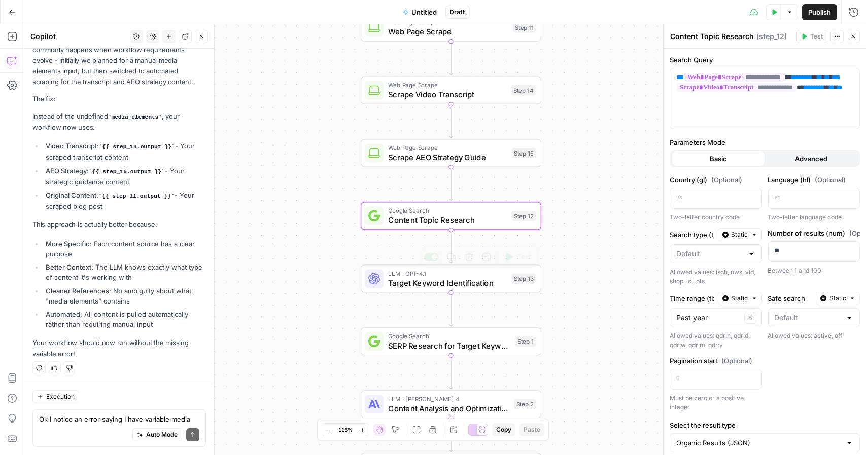
click at [401, 285] on span "Target Keyword Identification" at bounding box center [447, 283] width 119 height 12
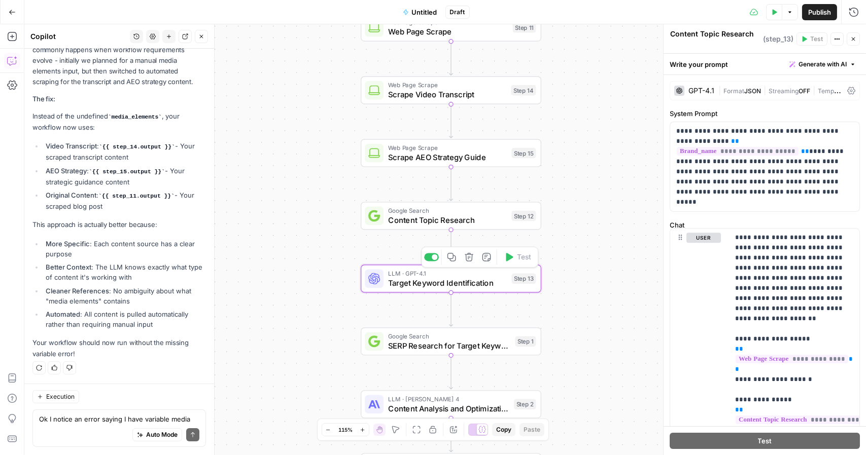
type textarea "Target Keyword Identification"
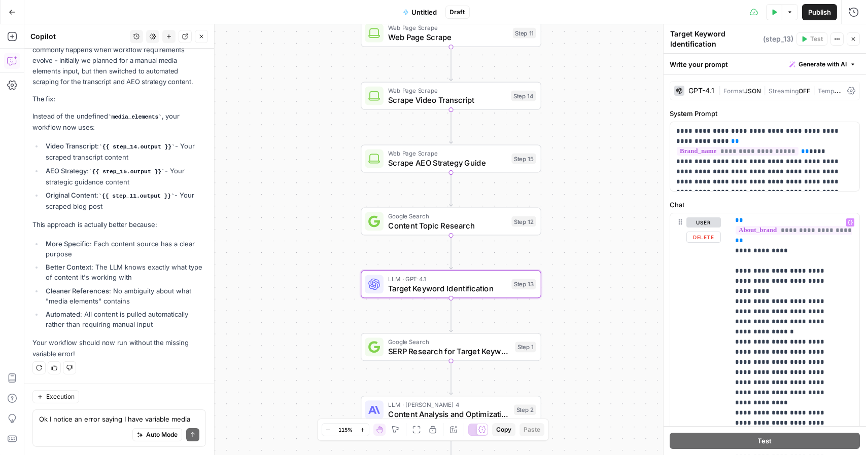
scroll to position [378, 0]
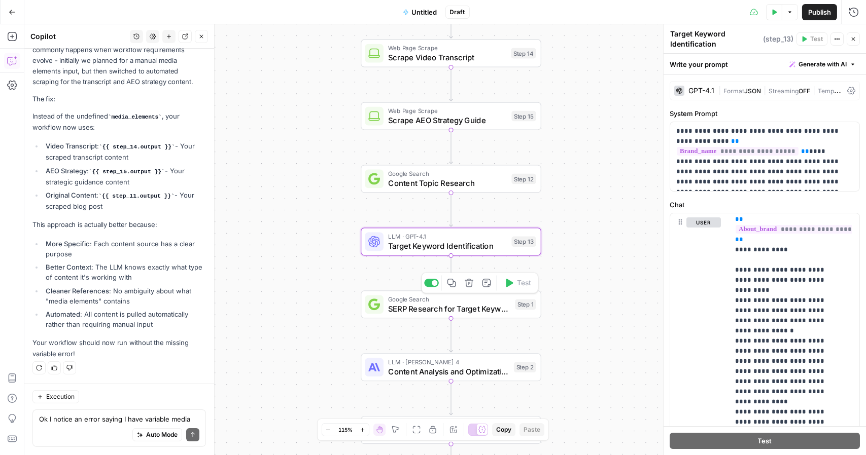
click at [407, 314] on span "SERP Research for Target Keyword" at bounding box center [449, 309] width 122 height 12
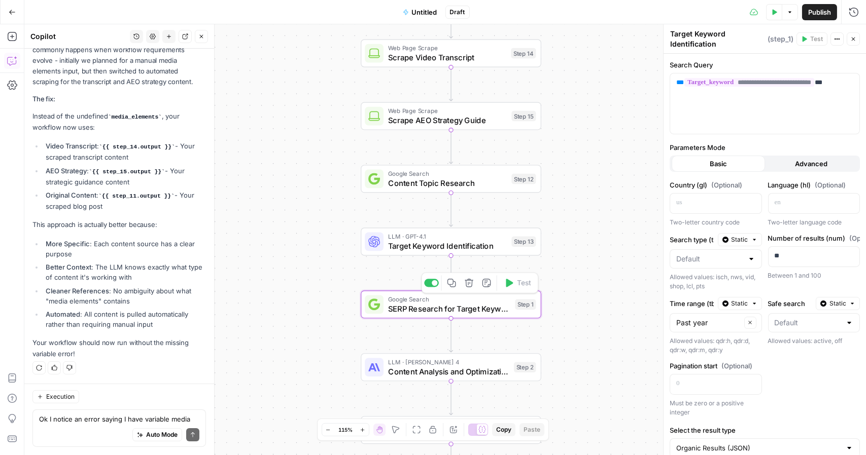
scroll to position [8422, 0]
type textarea "SERP Research for Target Keyword"
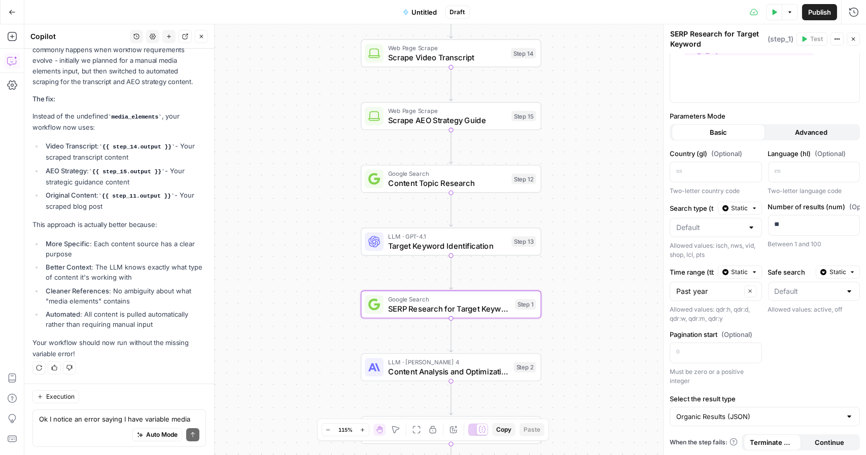
click at [415, 252] on div "LLM · GPT-4.1 Target Keyword Identification Step 13 Copy step Delete step Add N…" at bounding box center [451, 242] width 181 height 28
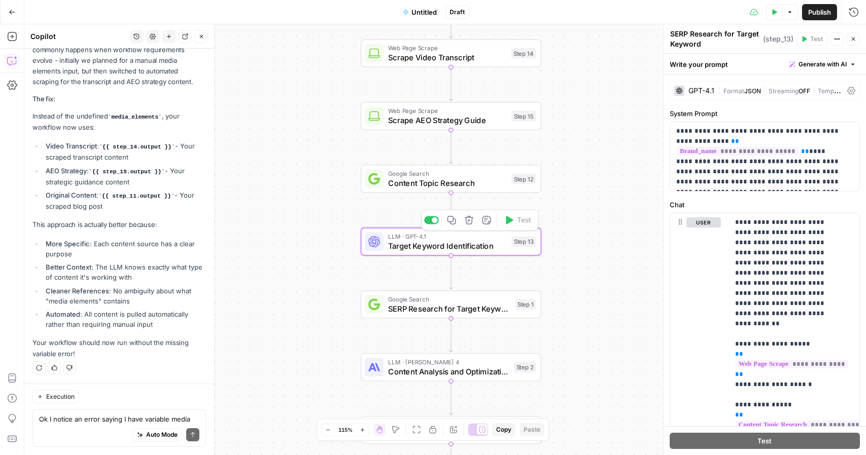
scroll to position [8422, 0]
type textarea "Target Keyword Identification"
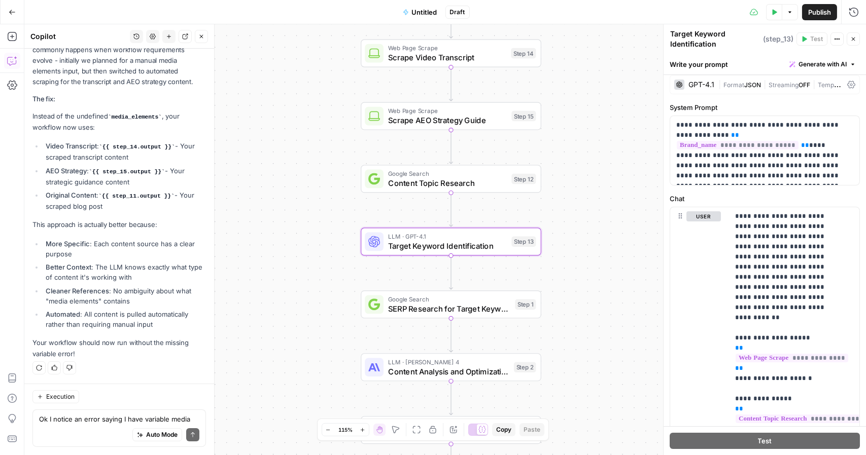
click at [109, 432] on div "Auto Mode Send" at bounding box center [119, 435] width 160 height 22
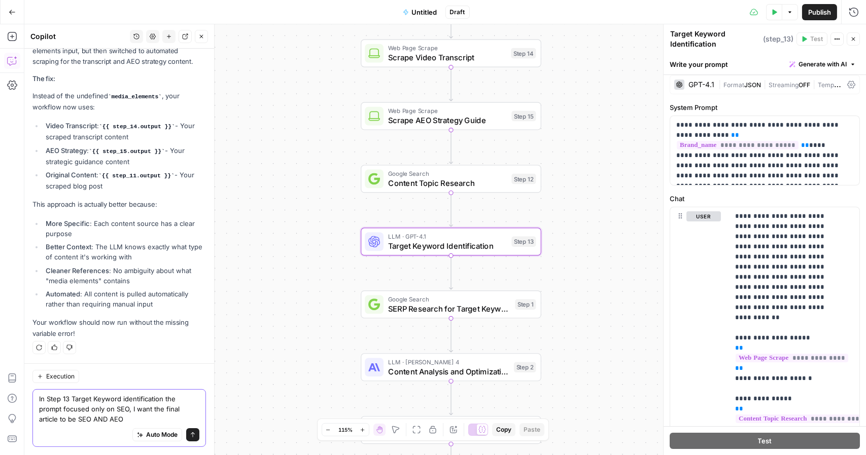
scroll to position [8442, 0]
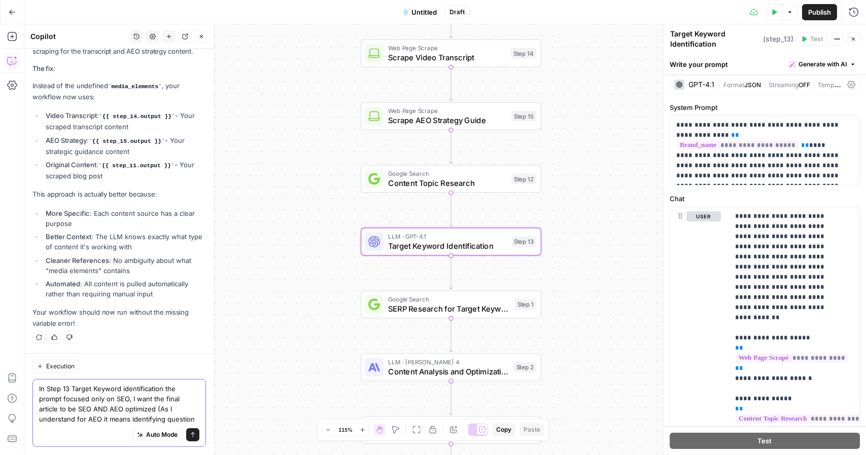
click at [113, 395] on textarea "In Step 13 Target Keyword identification the prompt focused only on SEO, I want…" at bounding box center [119, 404] width 160 height 41
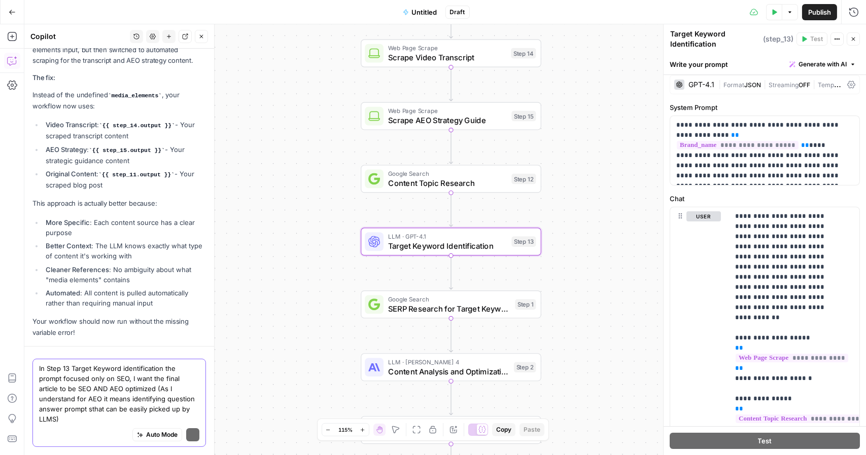
scroll to position [8330, 0]
click at [123, 418] on textarea "In Step 13 Target Keyword identification the prompt focused only on SEO, I want…" at bounding box center [119, 394] width 160 height 61
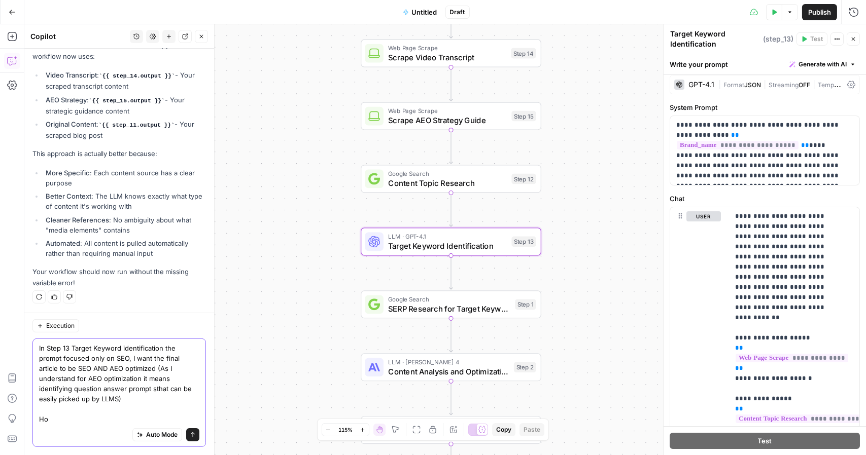
scroll to position [8493, 0]
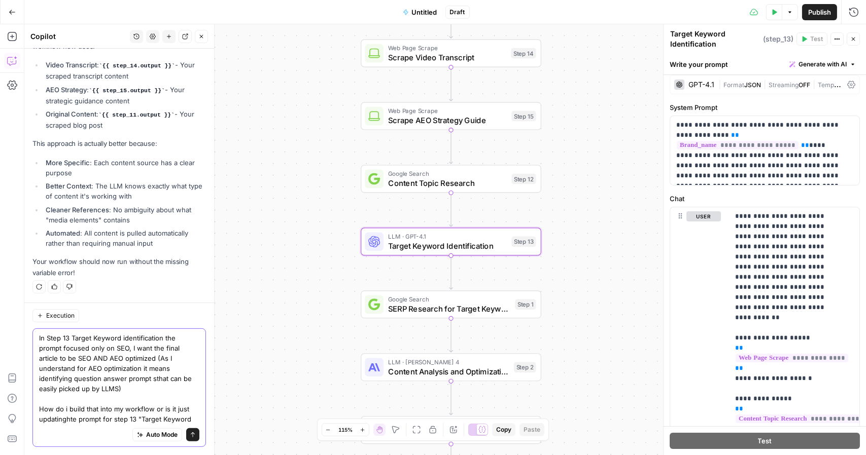
type textarea "In Step 13 Target Keyword identification the prompt focused only on SEO, I want…"
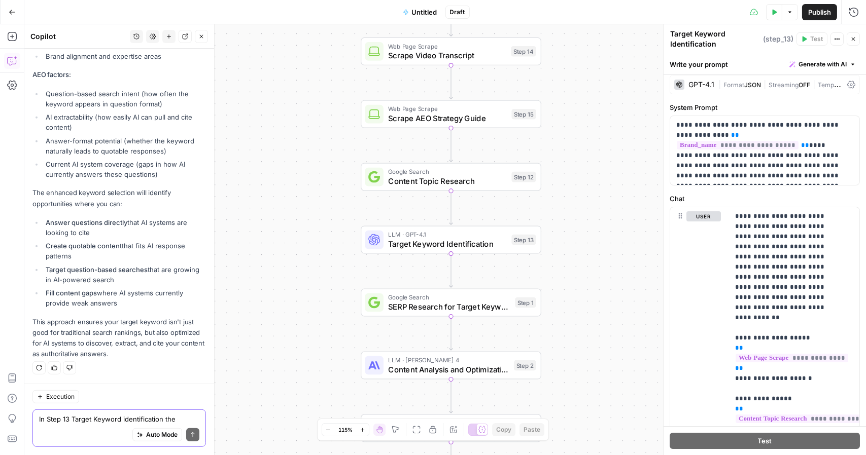
scroll to position [8905, 0]
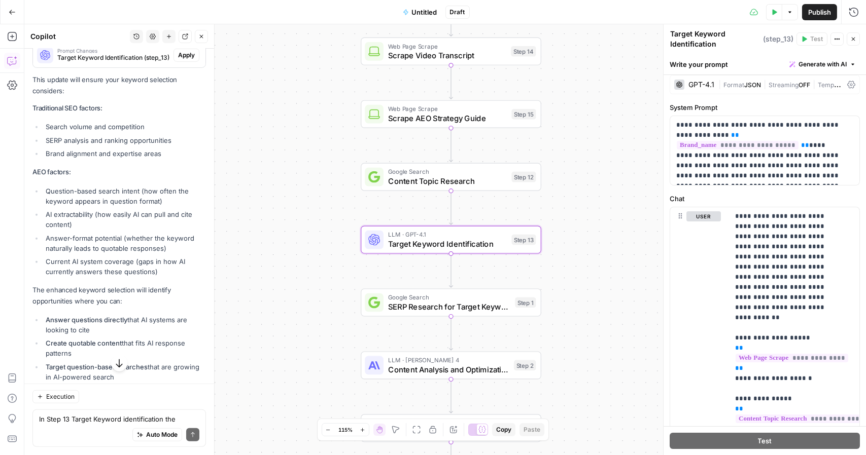
click at [186, 60] on span "Apply" at bounding box center [186, 55] width 17 height 9
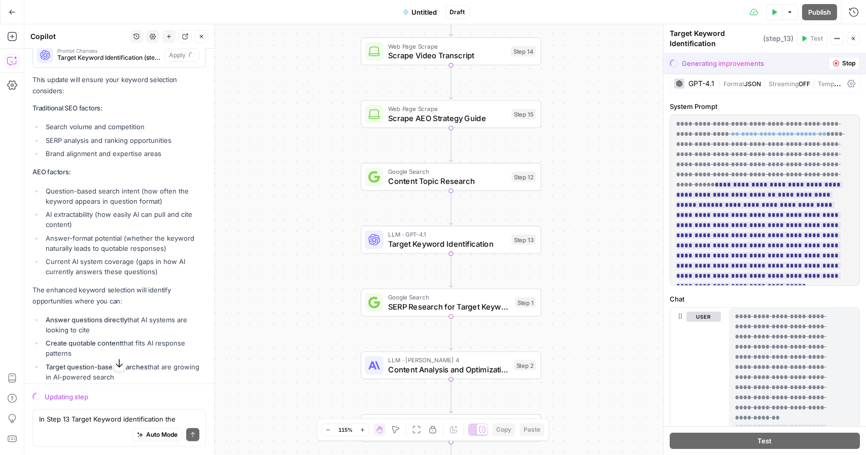
scroll to position [0, 0]
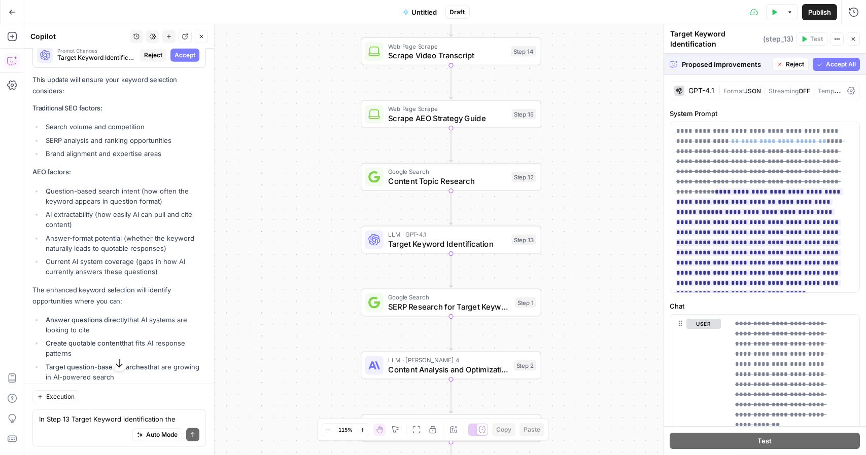
click at [294, 188] on div "Workflow Input Settings Inputs Web Page Scrape Web Page Scrape Step 11 Web Page…" at bounding box center [444, 239] width 841 height 431
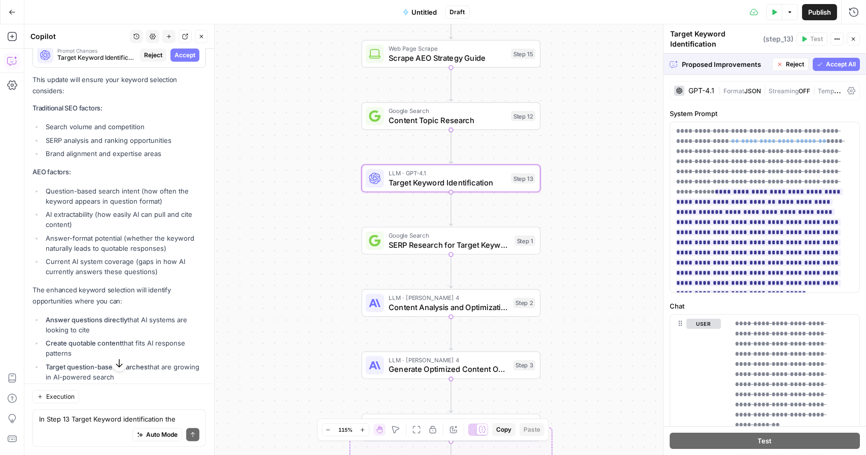
click at [177, 60] on span "Accept" at bounding box center [184, 55] width 21 height 9
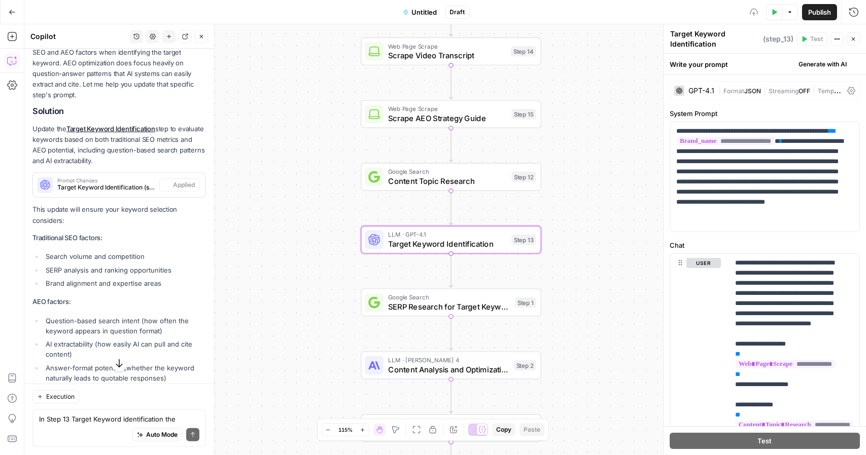
scroll to position [8921, 0]
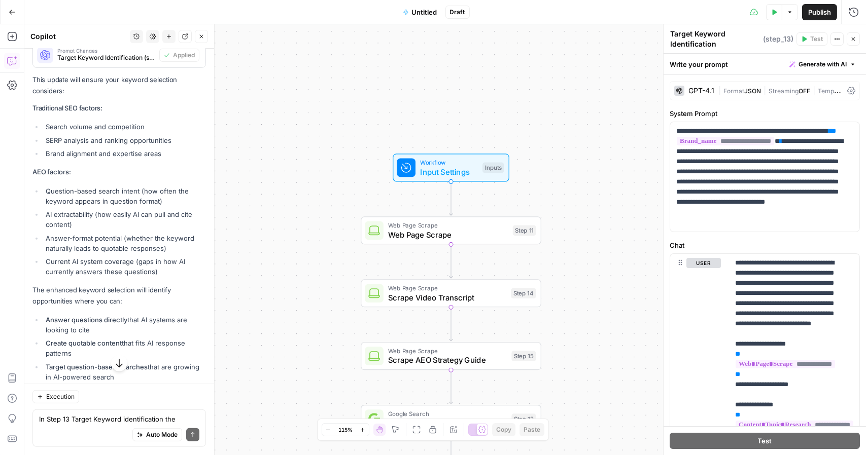
click at [11, 14] on icon "button" at bounding box center [12, 12] width 7 height 7
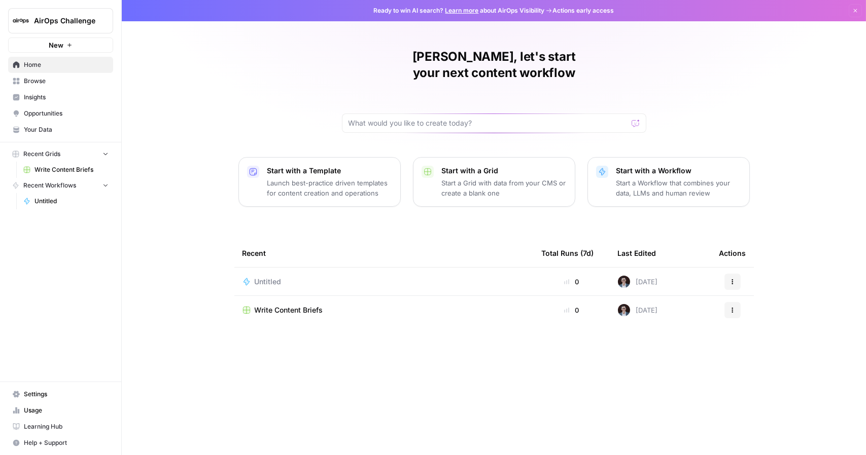
click at [272, 277] on span "Untitled" at bounding box center [268, 282] width 27 height 10
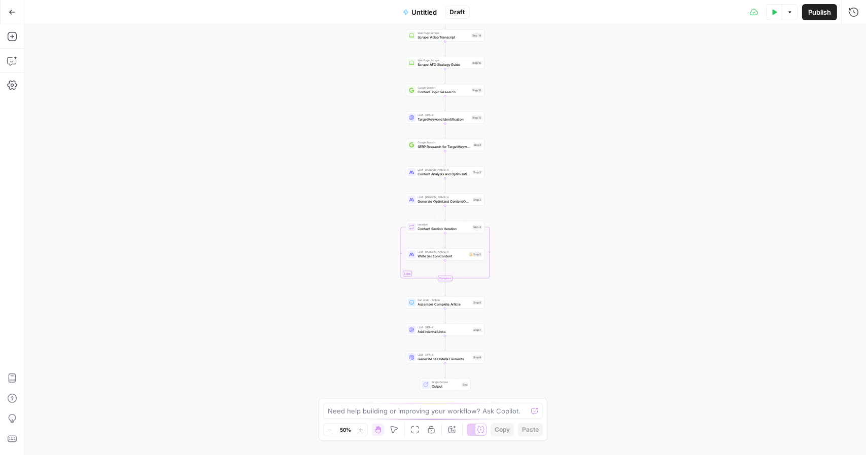
click at [279, 157] on div "Workflow Input Settings Inputs Web Page Scrape Web Page Scrape Step 11 Web Page…" at bounding box center [444, 239] width 841 height 431
click at [446, 409] on textarea at bounding box center [428, 411] width 200 height 10
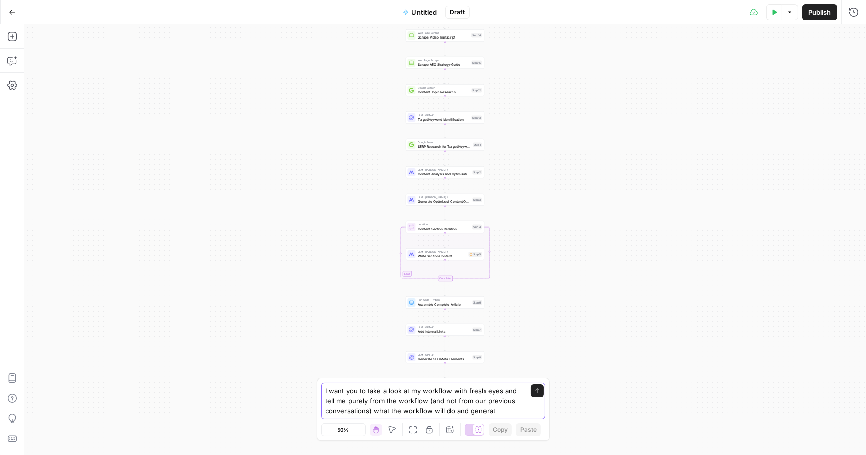
type textarea "I want you to take a look at my workflow with fresh eyes and tell me purely fro…"
